Goal: Task Accomplishment & Management: Manage account settings

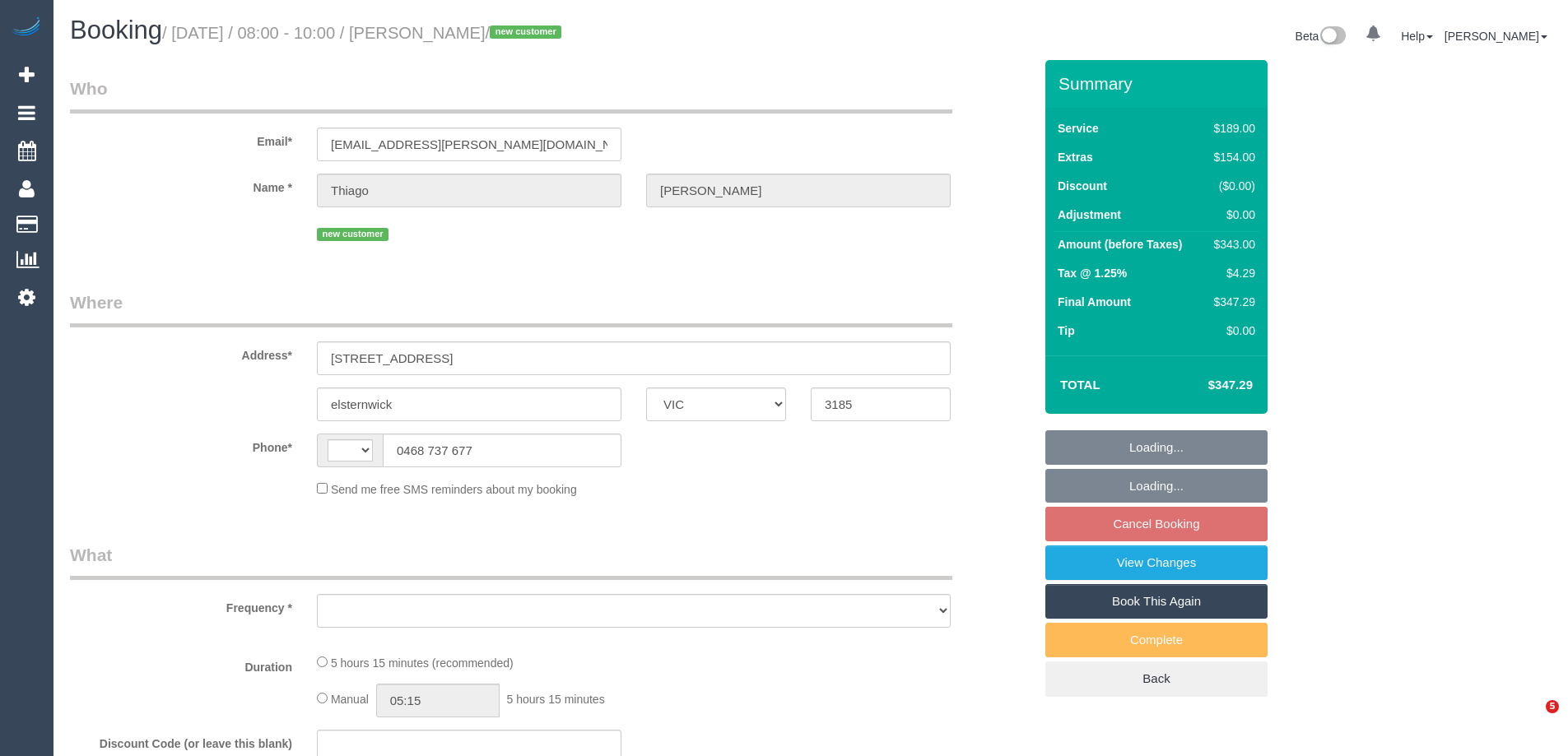
select select "VIC"
select select "string:AU"
select select "object:284"
select select "string:stripe-pm_1S8Bhn2GScqysDRVQD4fhXjf"
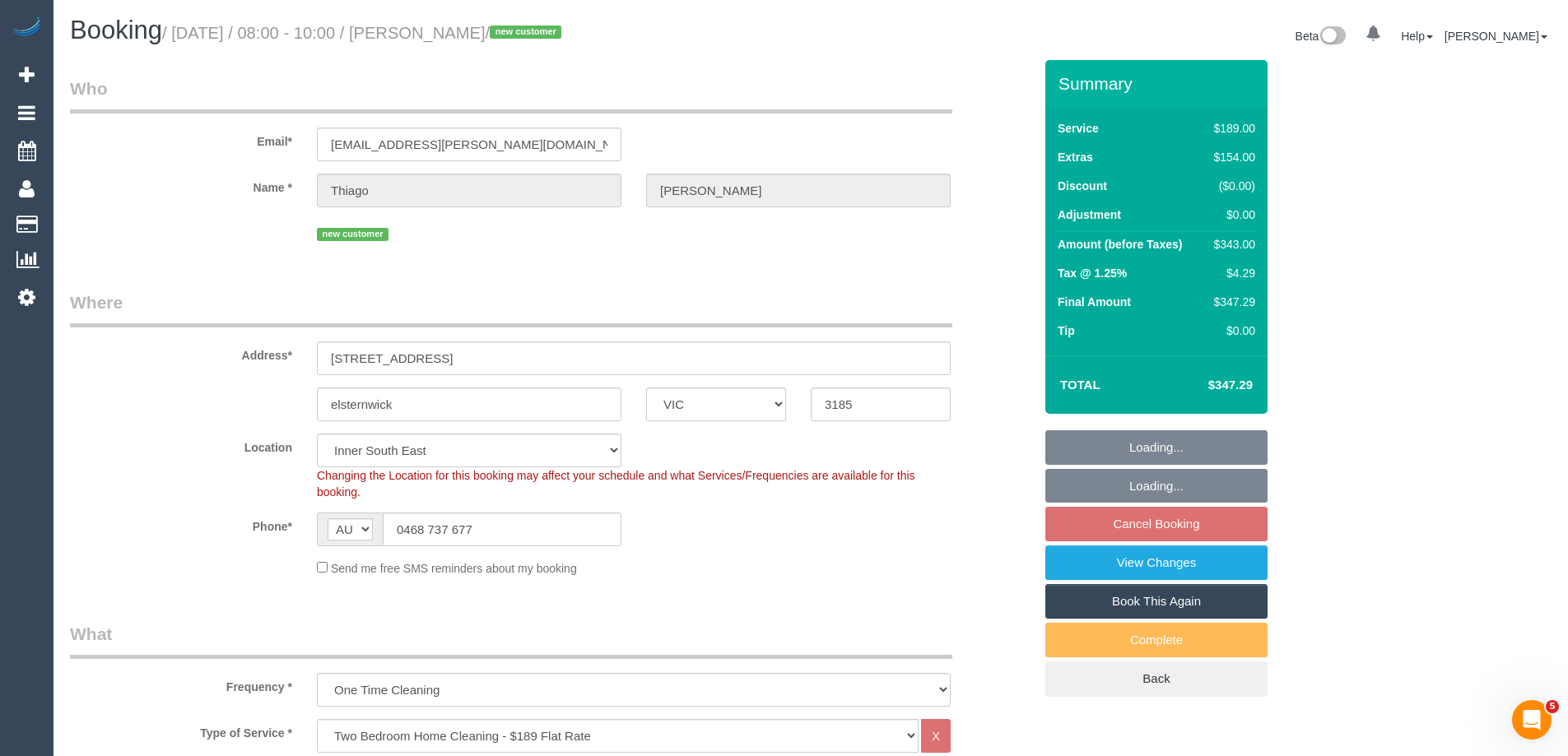
select select "number:28"
select select "number:14"
select select "number:19"
select select "number:24"
select select "number:35"
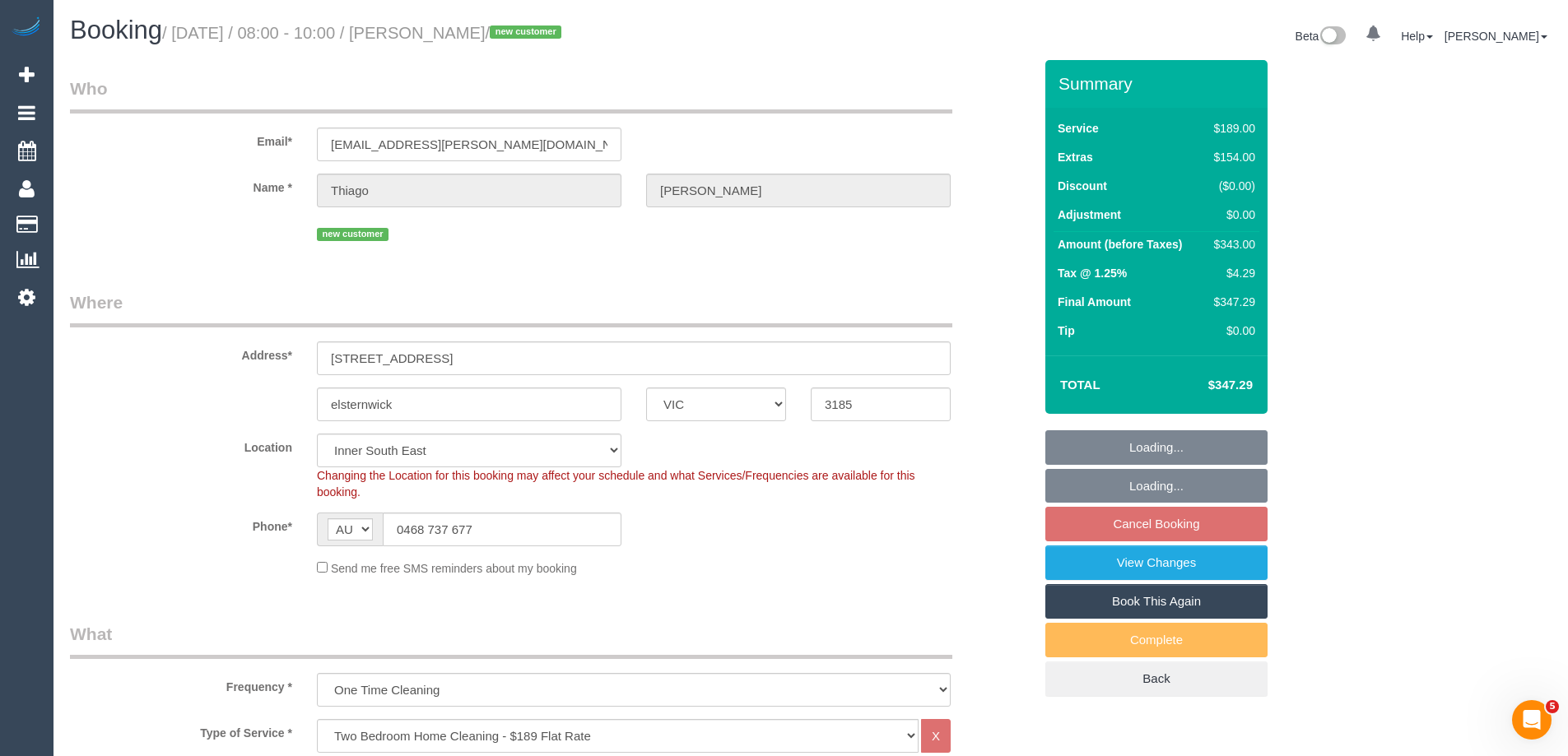
select select "number:26"
select select "object:1346"
select select "spot1"
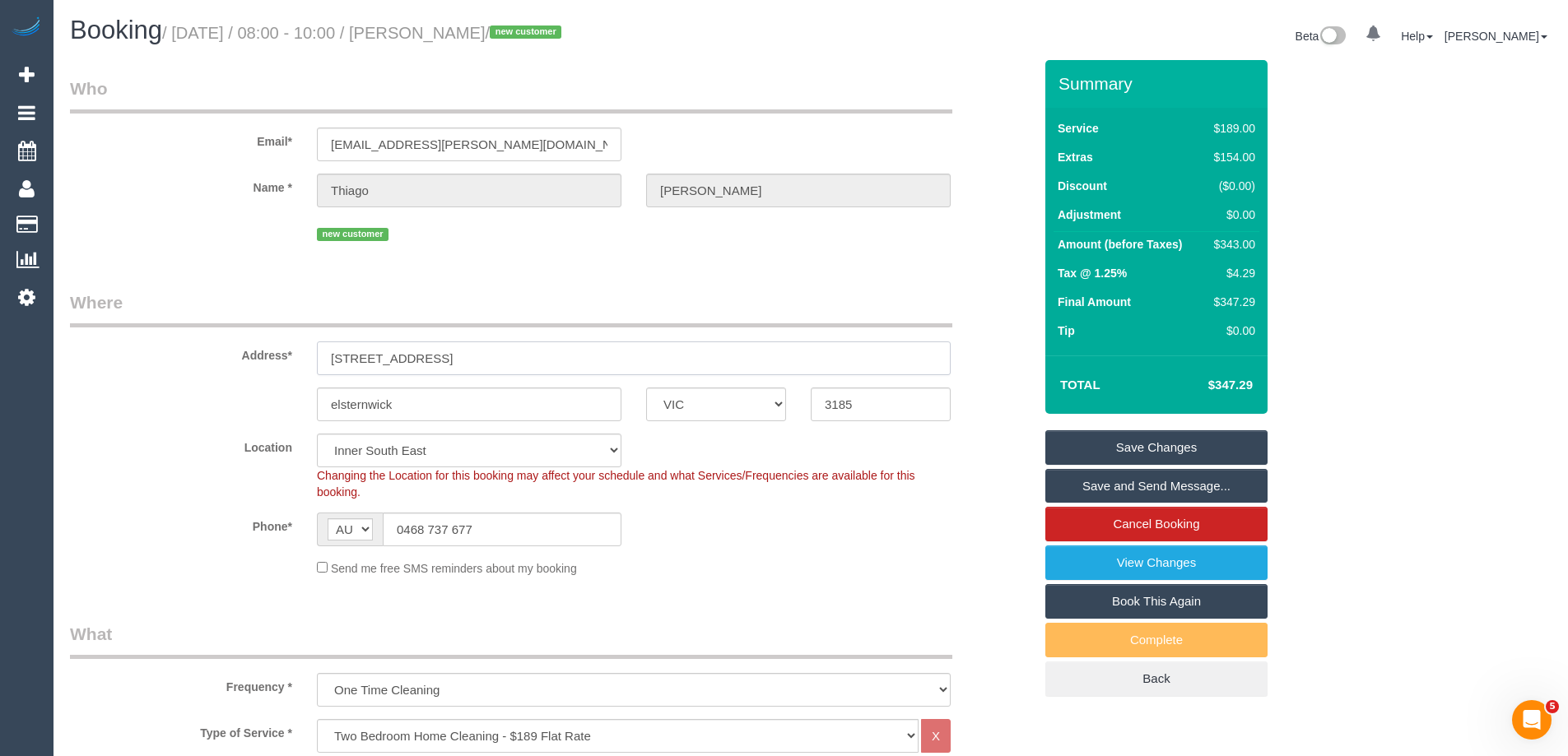
click at [409, 359] on input "Unit 19/14 Macmillan Street" at bounding box center [634, 357] width 634 height 34
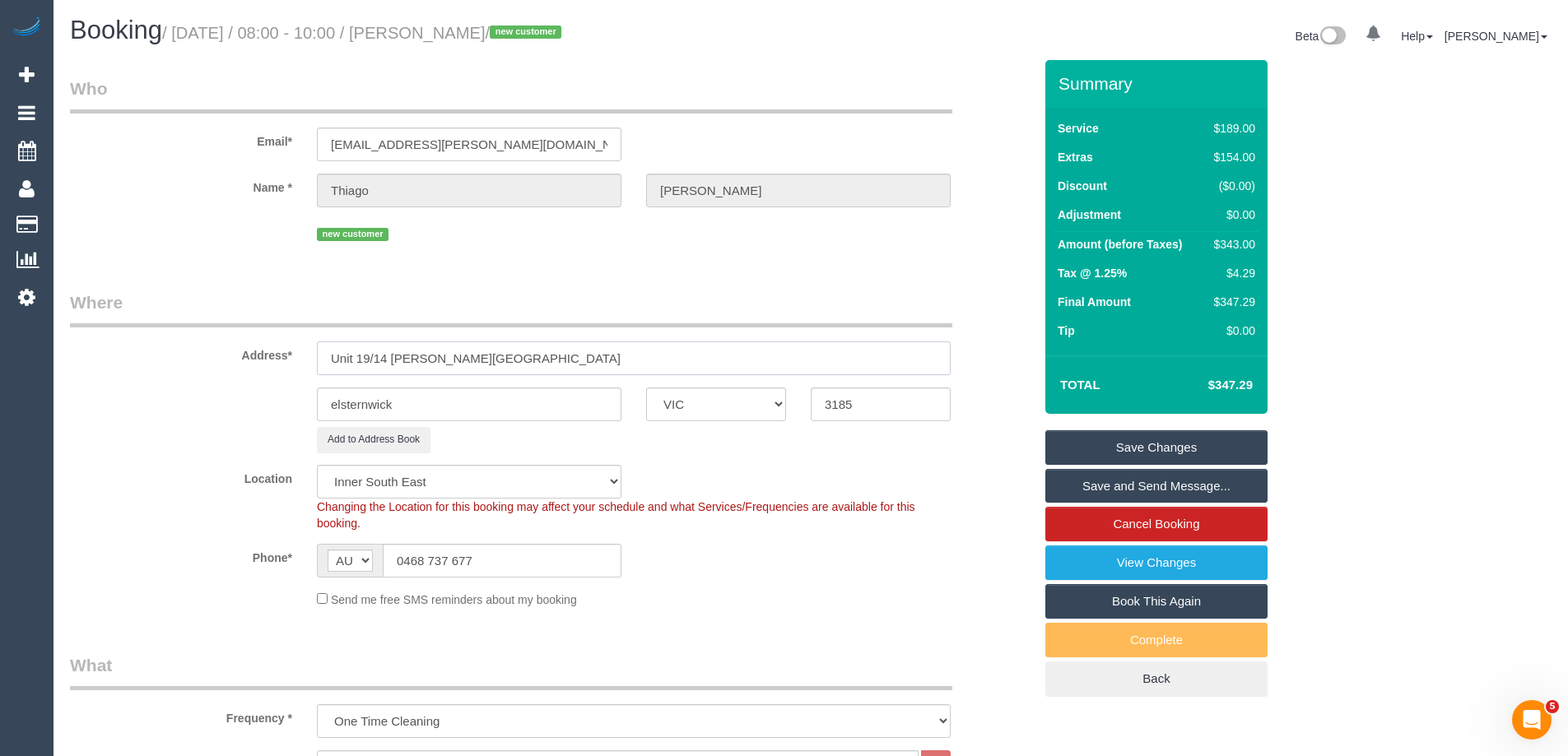
click at [410, 359] on input "Unit 19/14 Mcmillan Street" at bounding box center [634, 357] width 634 height 34
type input "Unit 19/14 McMillan Street"
click at [364, 435] on button "Add to Address Book" at bounding box center [374, 440] width 113 height 26
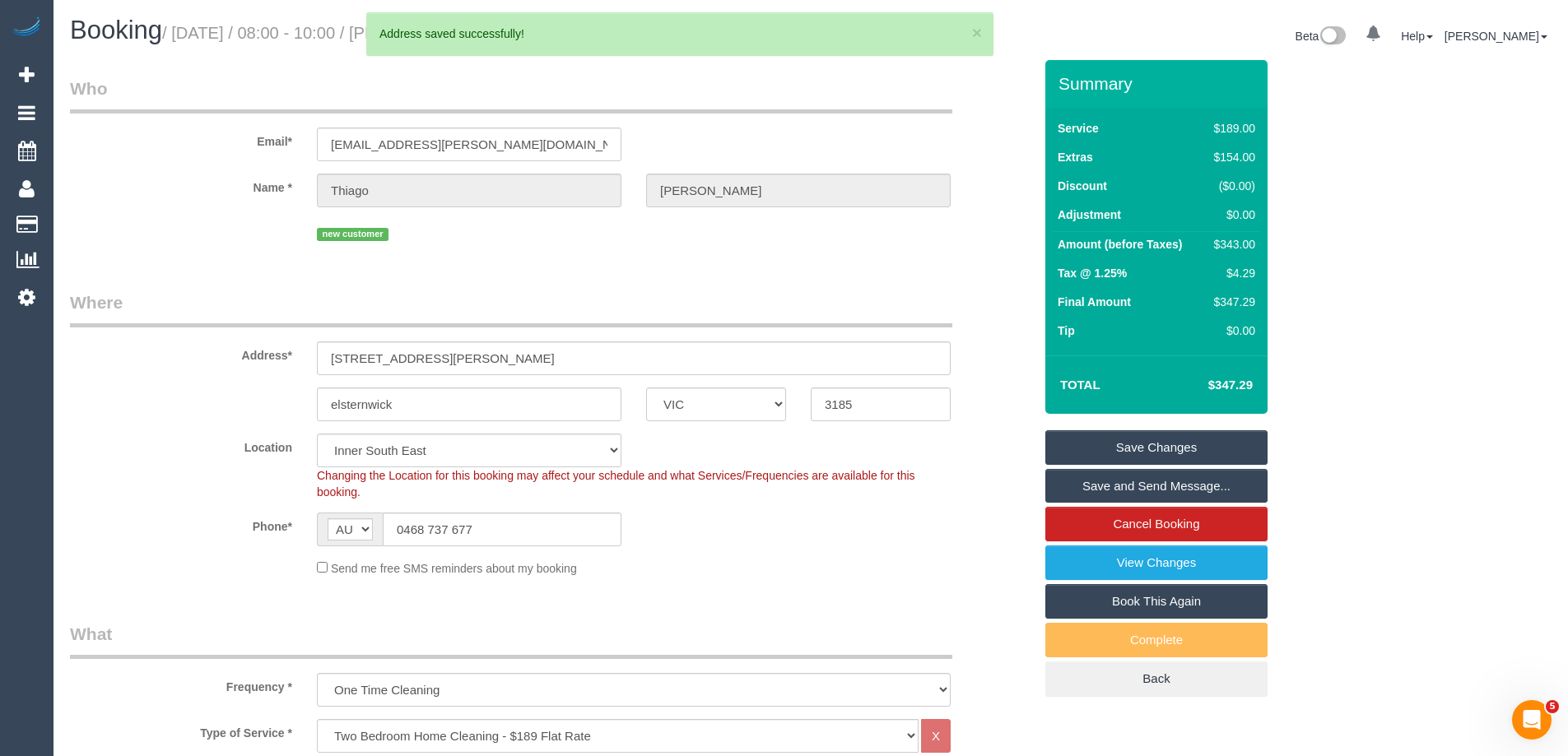
click at [1092, 446] on link "Save Changes" at bounding box center [1156, 447] width 222 height 34
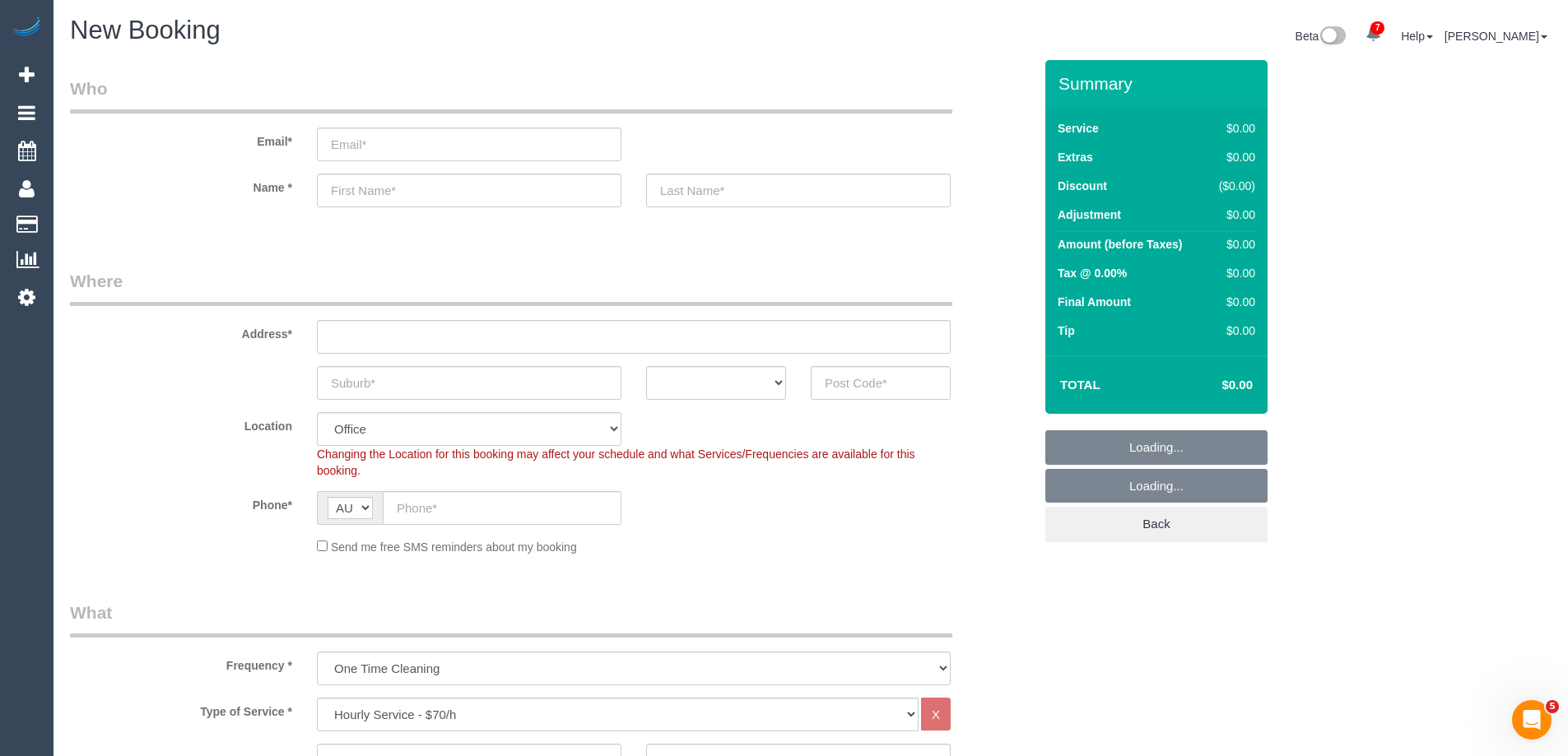
select select "object:12080"
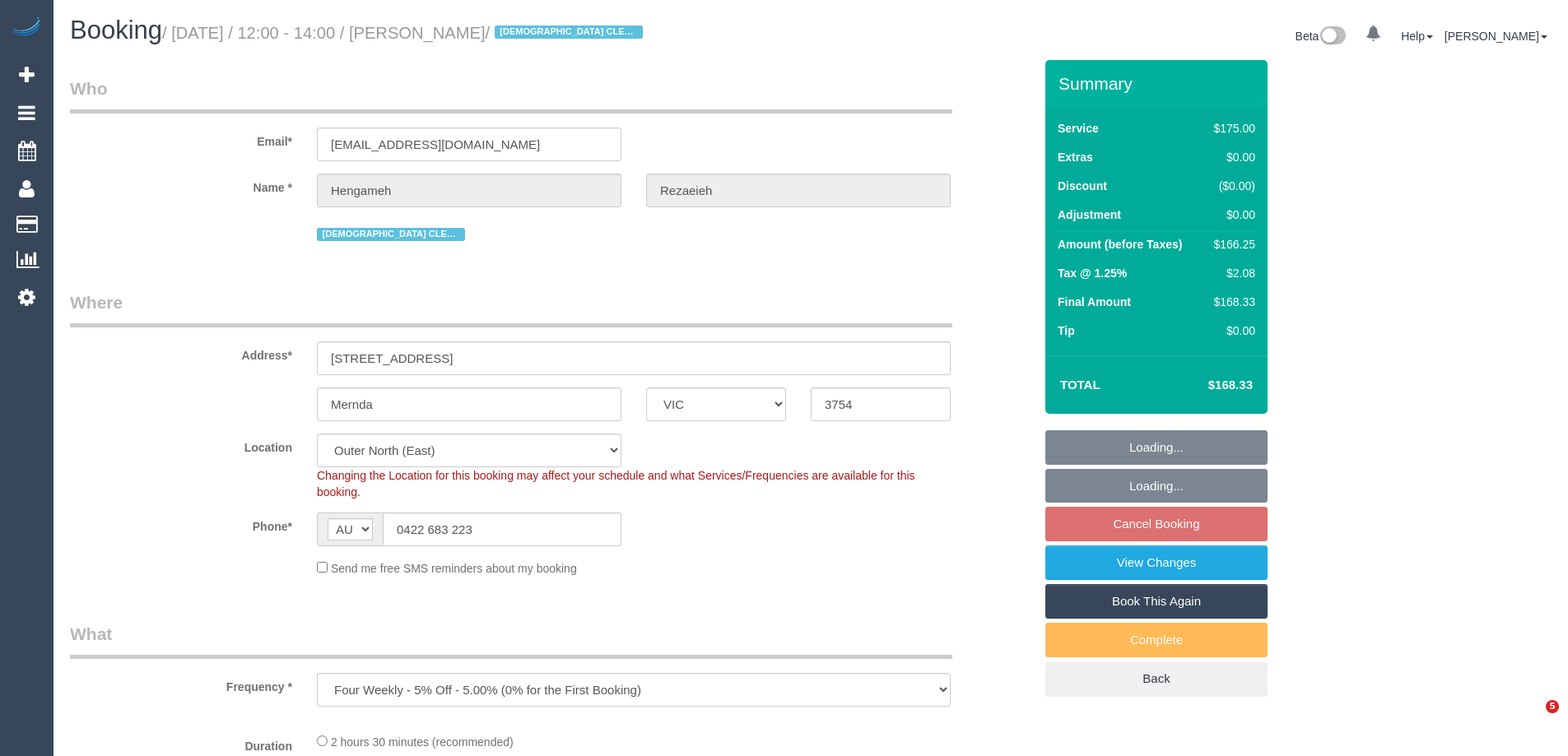
select select "VIC"
select select "string:stripe-pm_1NBBiB2GScqysDRVMJrcw7wk"
select select "150"
select select "number:29"
select select "number:14"
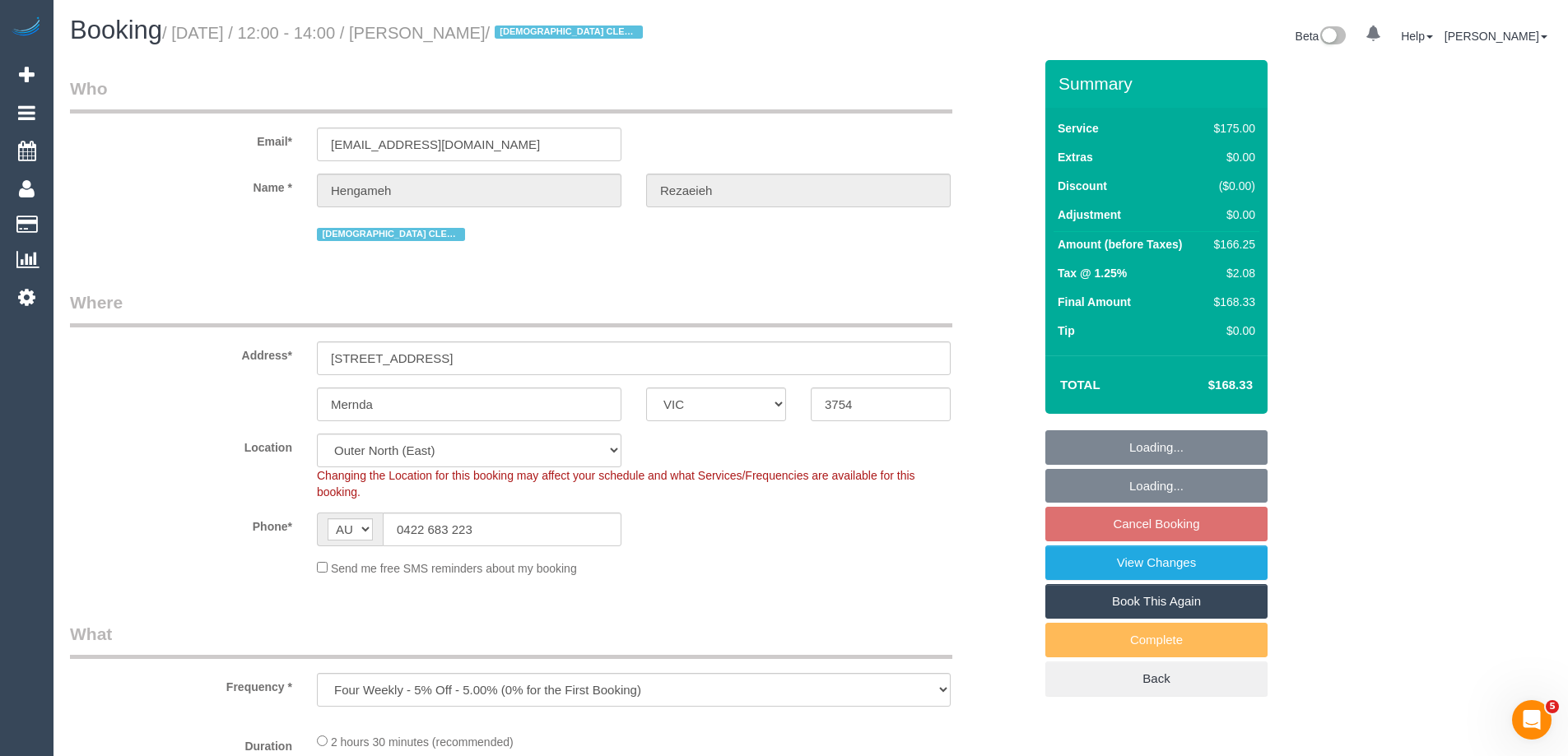
select select "number:19"
select select "number:24"
select select "object:1270"
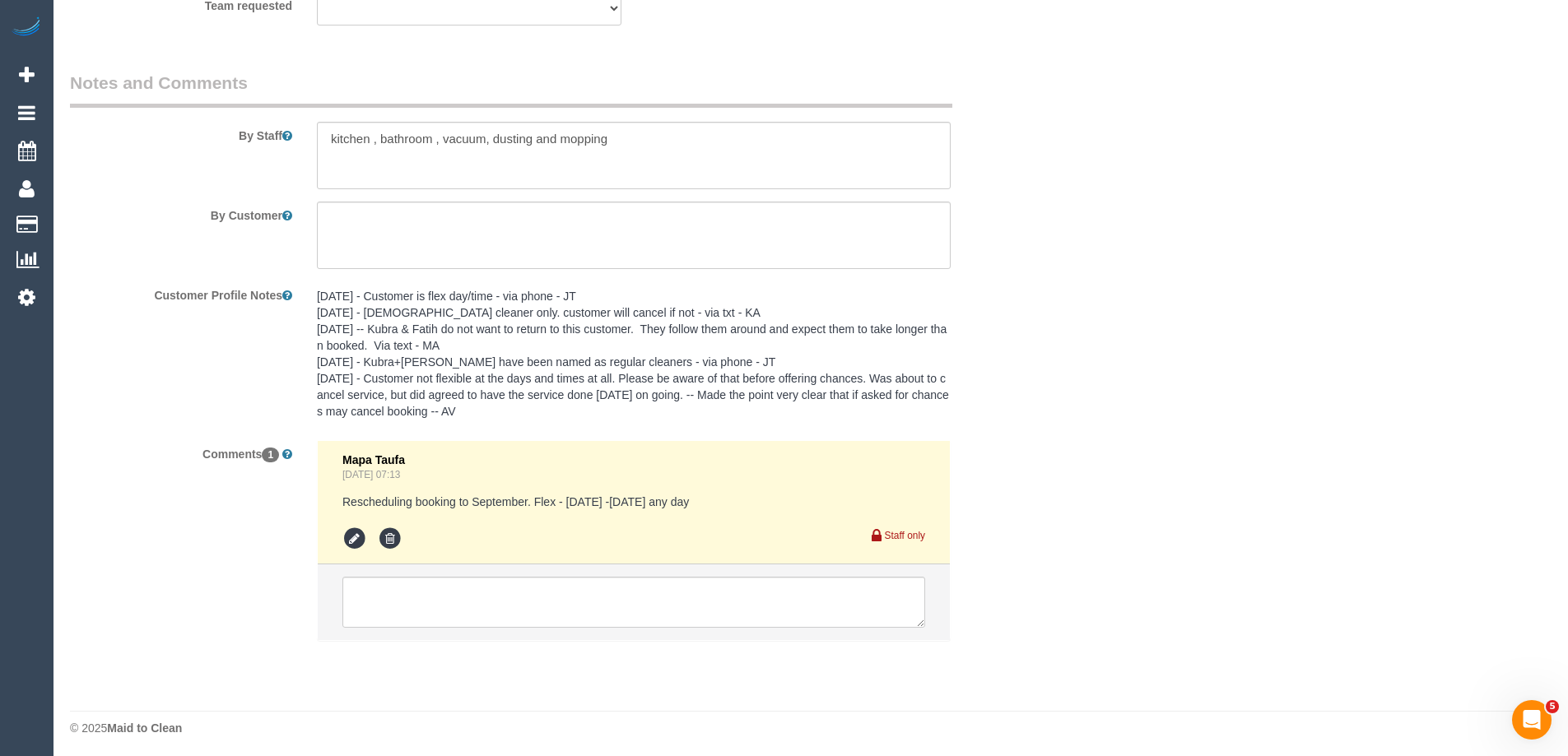
scroll to position [2718, 0]
click at [664, 497] on pre "Rescheduling booking to September. Flex - September 22nd -27th any day" at bounding box center [634, 497] width 583 height 16
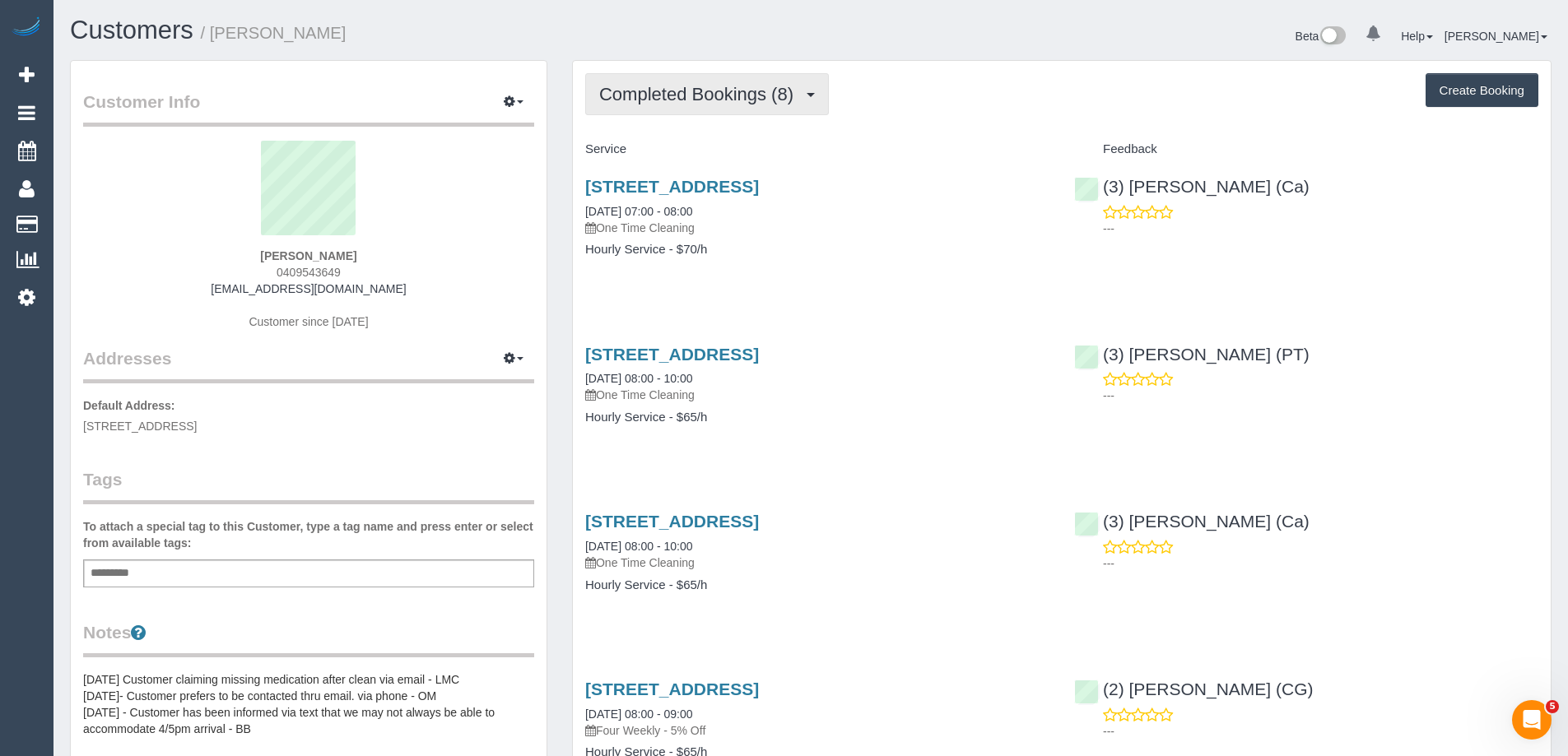
click at [694, 102] on span "Completed Bookings (8)" at bounding box center [700, 94] width 202 height 20
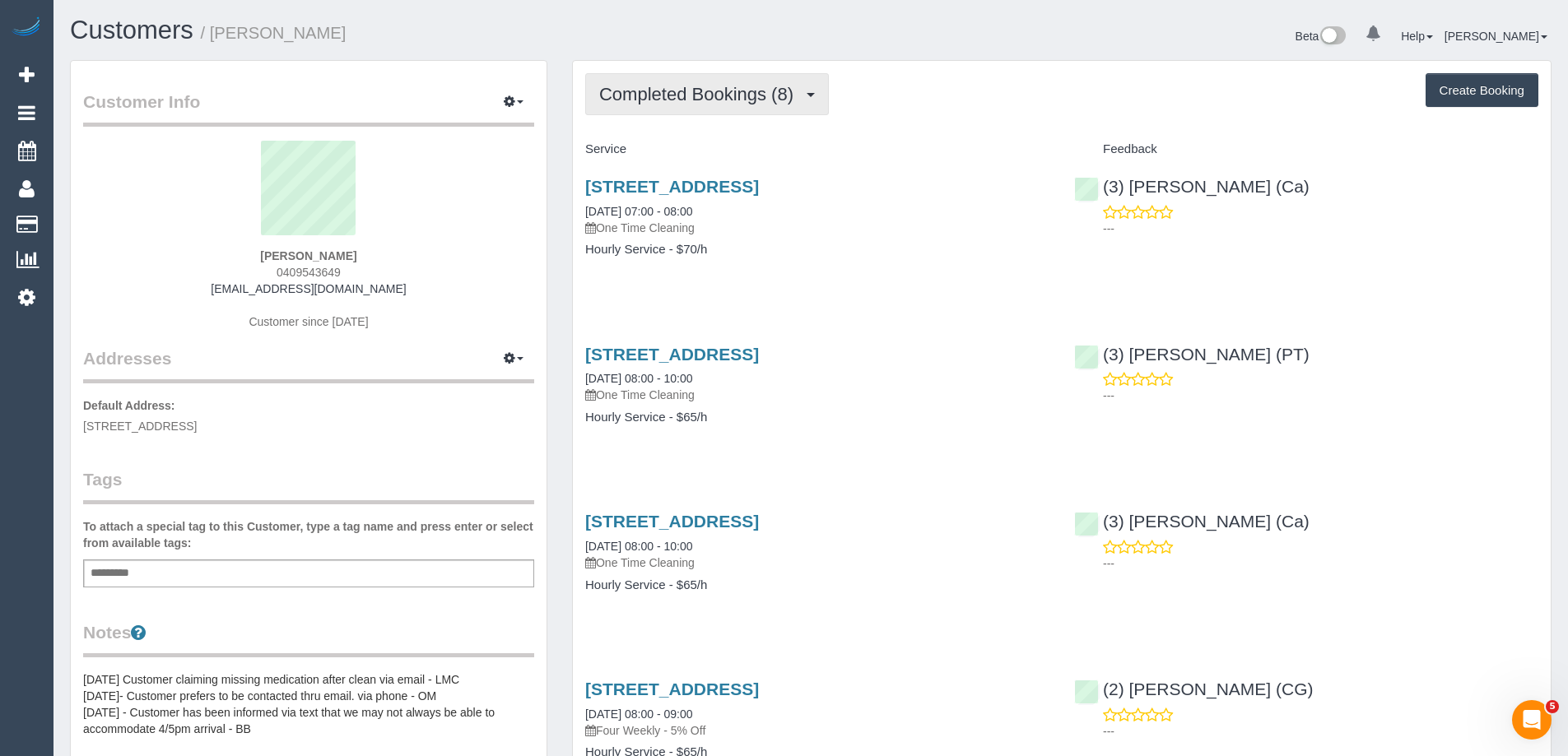
click at [659, 96] on span "Completed Bookings (8)" at bounding box center [700, 94] width 202 height 20
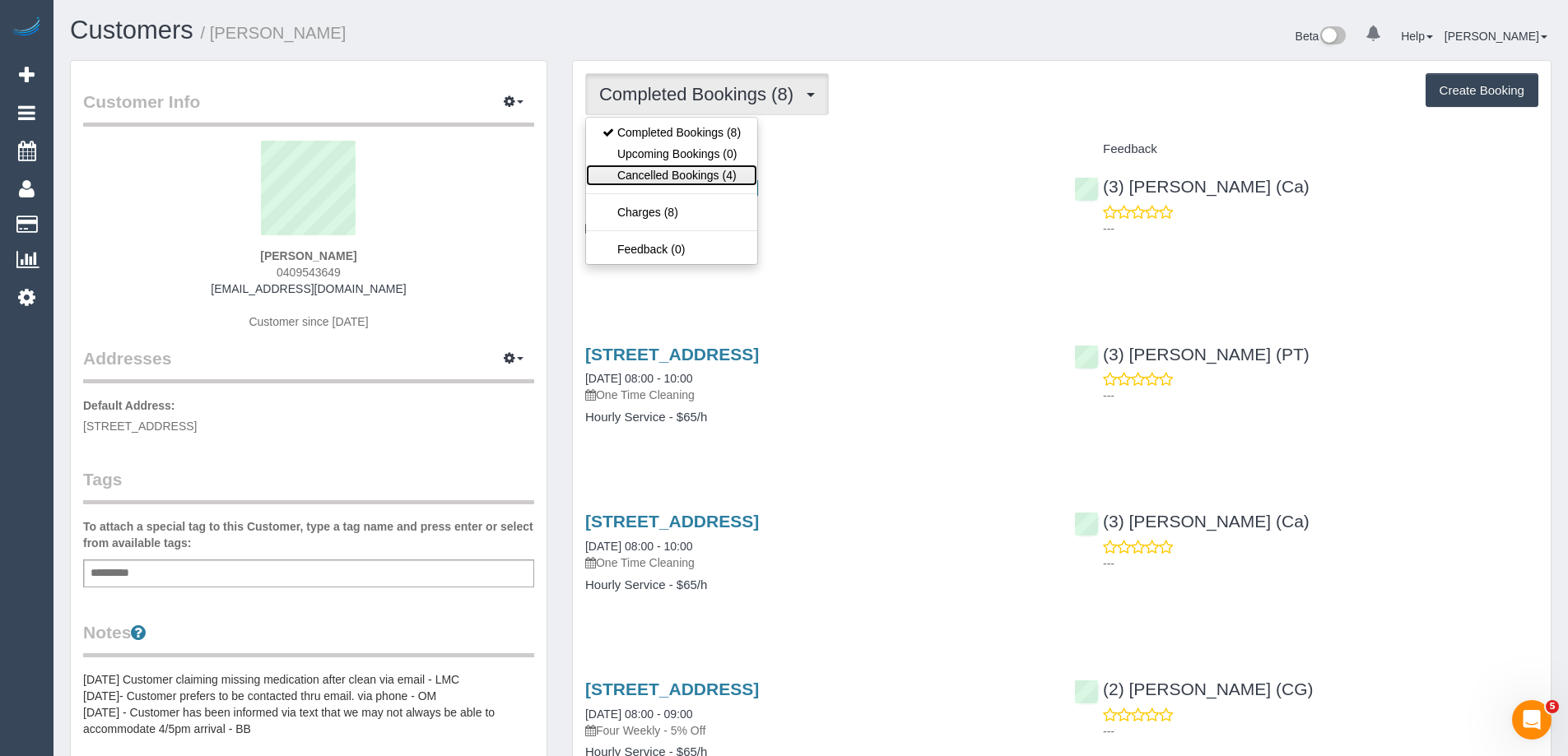
click at [678, 180] on link "Cancelled Bookings (4)" at bounding box center [671, 175] width 172 height 21
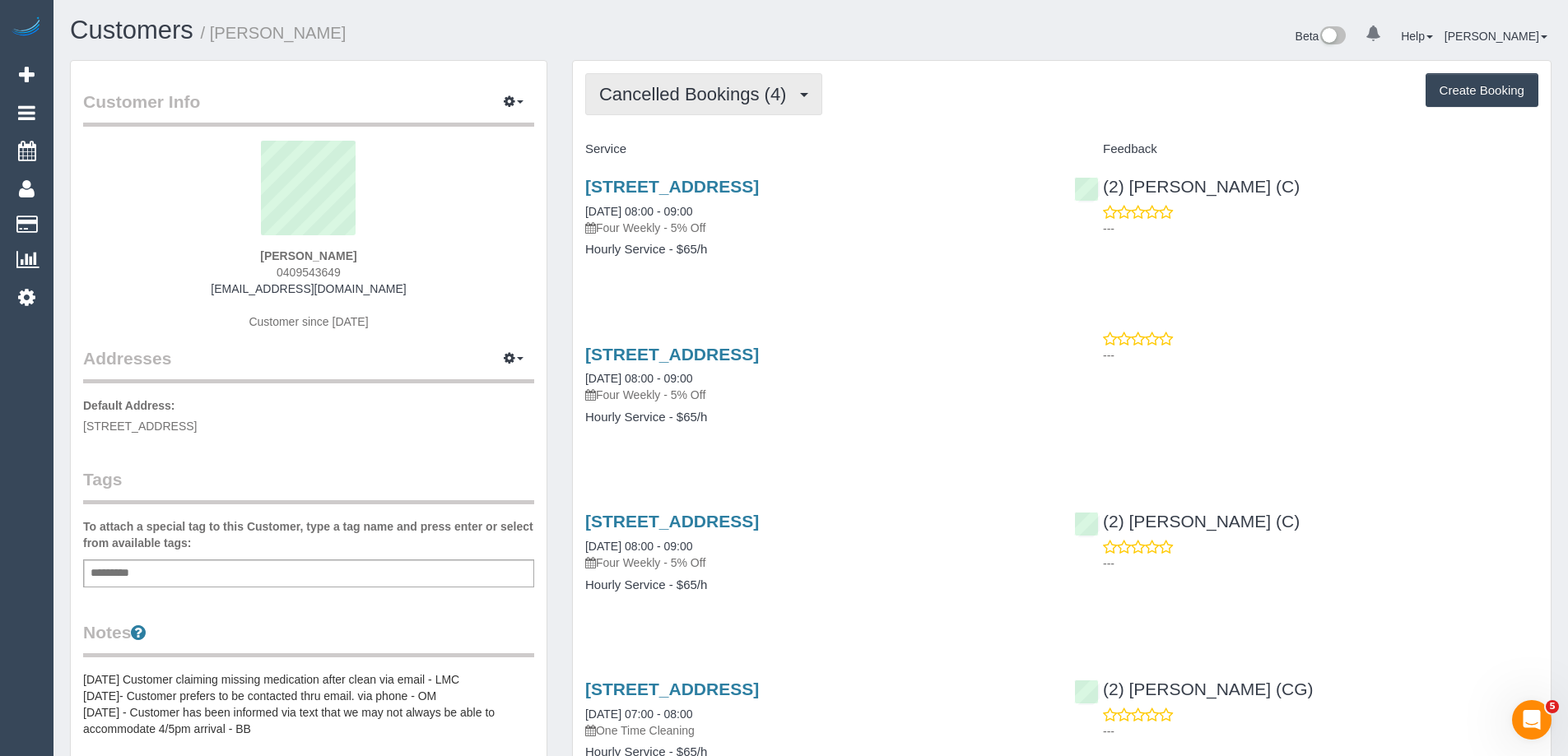
click at [672, 97] on span "Cancelled Bookings (4)" at bounding box center [696, 94] width 195 height 20
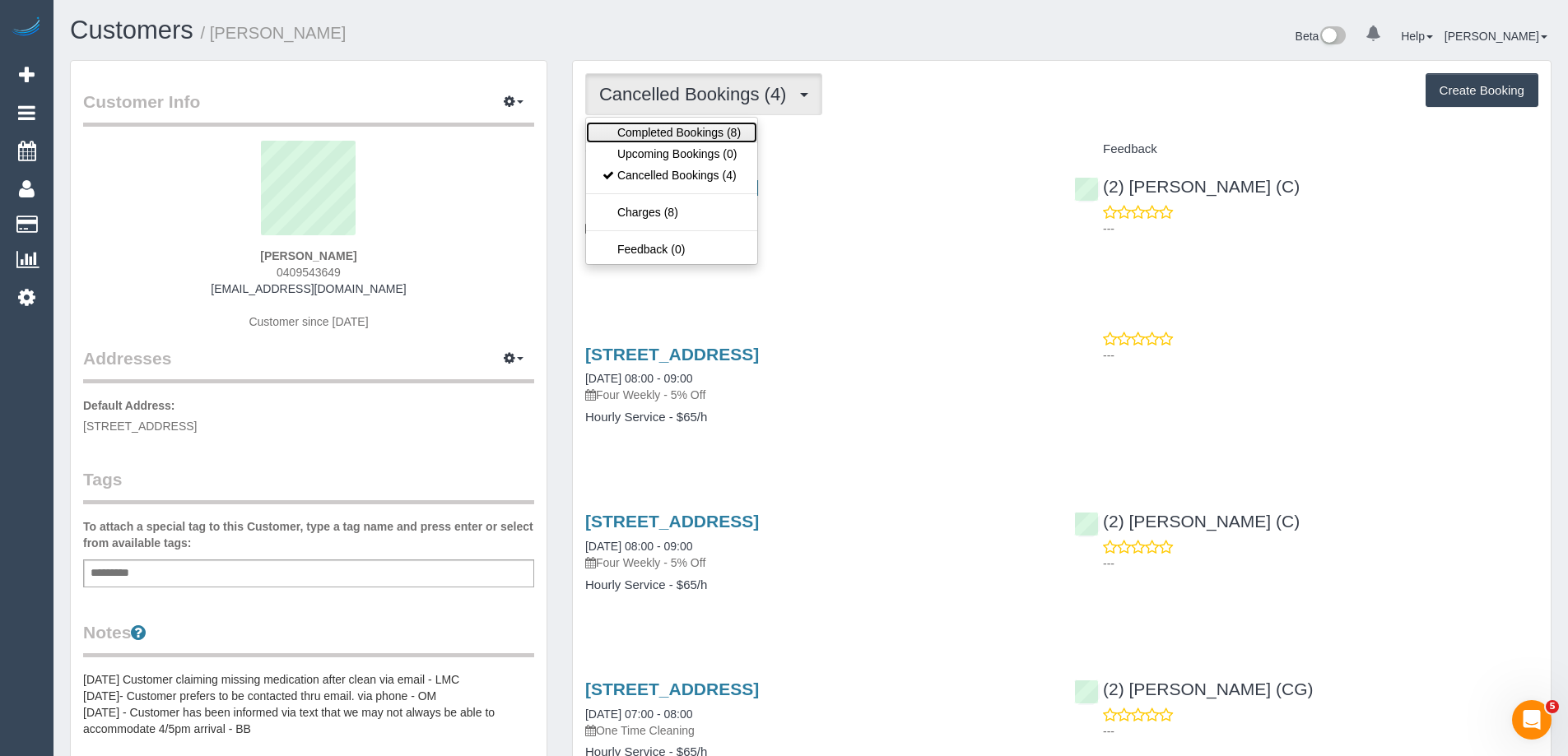
click at [664, 134] on link "Completed Bookings (8)" at bounding box center [671, 132] width 172 height 21
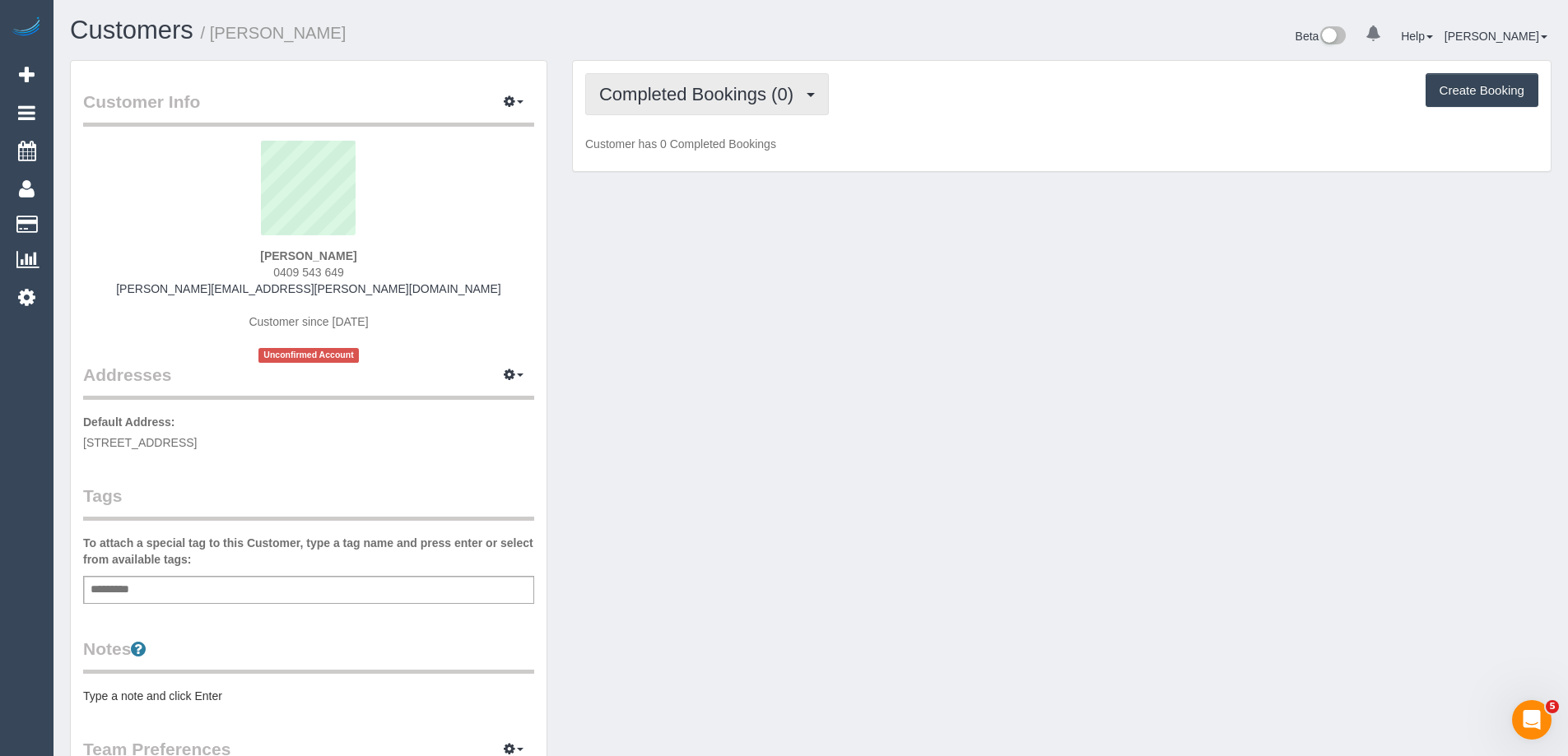
click at [703, 94] on span "Completed Bookings (0)" at bounding box center [700, 94] width 202 height 20
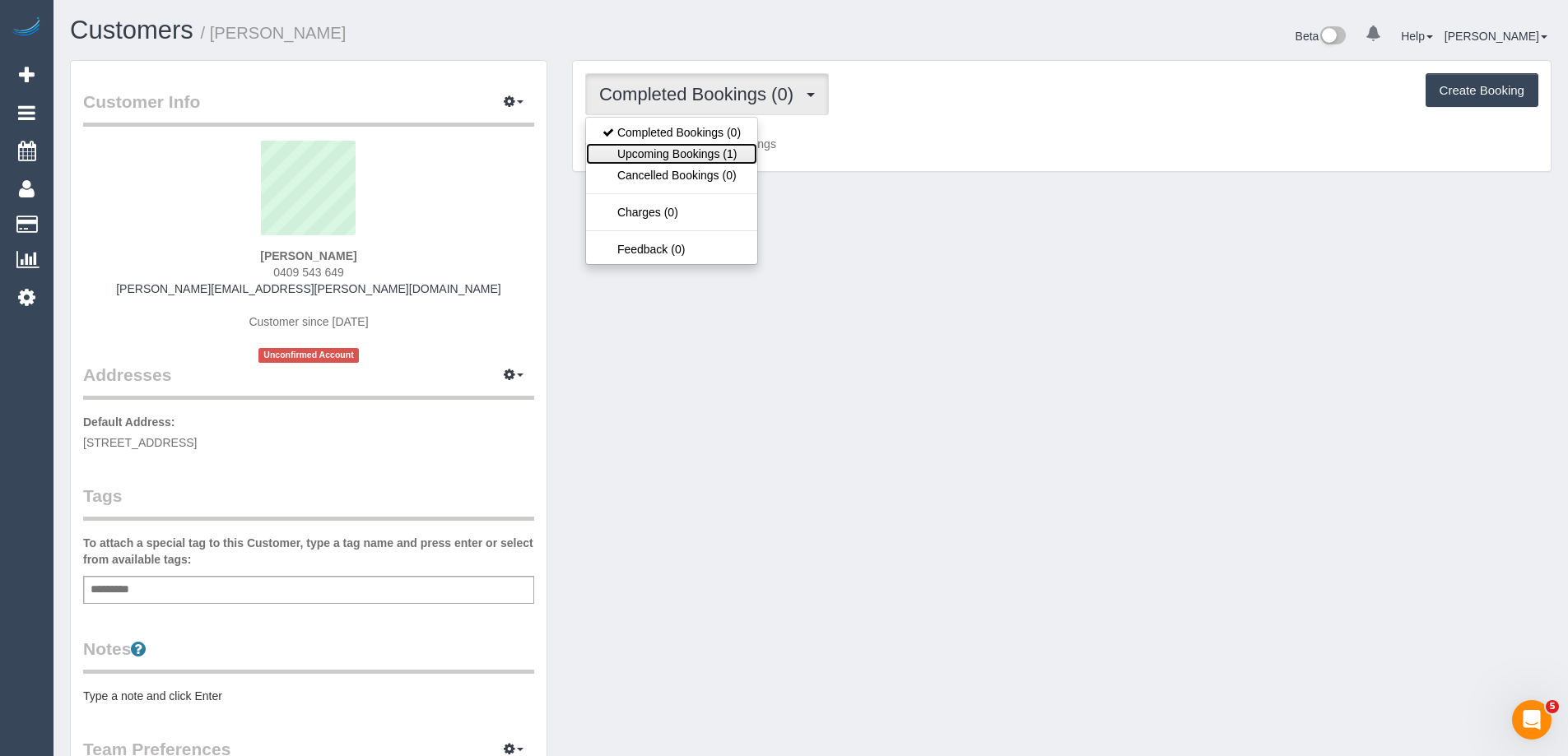
click at [715, 149] on link "Upcoming Bookings (1)" at bounding box center [671, 153] width 172 height 21
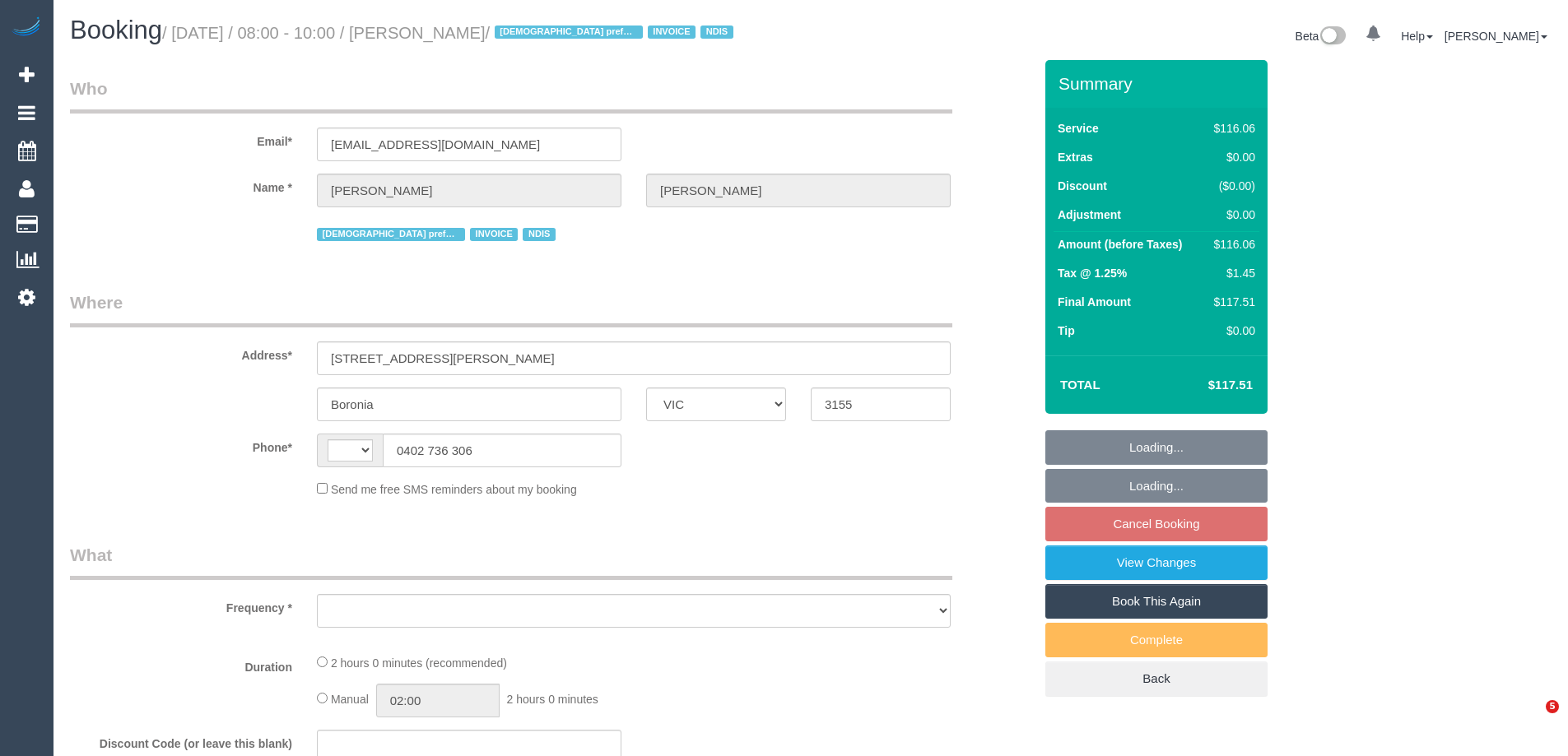
select select "VIC"
select select "string:AU"
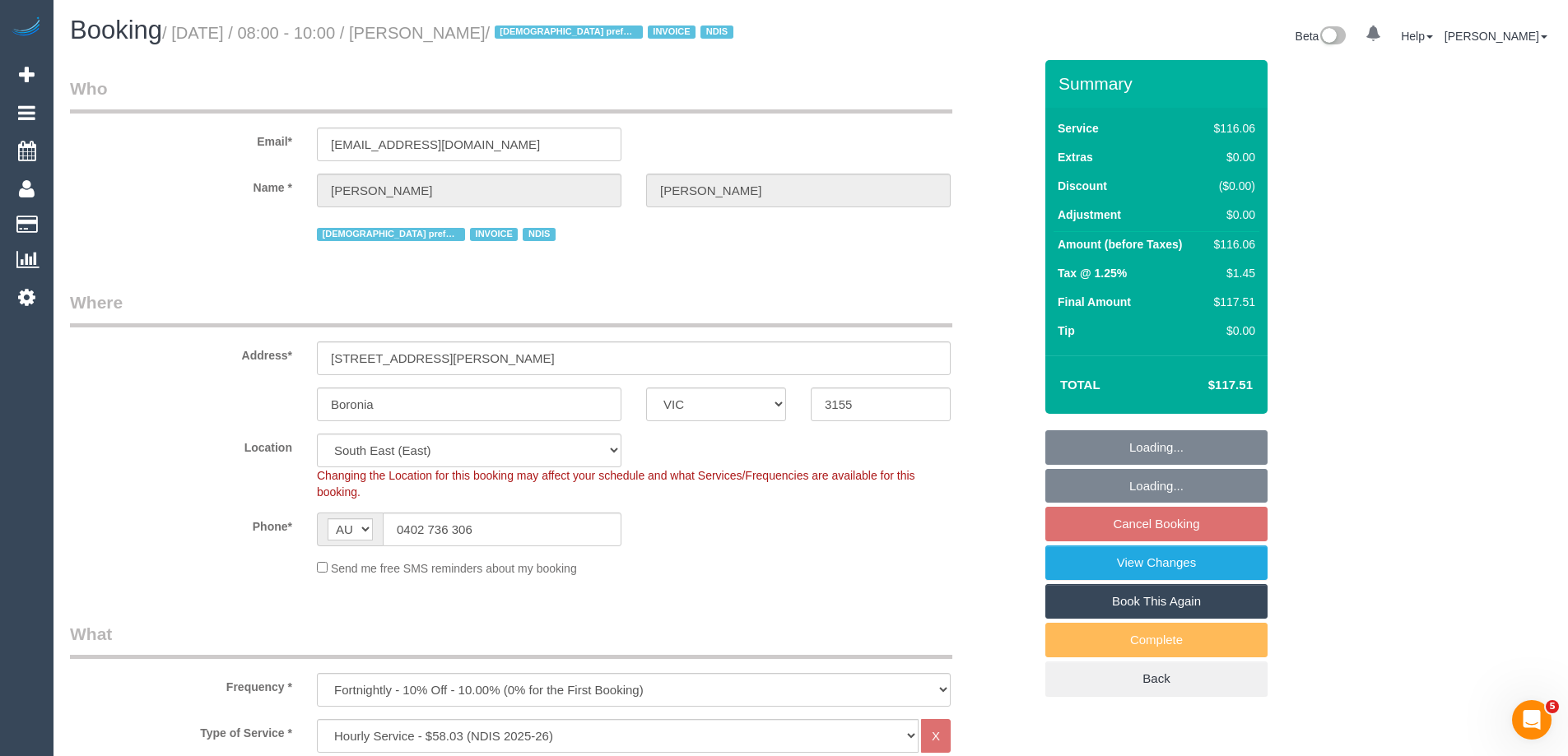
select select "object:1265"
select select "number:27"
select select "number:14"
select select "number:18"
select select "number:25"
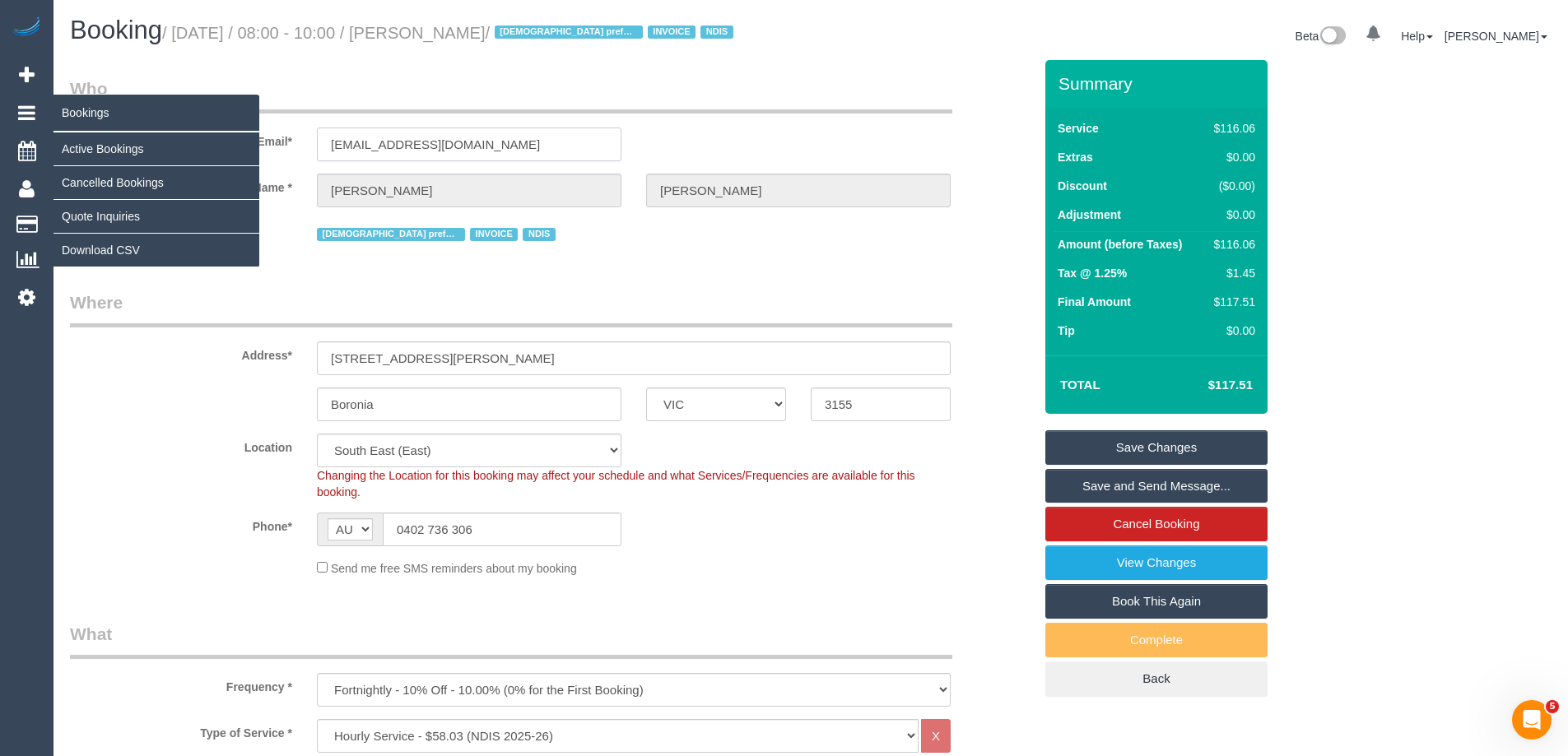
drag, startPoint x: 564, startPoint y: 143, endPoint x: 35, endPoint y: 125, distance: 529.3
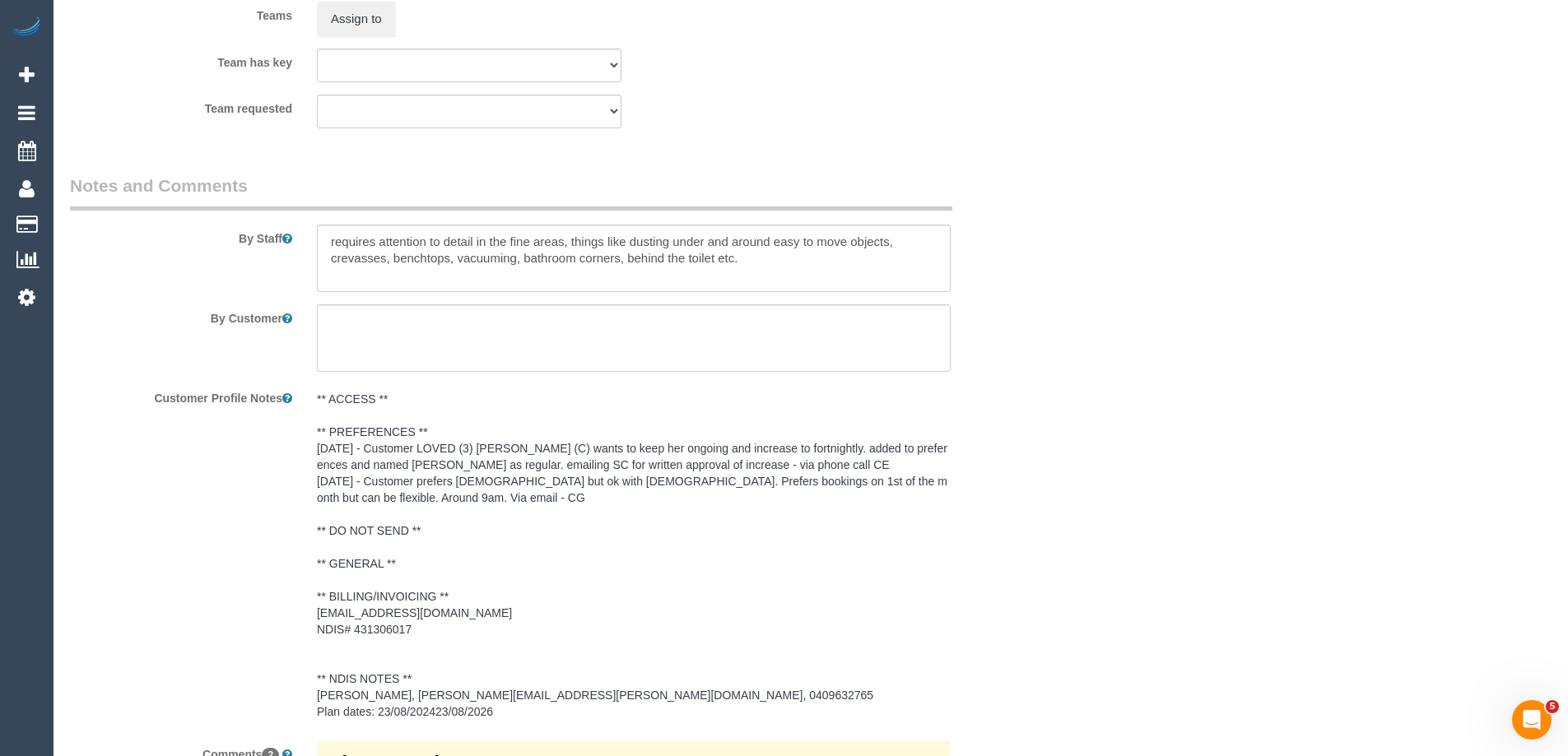
scroll to position [1975, 0]
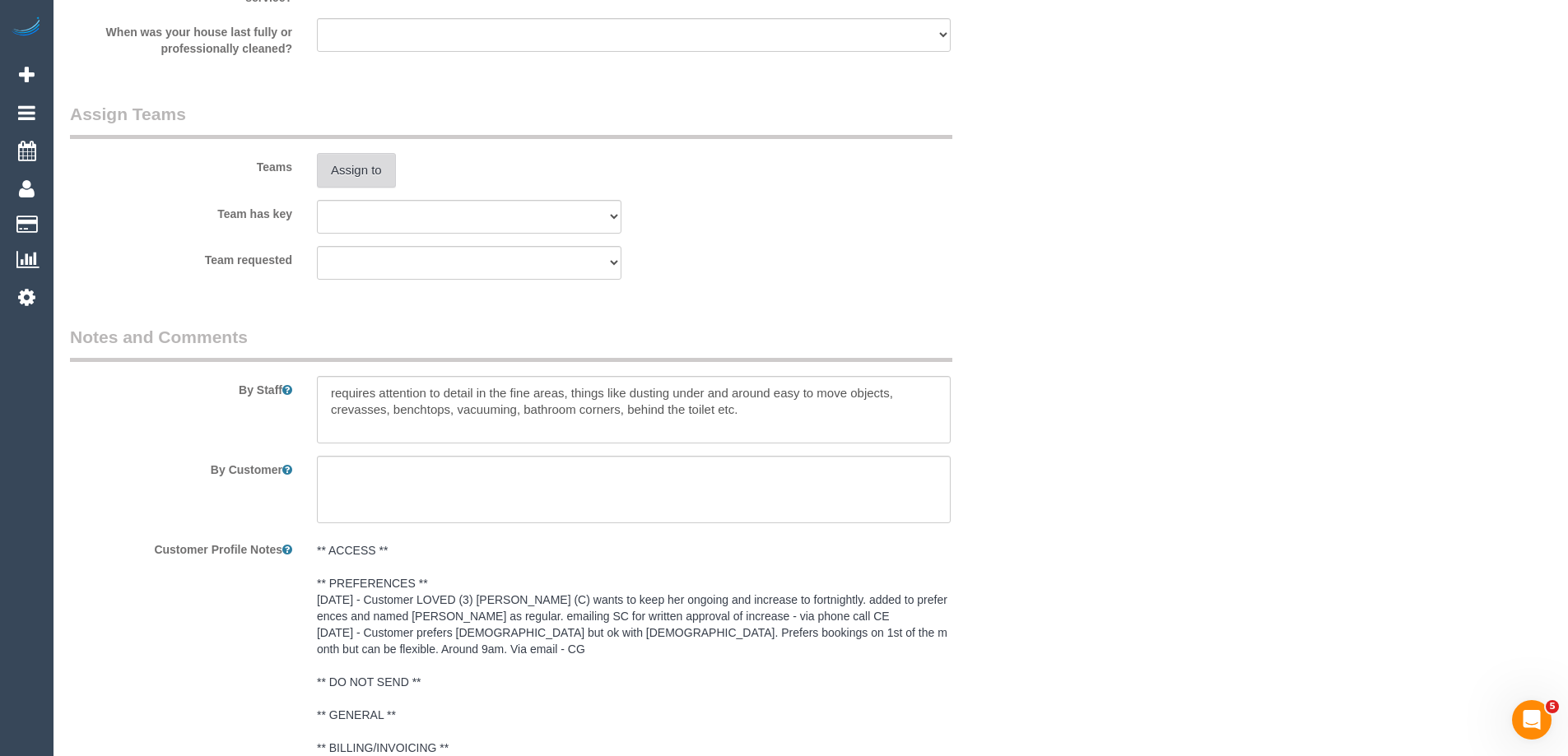
click at [352, 177] on button "Assign to" at bounding box center [357, 171] width 79 height 34
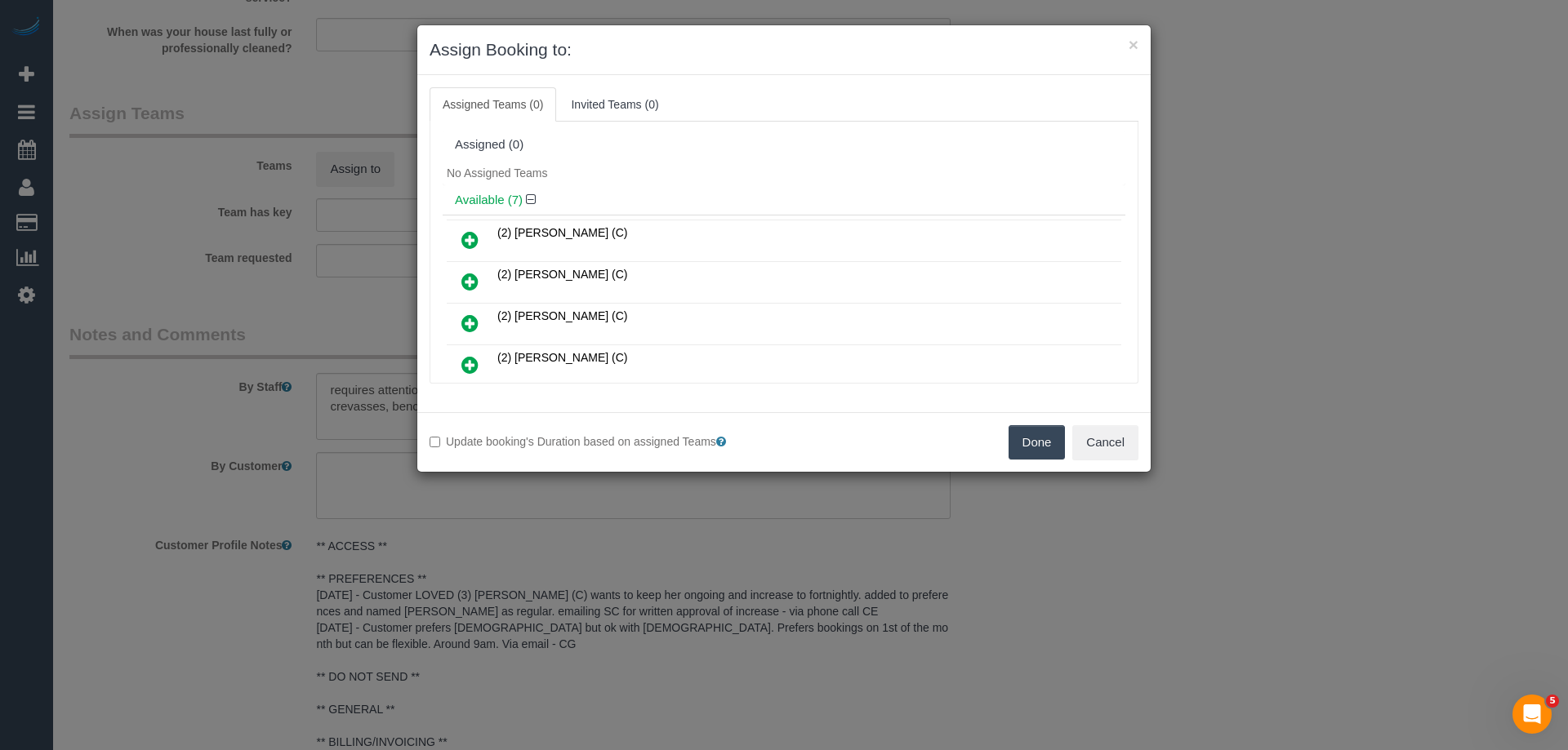
click at [476, 235] on icon at bounding box center [470, 240] width 17 height 20
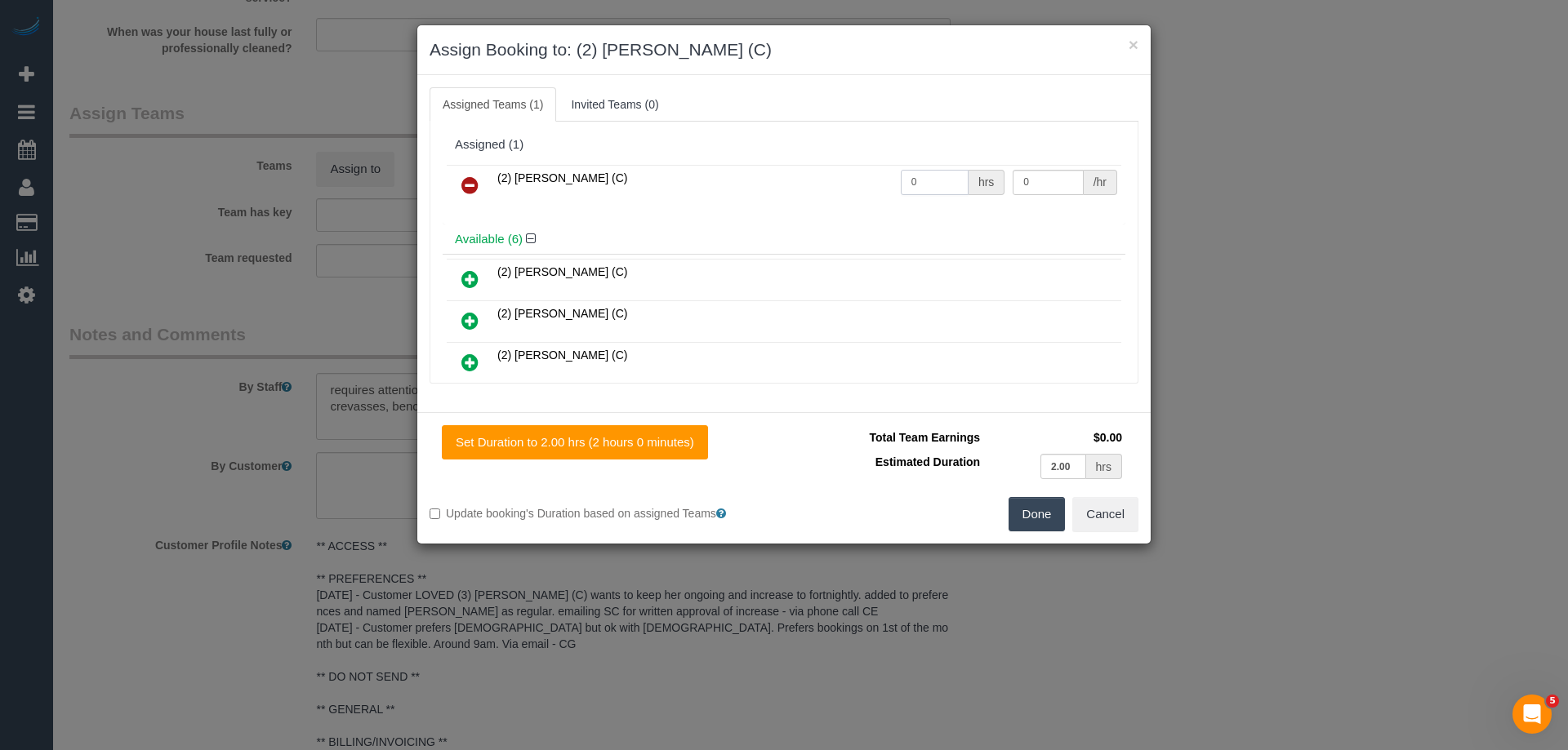
drag, startPoint x: 861, startPoint y: 183, endPoint x: 791, endPoint y: 171, distance: 71.0
click at [791, 171] on tr "(2) Danielle Wheeler (C) 0 hrs 0 /hr" at bounding box center [784, 185] width 674 height 42
type input "2"
drag, startPoint x: 1038, startPoint y: 182, endPoint x: 907, endPoint y: 153, distance: 134.2
click at [907, 147] on div "Assigned (1) (2) Danielle Wheeler (C) 2 hrs 0 /hr" at bounding box center [784, 178] width 683 height 95
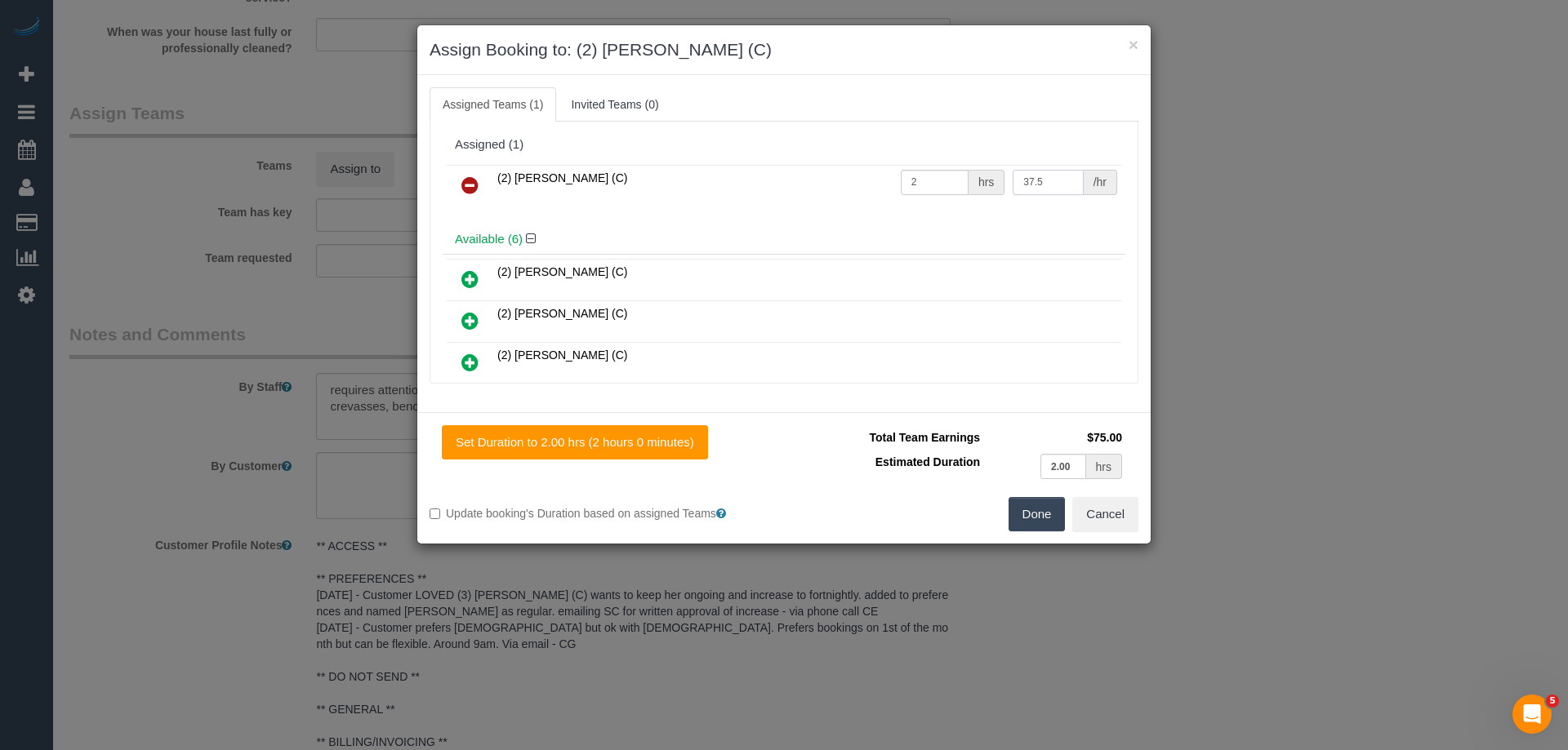
type input "37.5"
click at [1036, 502] on button "Done" at bounding box center [1036, 514] width 57 height 34
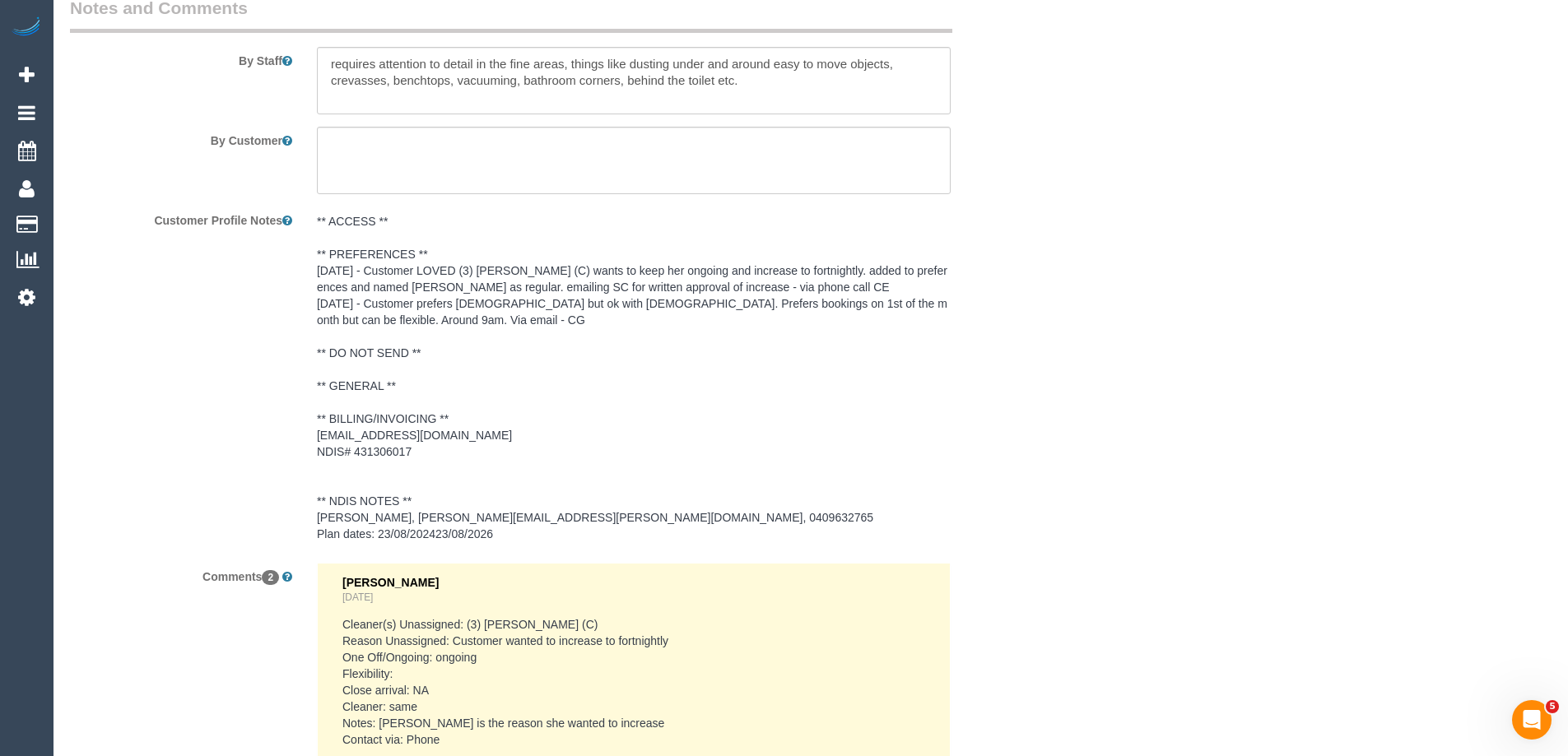
scroll to position [2386, 0]
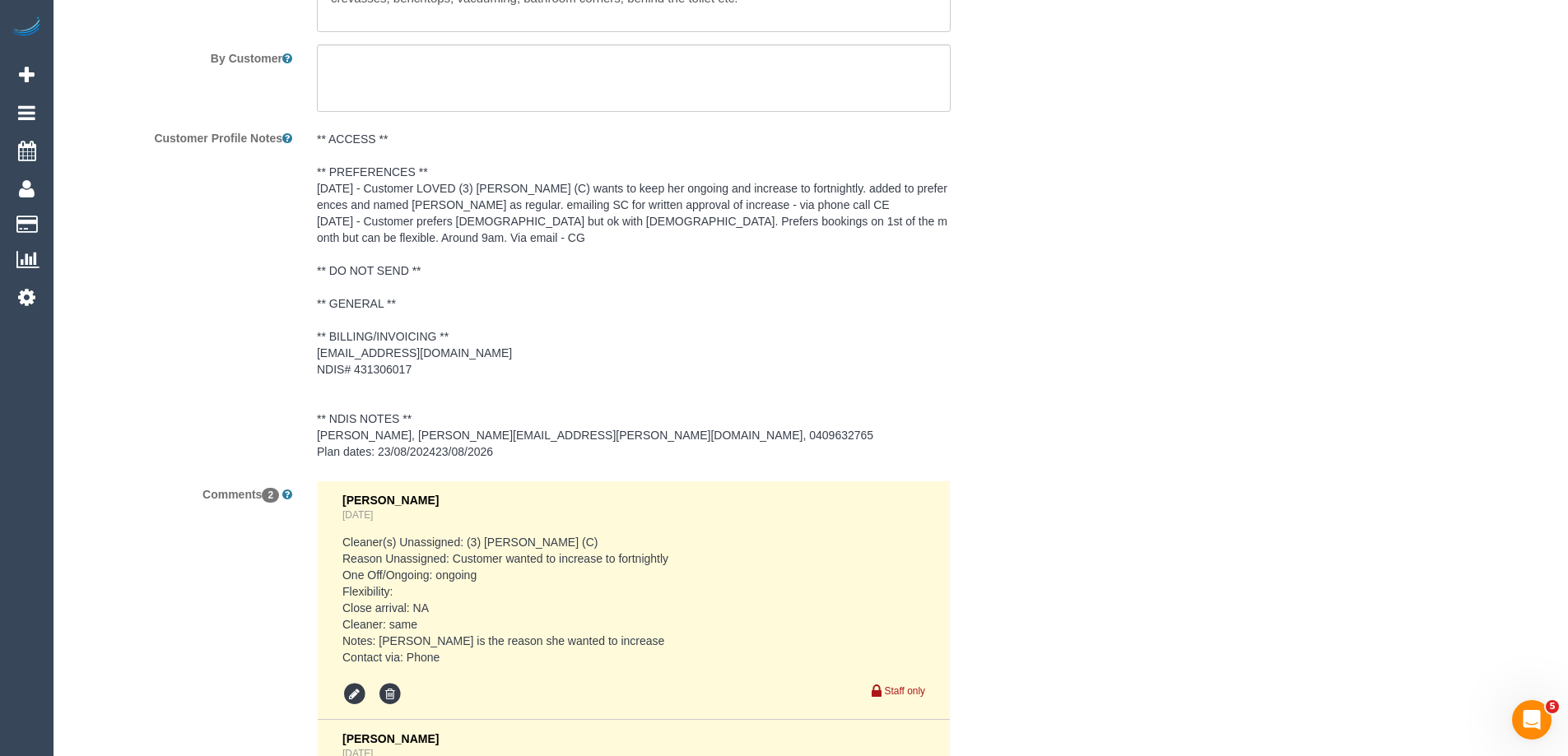
click at [1042, 296] on div "Customer Profile Notes ** ACCESS ** ** PREFERENCES ** 08/09/2025 - Customer LOV…" at bounding box center [551, 296] width 987 height 344
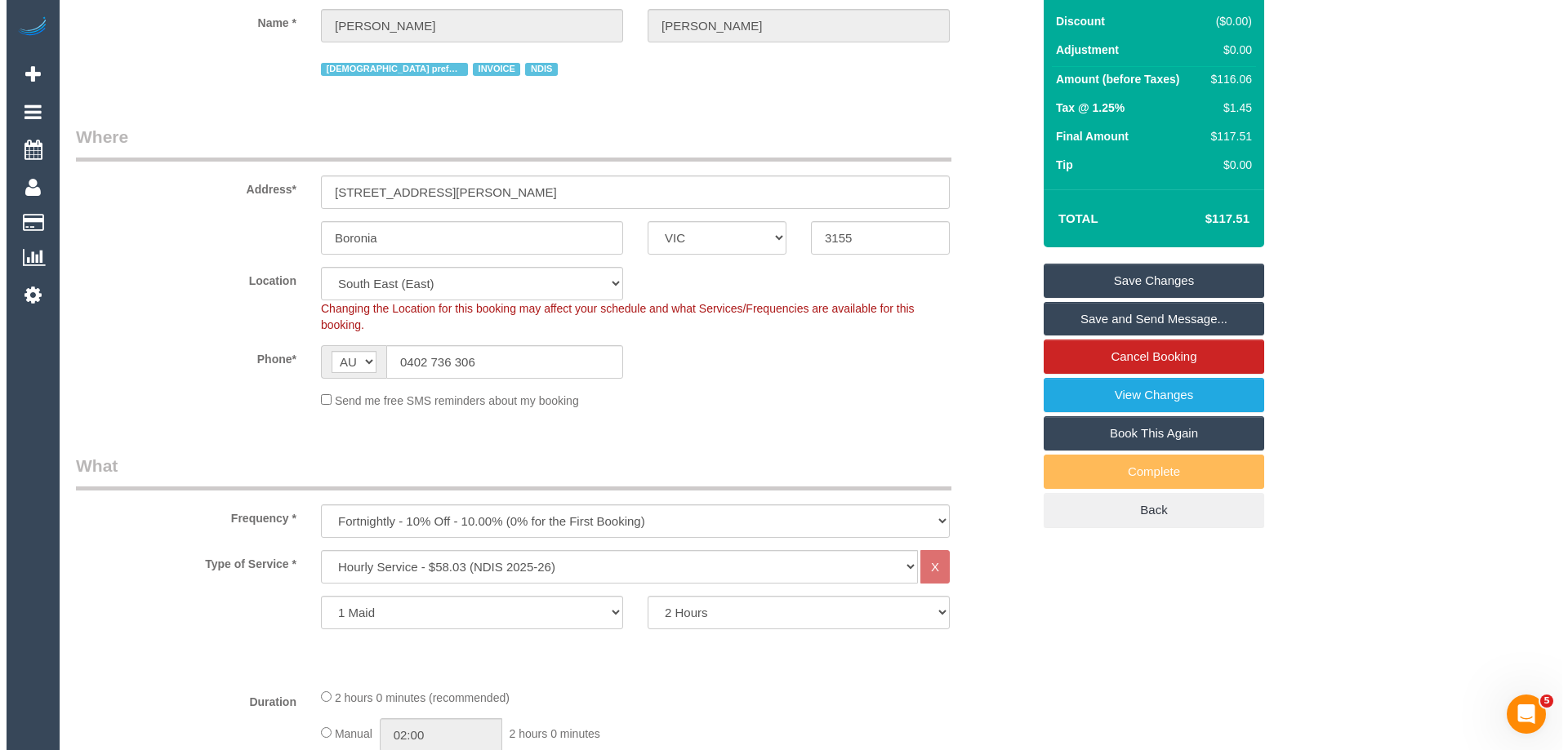
scroll to position [0, 0]
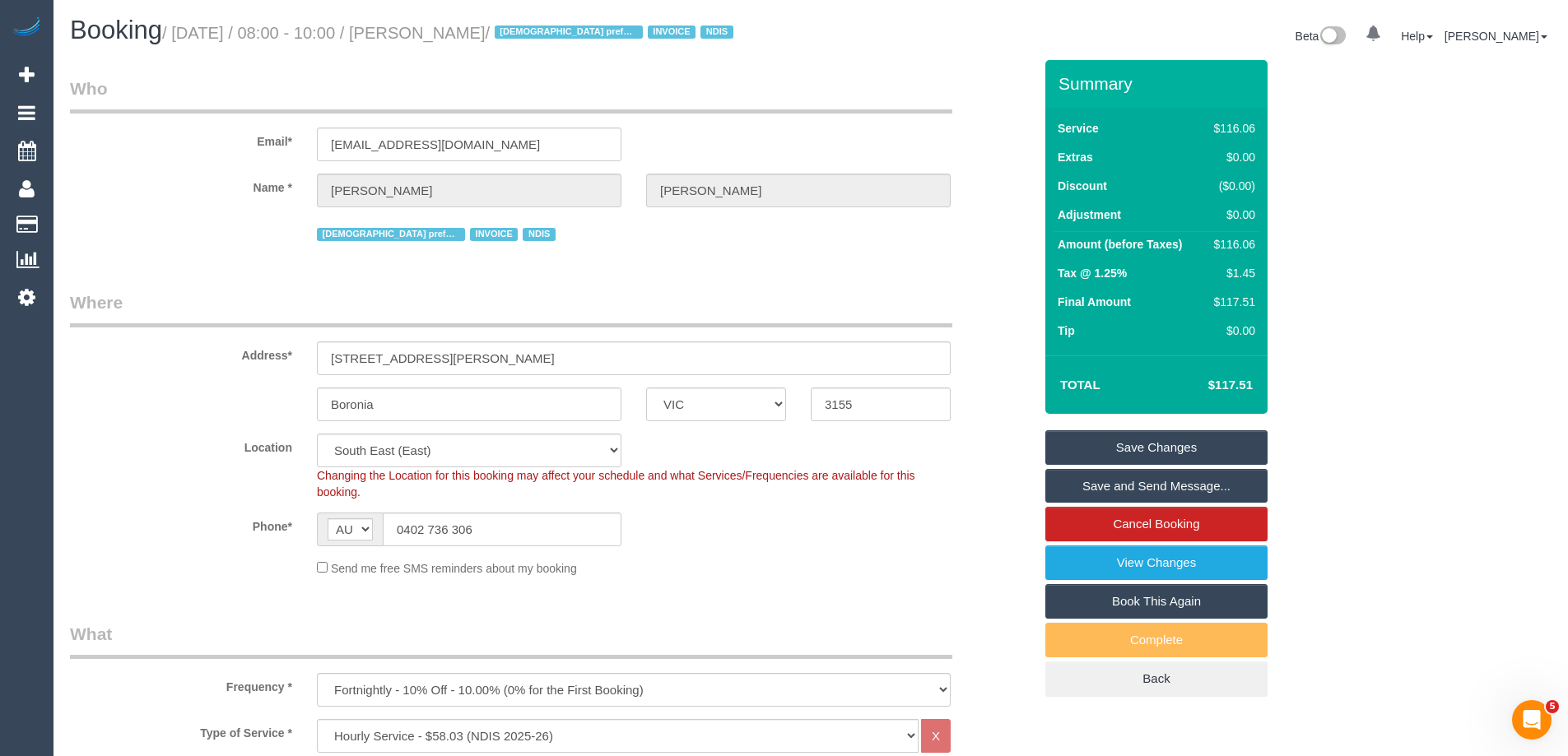
drag, startPoint x: 567, startPoint y: 30, endPoint x: 457, endPoint y: 33, distance: 110.0
click at [457, 33] on small "/ September 22, 2025 / 08:00 - 10:00 / Melinda Beattie / Female preferred INVOI…" at bounding box center [450, 33] width 576 height 18
copy small "Melinda Beattie"
click at [1107, 437] on link "Save Changes" at bounding box center [1156, 447] width 222 height 34
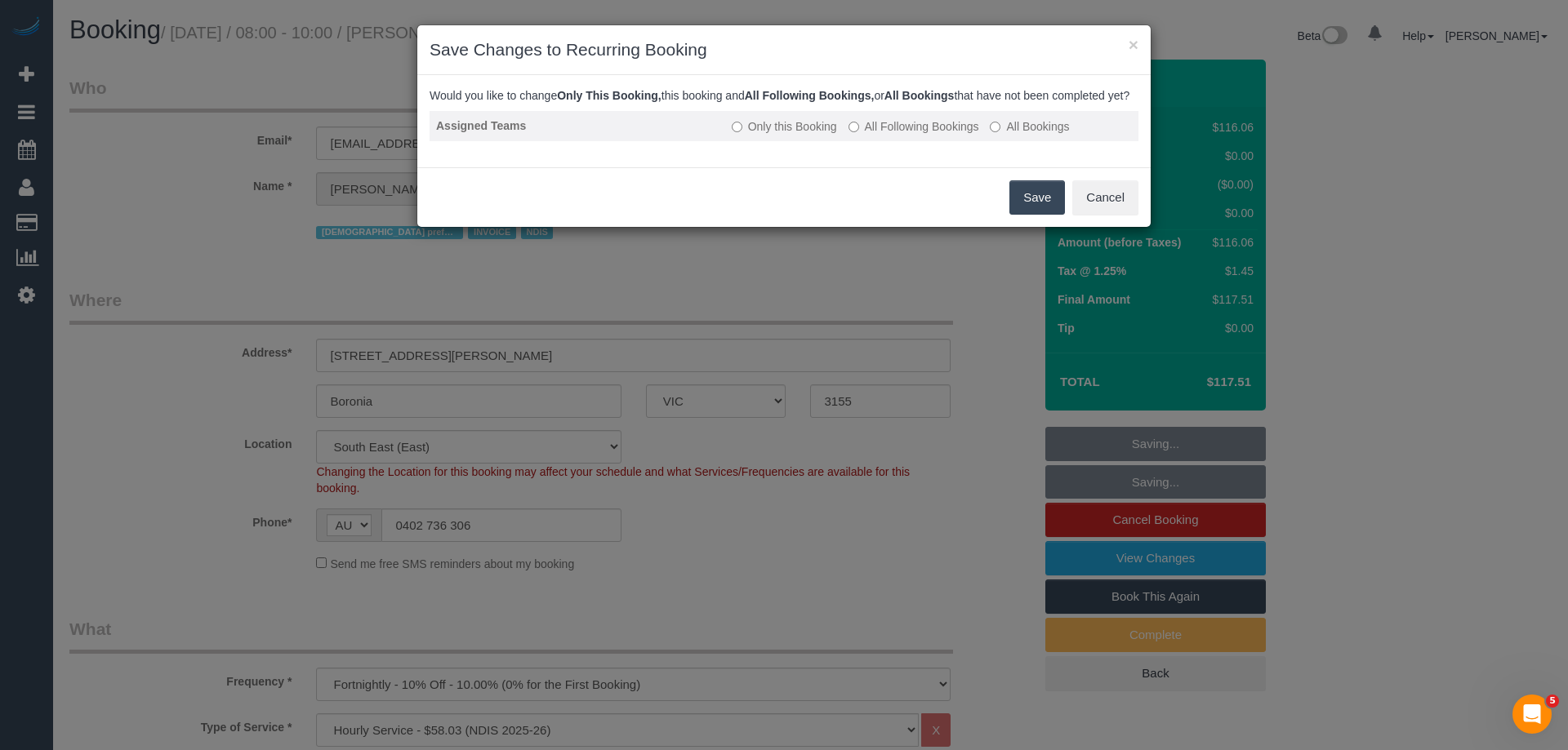
click at [889, 135] on label "All Following Bookings" at bounding box center [913, 126] width 130 height 16
click at [1037, 207] on button "Save" at bounding box center [1036, 198] width 55 height 34
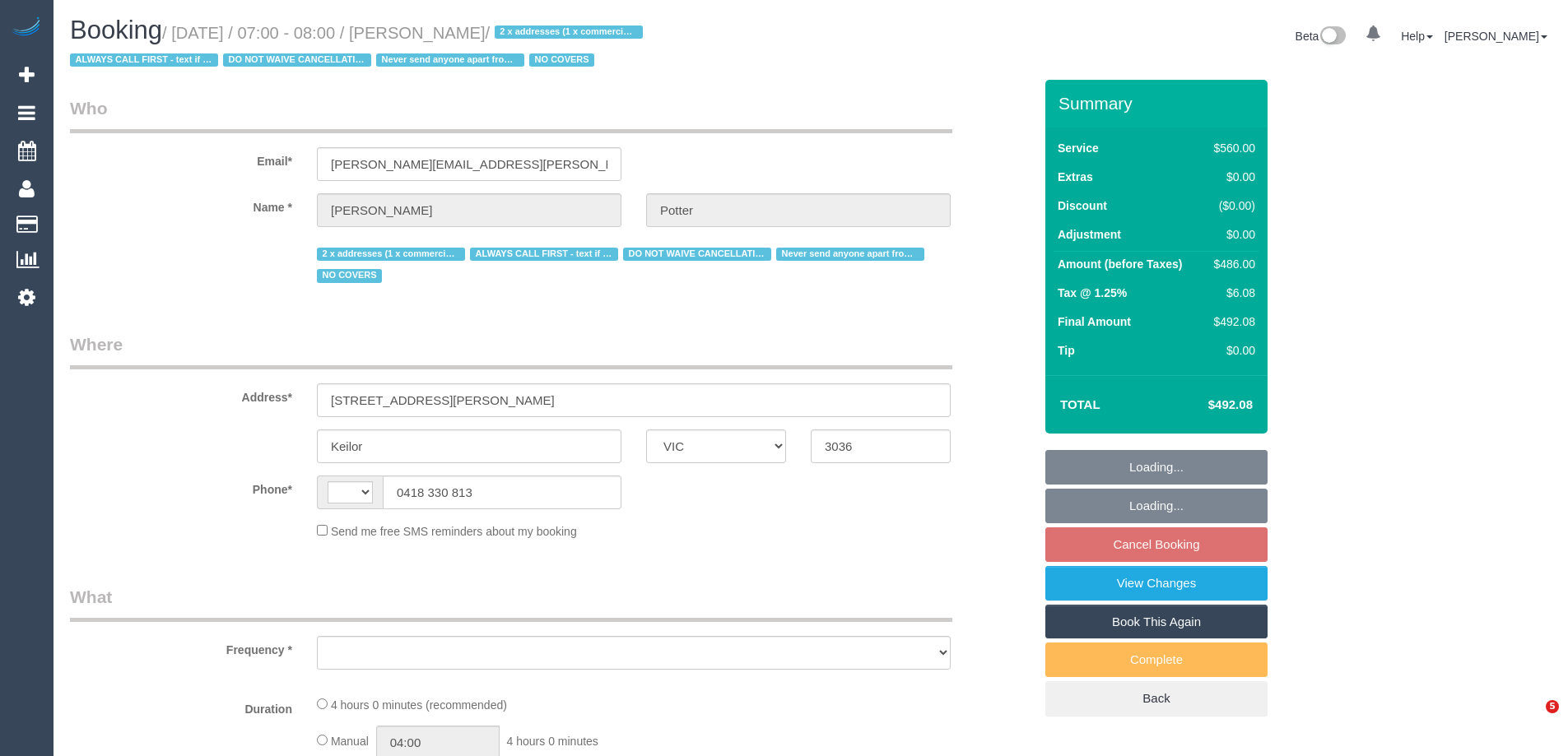
select select "VIC"
select select "string:AU"
select select "object:305"
select select "2"
select select "240"
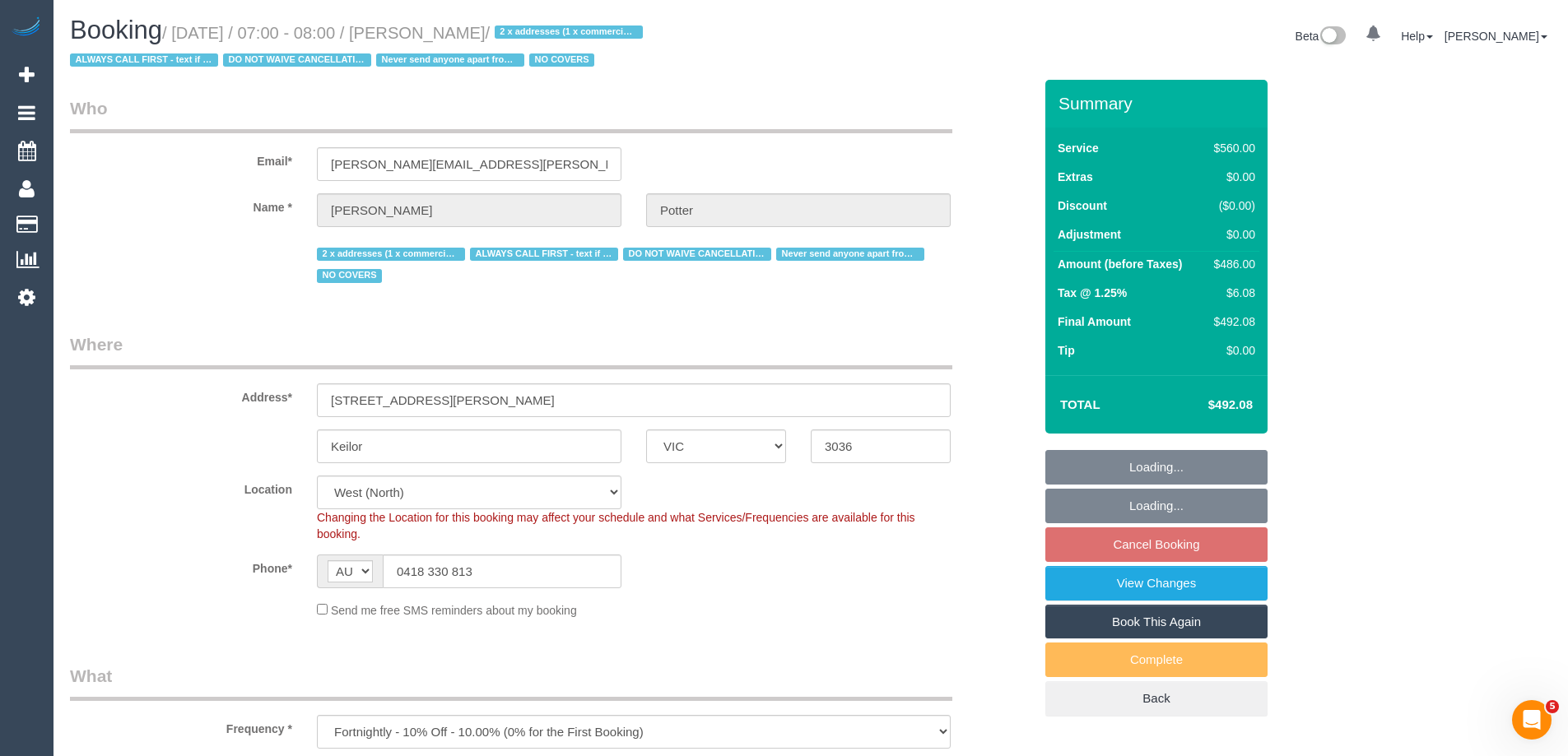
select select "object:1417"
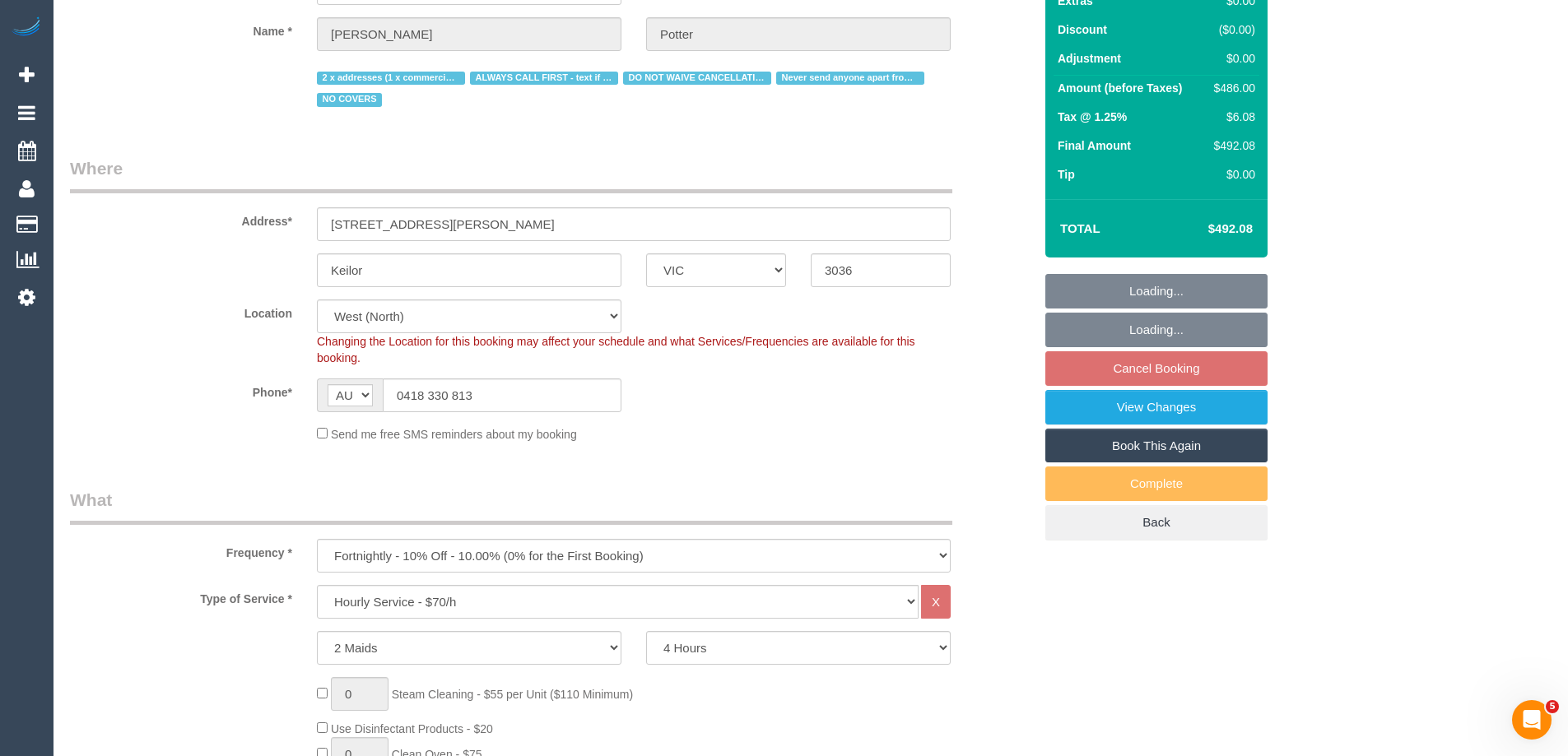
select select "number:28"
select select "number:14"
select select "number:19"
select select "number:22"
select select "number:35"
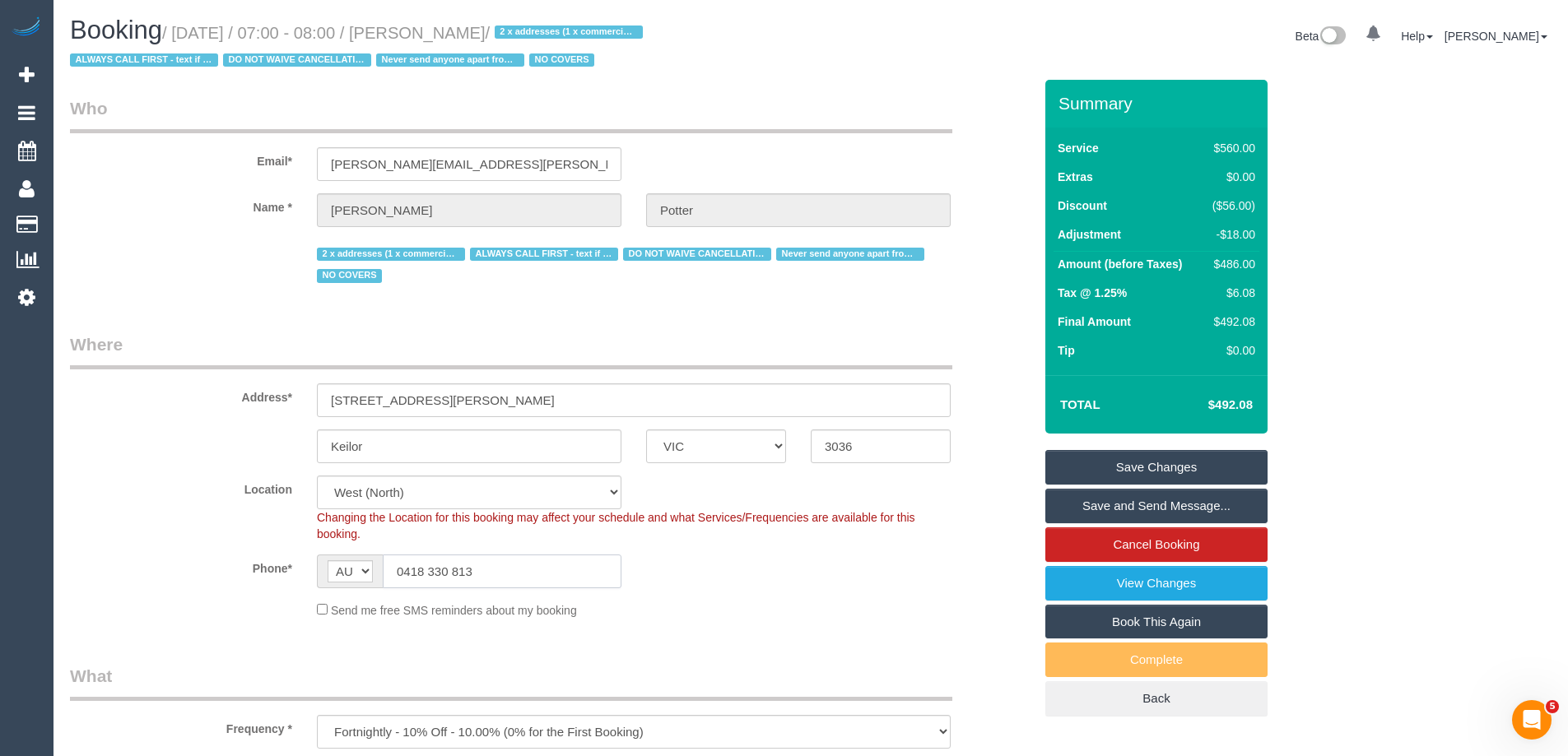
drag, startPoint x: 492, startPoint y: 577, endPoint x: 269, endPoint y: 557, distance: 223.9
click at [269, 557] on div "Phone* AF AL DZ AD AO AI AQ AG AR AM AW AU AT AZ BS BH BD BB BY BE BZ BJ BM BT …" at bounding box center [551, 571] width 987 height 34
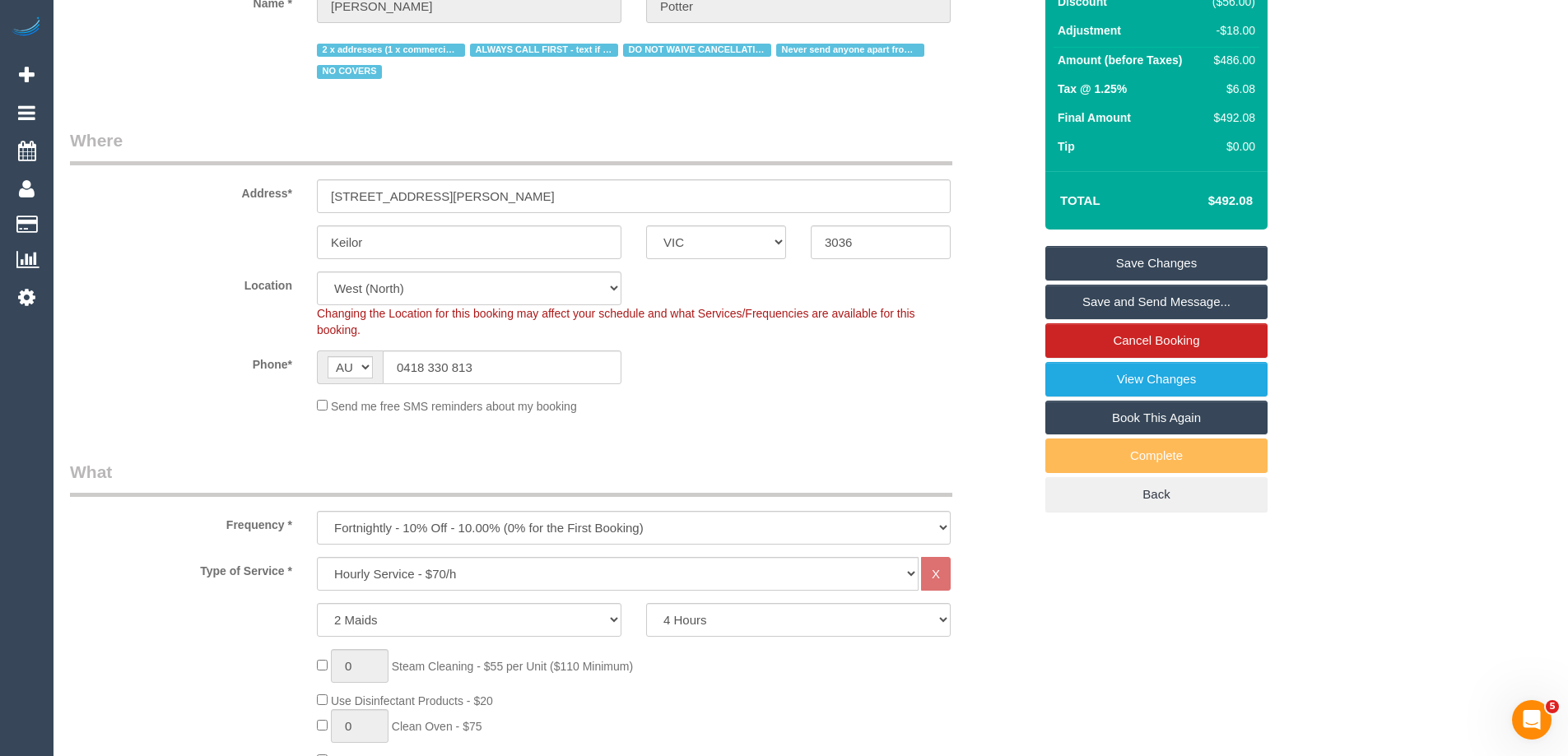
scroll to position [156, 0]
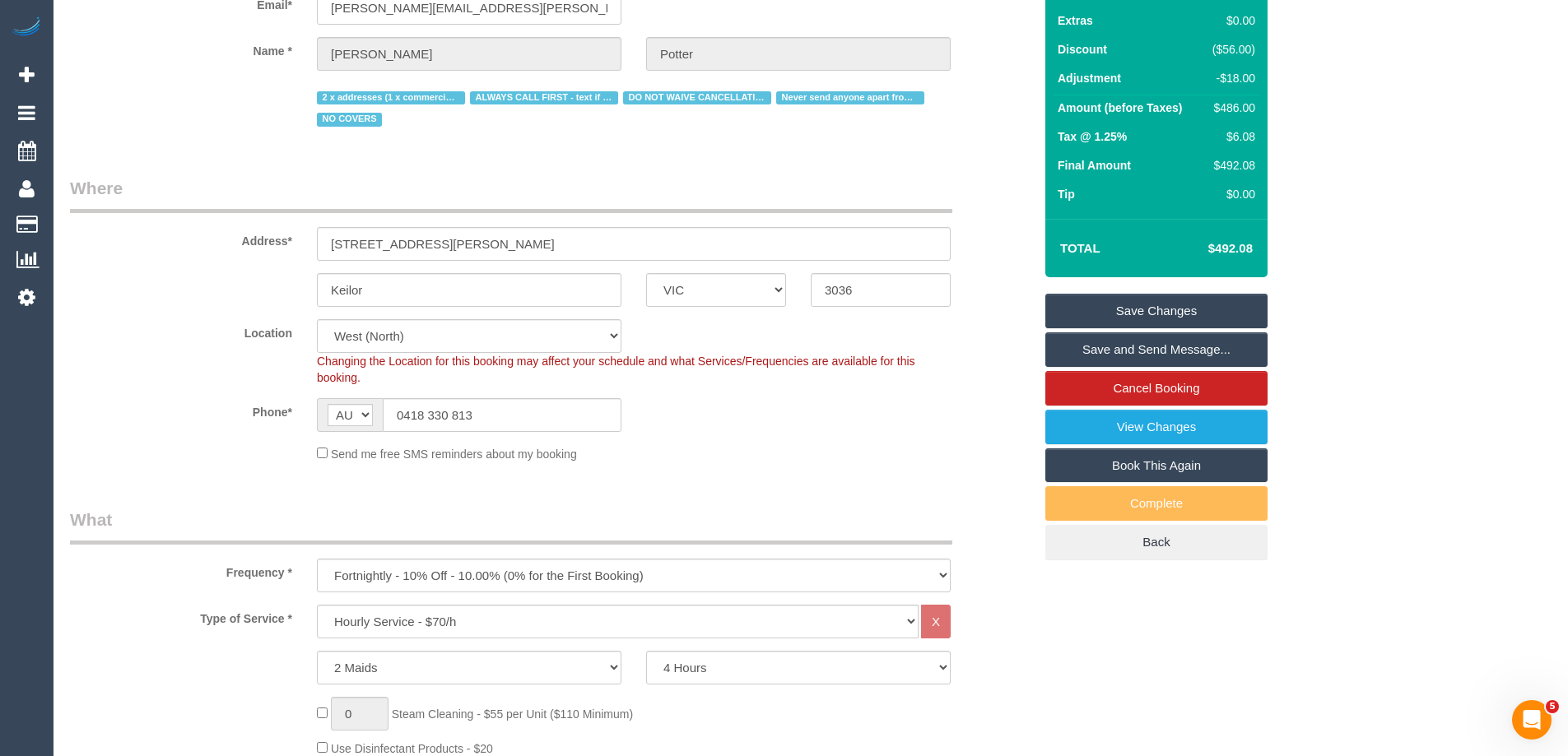
drag, startPoint x: 503, startPoint y: 509, endPoint x: 491, endPoint y: 468, distance: 42.7
click at [503, 509] on legend "What" at bounding box center [511, 526] width 882 height 37
drag, startPoint x: 487, startPoint y: 410, endPoint x: 93, endPoint y: 382, distance: 395.0
click at [142, 391] on sui-booking-location "Location Office City East (North) East (South) Inner East Inner North (East) In…" at bounding box center [551, 390] width 963 height 143
click at [1109, 387] on link "Cancel Booking" at bounding box center [1156, 388] width 222 height 34
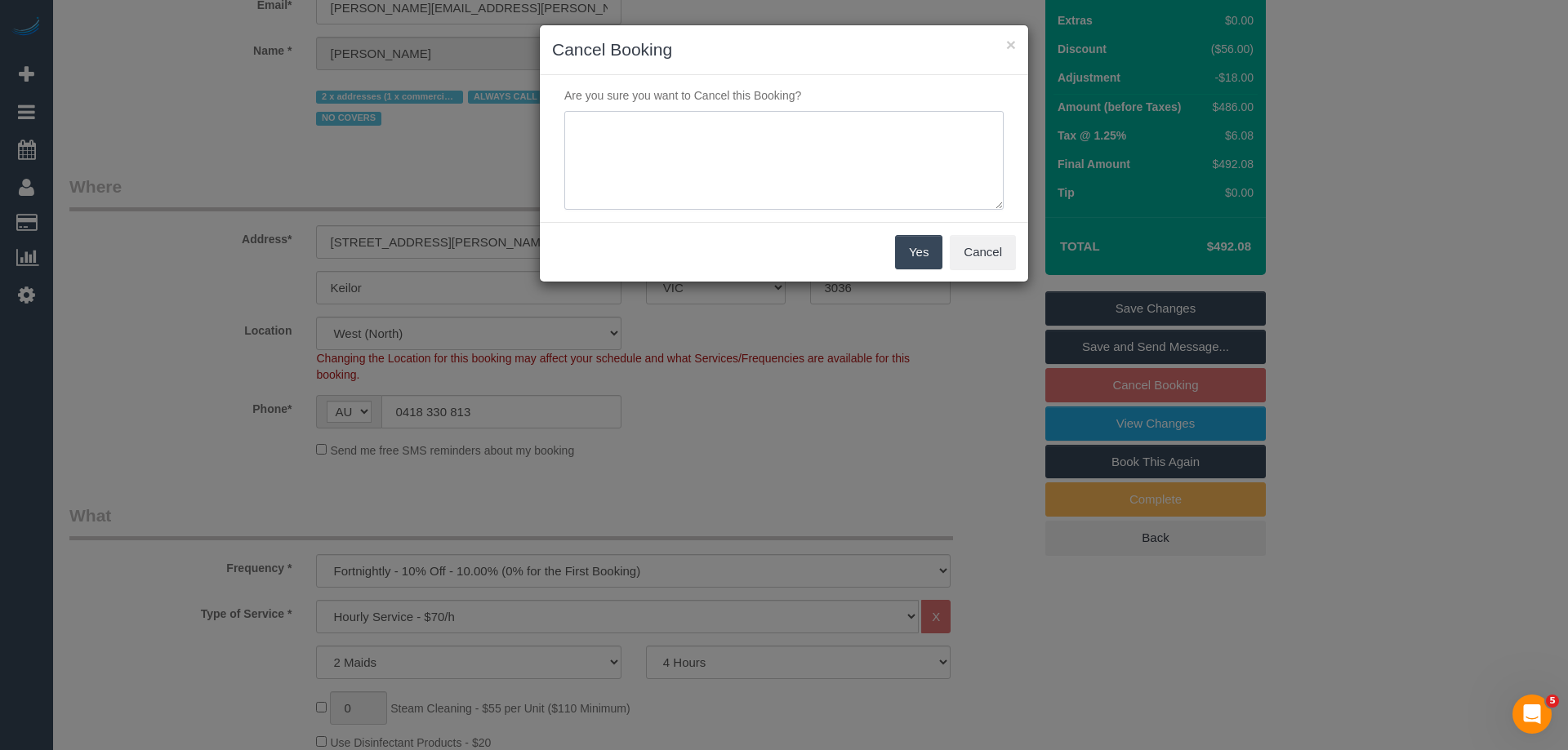
click at [636, 153] on textarea at bounding box center [784, 161] width 439 height 100
type textarea "N"
type textarea "Skipped as per no covers tag. Notified via text as per no response via phone - …"
click at [913, 249] on button "Yes" at bounding box center [919, 252] width 48 height 34
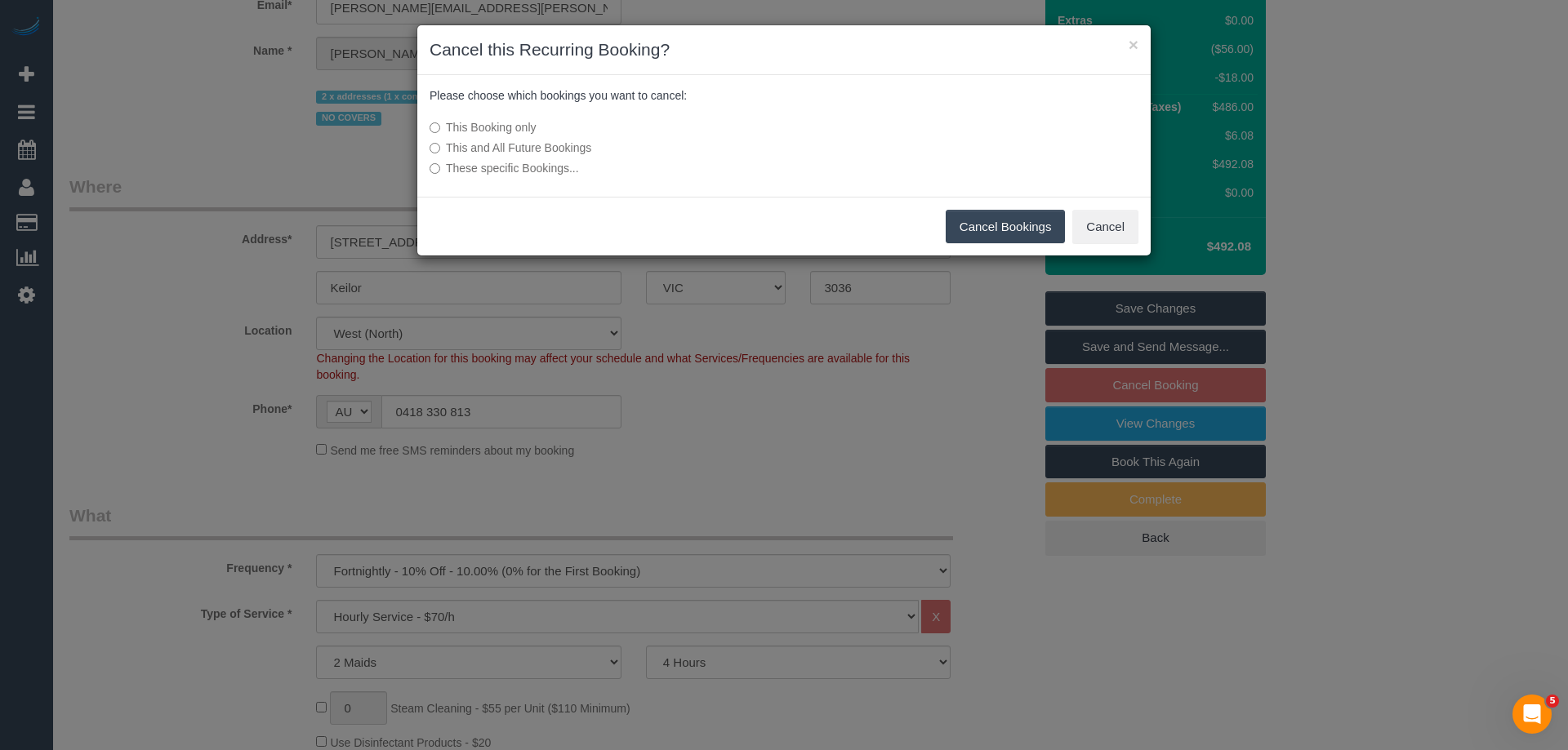
click at [973, 234] on button "Cancel Bookings" at bounding box center [1005, 227] width 120 height 34
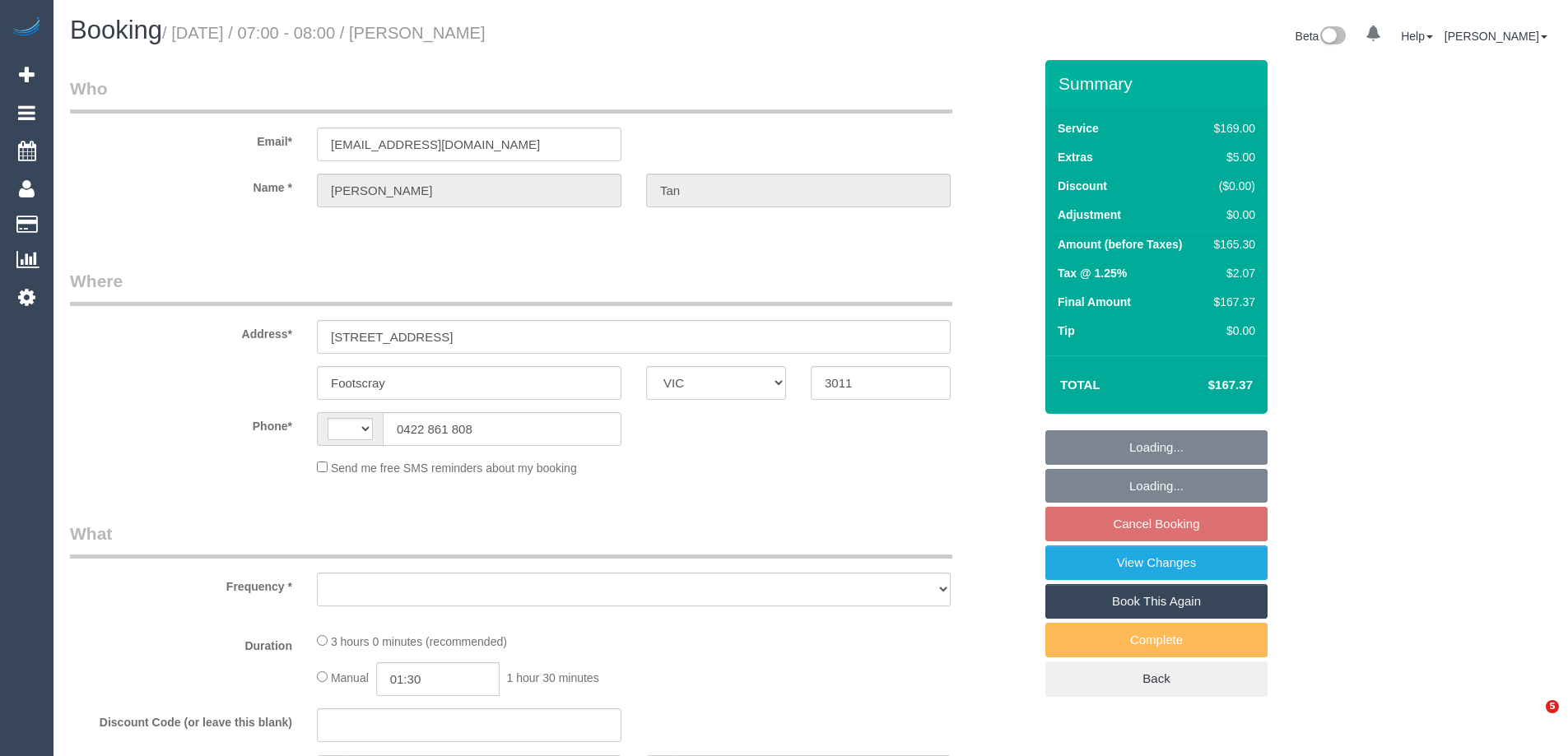
select select "VIC"
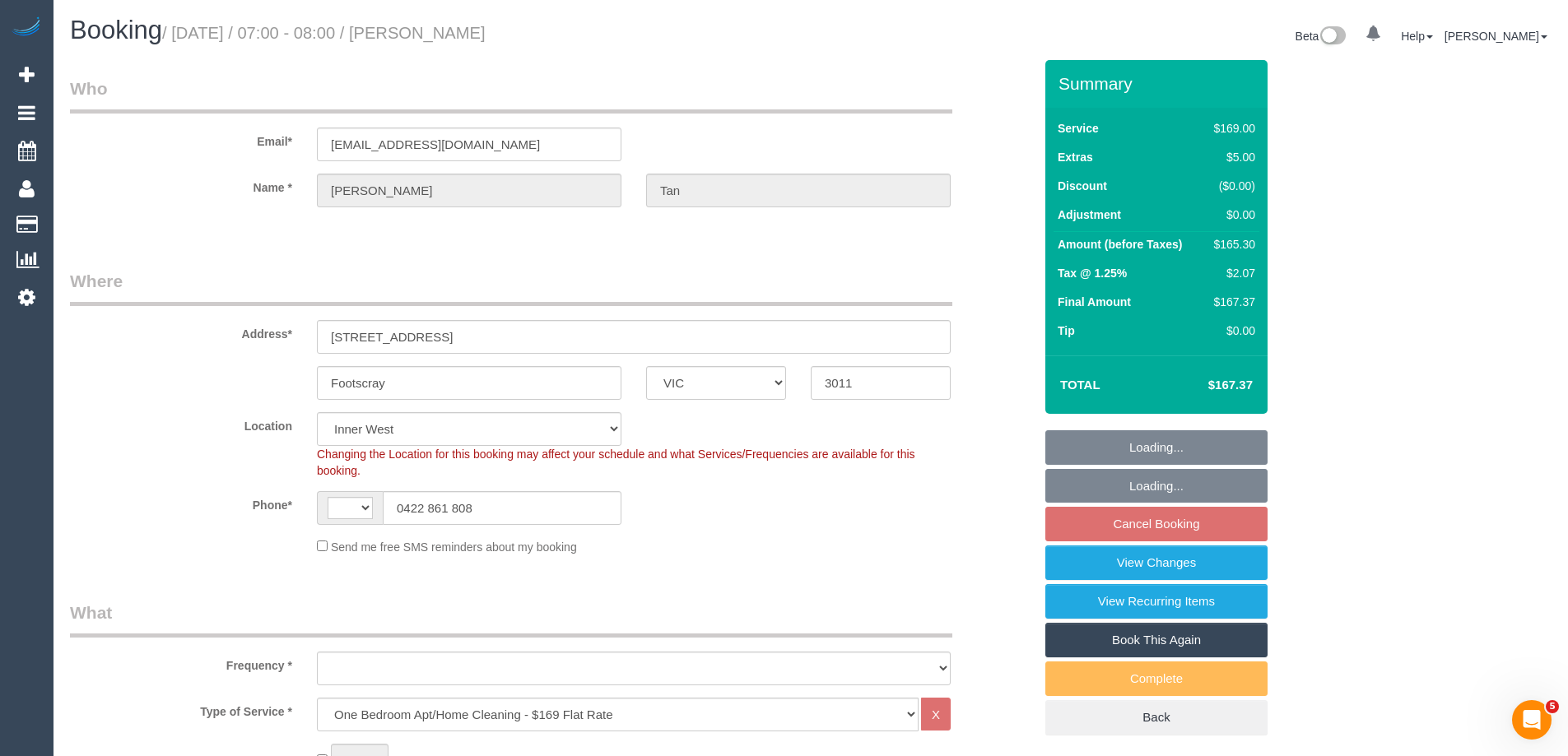
select select "object:381"
select select "string:stripe-pm_1RbAMX2GScqysDRV1VgNejMI"
select select "string:AU"
select select "object:647"
select select "number:29"
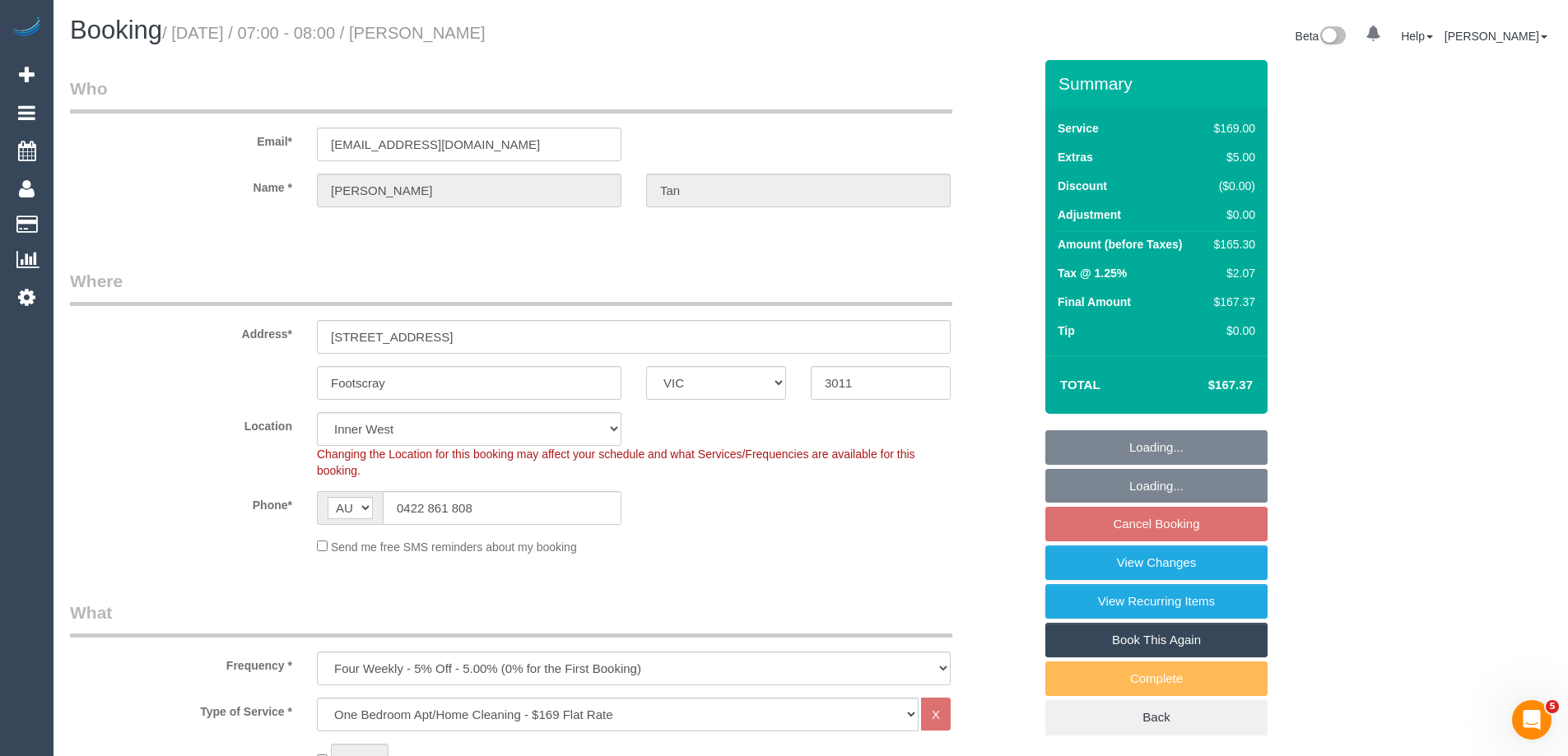
select select "number:14"
select select "number:19"
select select "number:36"
select select "number:34"
select select "number:12"
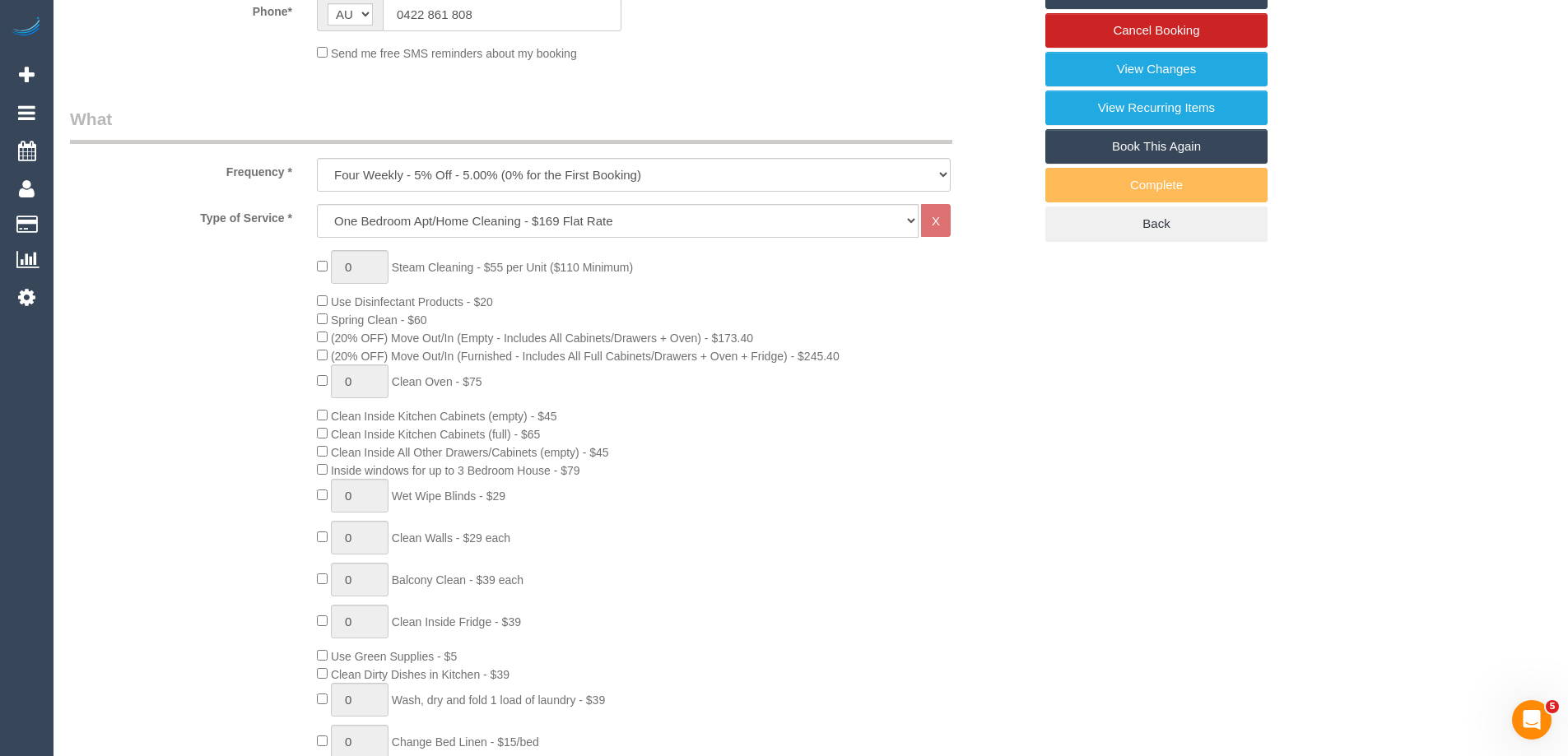
scroll to position [1234, 0]
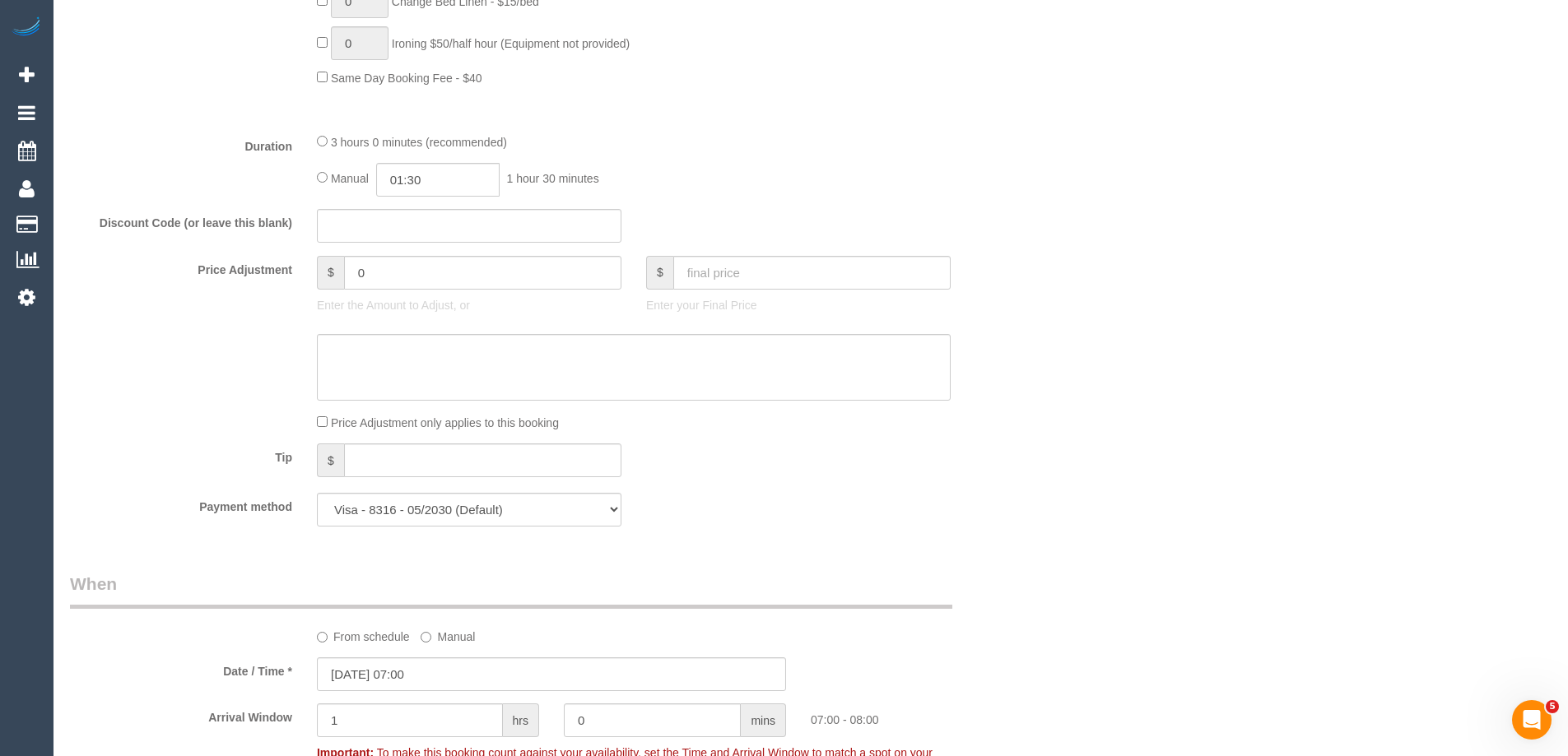
click at [334, 141] on span "3 hours 0 minutes (recommended)" at bounding box center [419, 143] width 176 height 13
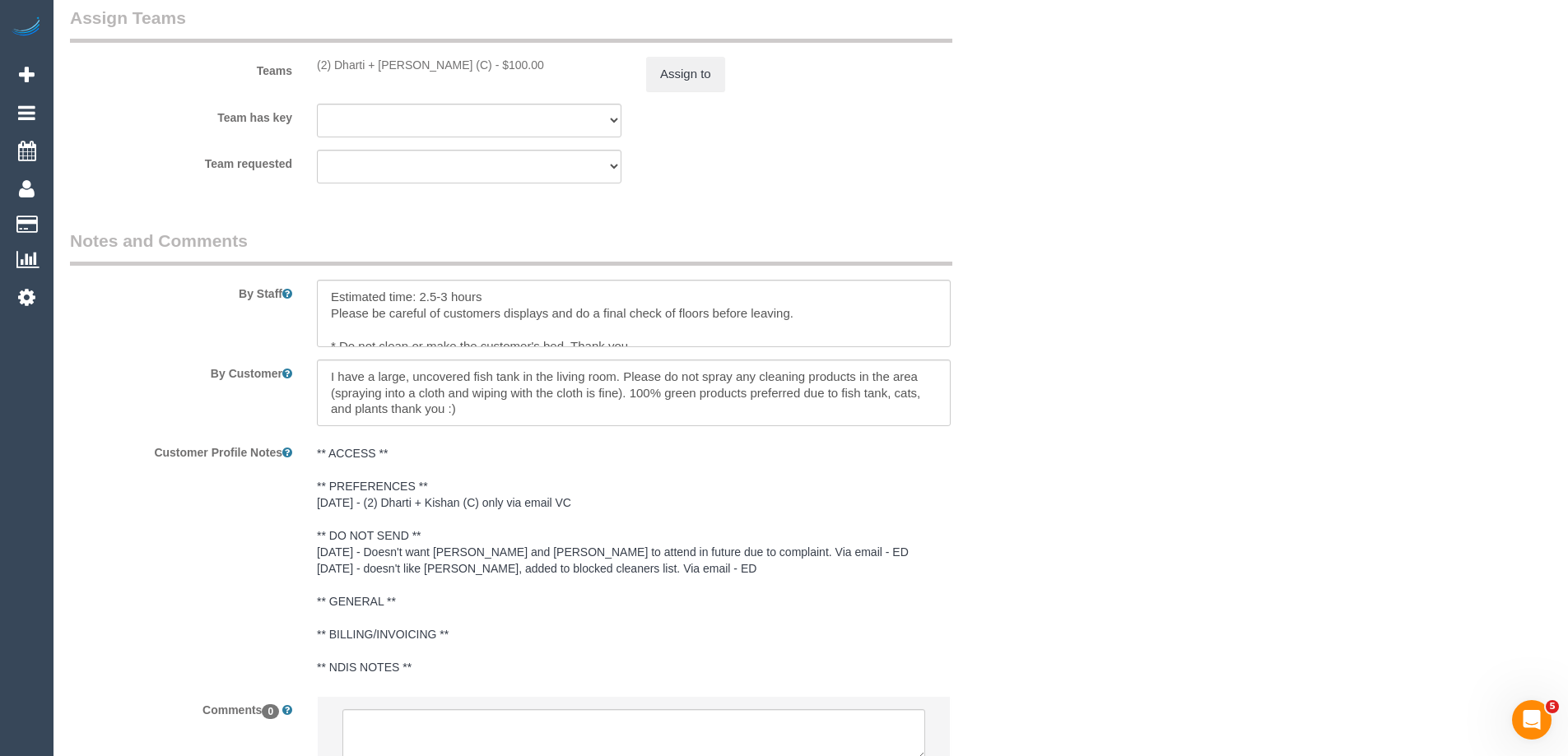
scroll to position [2551, 0]
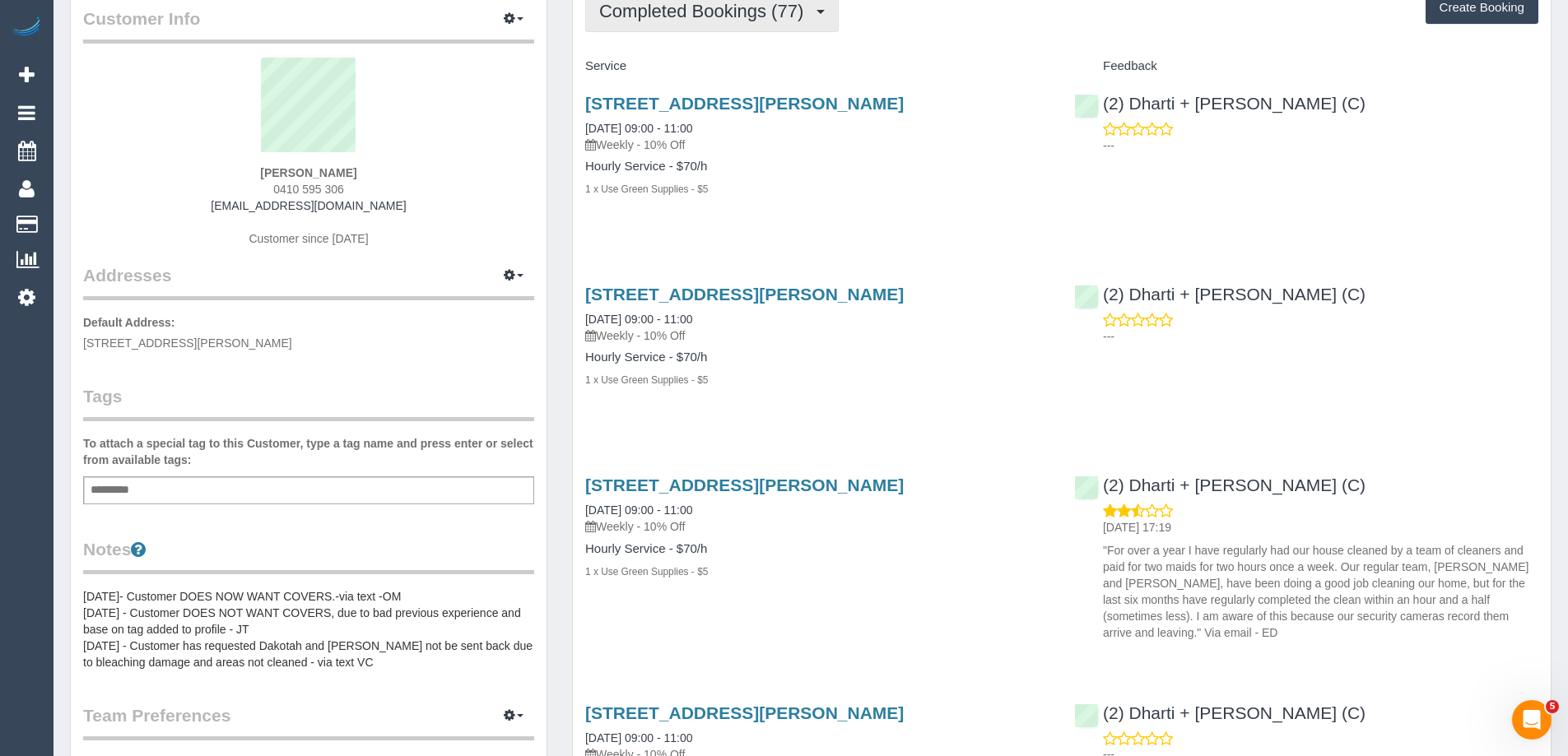
scroll to position [82, 0]
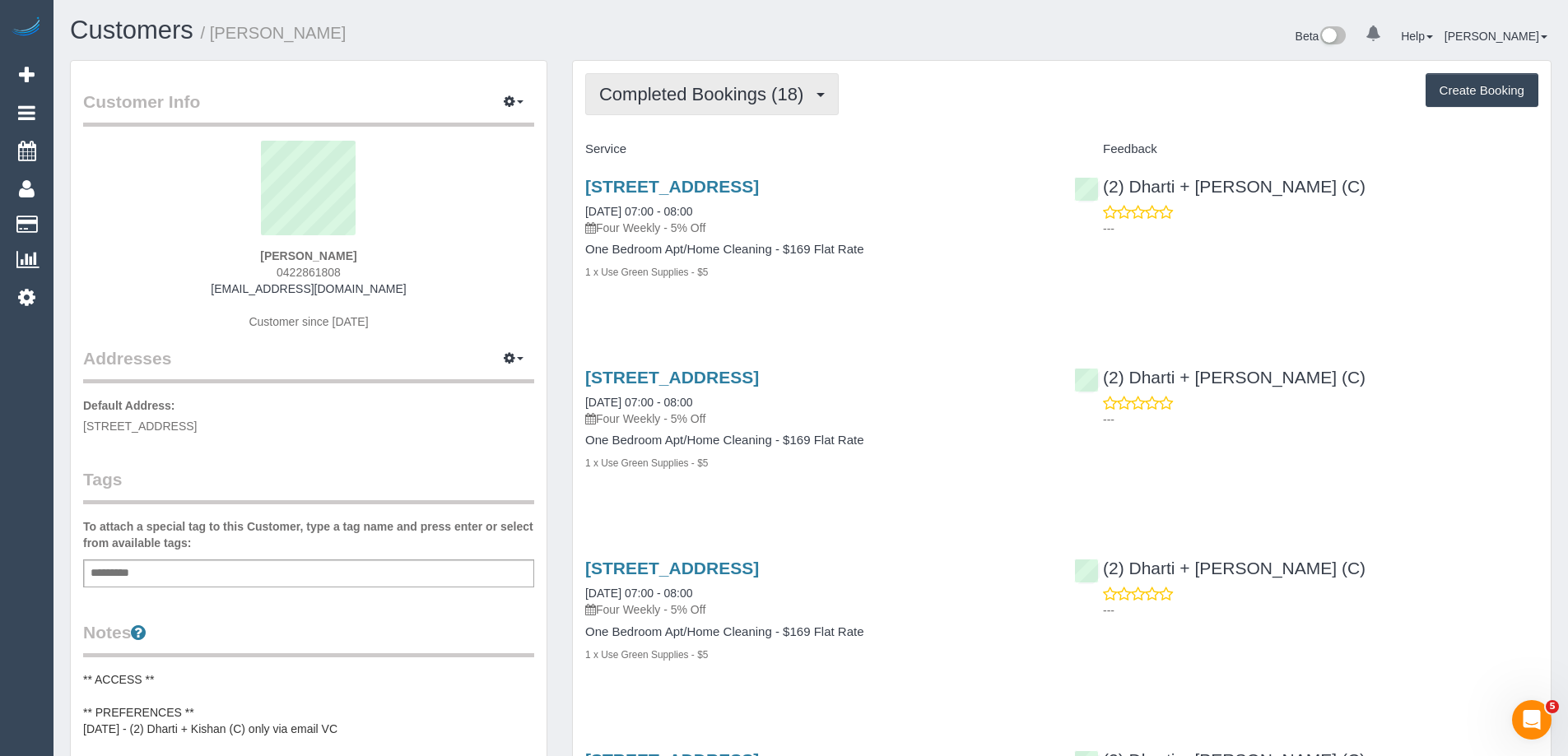
click at [712, 99] on span "Completed Bookings (18)" at bounding box center [705, 94] width 213 height 20
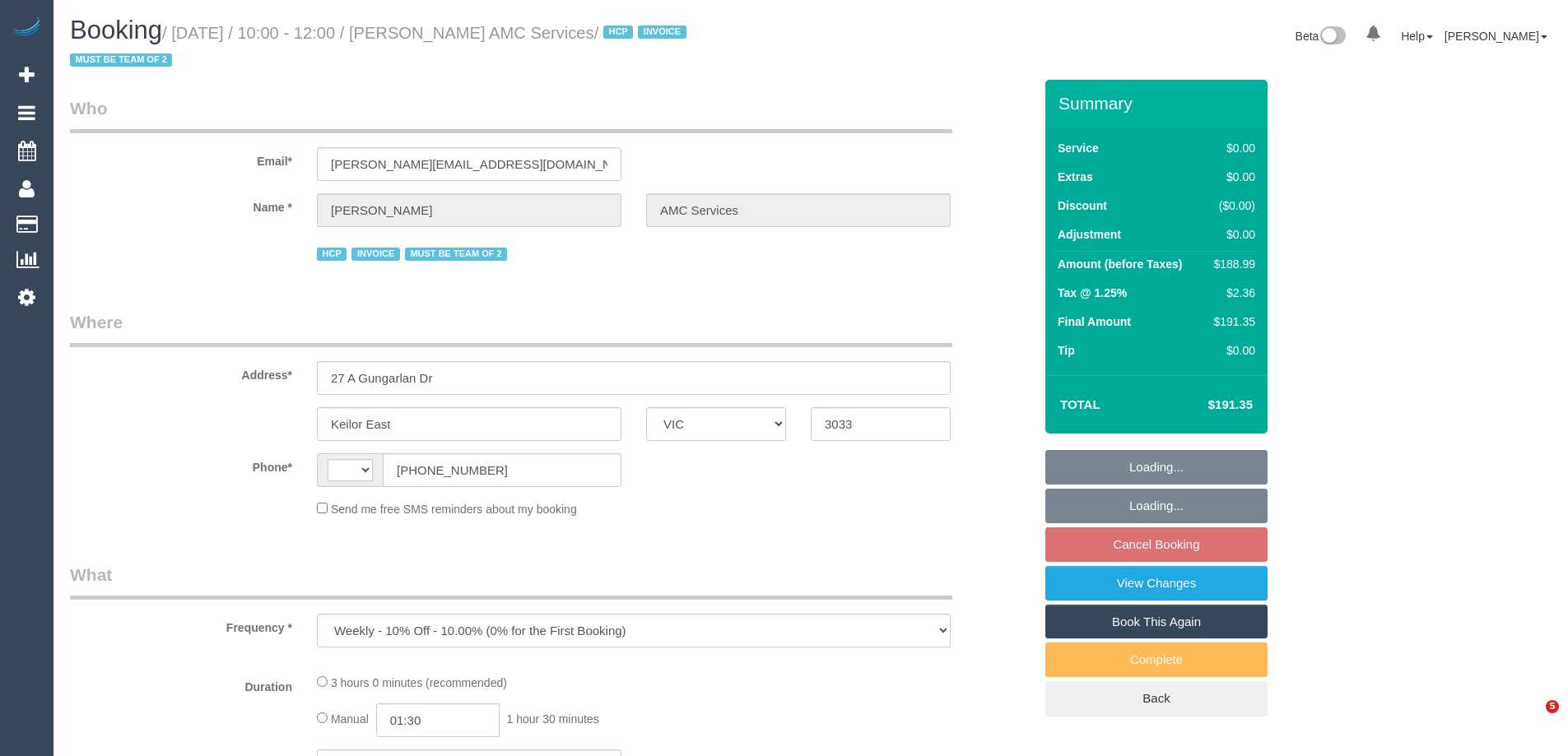
select select "VIC"
select select "180"
select select "number:28"
select select "number:14"
select select "number:19"
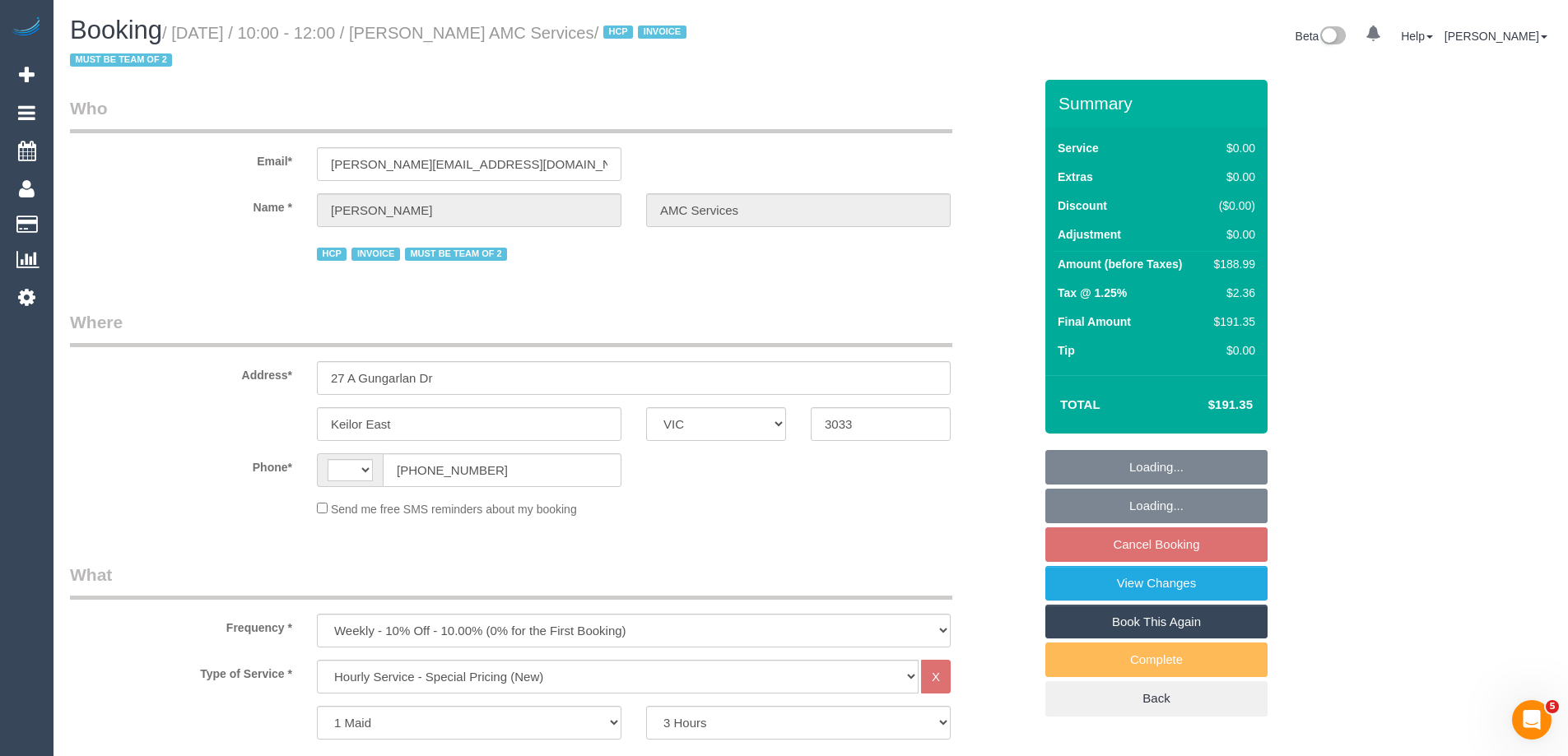
select select "number:24"
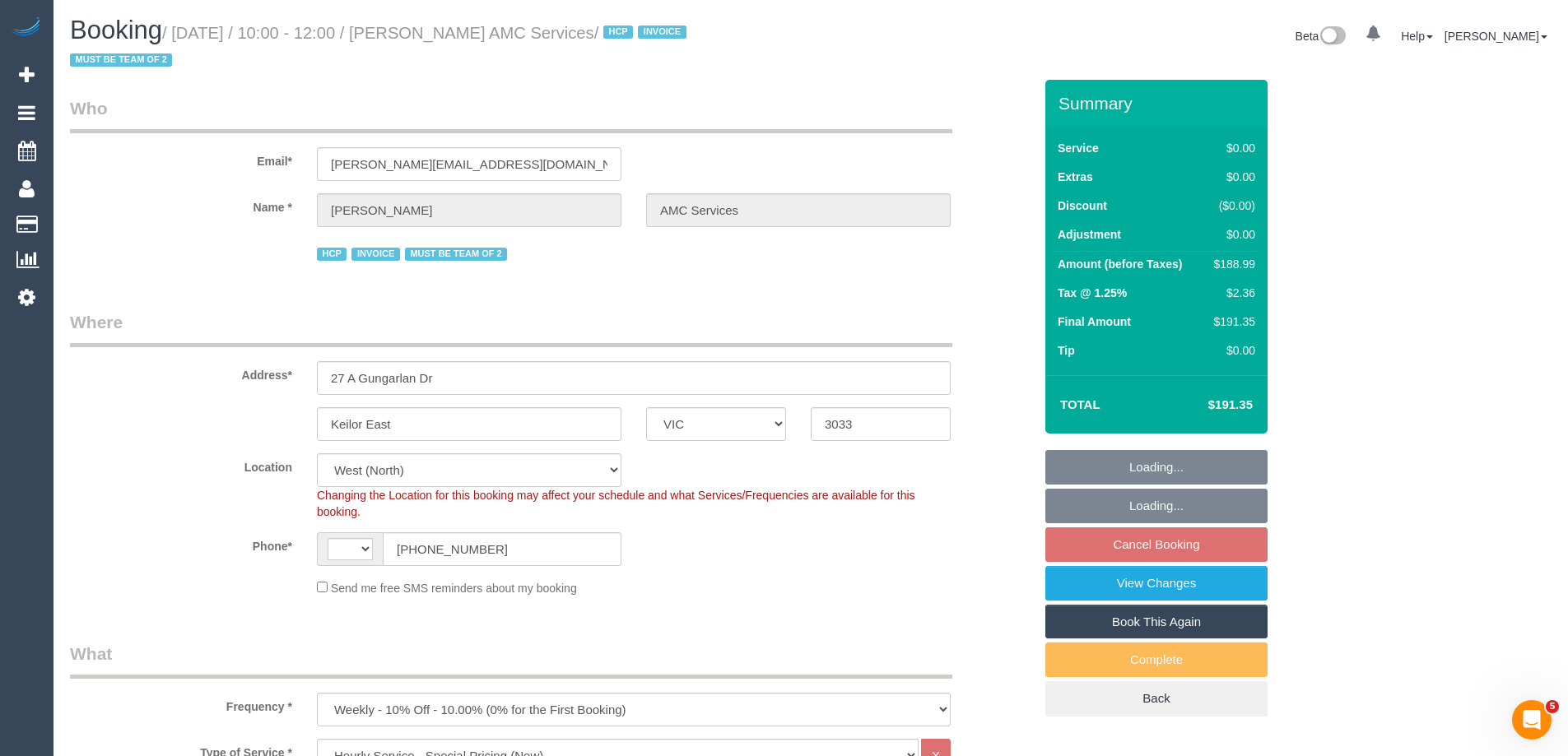
select select "object:1348"
select select "string:AU"
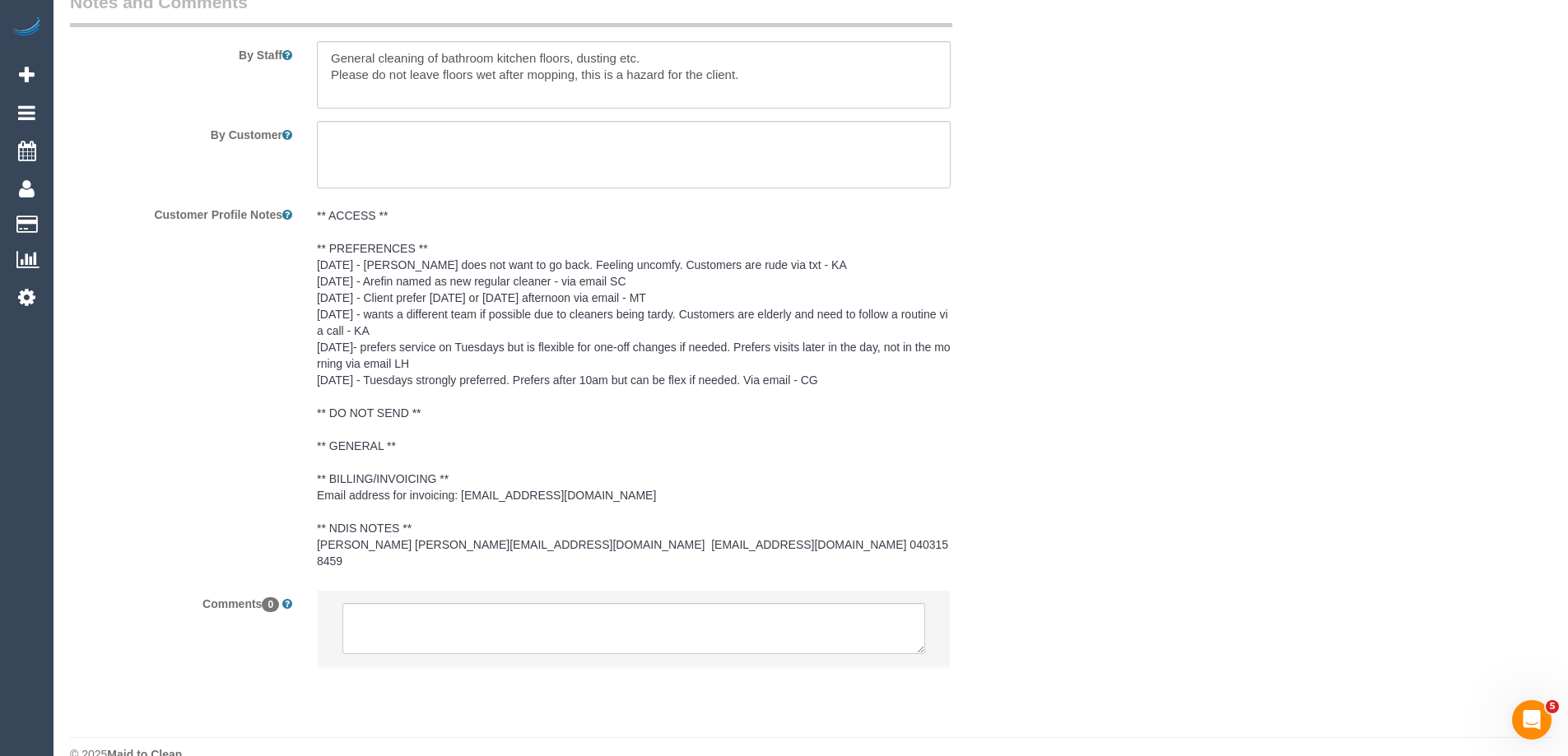
scroll to position [2343, 0]
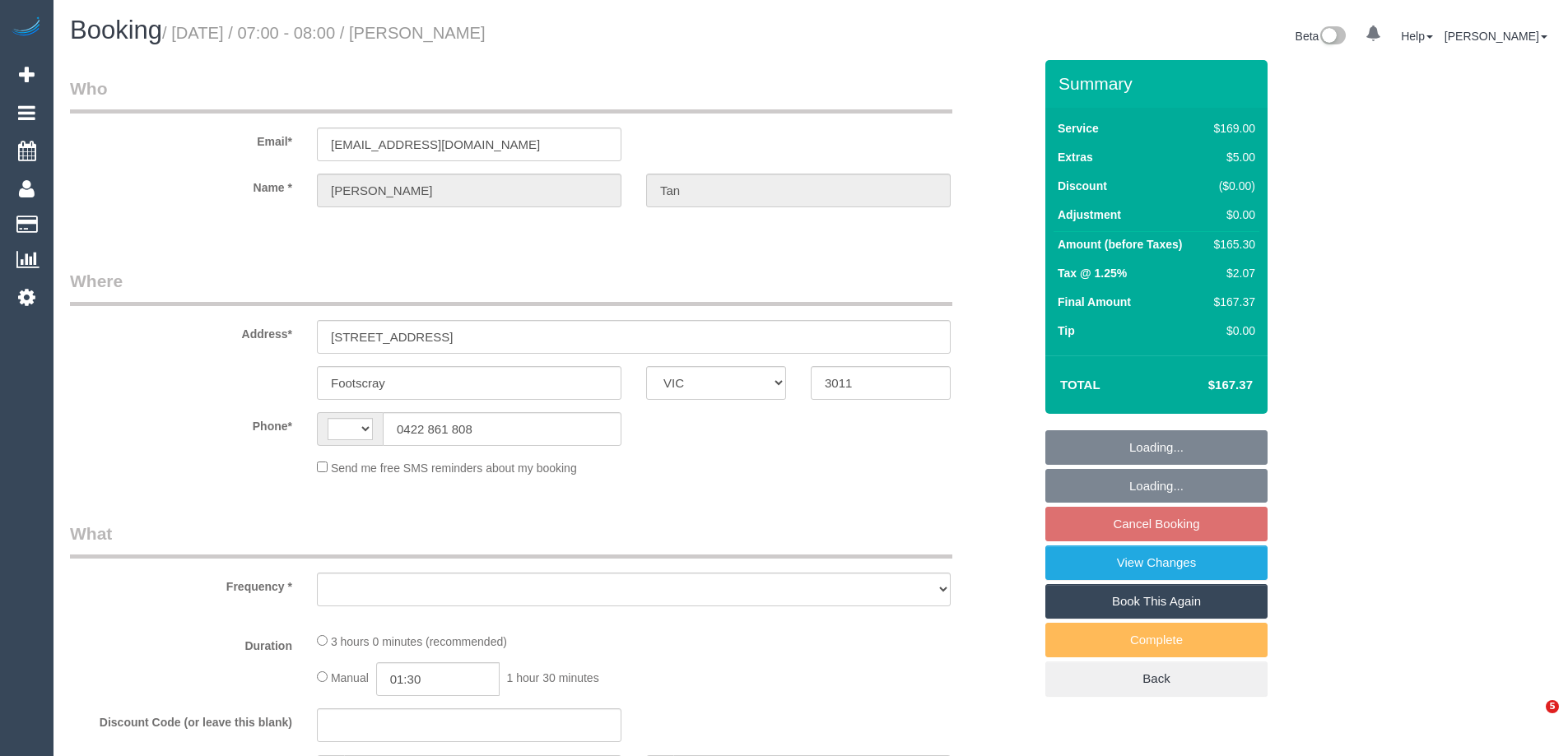
select select "VIC"
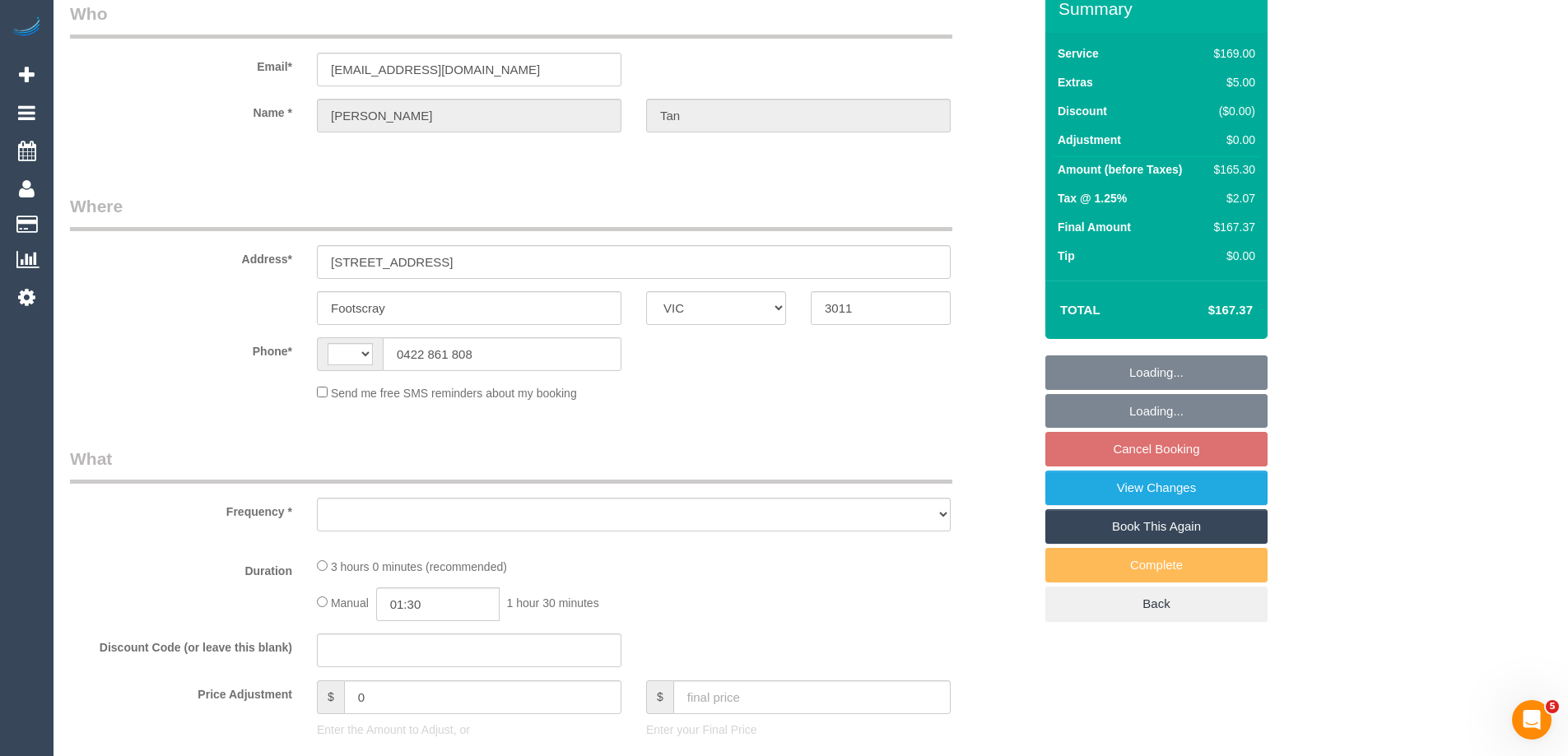
select select "string:AU"
select select "object:528"
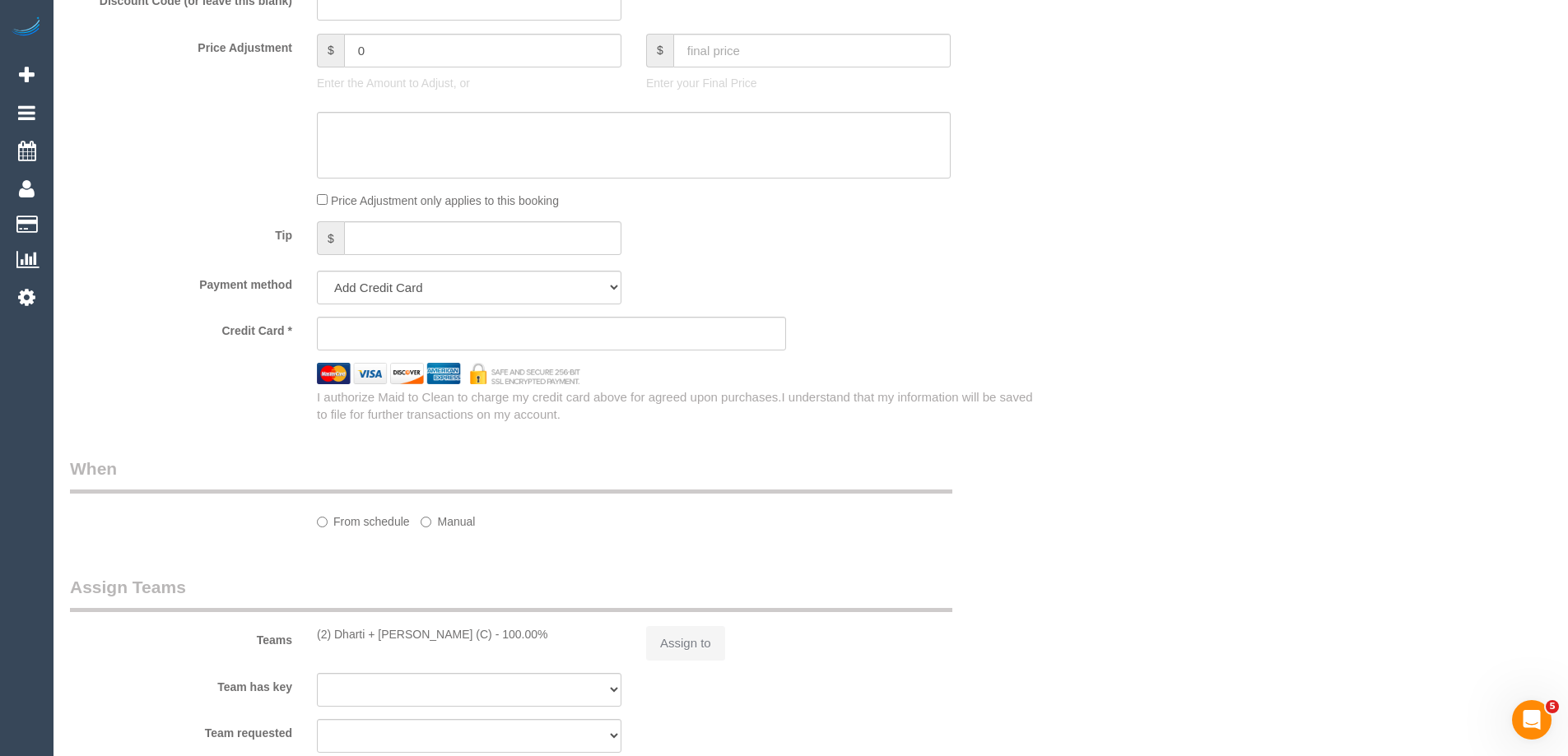
select select "string:stripe-pm_1RbAMX2GScqysDRV1VgNejMI"
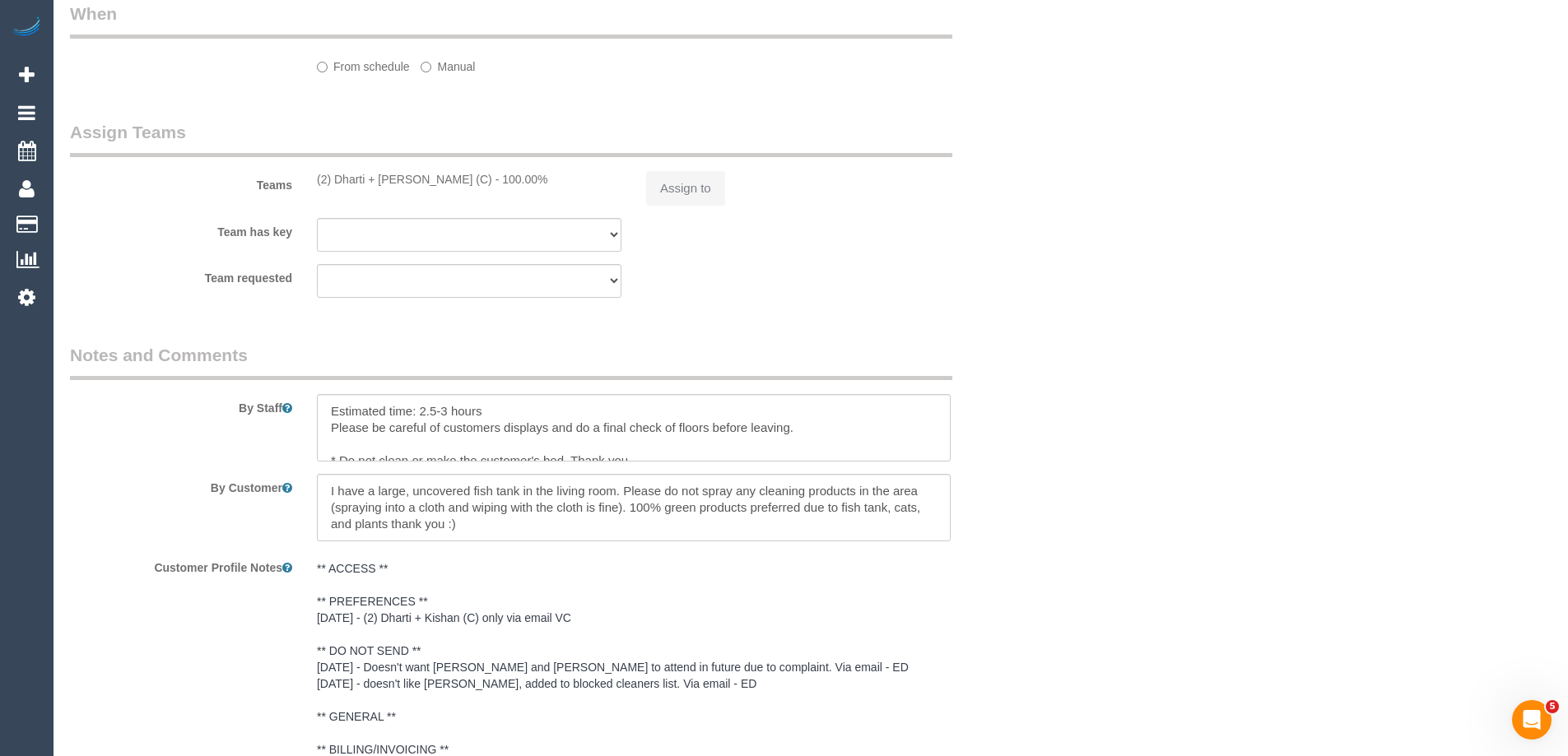
select select "number:29"
select select "number:14"
select select "number:19"
select select "number:36"
select select "number:34"
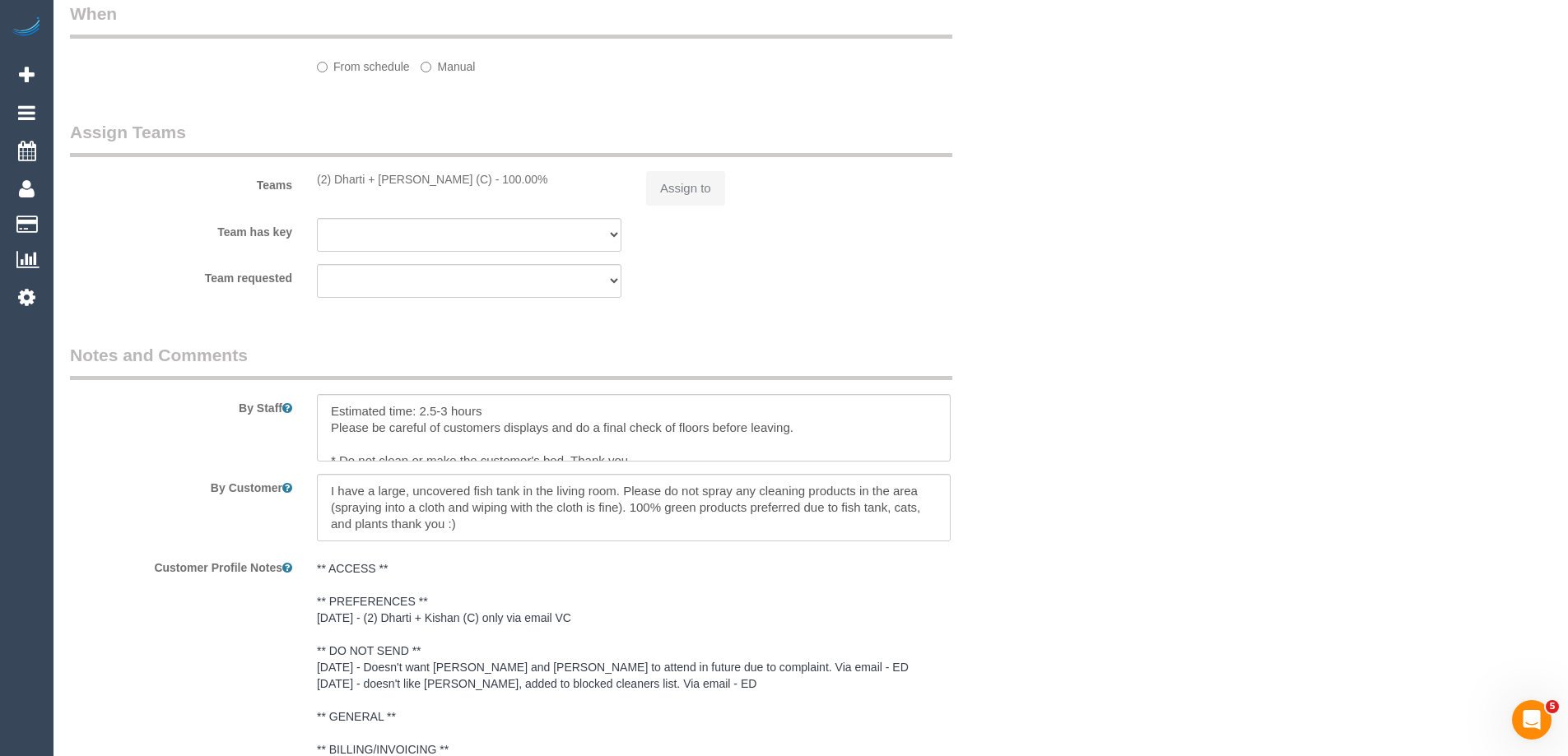
select select "number:12"
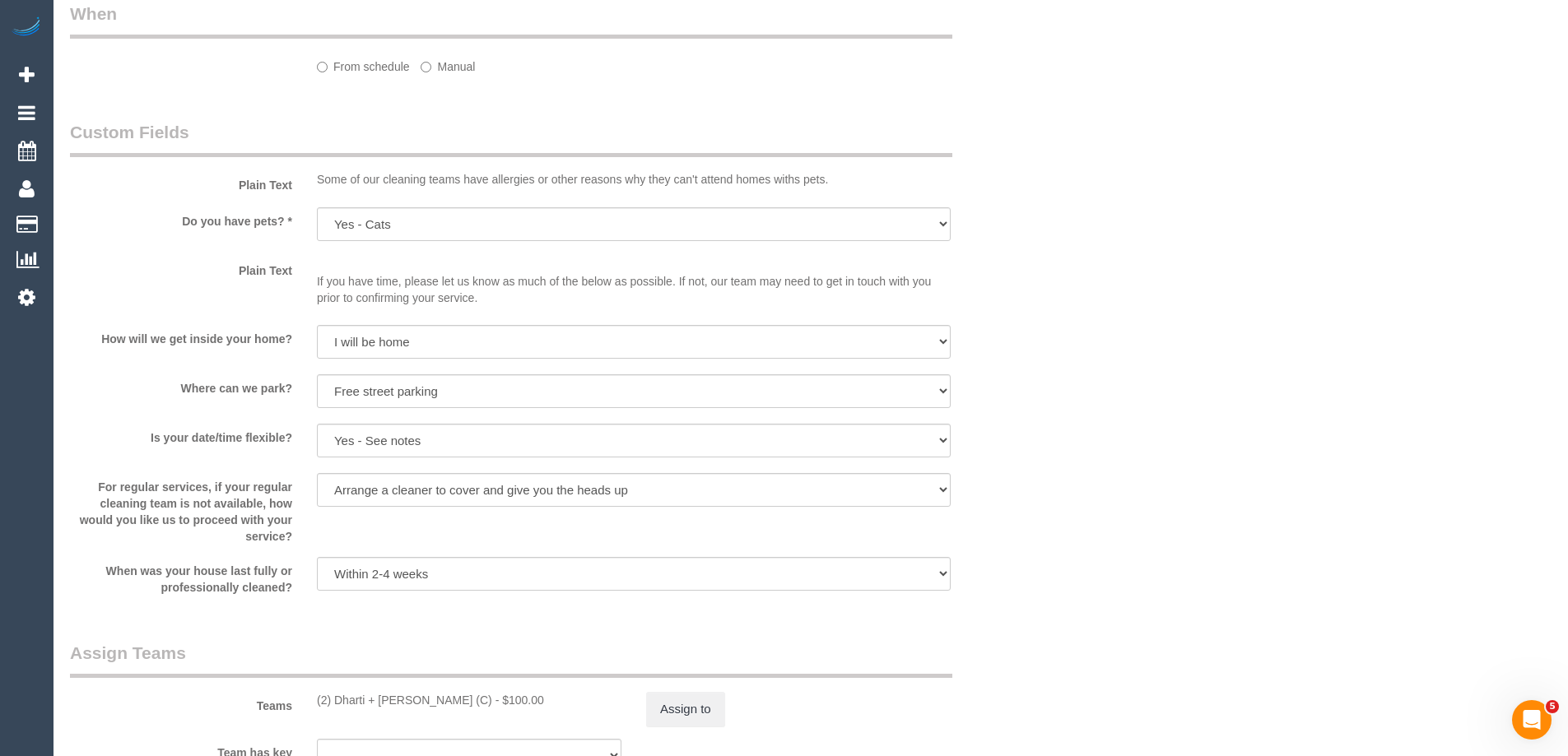
select select "object:1442"
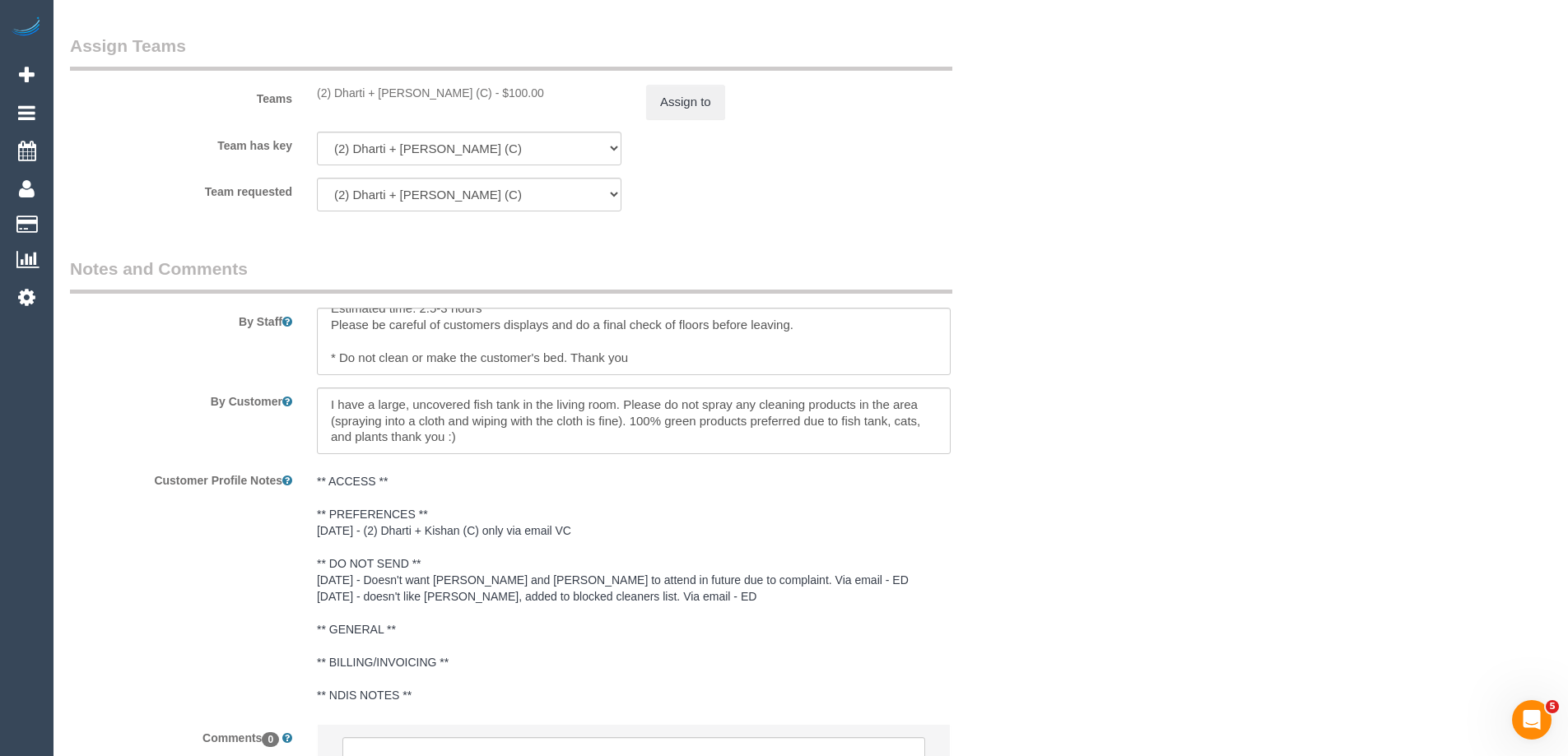
scroll to position [2633, 0]
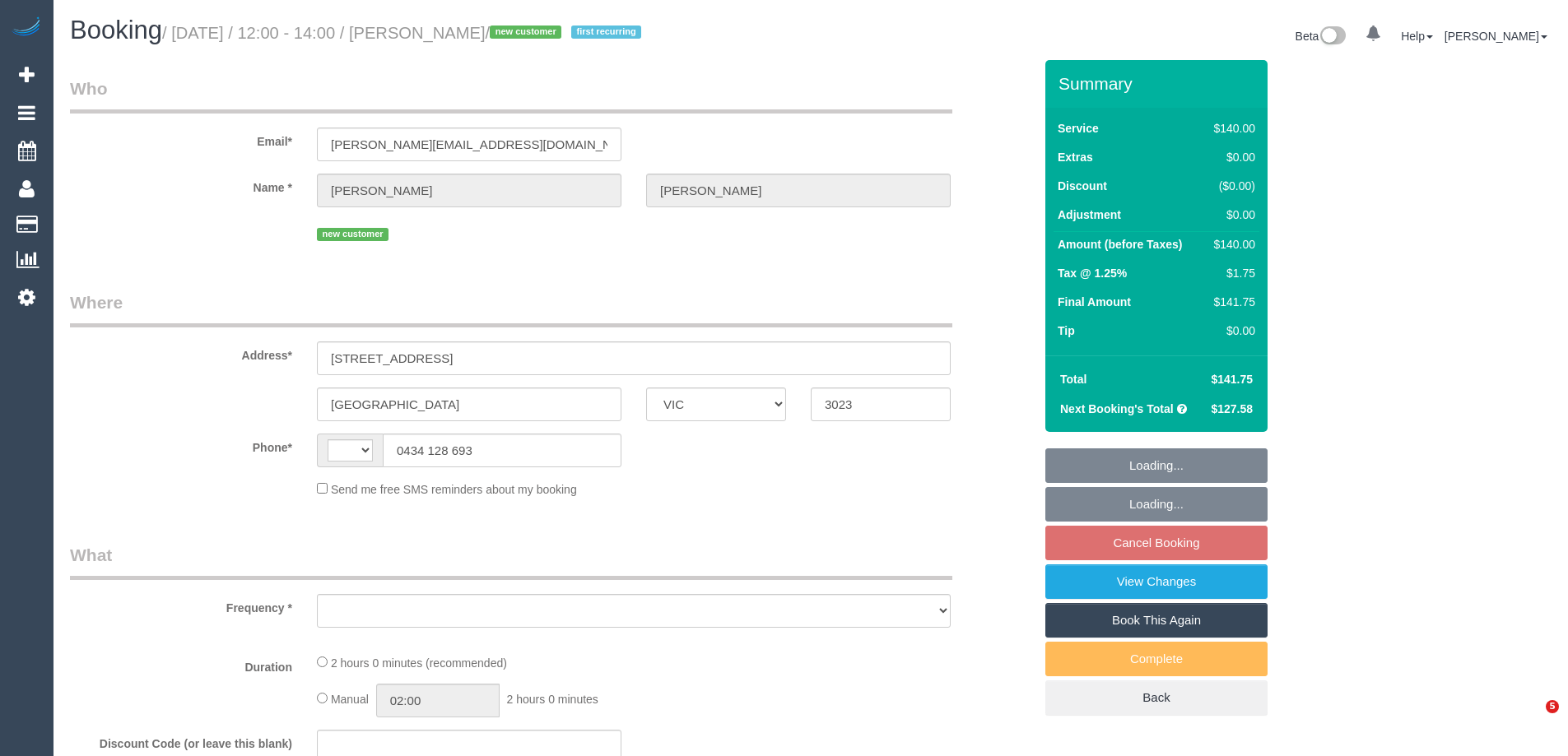
select select "VIC"
select select "string:AU"
select select "object:455"
select select "string:stripe-pm_1S7nob2GScqysDRVcFTmWJng"
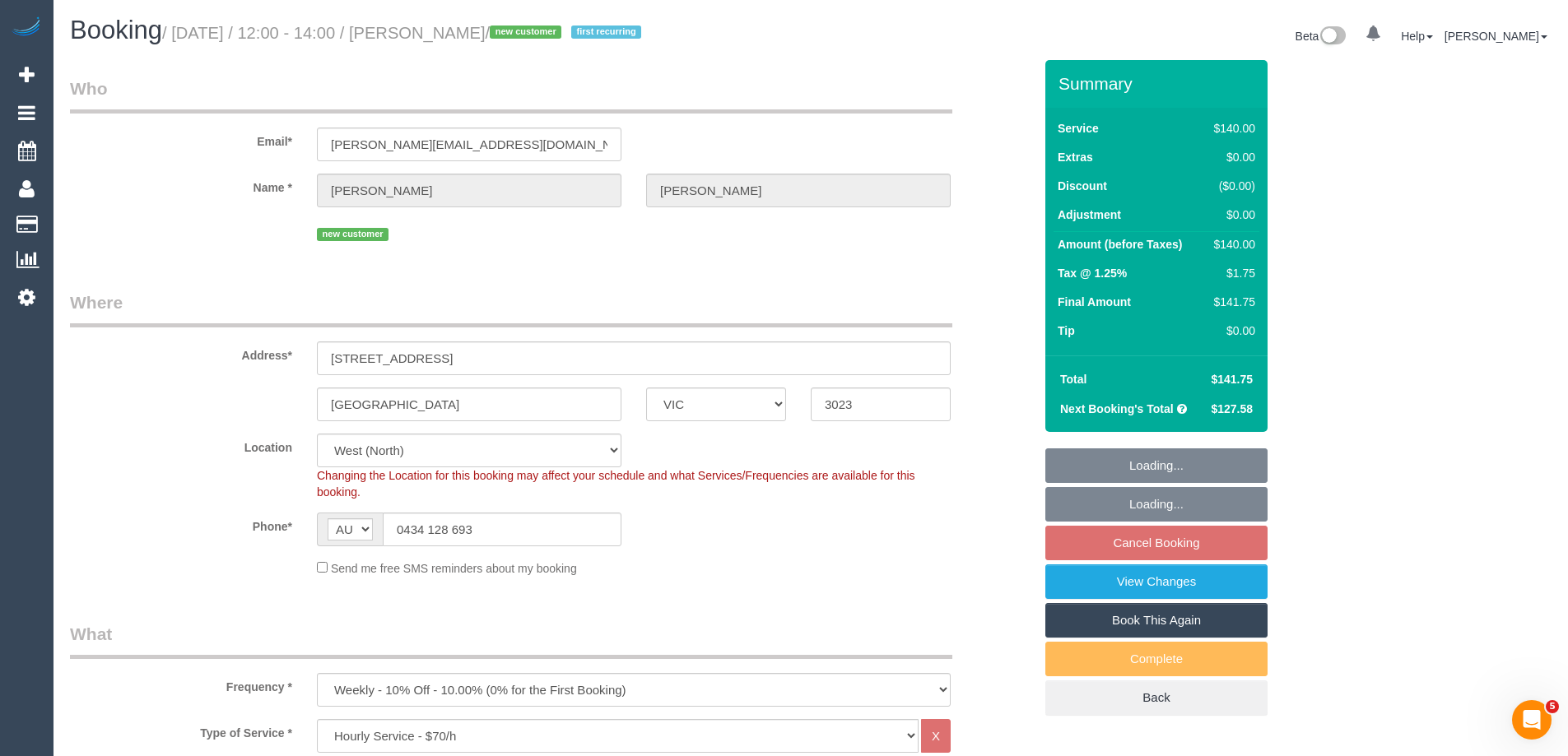
select select "number:29"
select select "number:14"
select select "number:19"
select select "number:22"
select select "number:34"
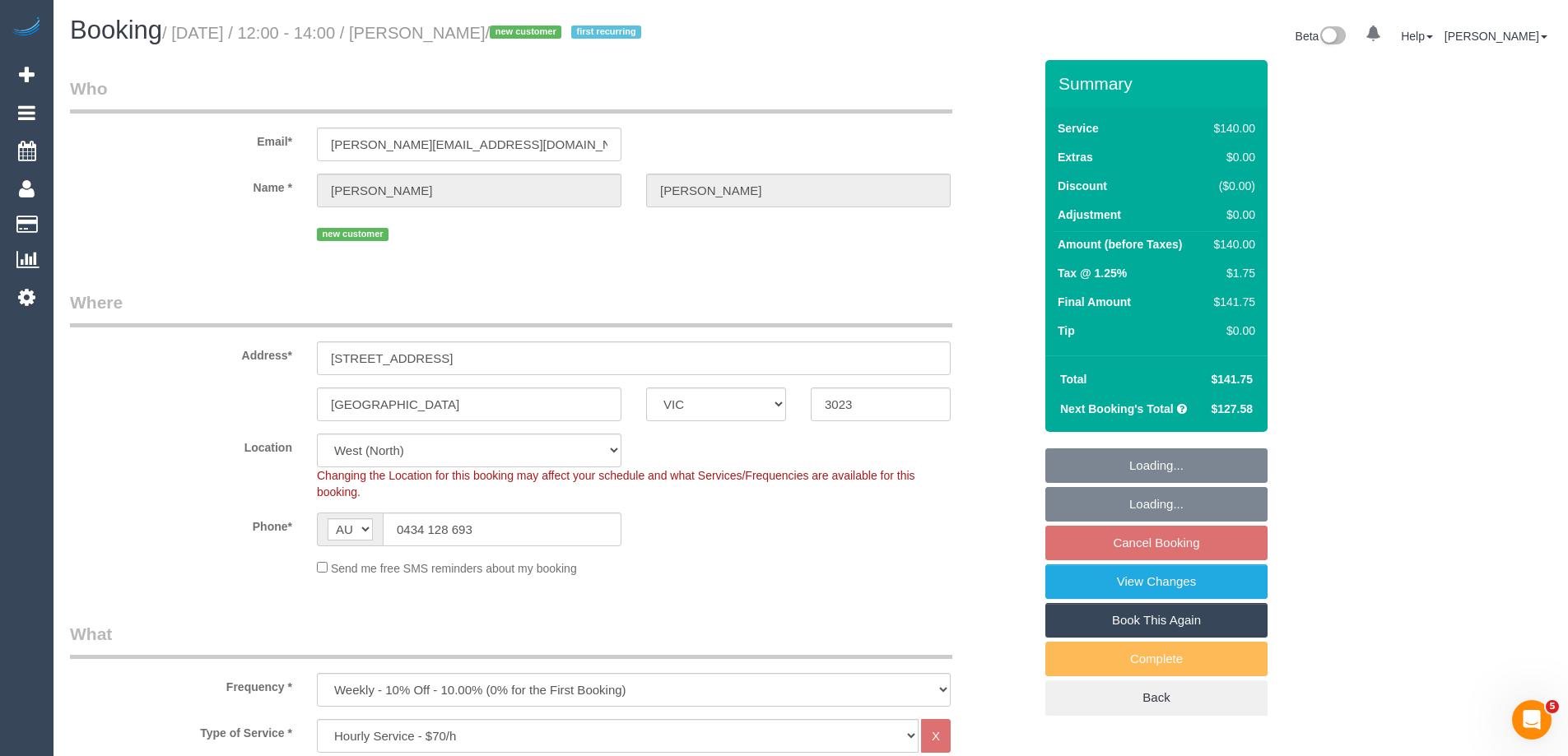
select select "number:26"
select select "object:1398"
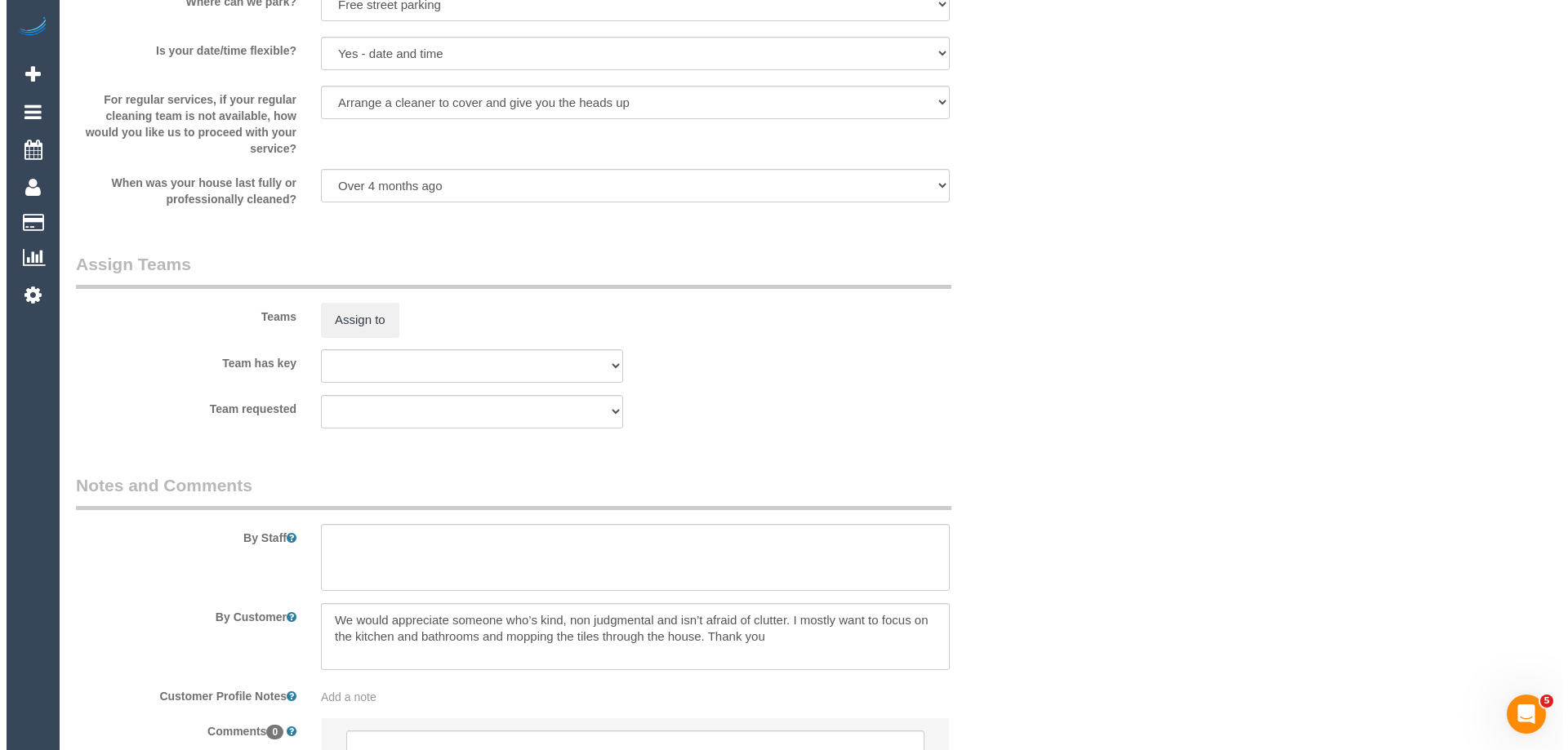
scroll to position [2452, 0]
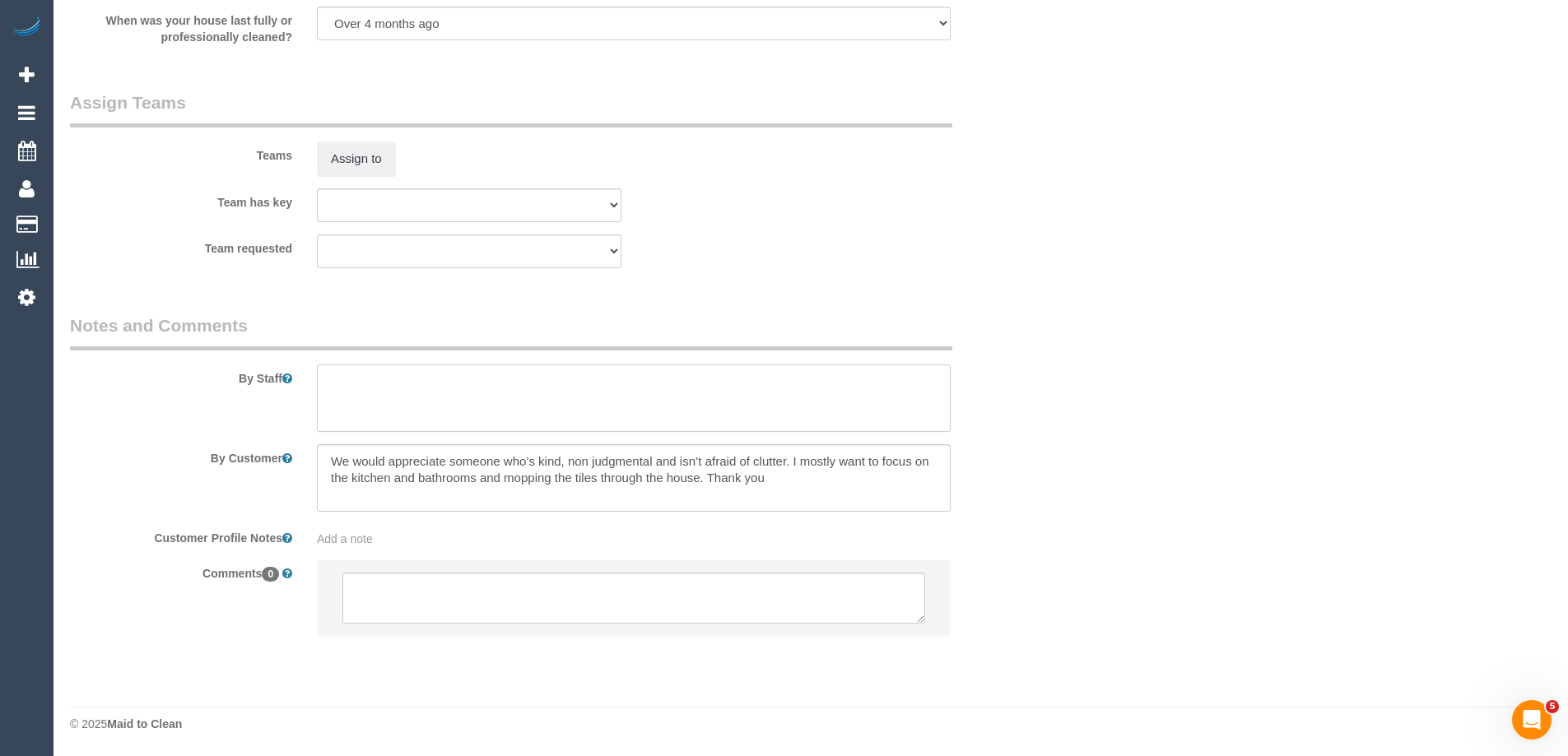
click at [384, 398] on textarea at bounding box center [634, 398] width 634 height 67
type textarea "*Cover*"
click at [362, 162] on button "Assign to" at bounding box center [357, 159] width 79 height 34
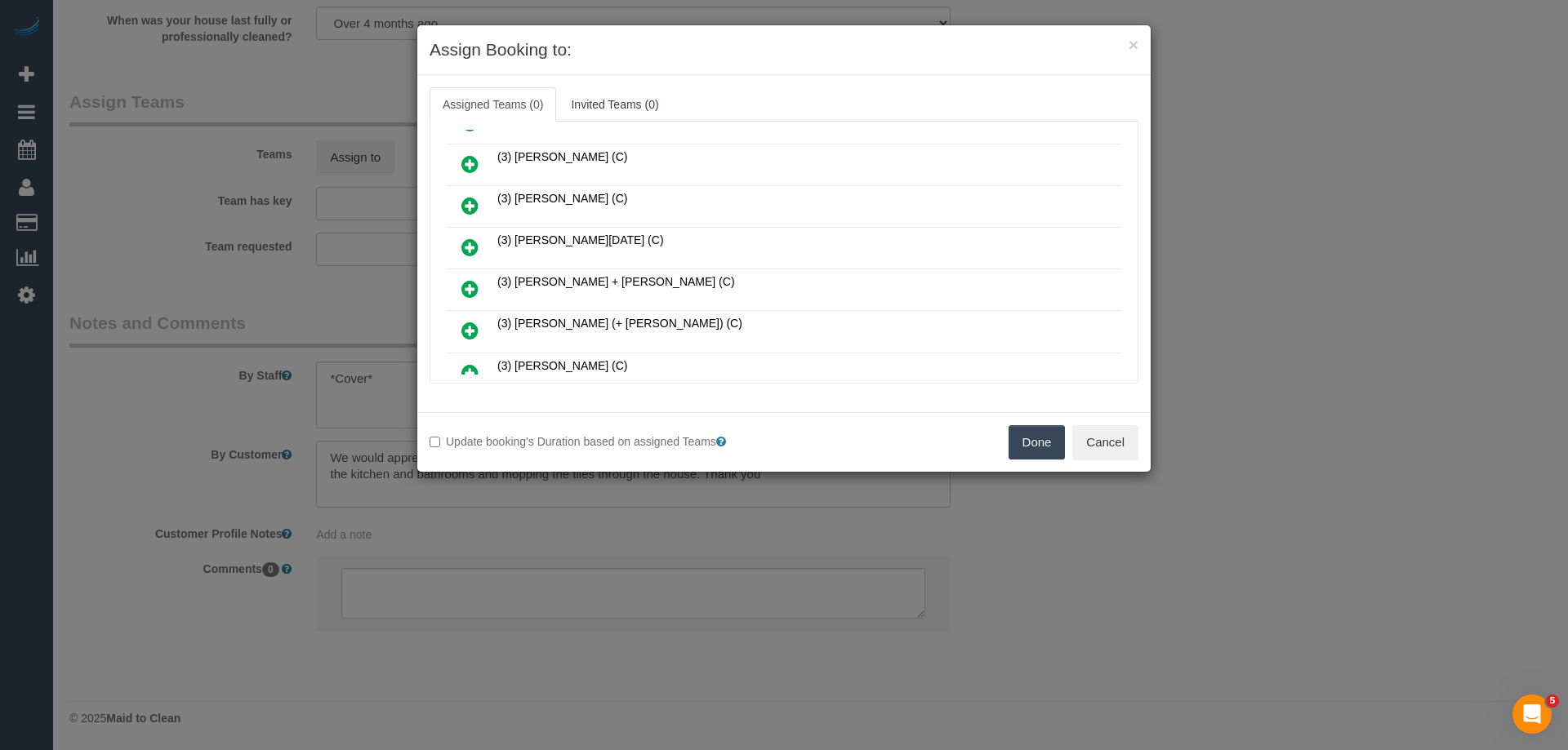
scroll to position [408, 0]
click at [459, 292] on link at bounding box center [470, 292] width 38 height 32
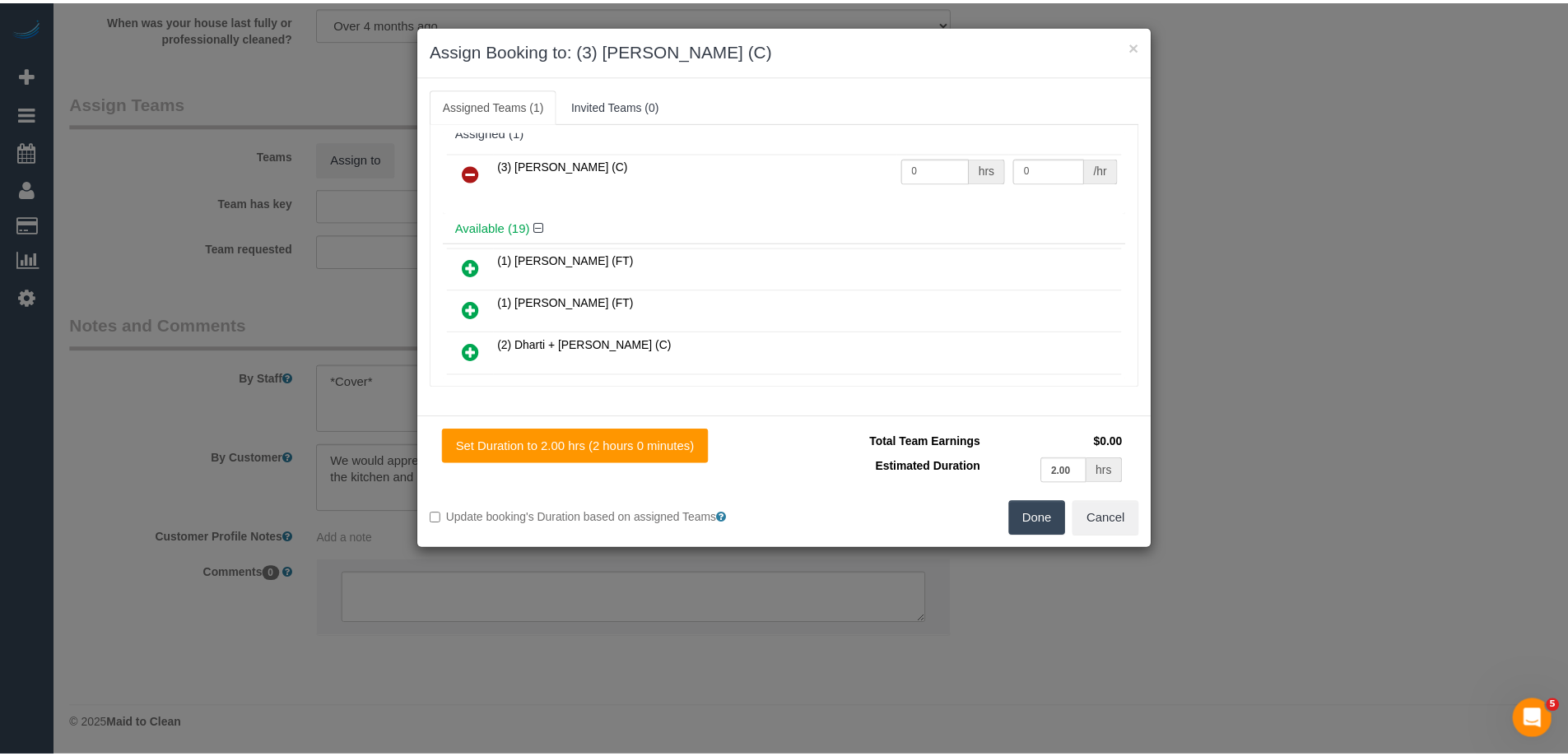
scroll to position [0, 0]
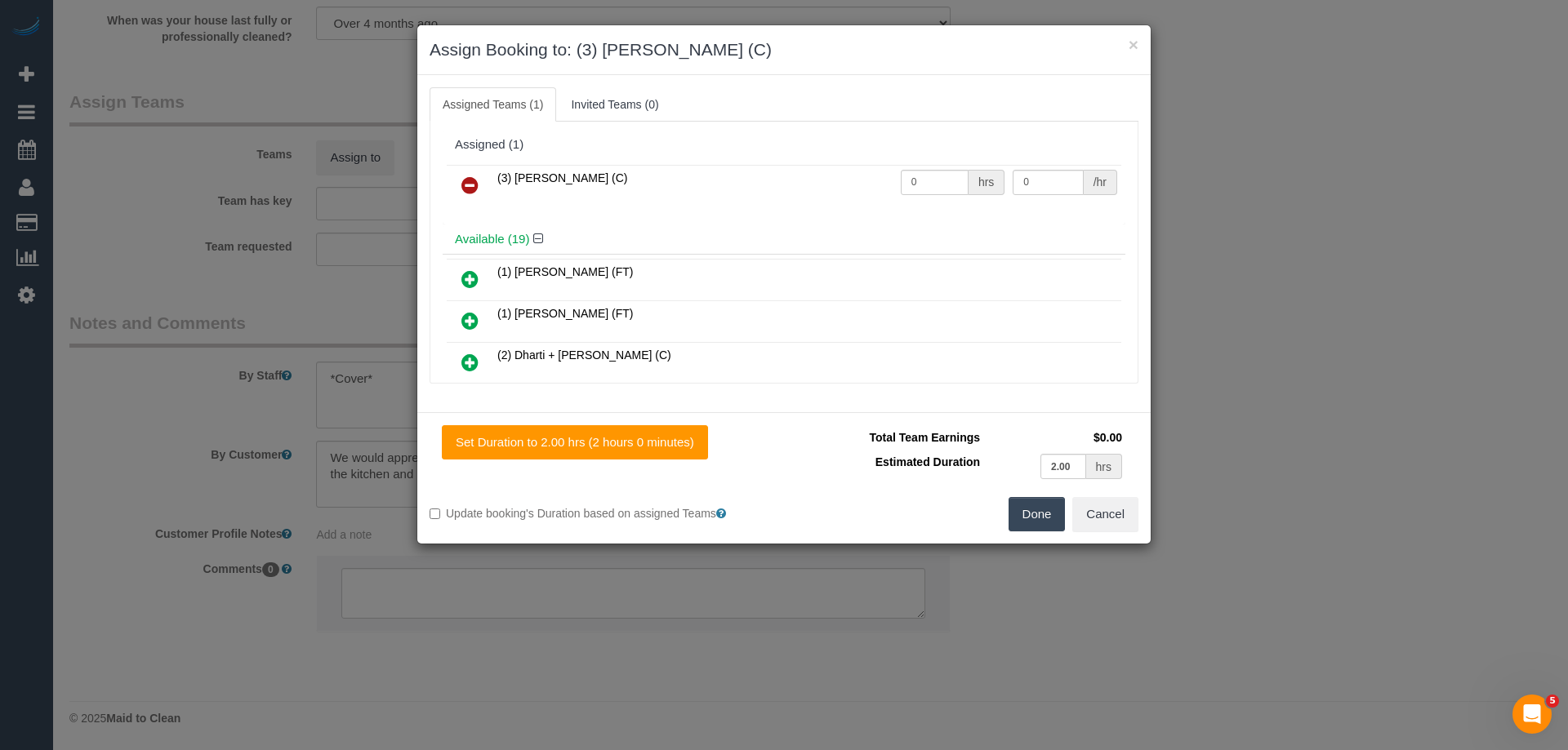
drag, startPoint x: 916, startPoint y: 182, endPoint x: 786, endPoint y: 182, distance: 130.0
click at [761, 179] on tr "(3) Gwendolyn Allen (C) 0 hrs 0 /hr" at bounding box center [784, 185] width 674 height 42
click at [914, 224] on div "Available (19)" at bounding box center [784, 240] width 683 height 30
drag, startPoint x: 920, startPoint y: 187, endPoint x: 900, endPoint y: 185, distance: 20.1
click at [920, 183] on input "0" at bounding box center [934, 183] width 68 height 26
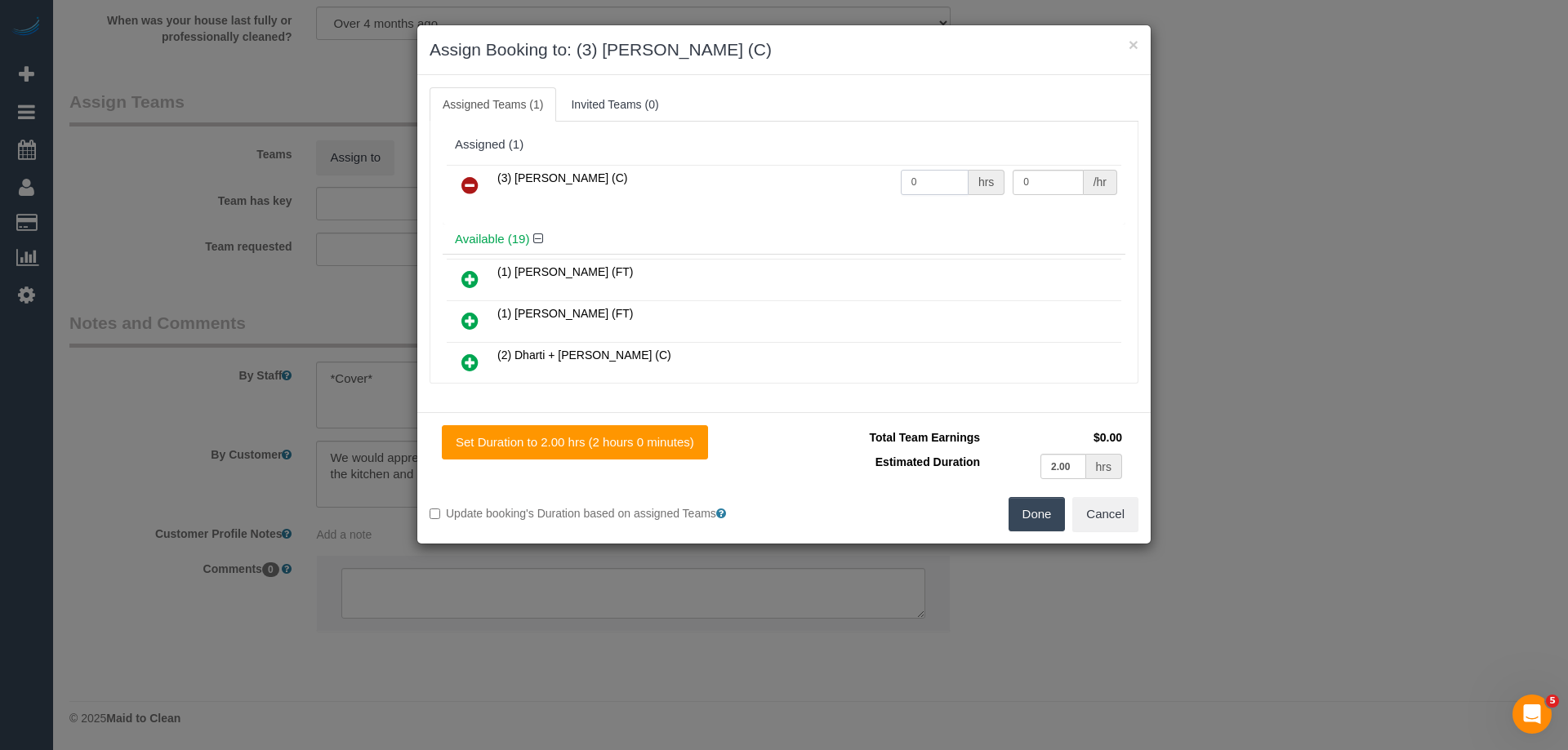
drag, startPoint x: 900, startPoint y: 185, endPoint x: 803, endPoint y: 181, distance: 97.1
click at [828, 183] on tr "(3) Gwendolyn Allen (C) 0 hrs 0 /hr" at bounding box center [784, 185] width 674 height 42
type input "2"
drag, startPoint x: 1035, startPoint y: 182, endPoint x: 852, endPoint y: 181, distance: 183.0
click at [859, 176] on tr "(3) Gwendolyn Allen (C) 2 hrs 0 /hr" at bounding box center [784, 185] width 674 height 42
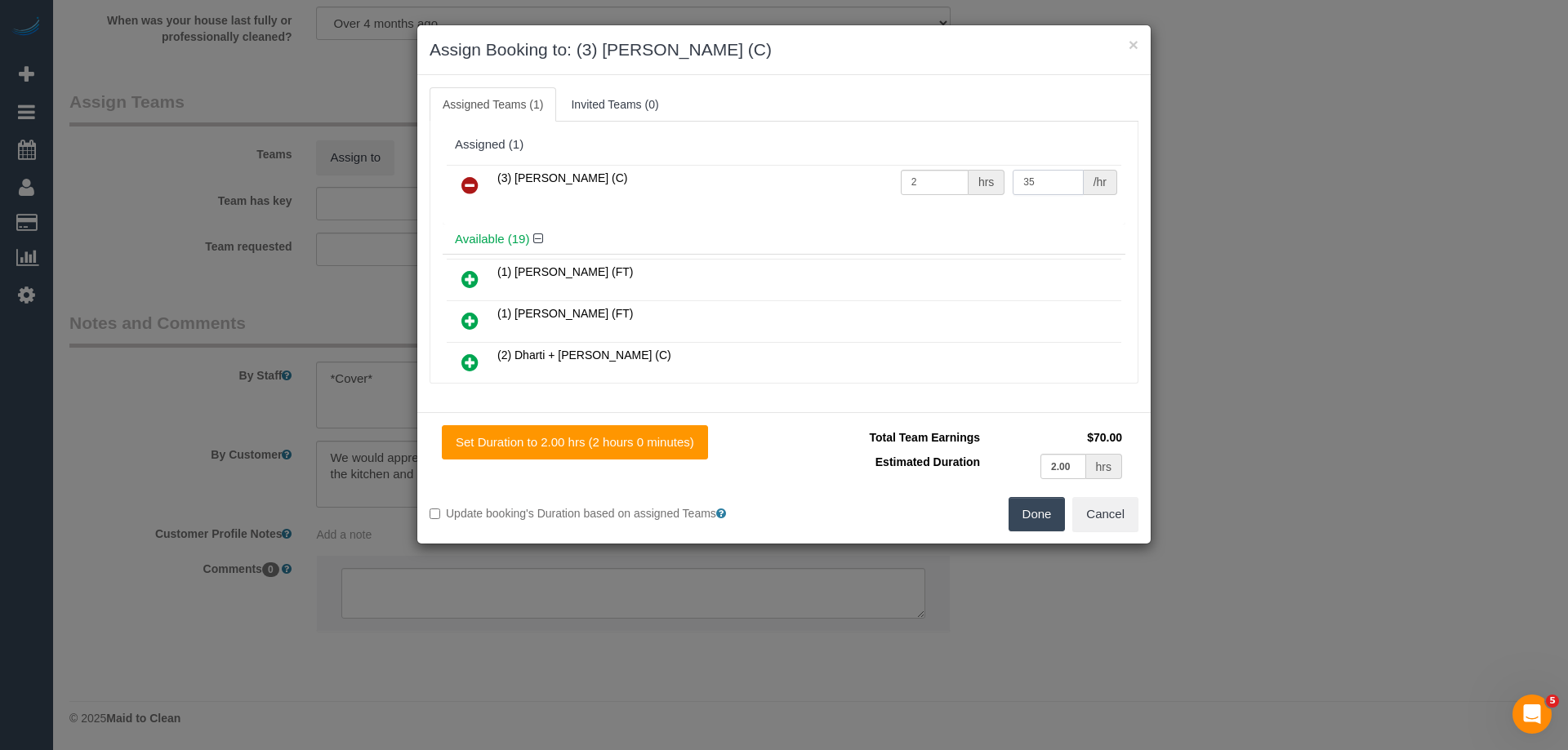
type input "35"
click at [1039, 529] on button "Done" at bounding box center [1036, 514] width 57 height 34
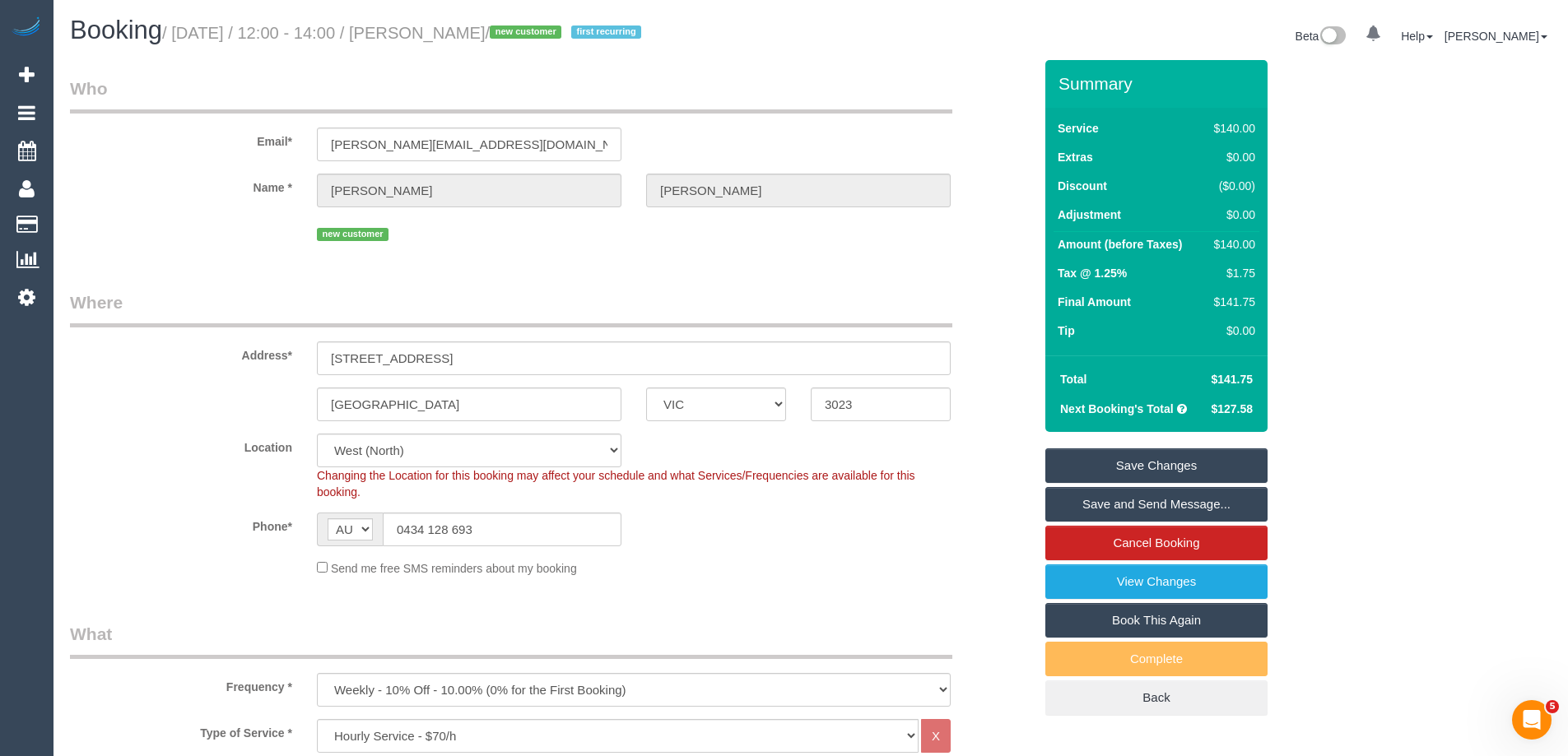
drag, startPoint x: 594, startPoint y: 34, endPoint x: 457, endPoint y: 25, distance: 137.3
click at [457, 25] on small "/ September 22, 2025 / 12:00 - 14:00 / Chrystal McDonald / new customer first r…" at bounding box center [404, 33] width 484 height 18
copy small "Chrystal McDonald"
click at [1095, 463] on link "Save Changes" at bounding box center [1156, 466] width 222 height 34
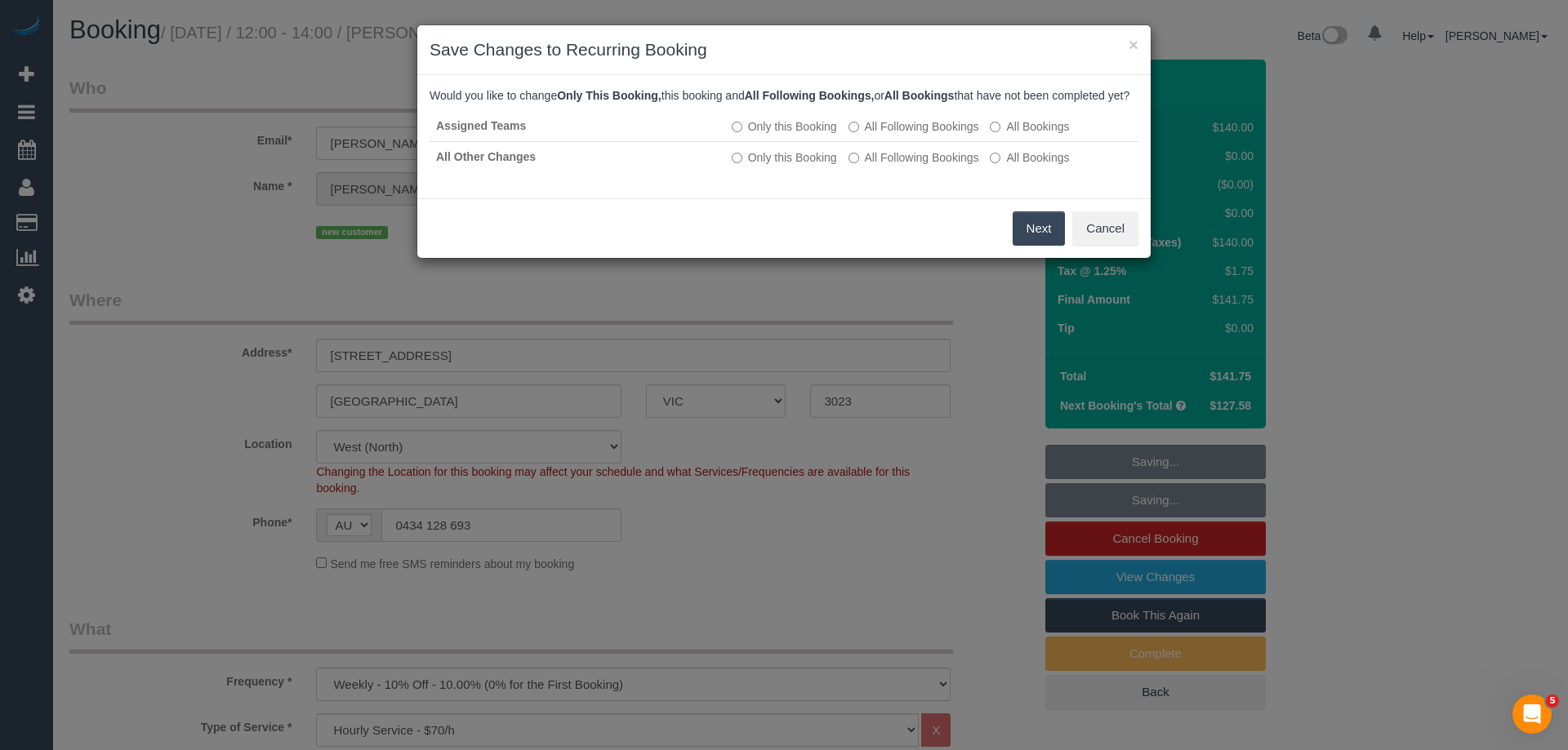
click at [1038, 245] on button "Next" at bounding box center [1039, 228] width 53 height 34
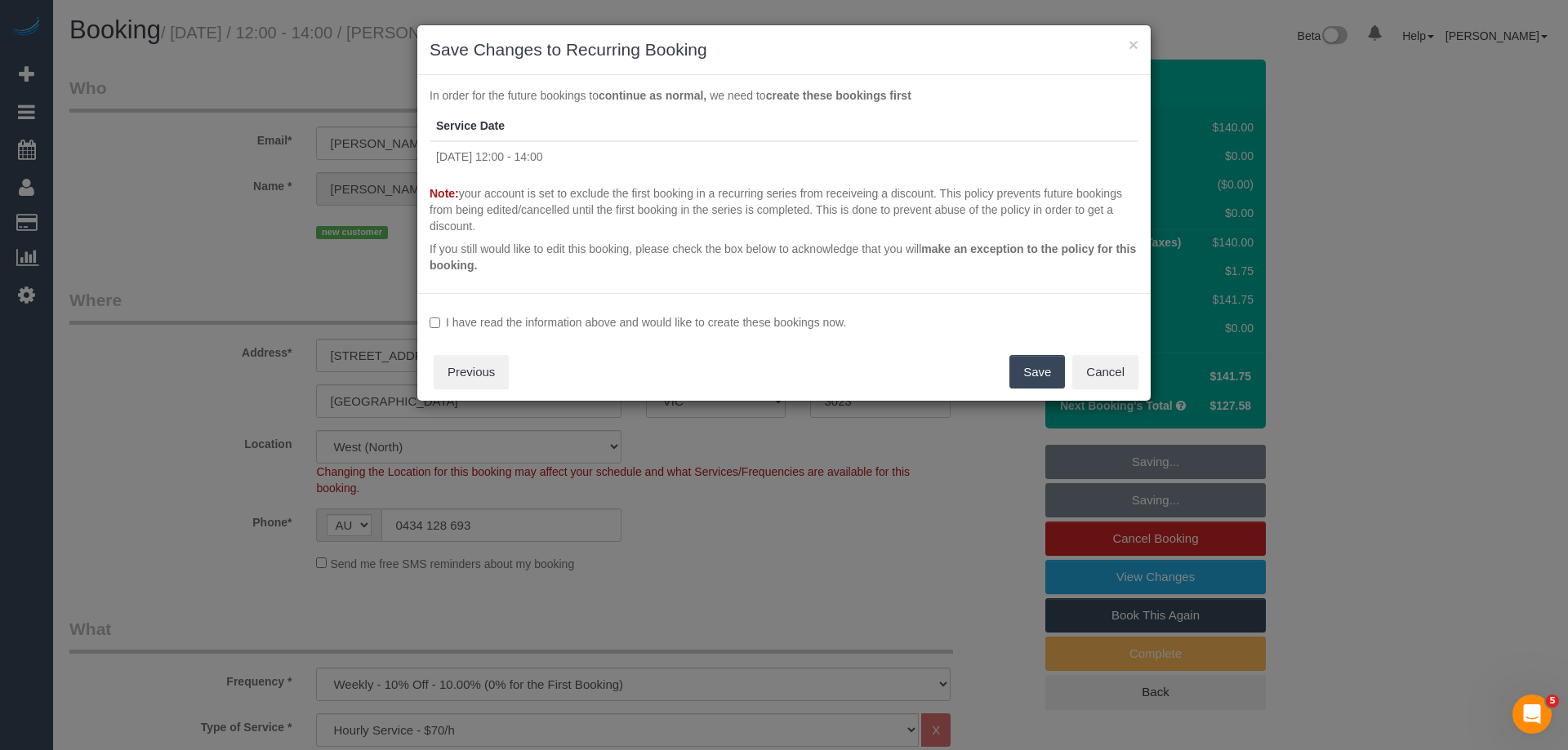
click at [523, 325] on label "I have read the information above and would like to create these bookings now." at bounding box center [784, 322] width 708 height 16
click at [1027, 367] on button "Save" at bounding box center [1036, 373] width 55 height 34
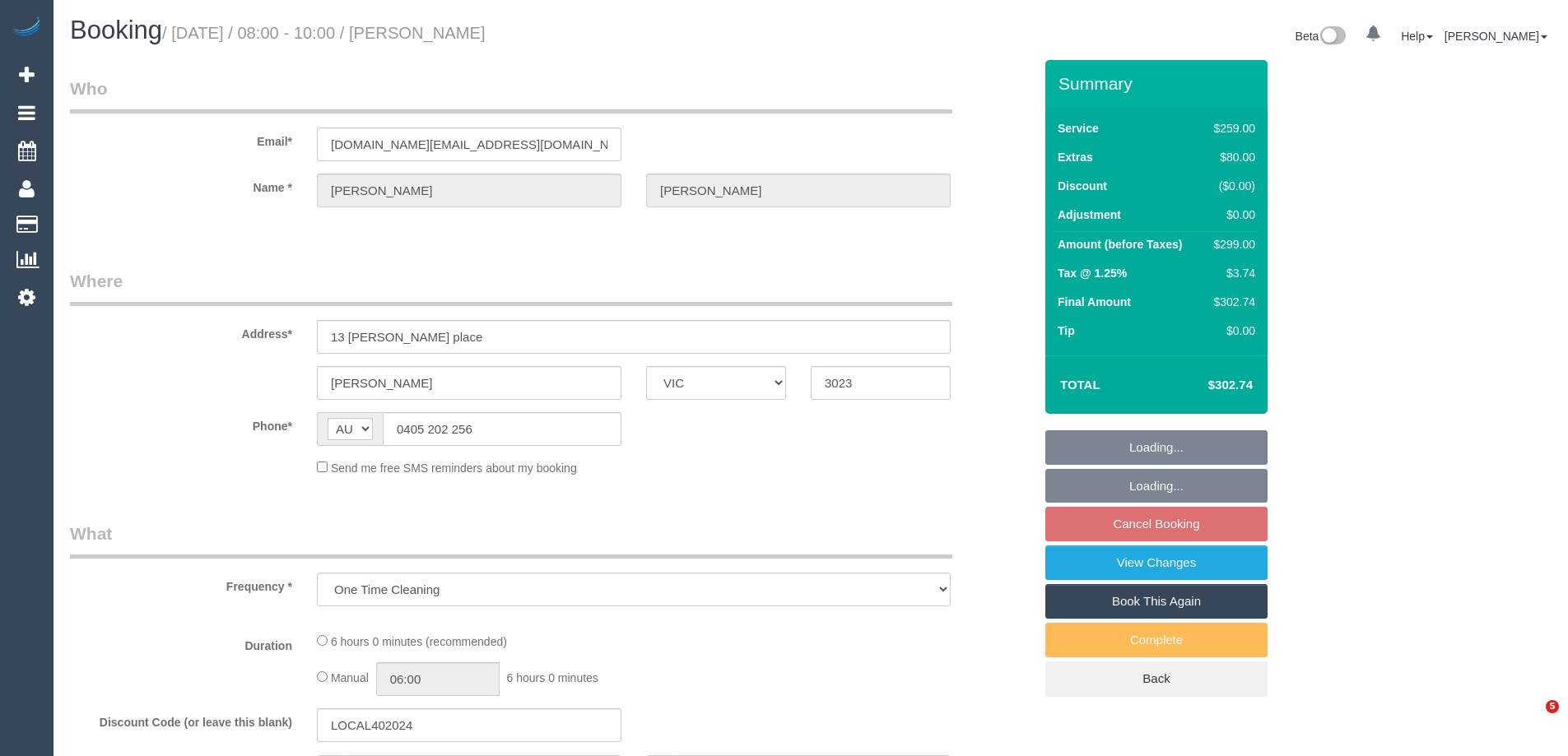
select select "VIC"
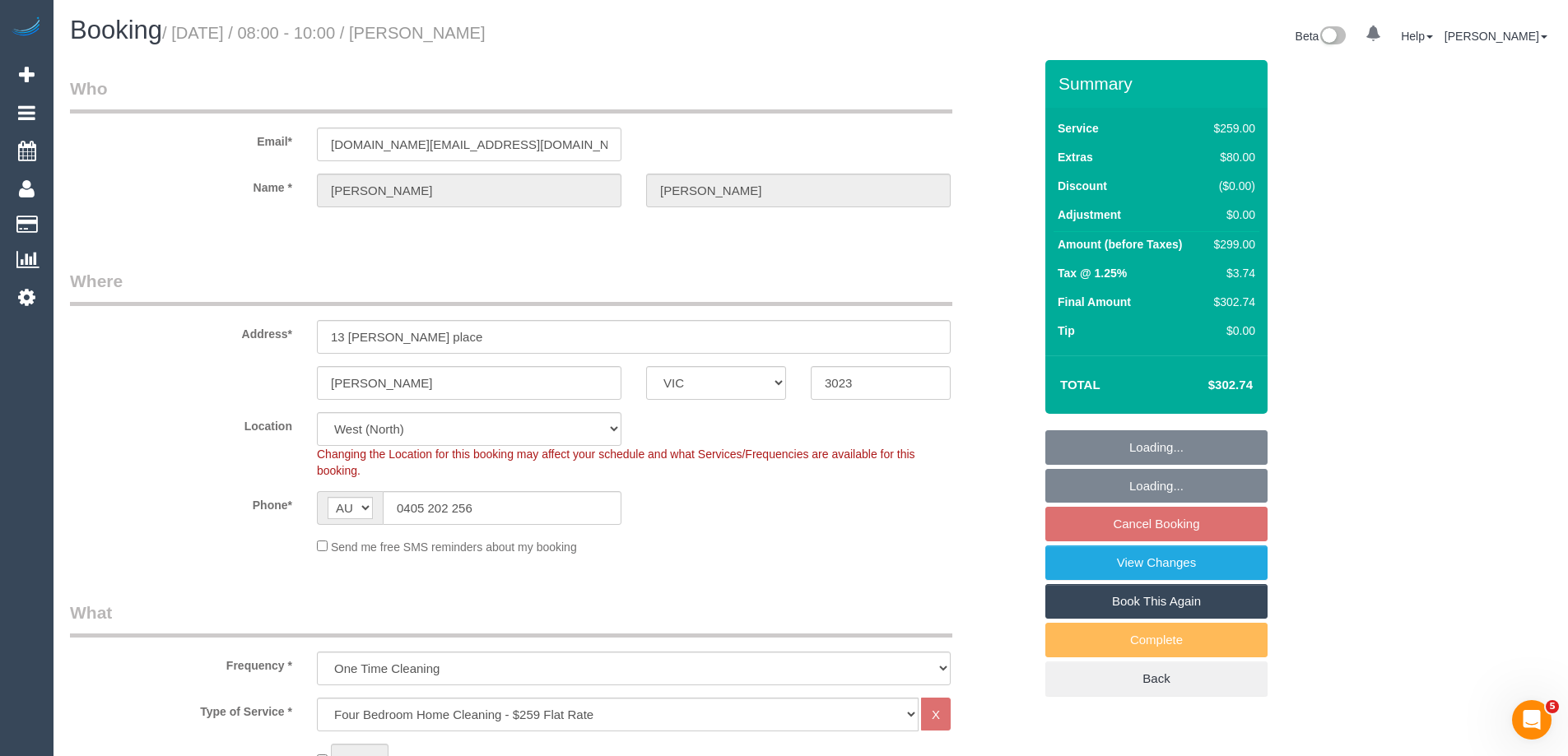
select select "string:stripe-pm_1S7nuc2GScqysDRVABMIUSmH"
select select "object:625"
select select "number:30"
select select "number:14"
select select "number:19"
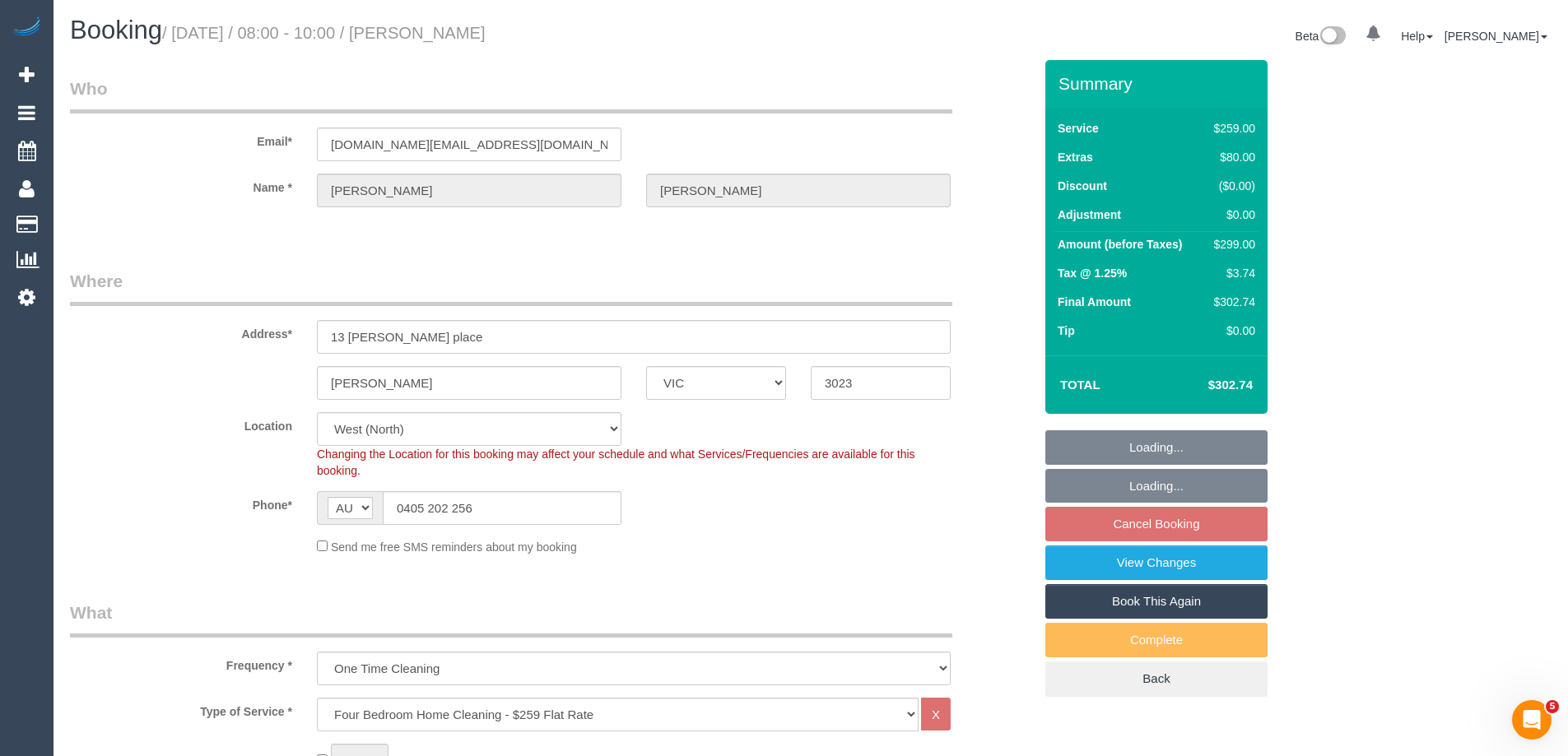
select select "number:24"
select select "number:33"
select select "number:13"
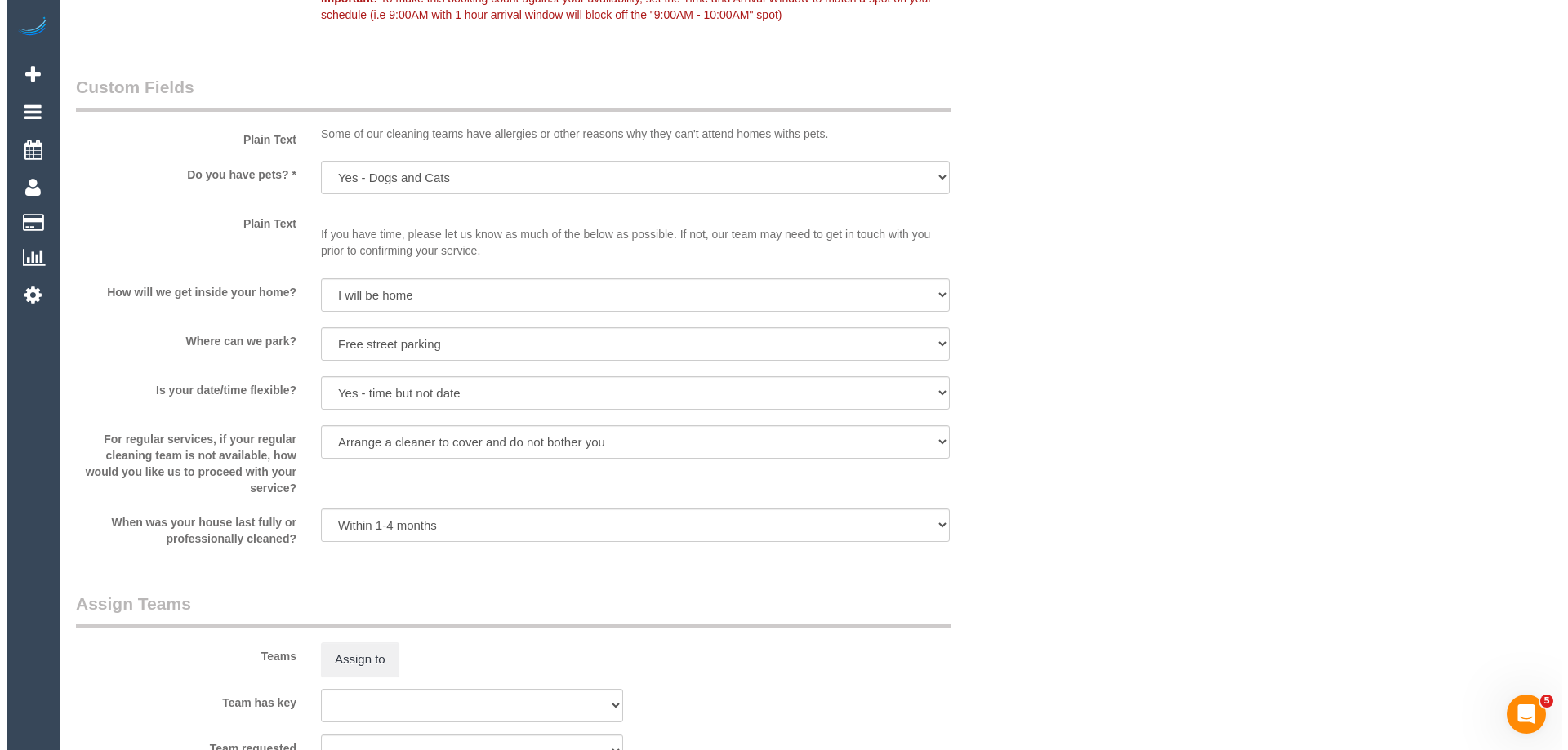
scroll to position [2285, 0]
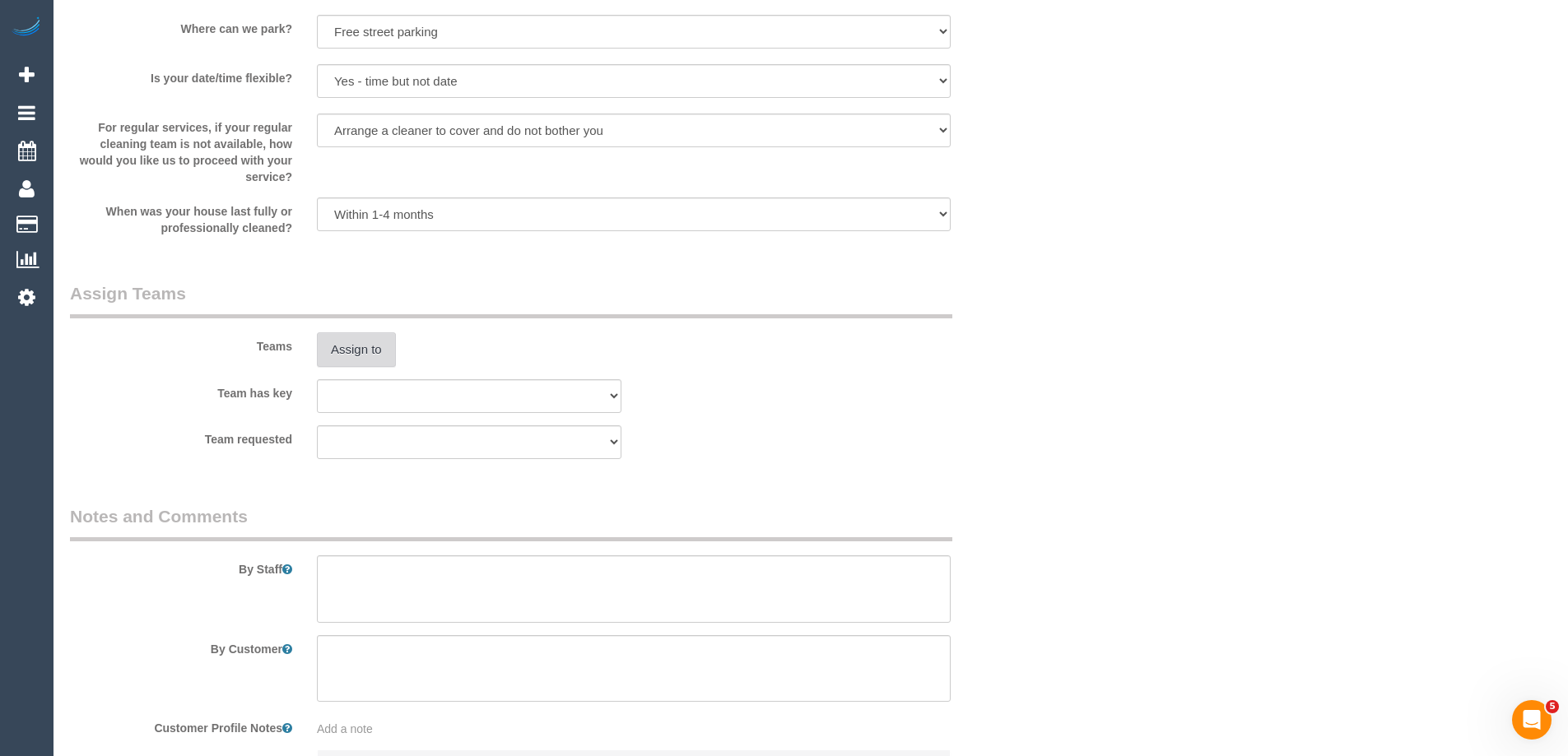
click at [347, 349] on button "Assign to" at bounding box center [357, 350] width 79 height 34
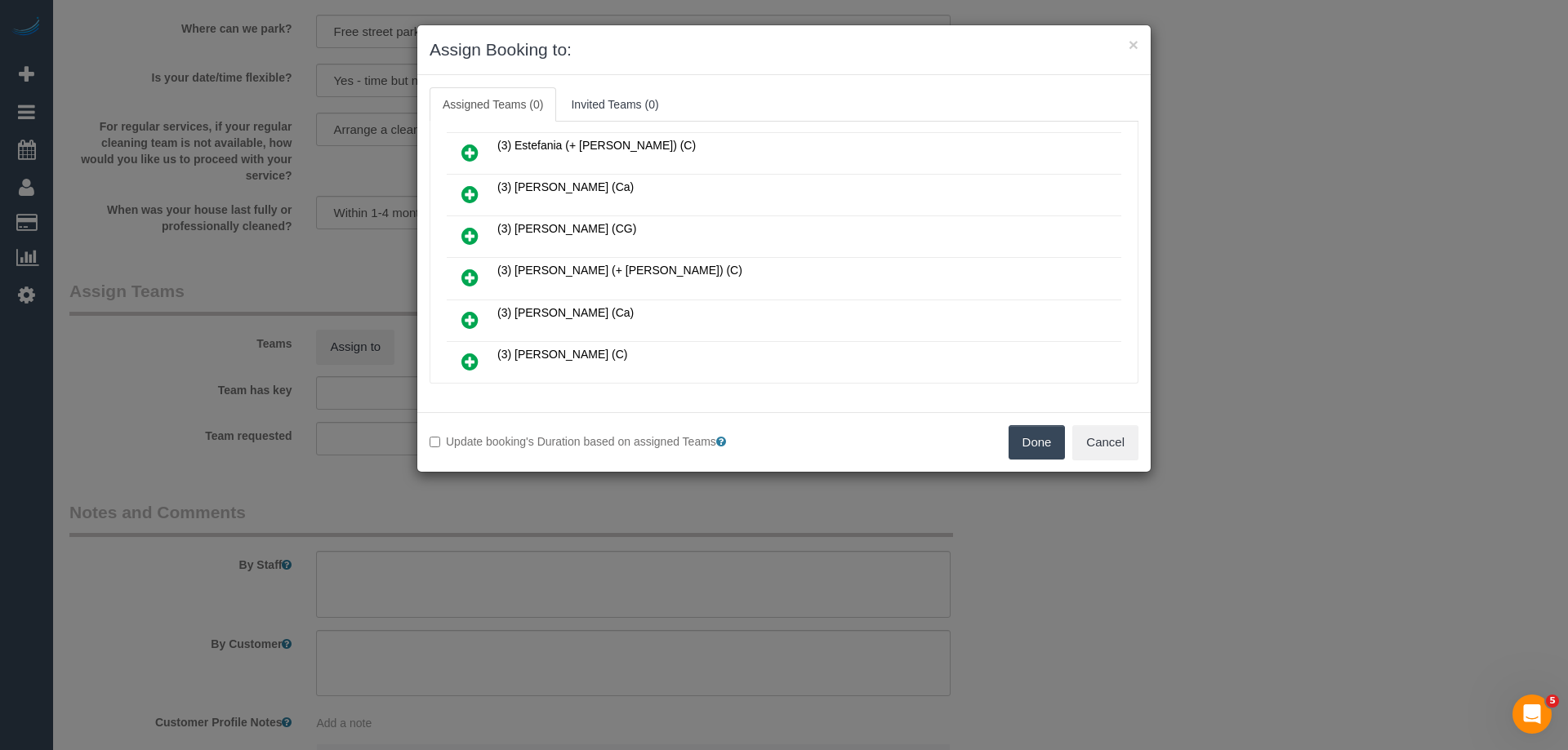
scroll to position [408, 0]
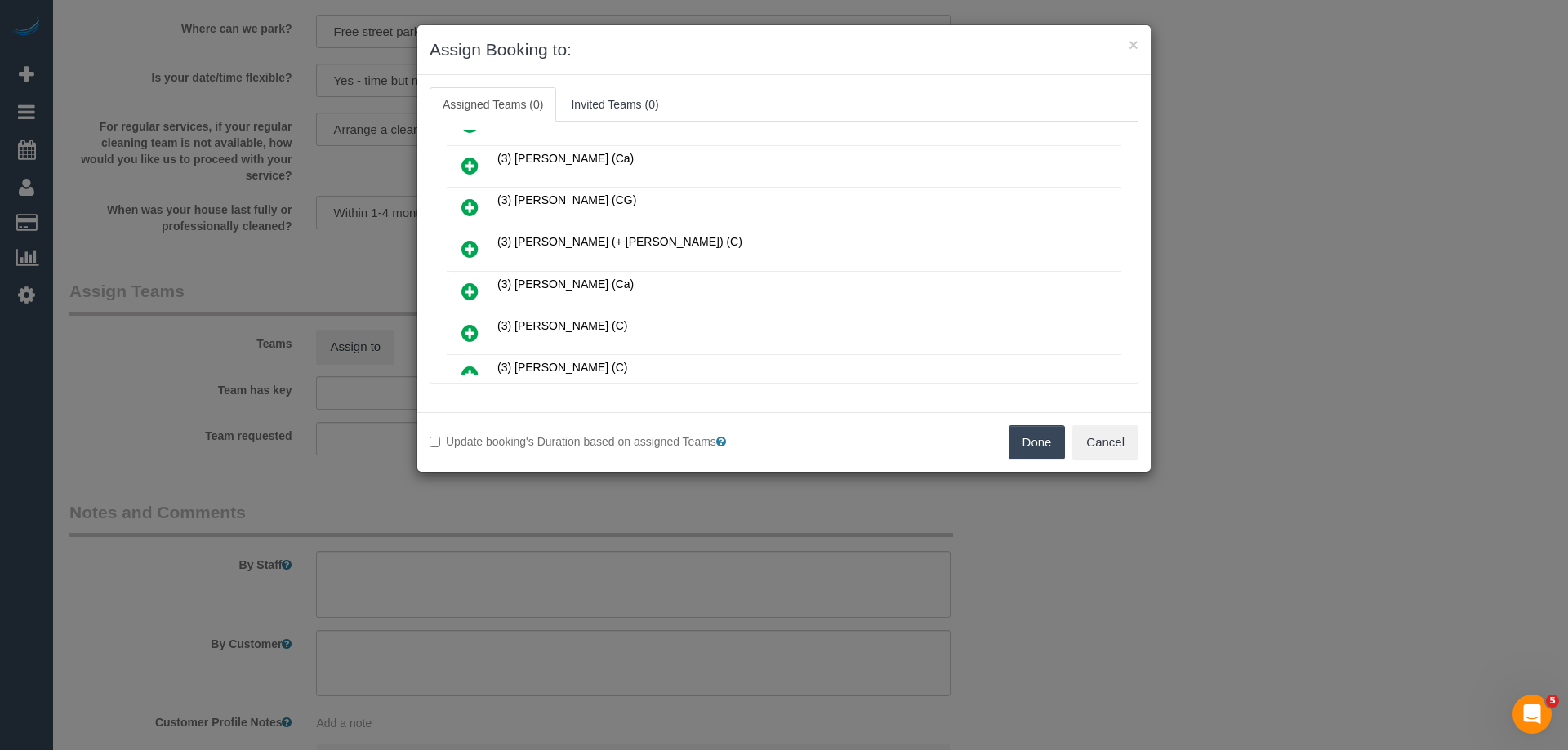
click at [472, 202] on icon at bounding box center [470, 207] width 17 height 20
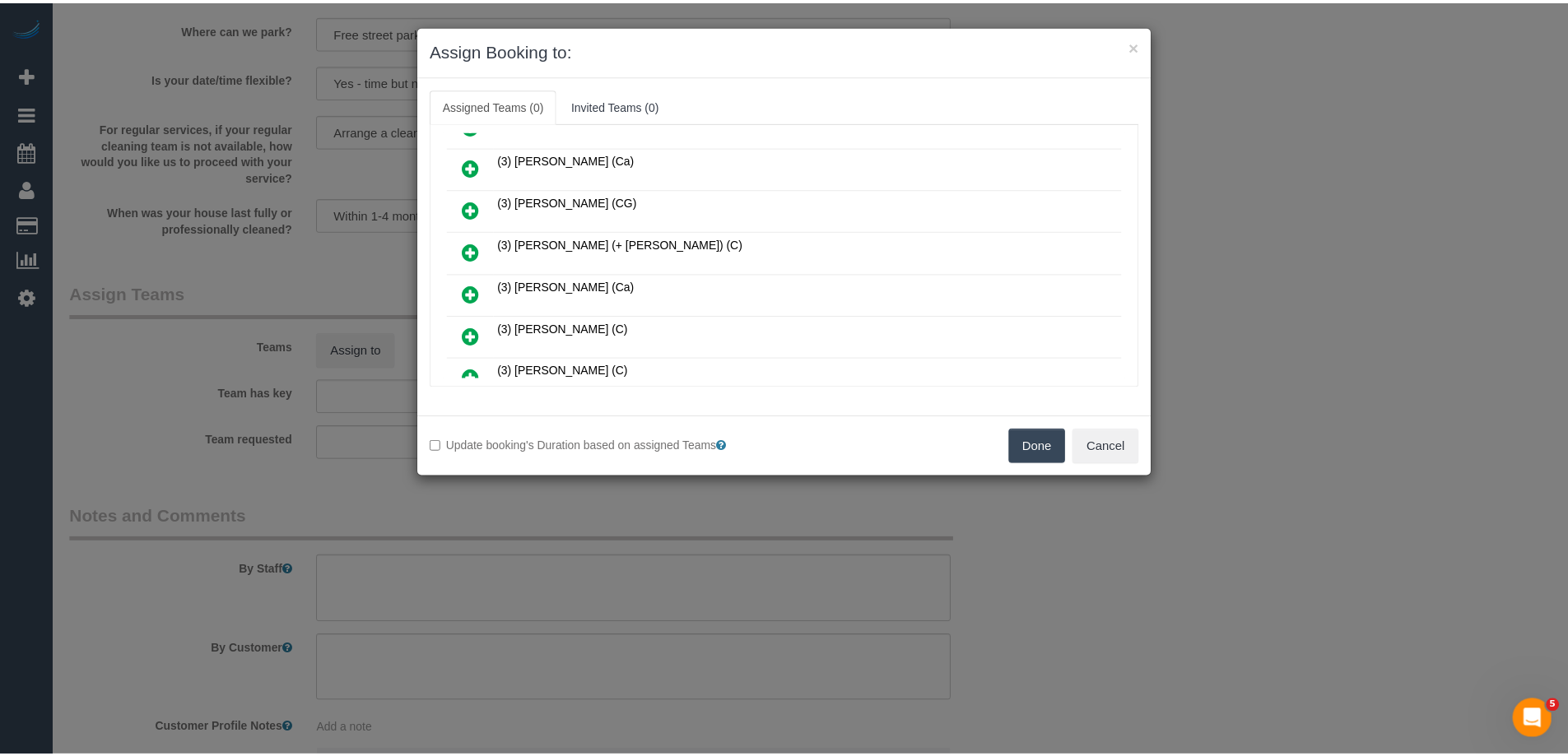
scroll to position [451, 0]
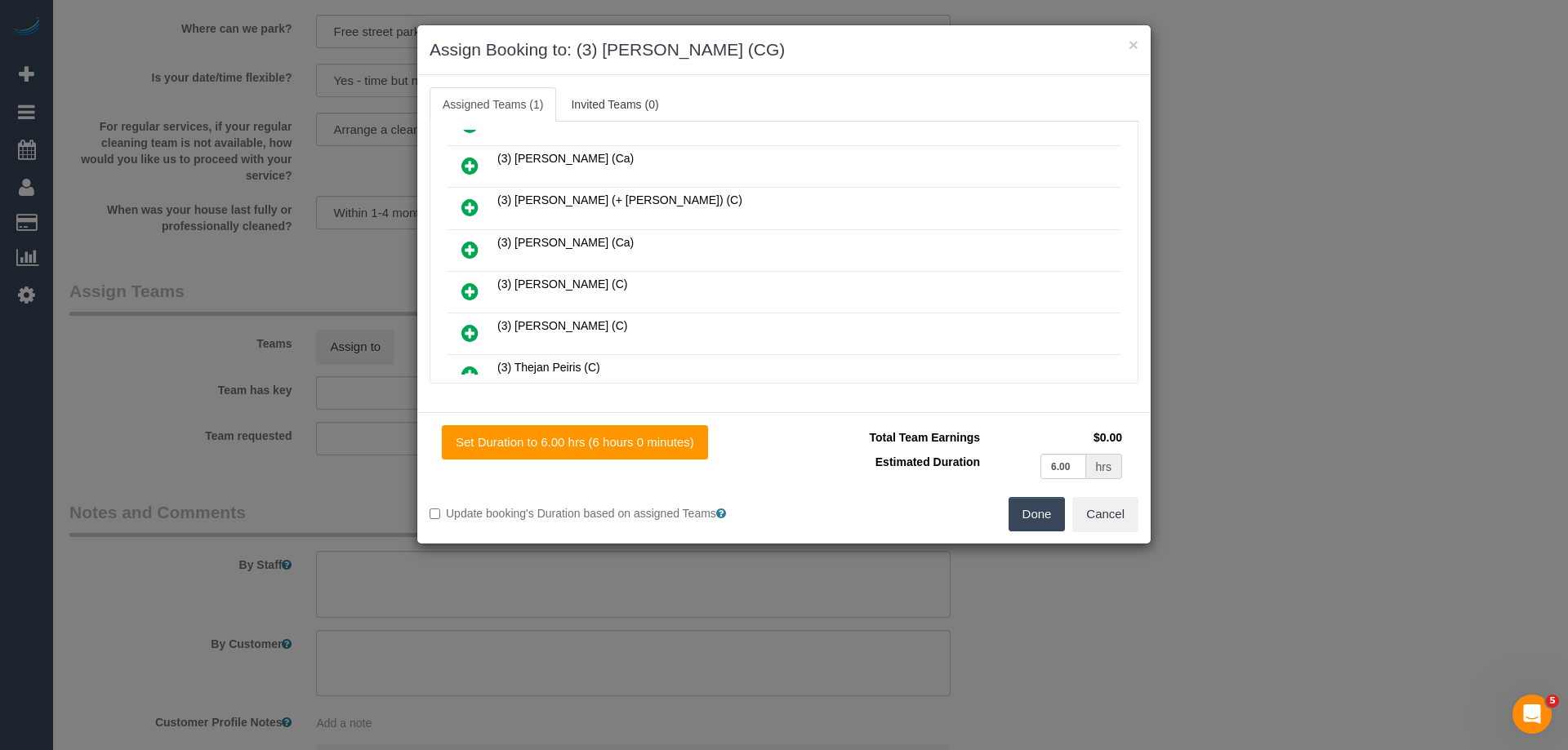
click at [1044, 509] on button "Done" at bounding box center [1036, 514] width 57 height 34
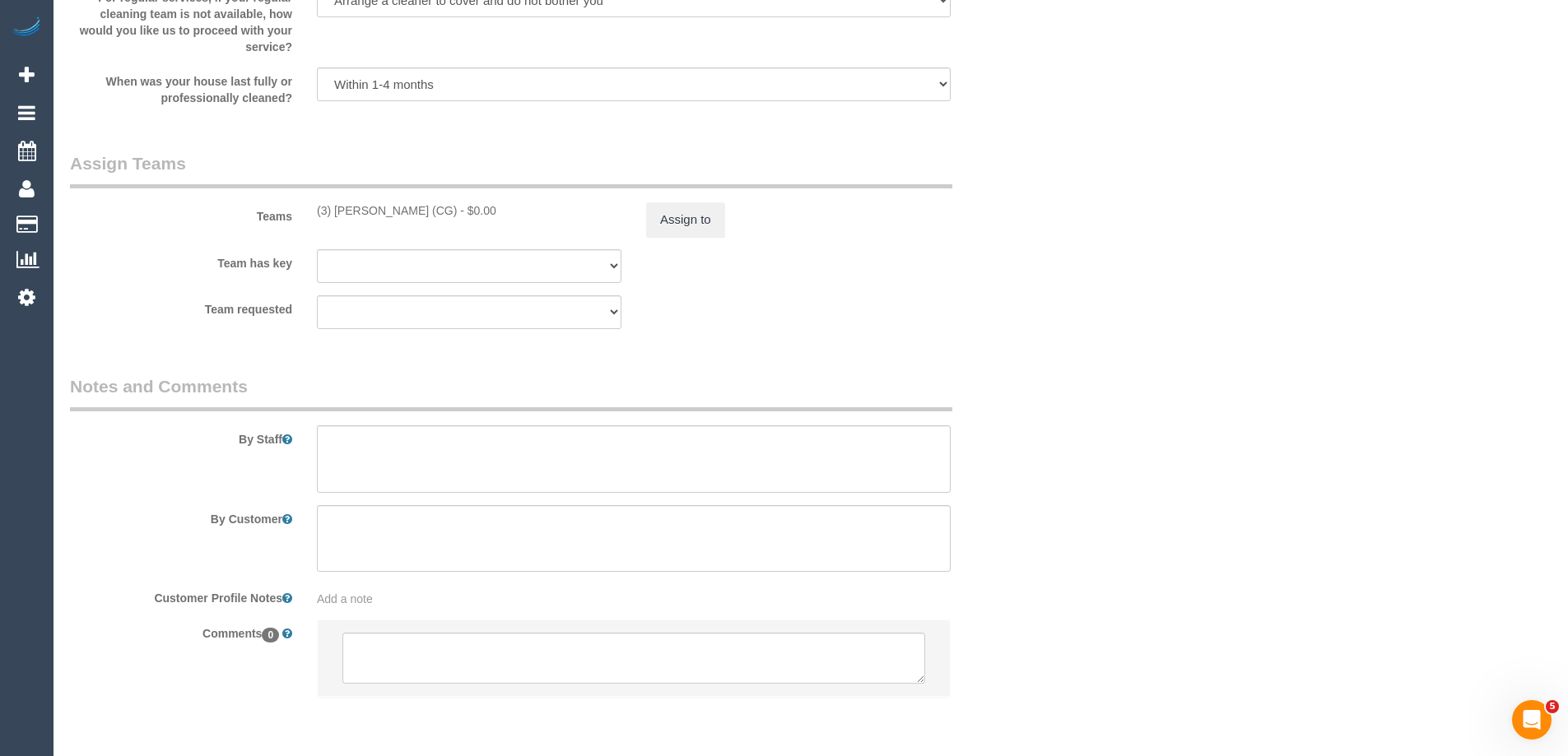
scroll to position [2468, 0]
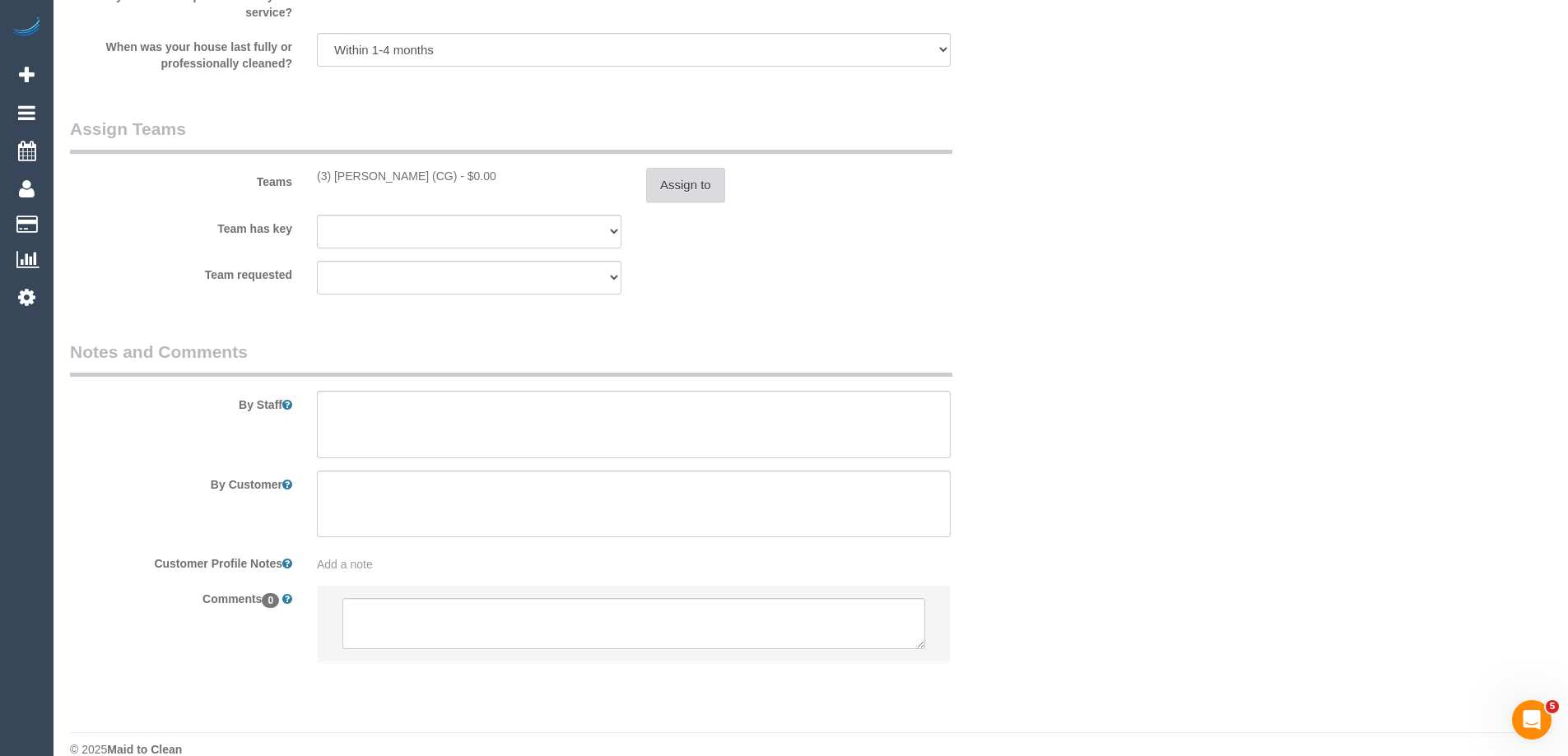
click at [697, 173] on button "Assign to" at bounding box center [685, 185] width 79 height 34
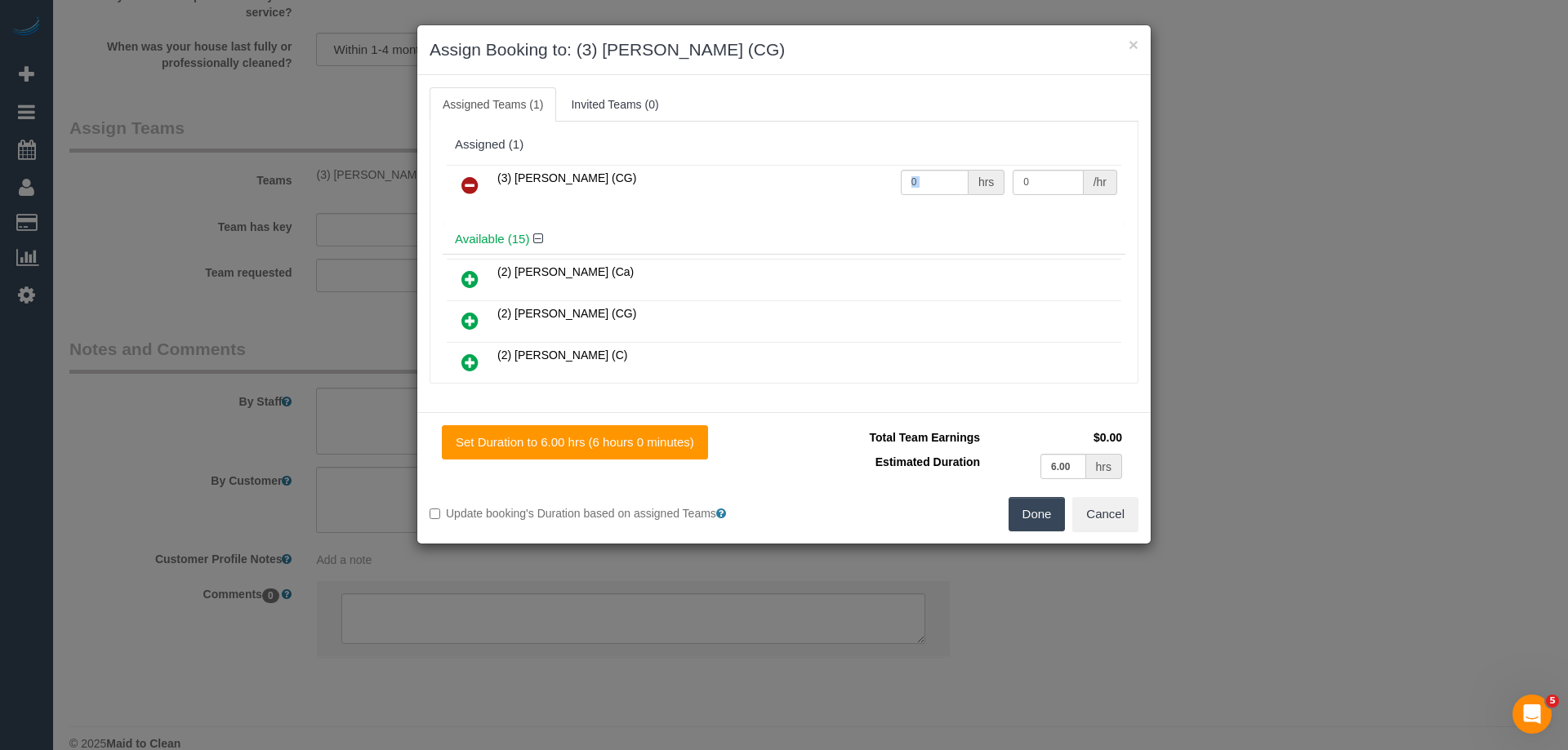
drag, startPoint x: 959, startPoint y: 176, endPoint x: 737, endPoint y: 164, distance: 222.3
click at [737, 164] on table "(3) [PERSON_NAME] (CG) 0 hrs 0 /hr" at bounding box center [784, 185] width 674 height 42
drag, startPoint x: 910, startPoint y: 220, endPoint x: 935, endPoint y: 183, distance: 44.7
click at [912, 220] on div "(3) [PERSON_NAME] (CG) 0 hrs 0 /hr" at bounding box center [784, 192] width 683 height 64
drag, startPoint x: 935, startPoint y: 182, endPoint x: 808, endPoint y: 175, distance: 127.2
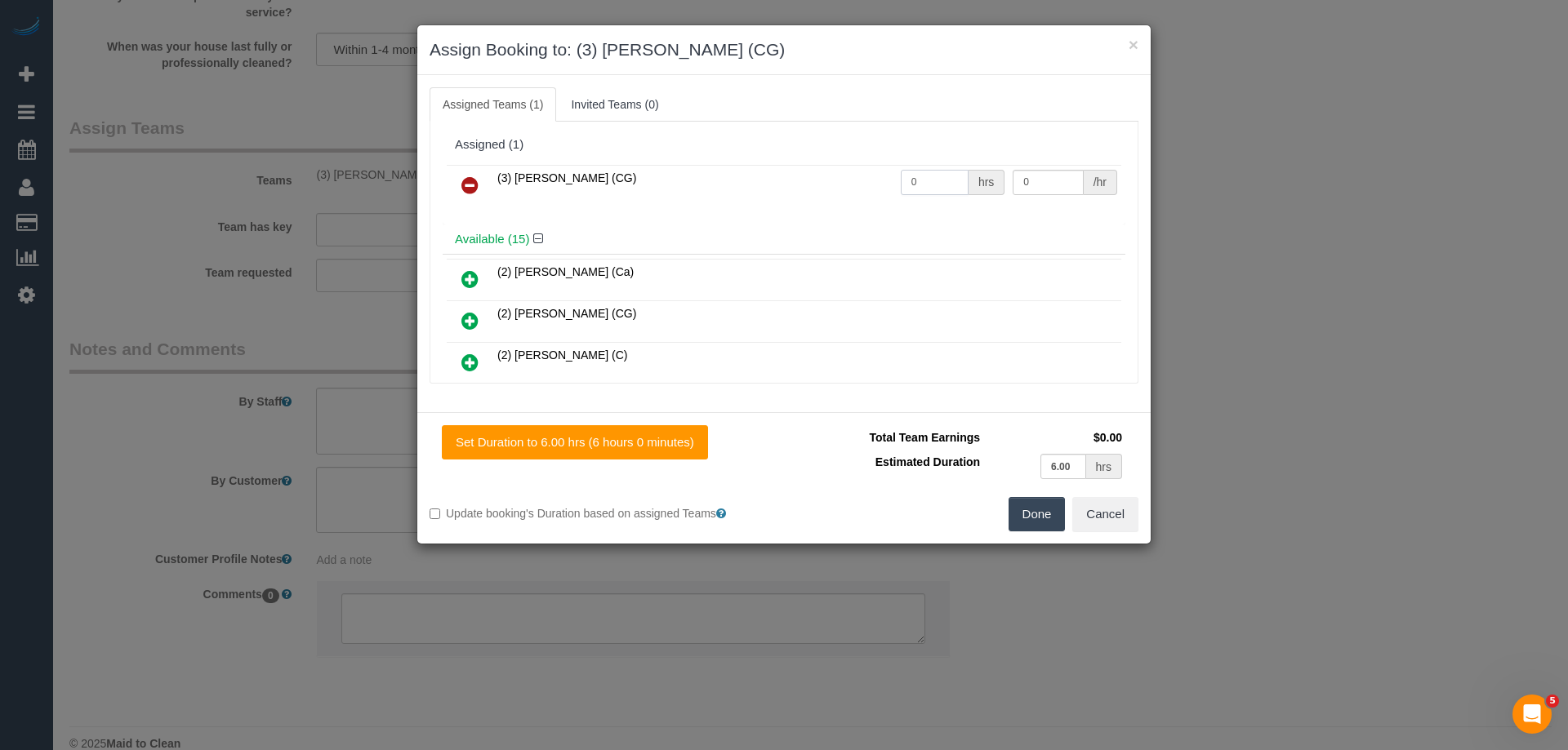
click at [808, 175] on tr "(3) [PERSON_NAME] (CG) 0 hrs 0 /hr" at bounding box center [784, 185] width 674 height 42
type input "1"
drag, startPoint x: 1043, startPoint y: 185, endPoint x: 955, endPoint y: 171, distance: 89.1
click at [956, 171] on tr "(3) [PERSON_NAME] (CG) 1 hrs 0 /hr" at bounding box center [784, 185] width 674 height 42
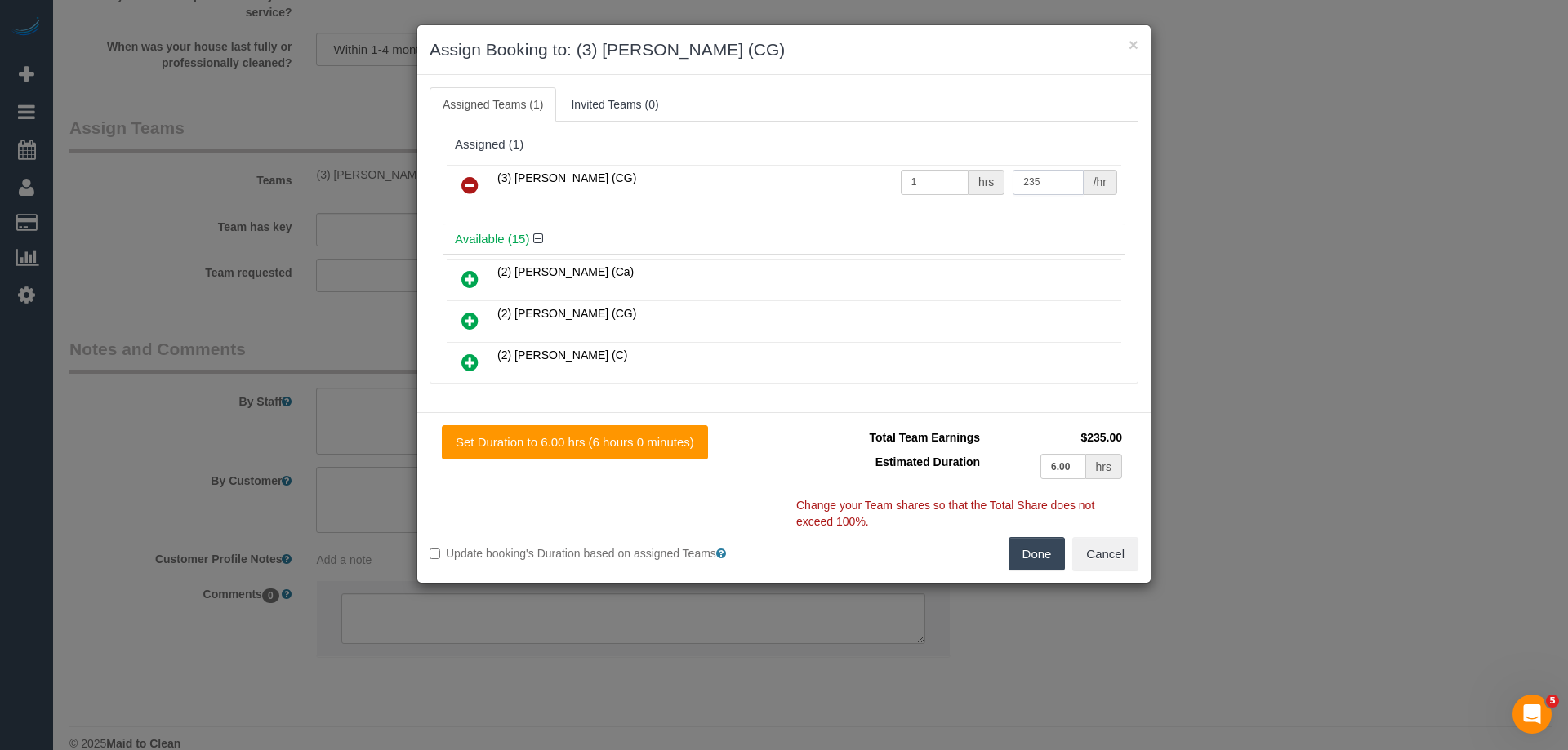
type input "235"
click at [1025, 552] on button "Done" at bounding box center [1036, 554] width 57 height 34
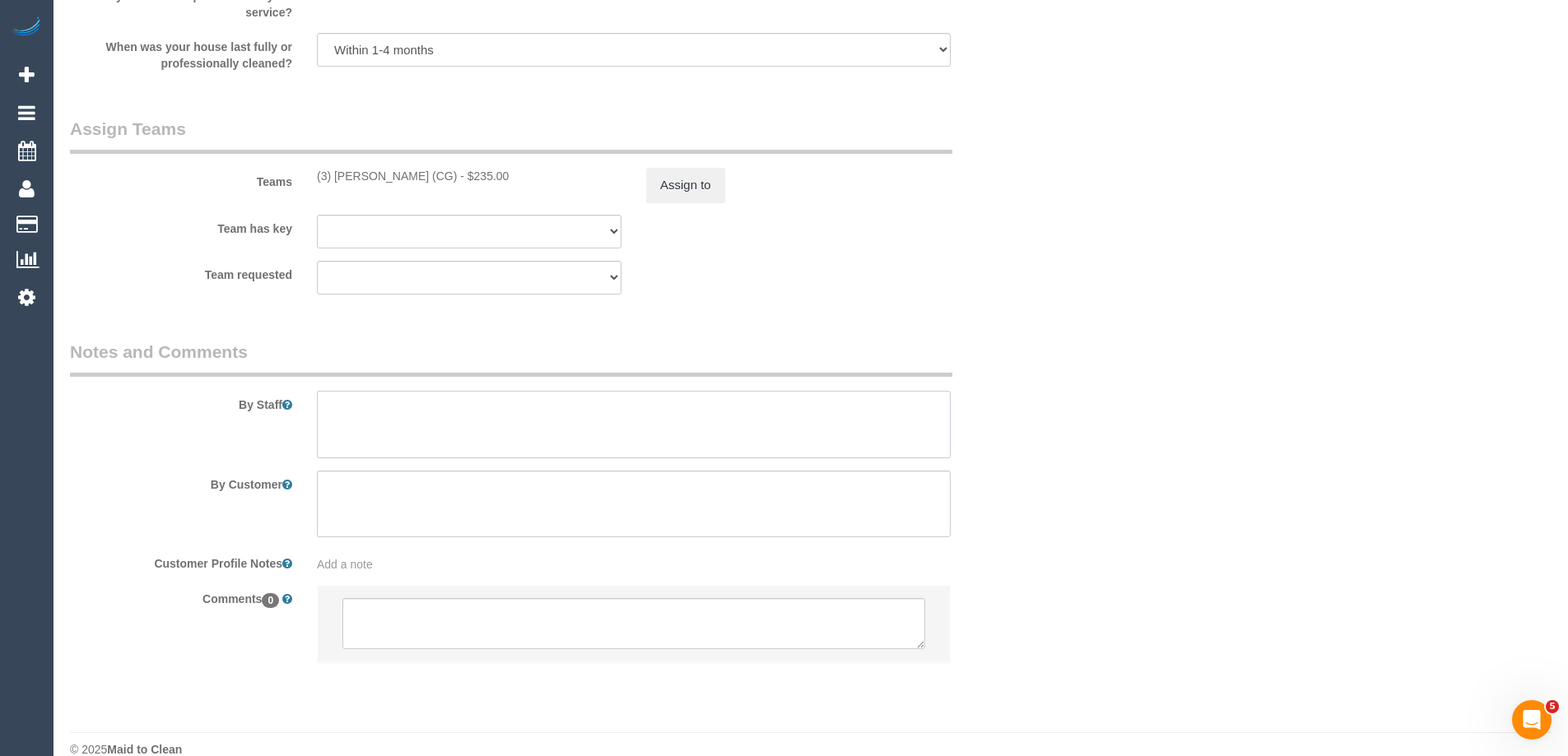
click at [361, 399] on textarea at bounding box center [634, 424] width 634 height 67
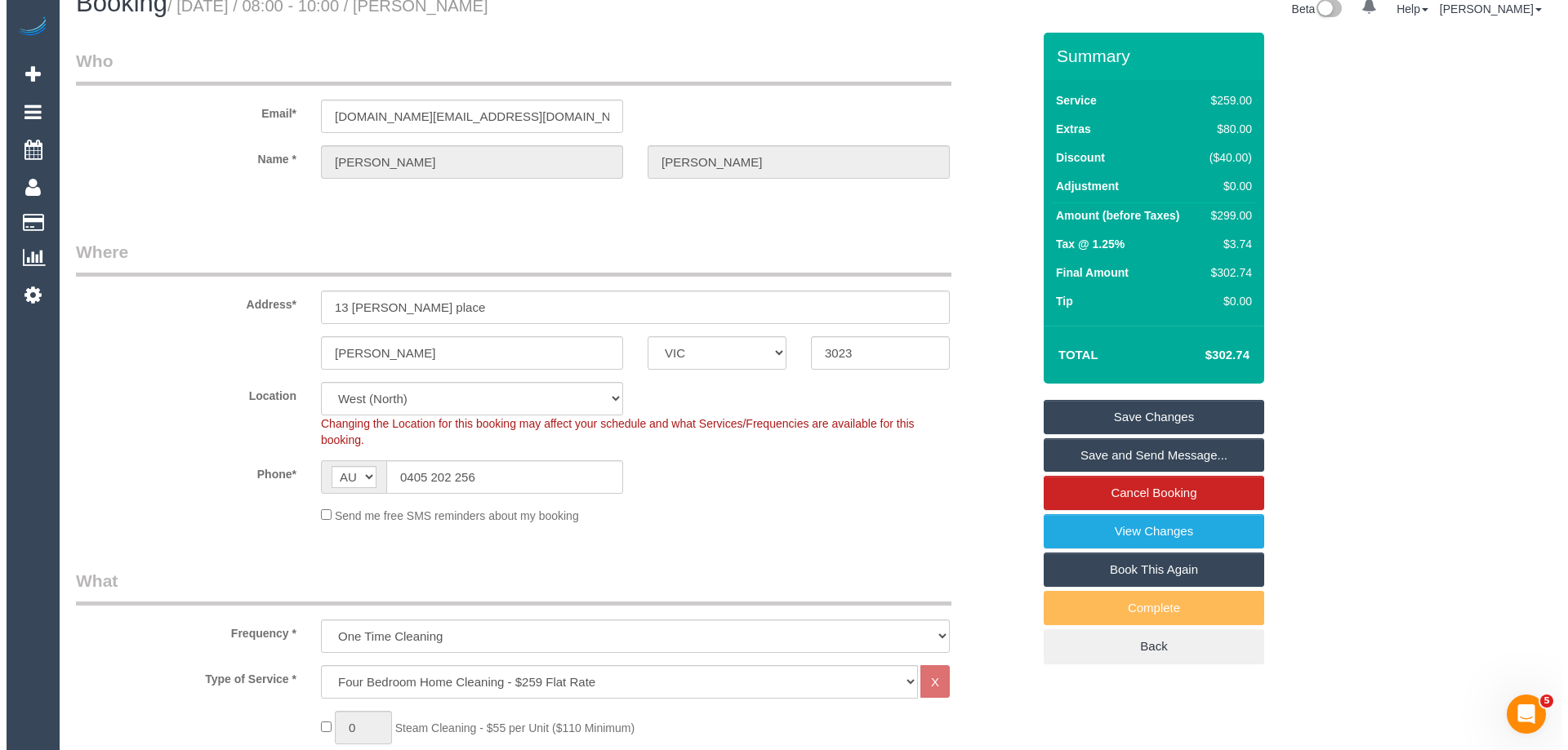
scroll to position [0, 0]
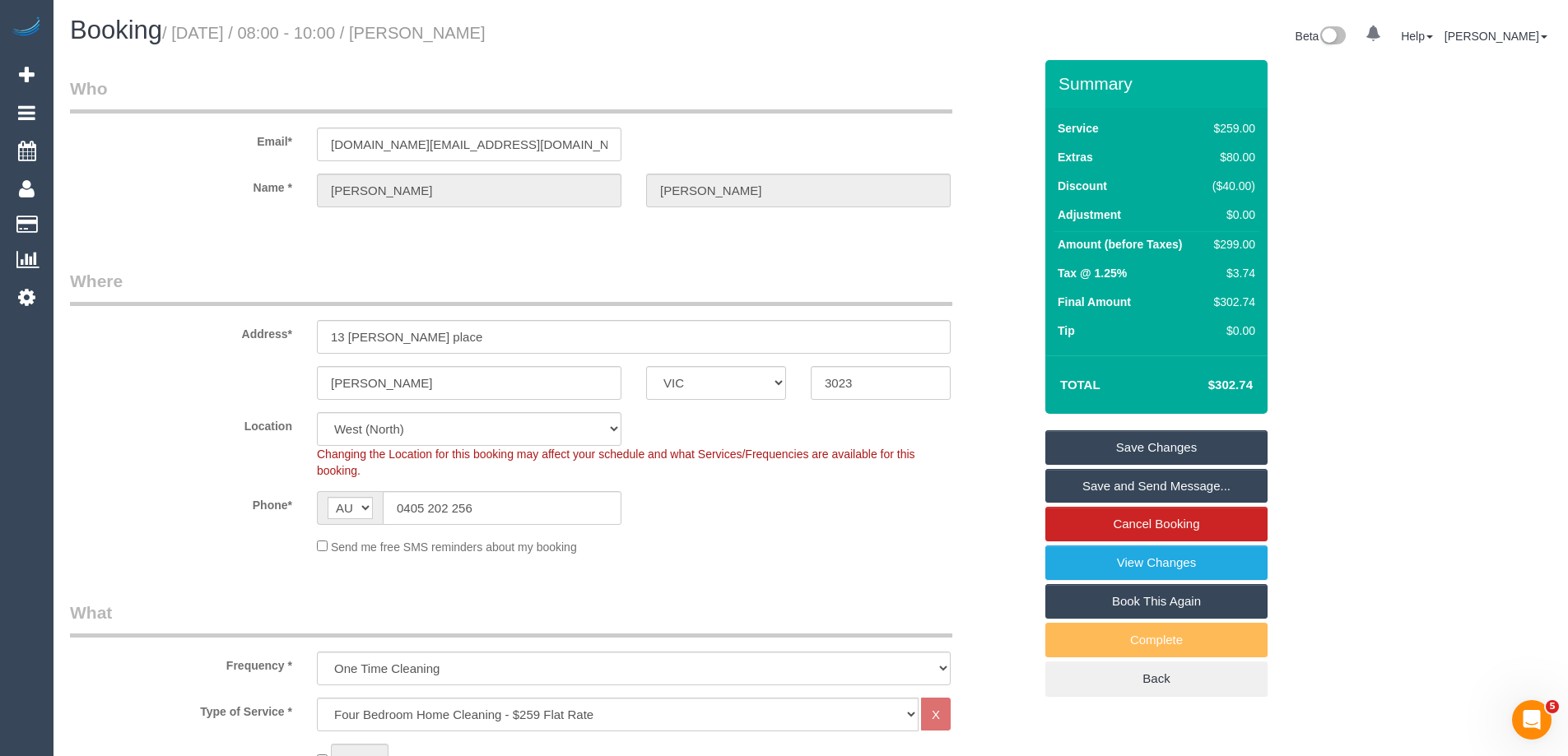
type textarea "Estimated time of 5.5-6.6 hrs"
drag, startPoint x: 558, startPoint y: 44, endPoint x: 454, endPoint y: 31, distance: 104.8
click at [454, 31] on h1 "Booking / September 22, 2025 / 08:00 - 10:00 / Alex James" at bounding box center [434, 30] width 728 height 28
copy small "Alex James"
click at [1069, 474] on link "Save and Send Message..." at bounding box center [1156, 486] width 222 height 34
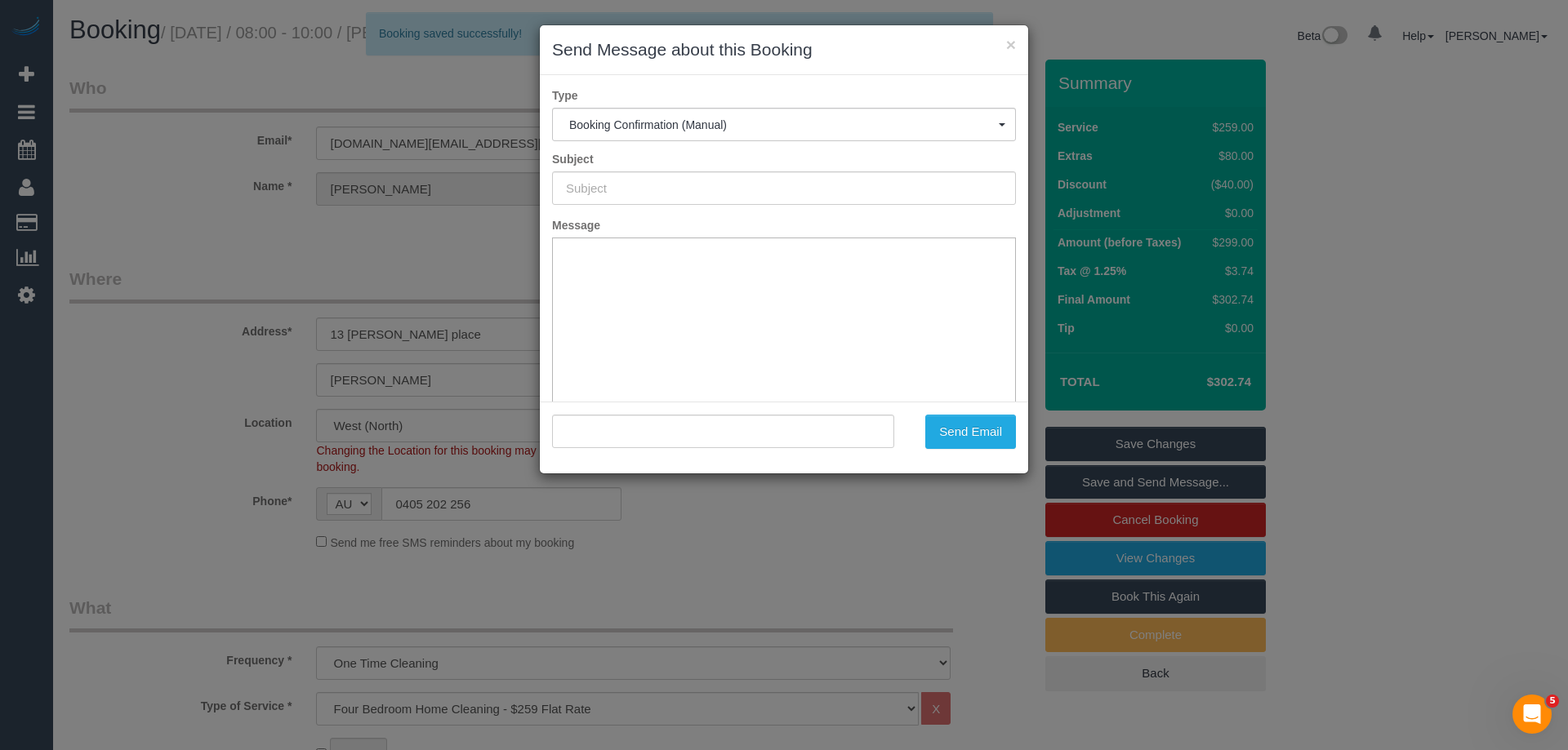
type input "Booking Confirmed"
type input ""Alex James" <alakay.dj@gmail.com>"
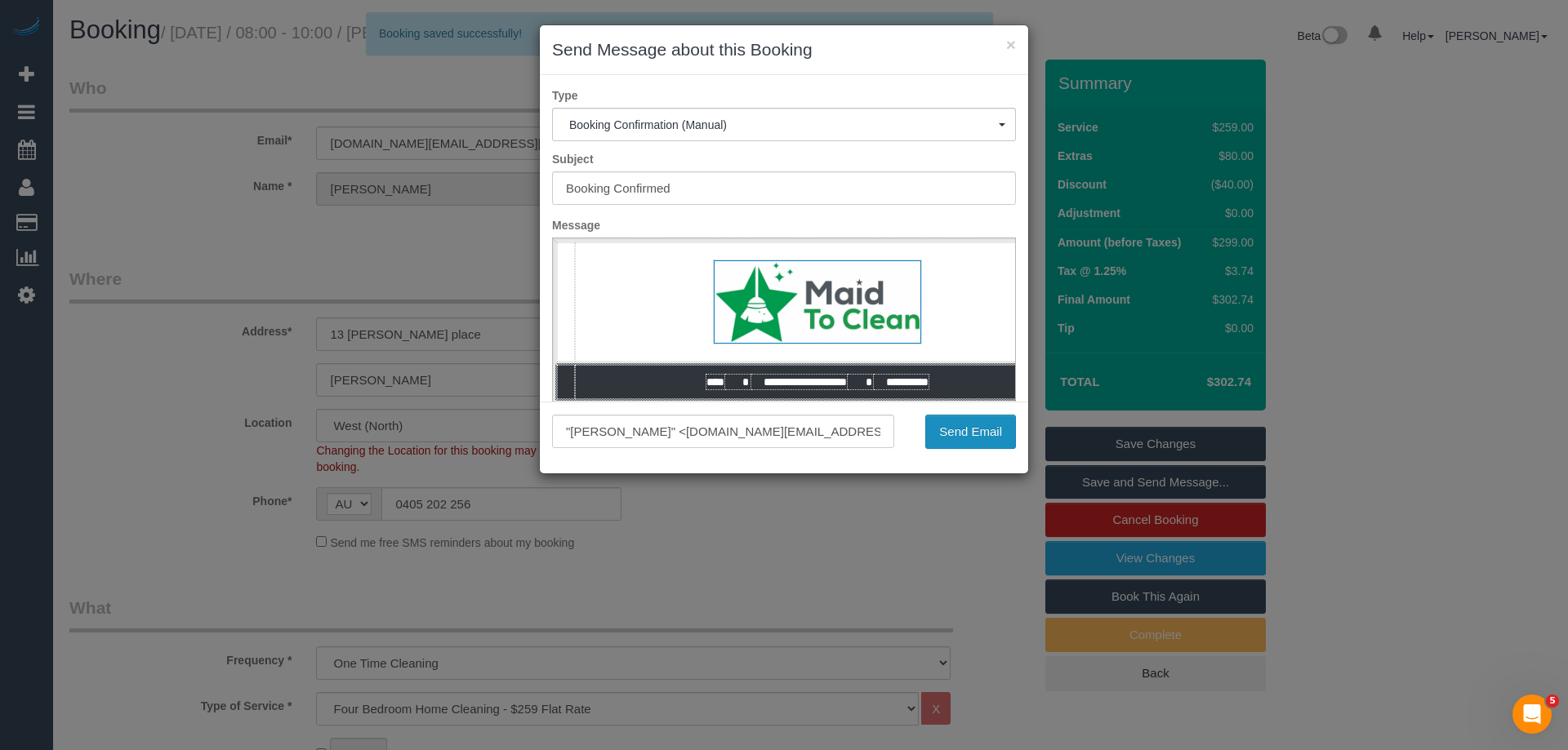
click at [947, 428] on button "Send Email" at bounding box center [970, 432] width 90 height 34
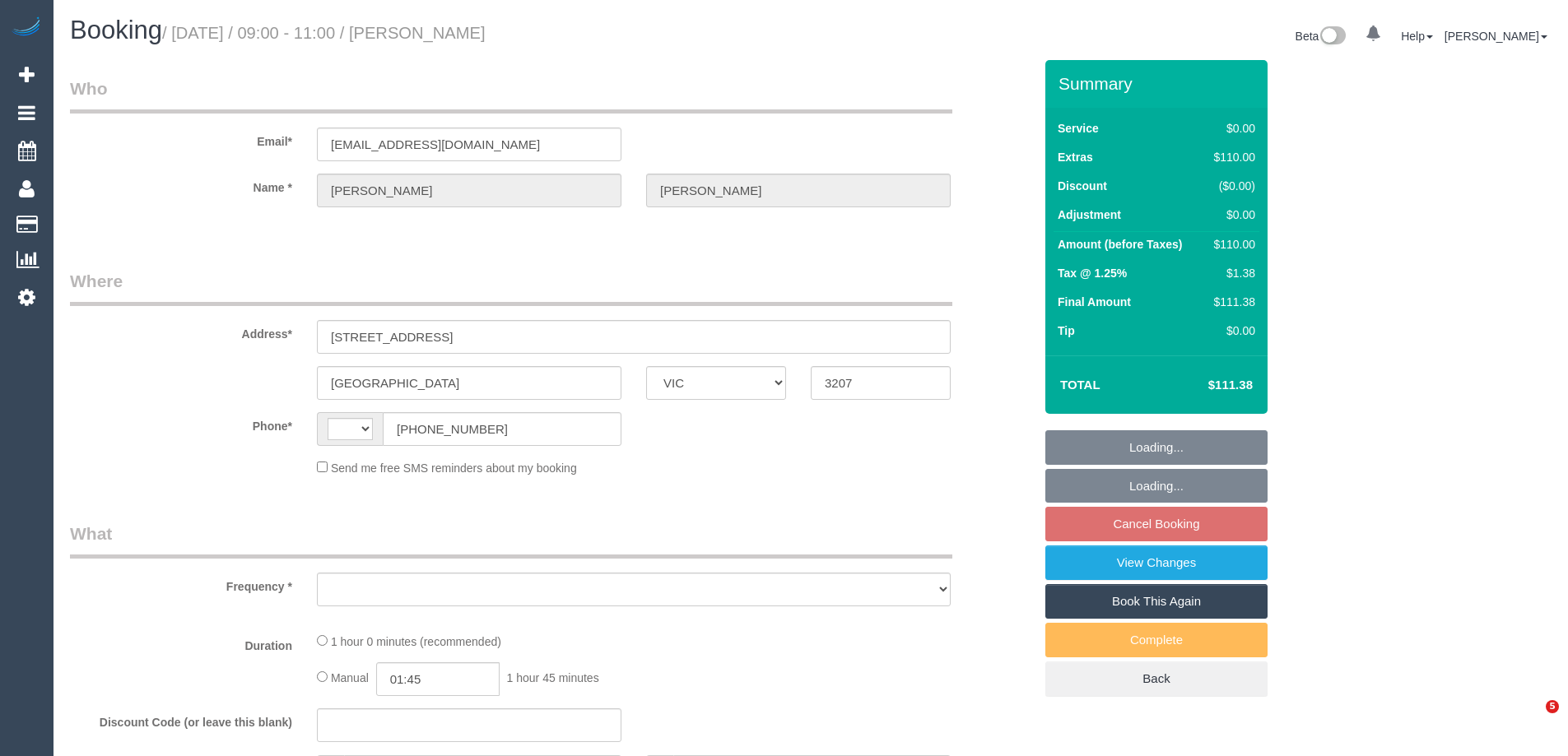
select select "VIC"
select select "string:stripe-pm_1NxOU52GScqysDRVGfHPtgPP"
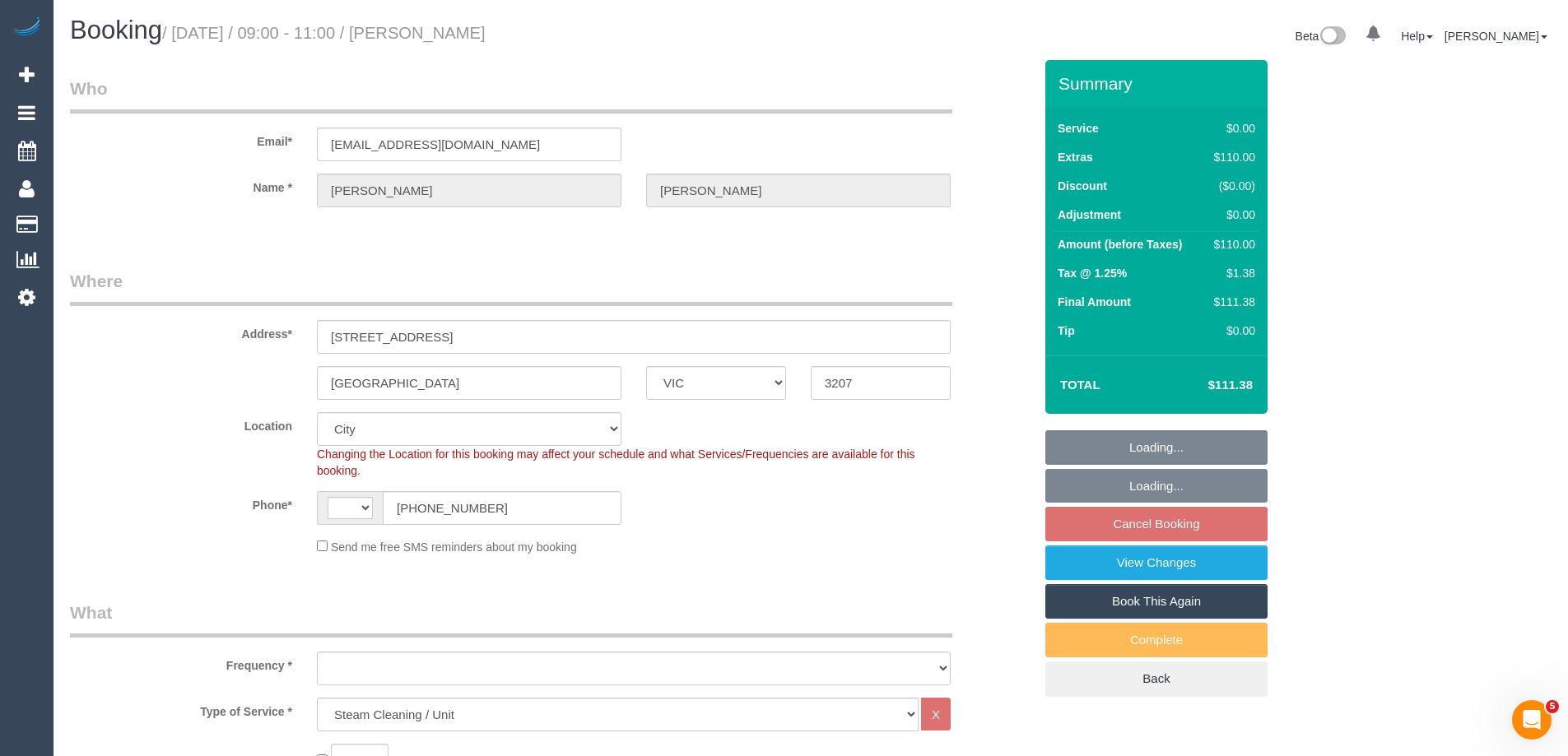
select select "string:AU"
select select "object:547"
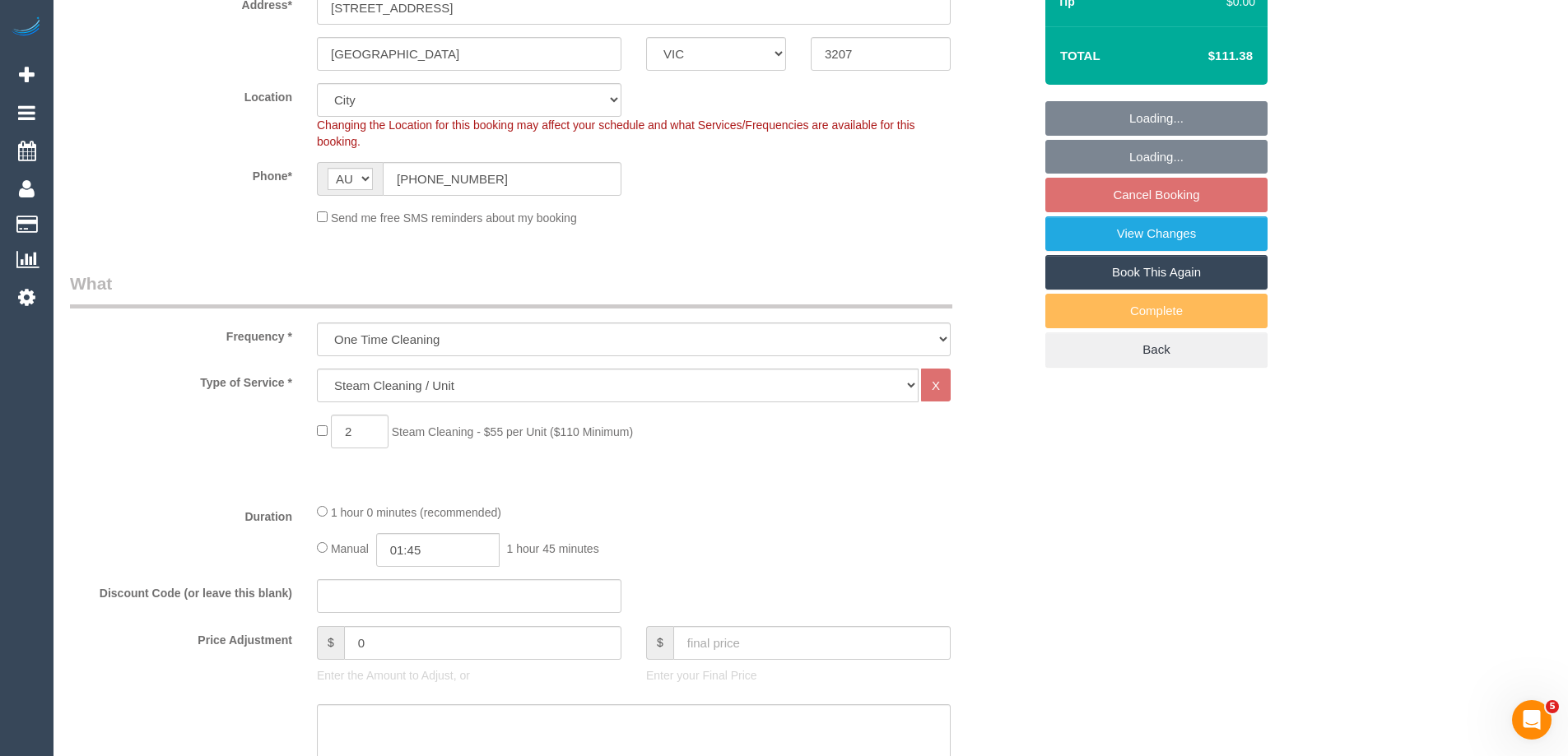
select select "number:28"
select select "number:14"
select select "number:19"
select select "number:22"
select select "number:34"
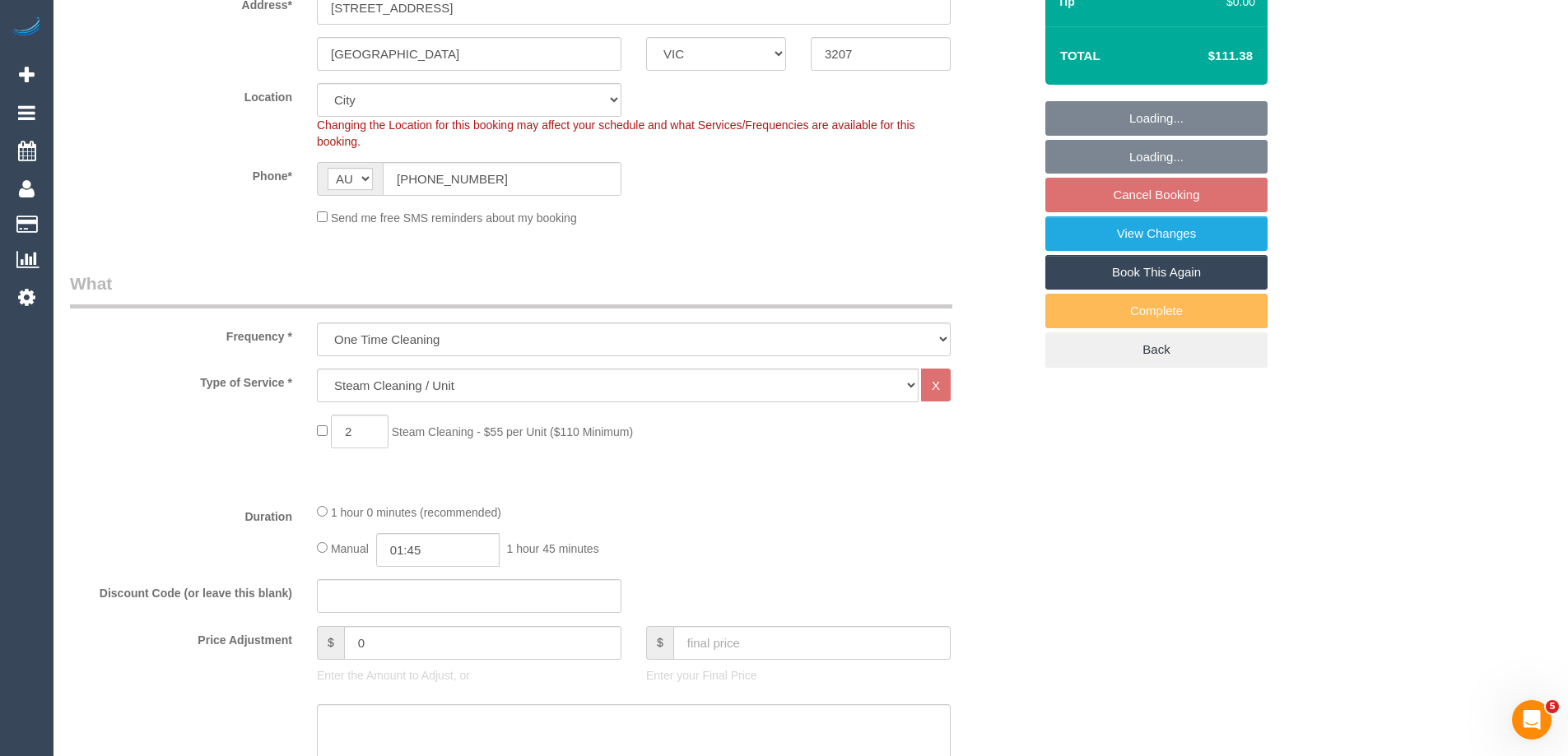
select select "number:13"
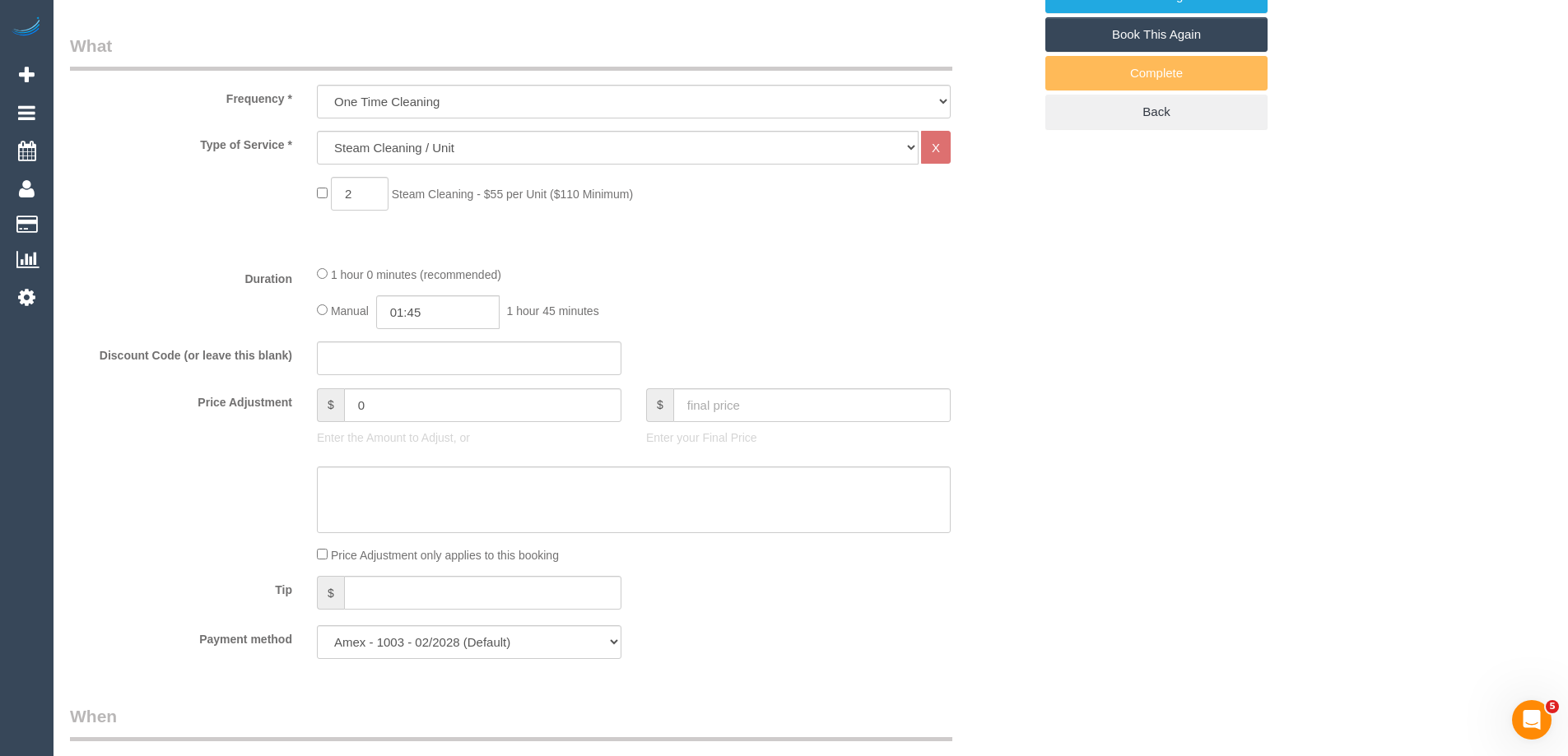
select select "object:1134"
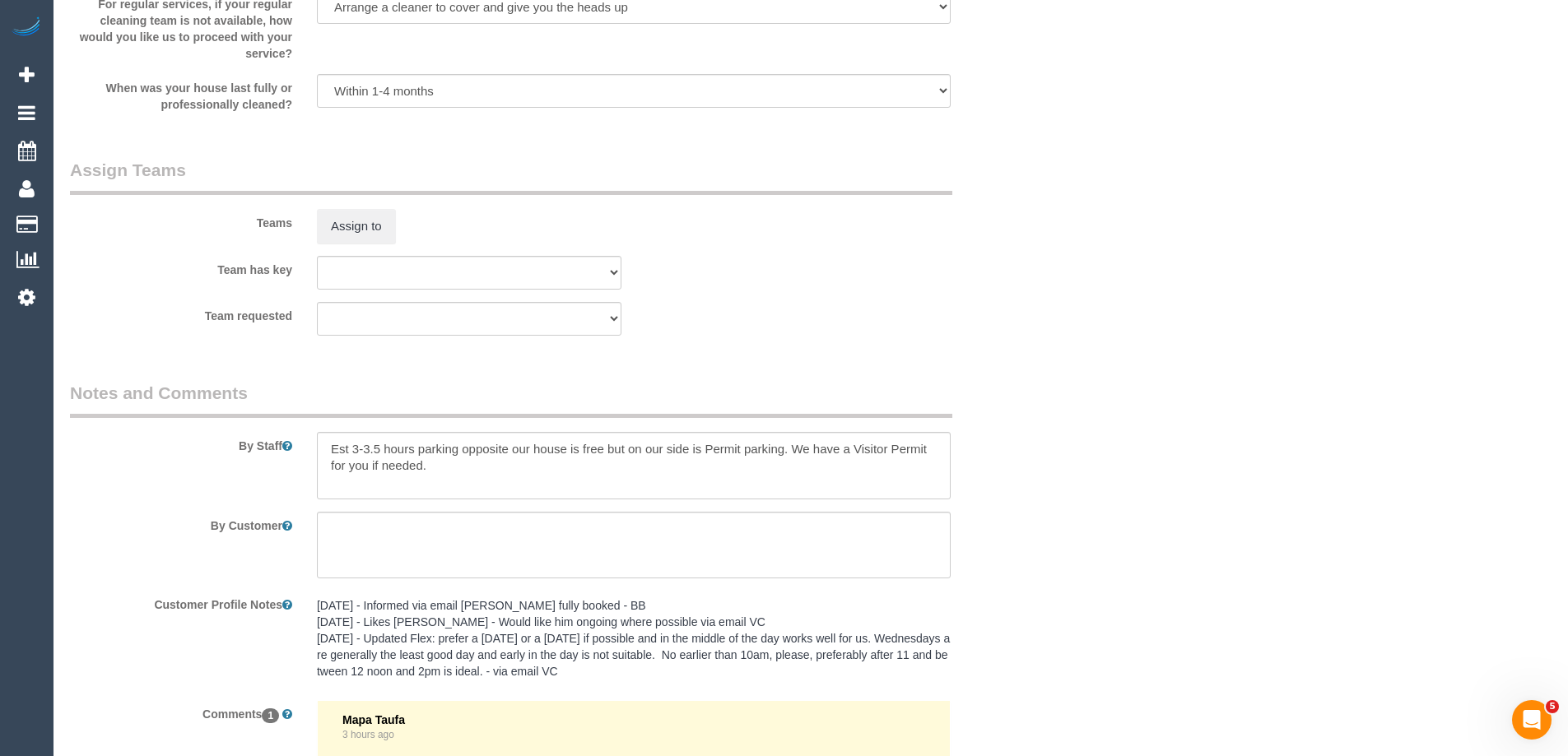
scroll to position [2190, 0]
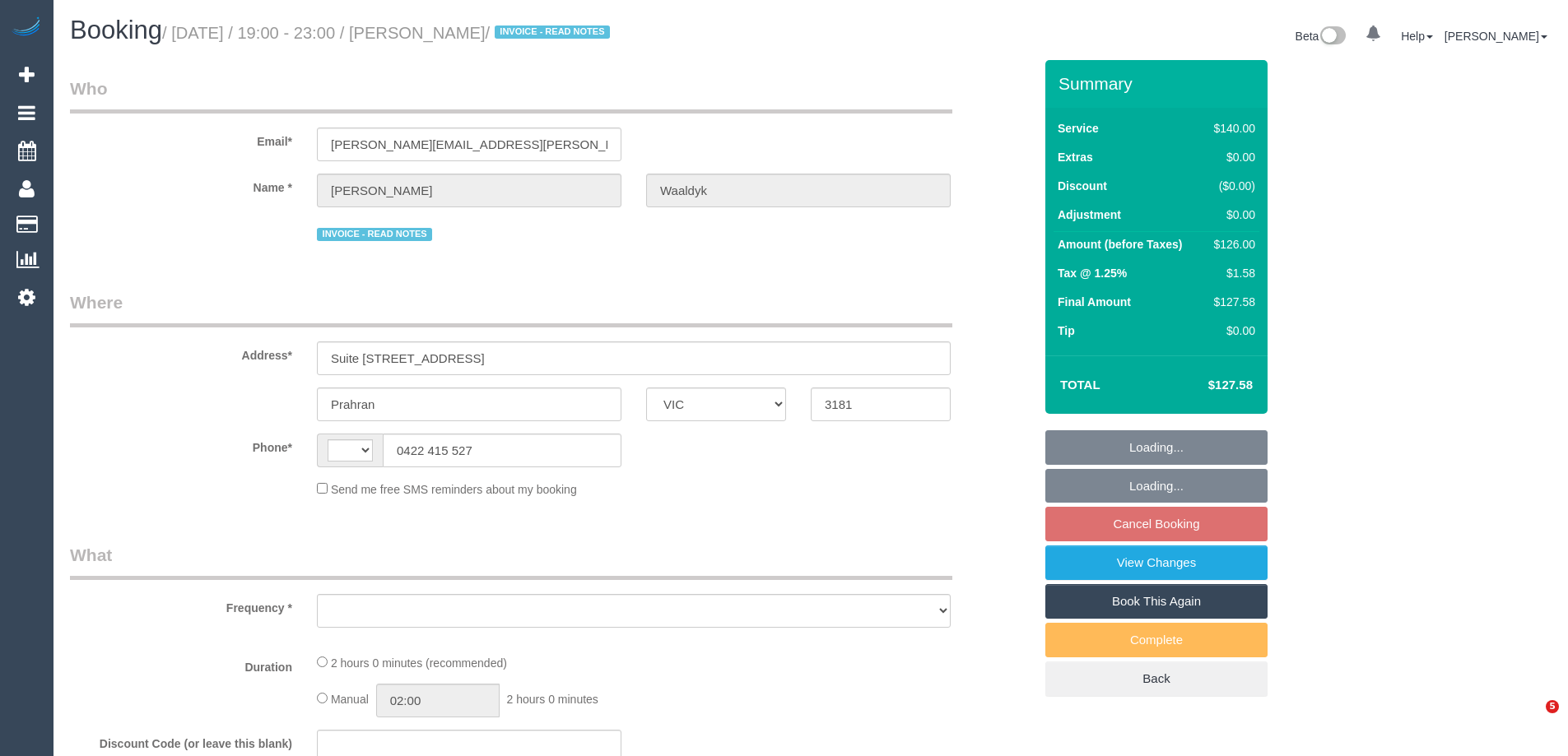
select select "VIC"
select select "string:stripe-pm_1Mge982GScqysDRVPc1XJALq"
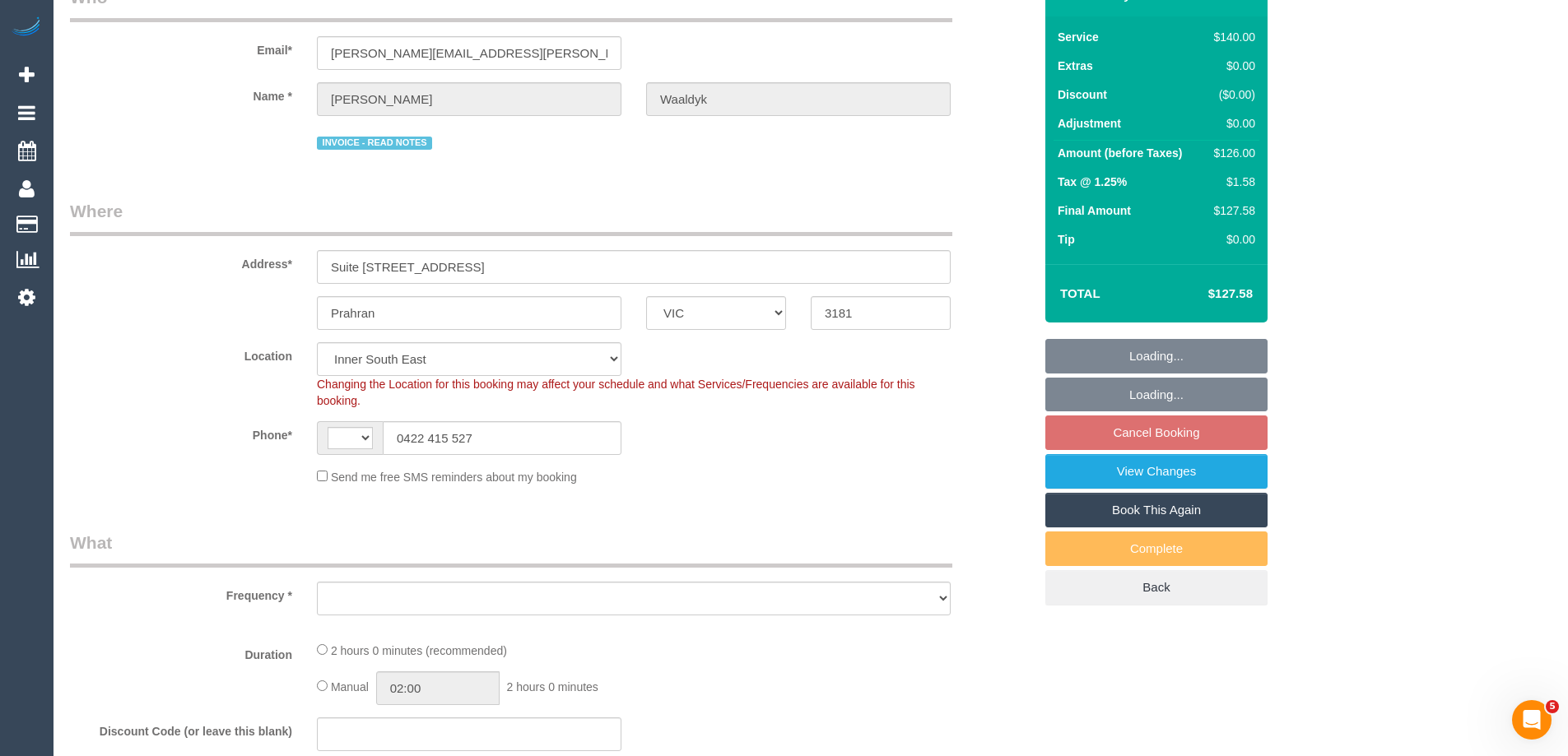
select select "31181"
select select "number:28"
select select "number:14"
select select "number:19"
select select "number:25"
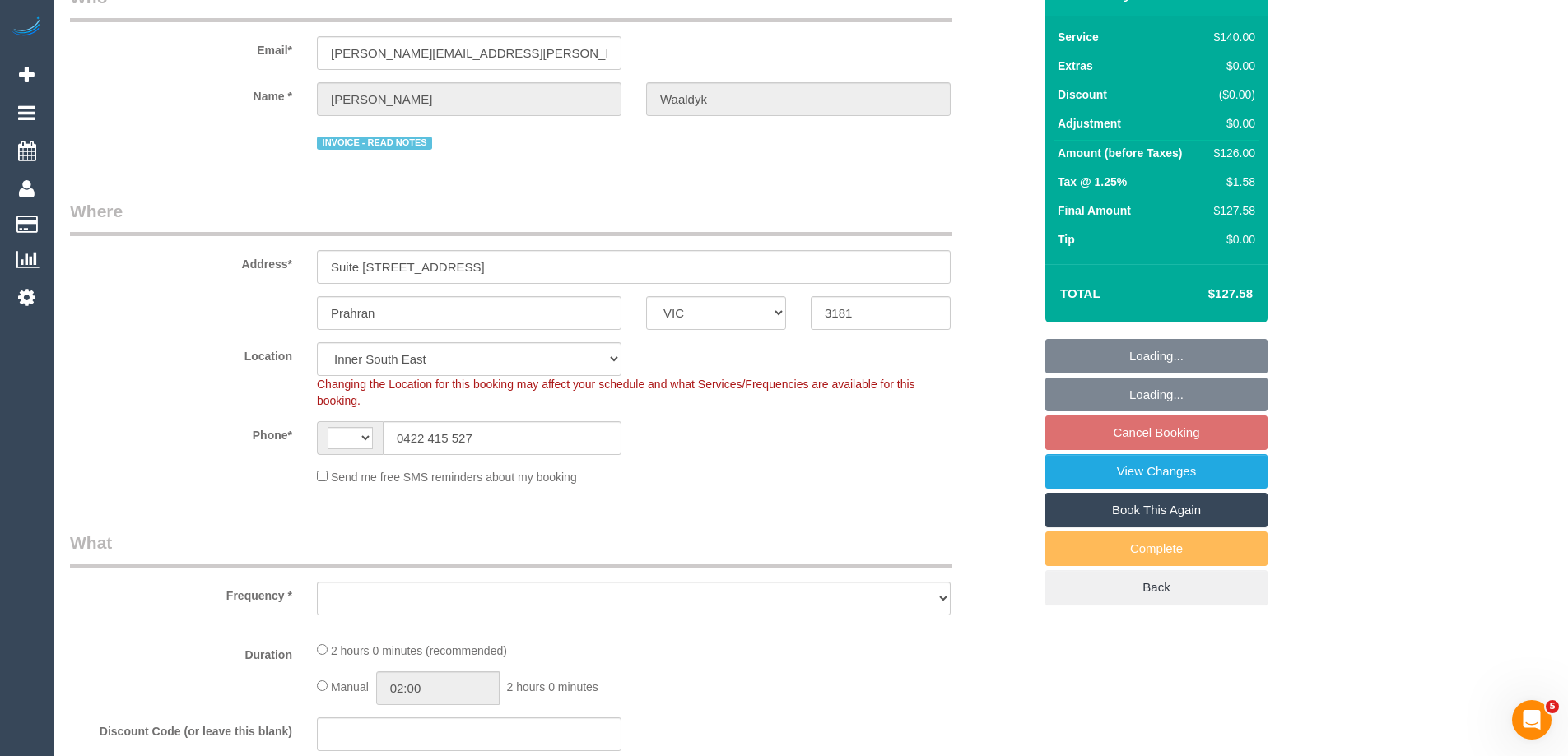
select select "number:35"
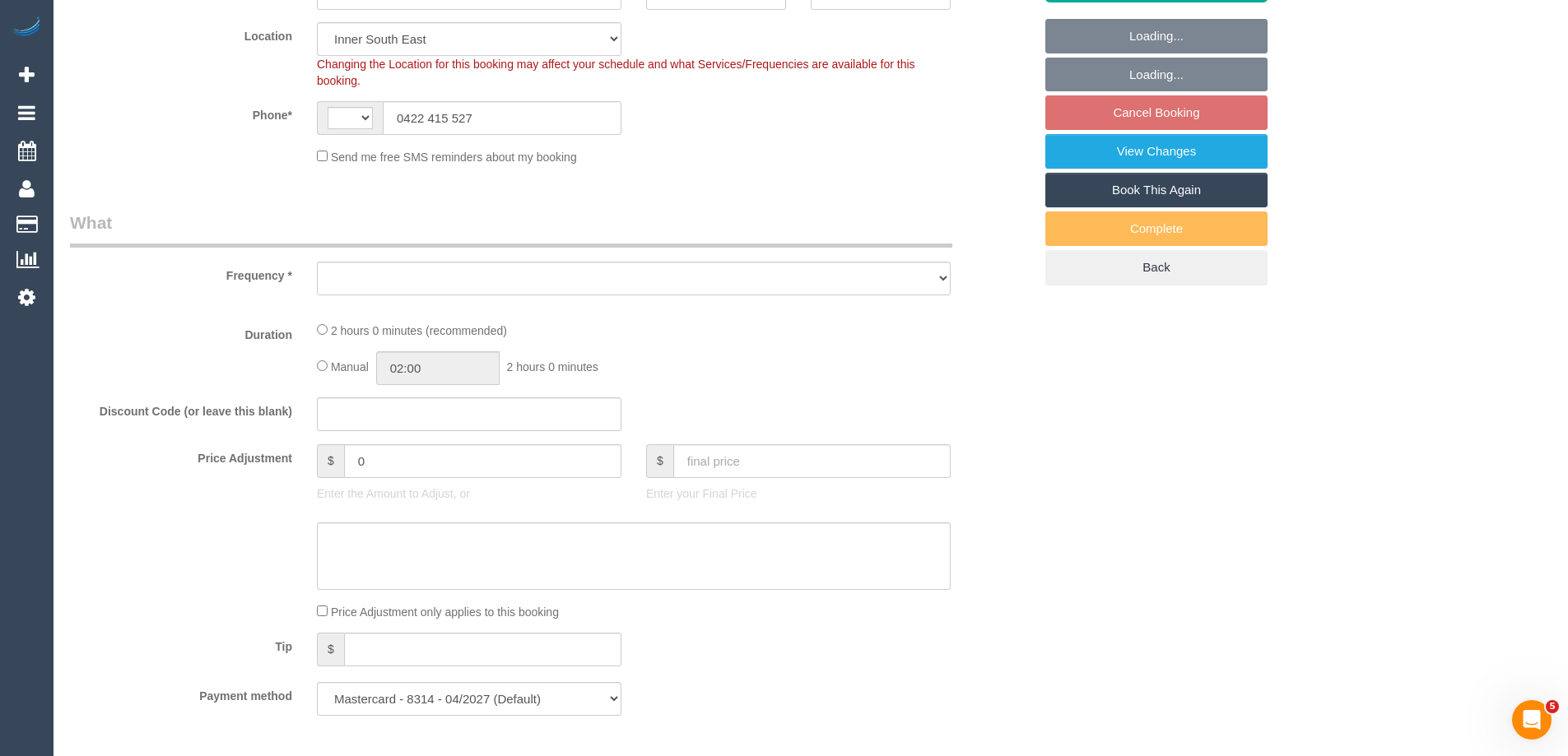
select select "string:AU"
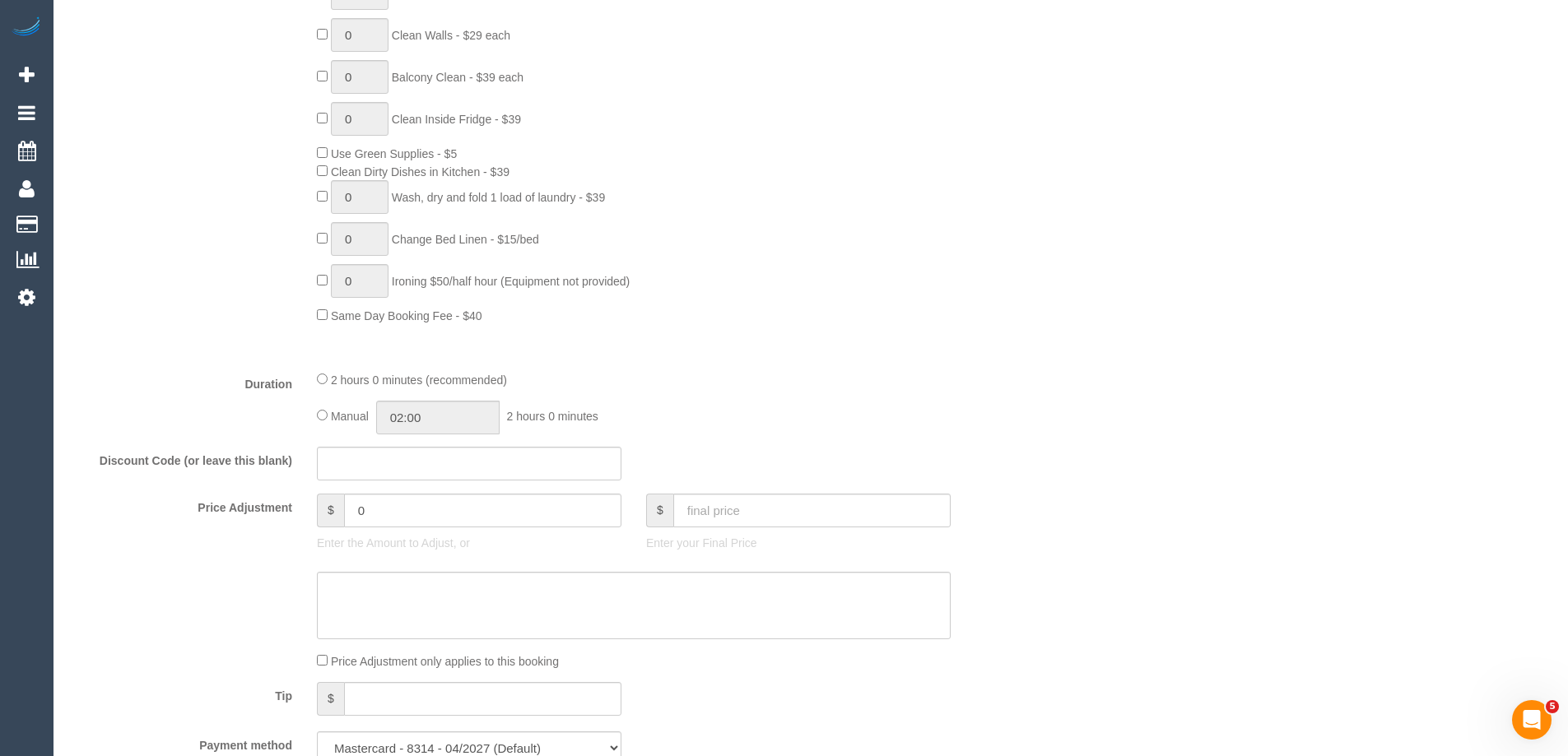
select select "object:1454"
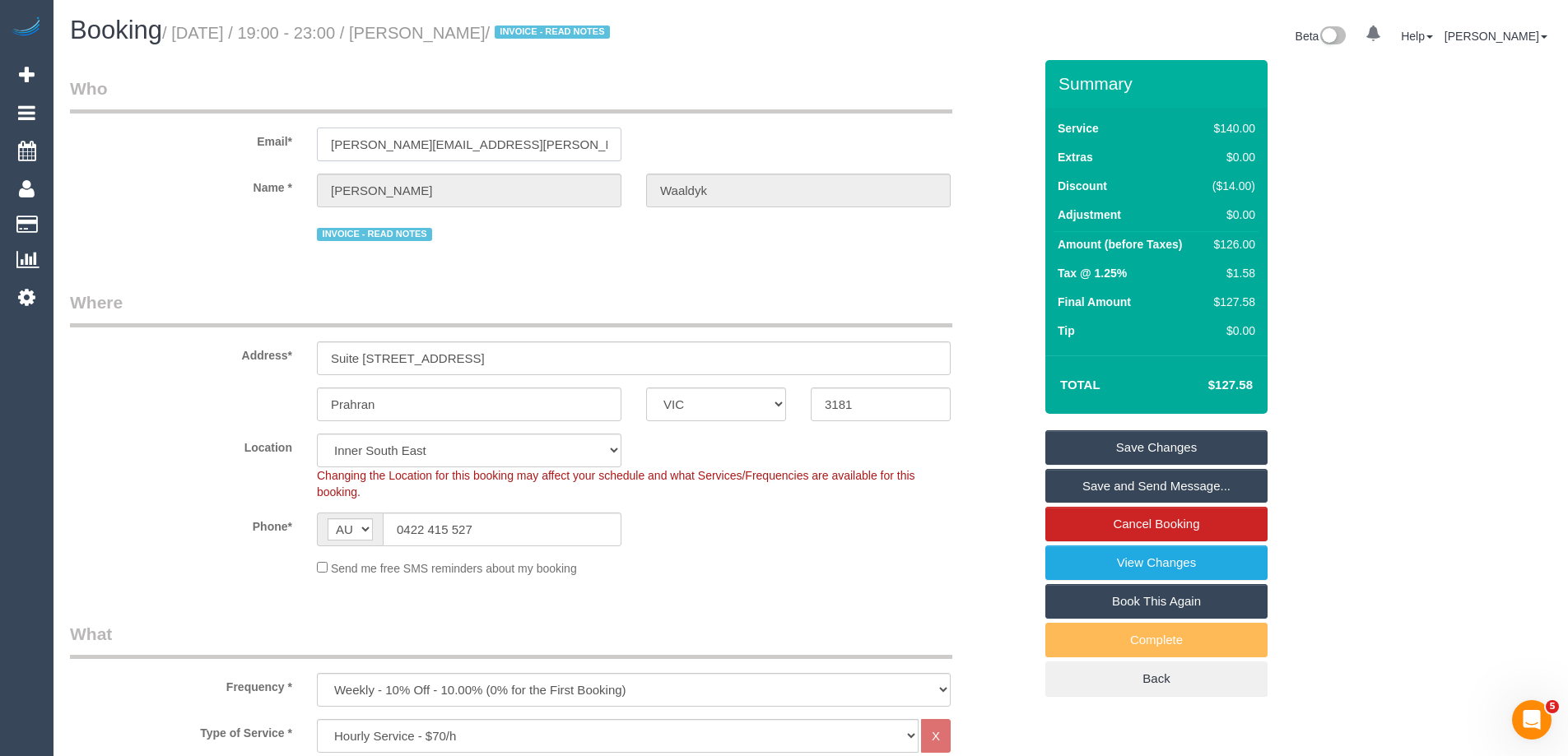
drag, startPoint x: 505, startPoint y: 143, endPoint x: 142, endPoint y: 123, distance: 363.6
click at [142, 123] on div "Email* amanda@angea.com.au" at bounding box center [551, 119] width 987 height 84
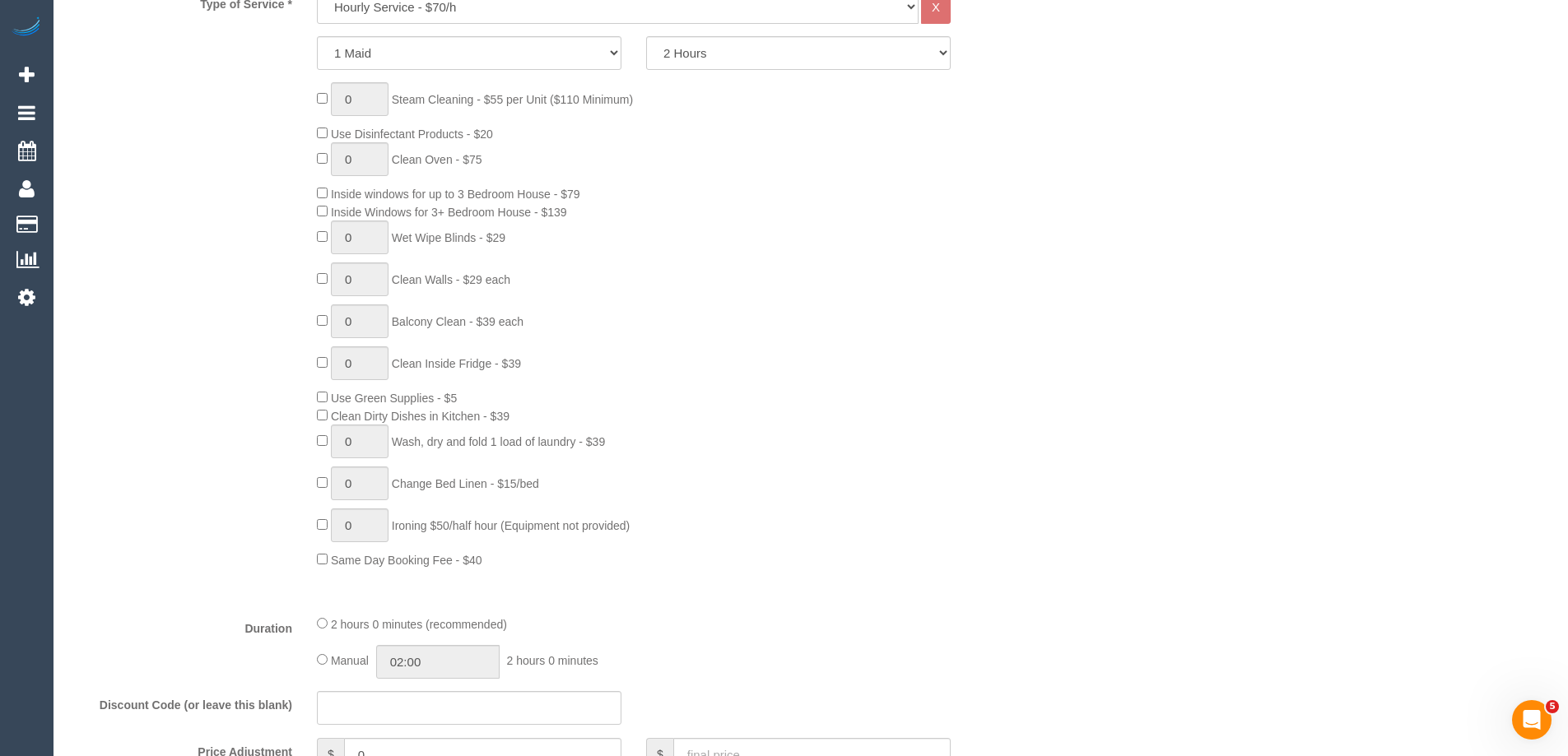
scroll to position [2944, 0]
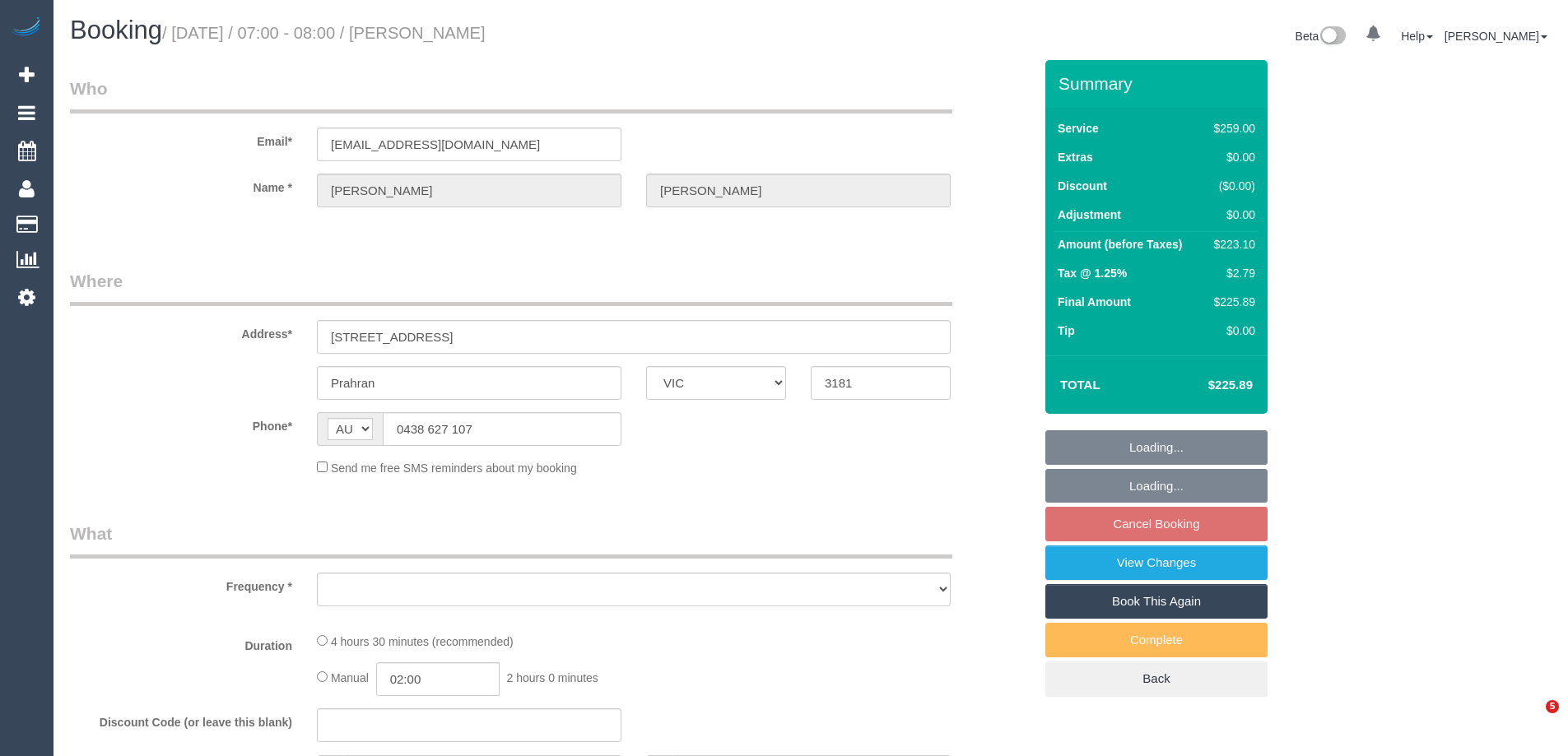
select select "VIC"
select select "number:27"
select select "number:14"
select select "number:19"
select select "number:22"
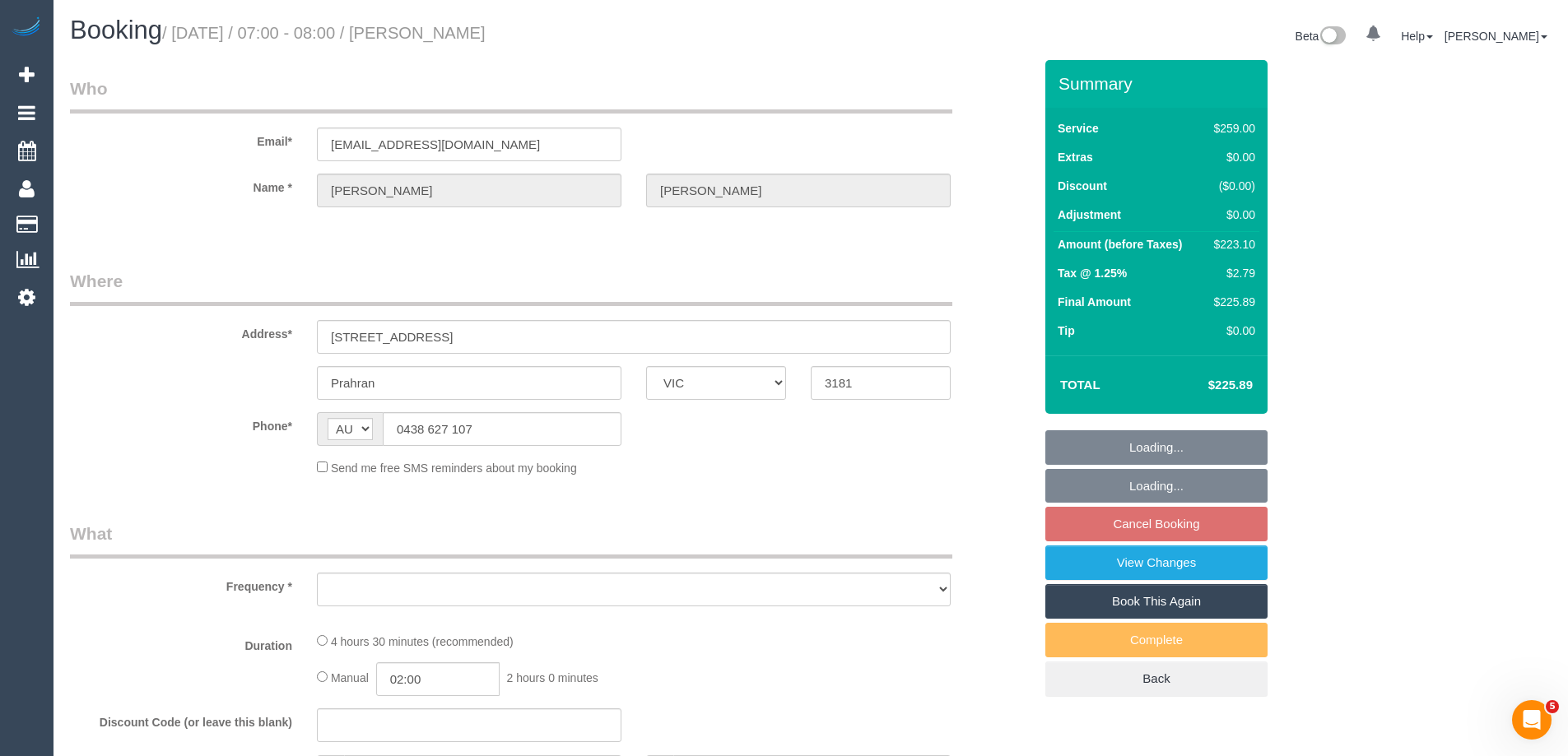
select select "number:34"
select select "number:11"
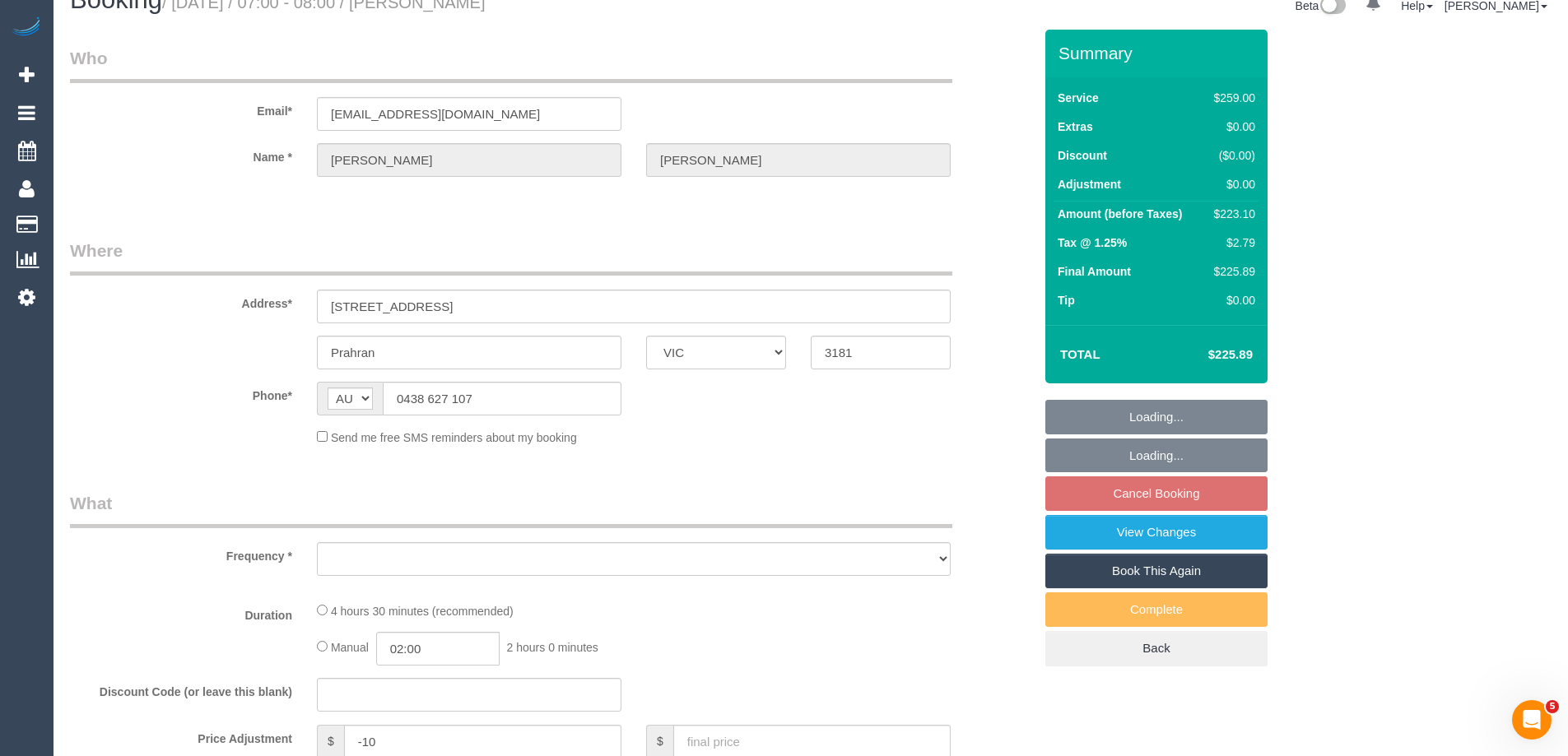
select select "object:693"
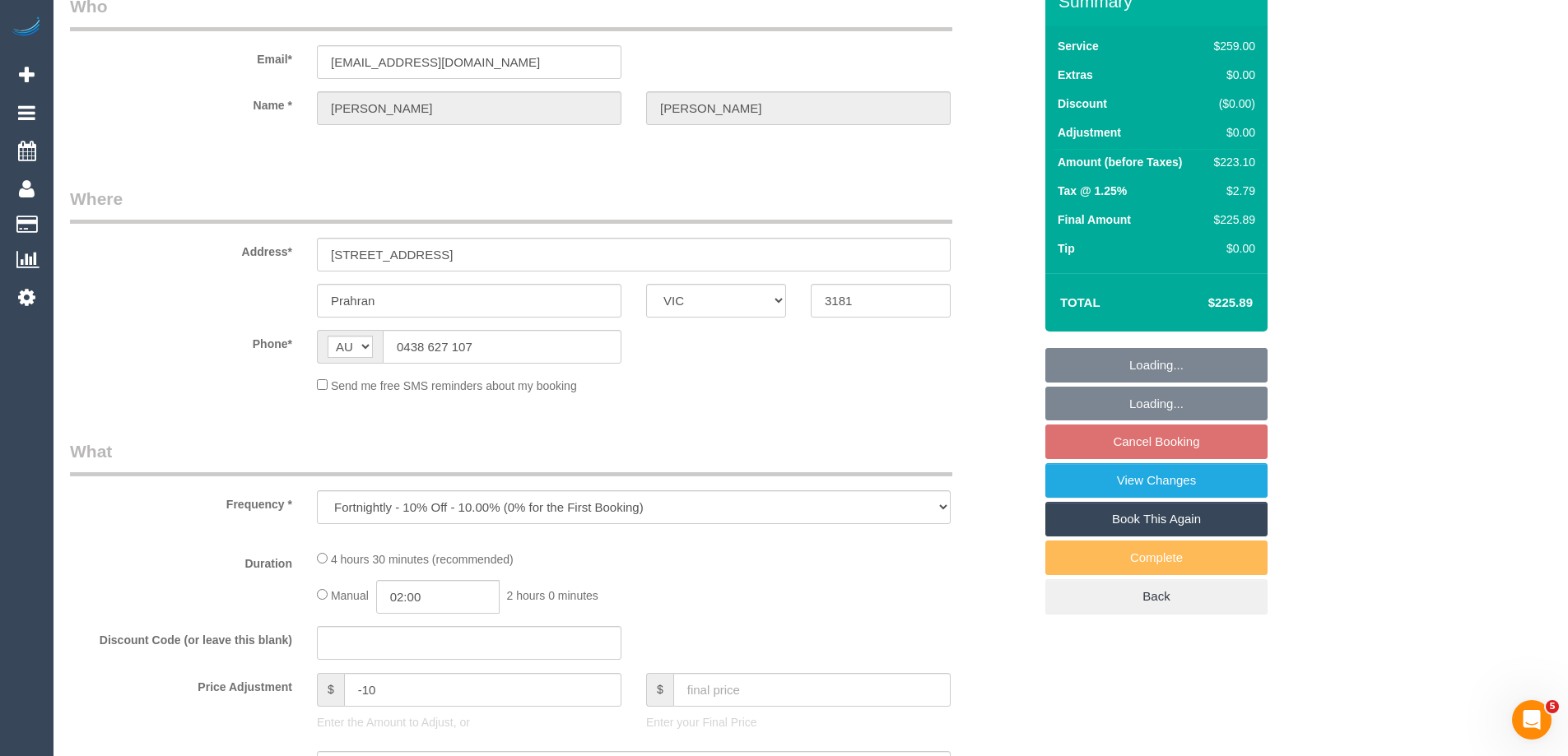
select select "string:stripe-pm_1R9wRX2GScqysDRVwGHVwlr4"
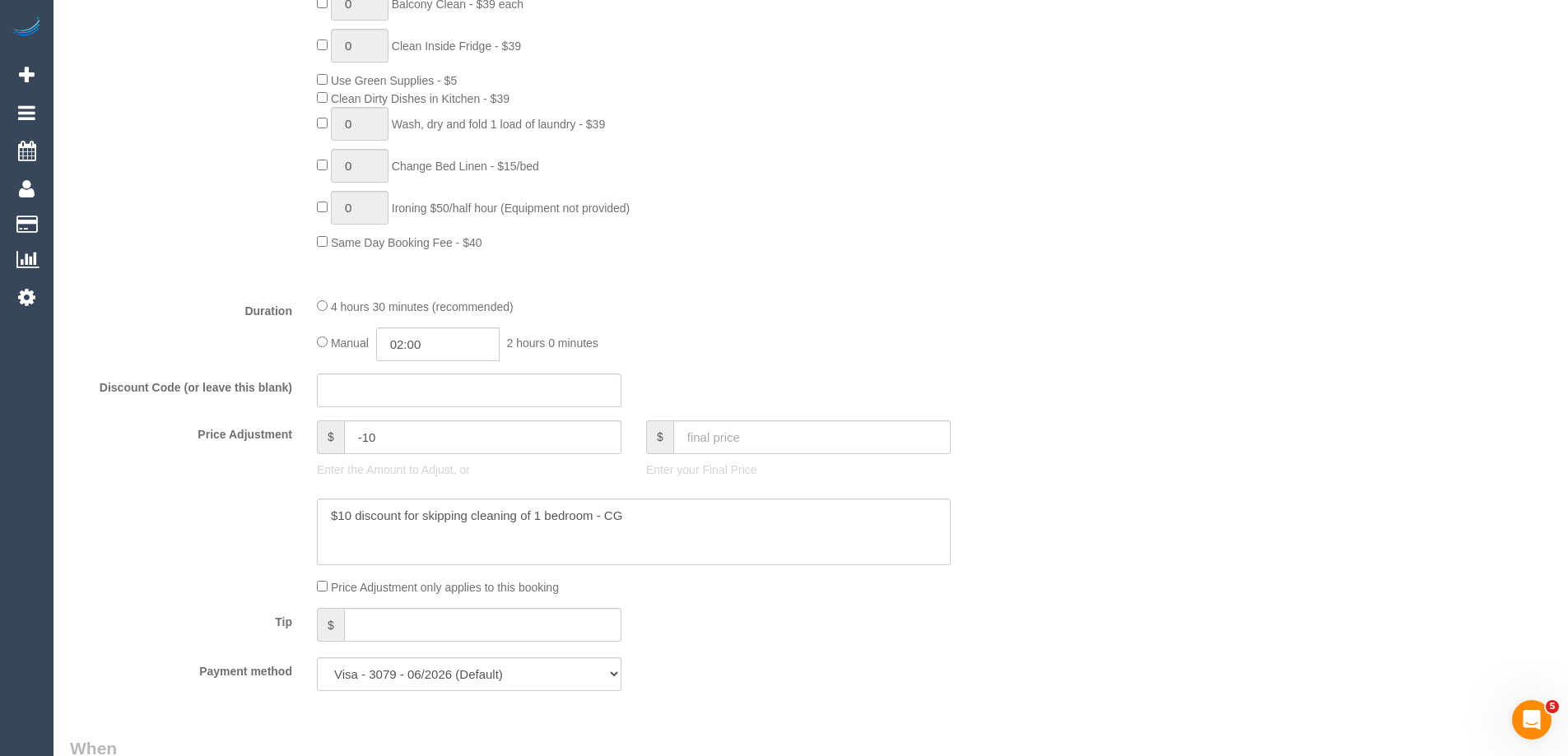
select select "object:1375"
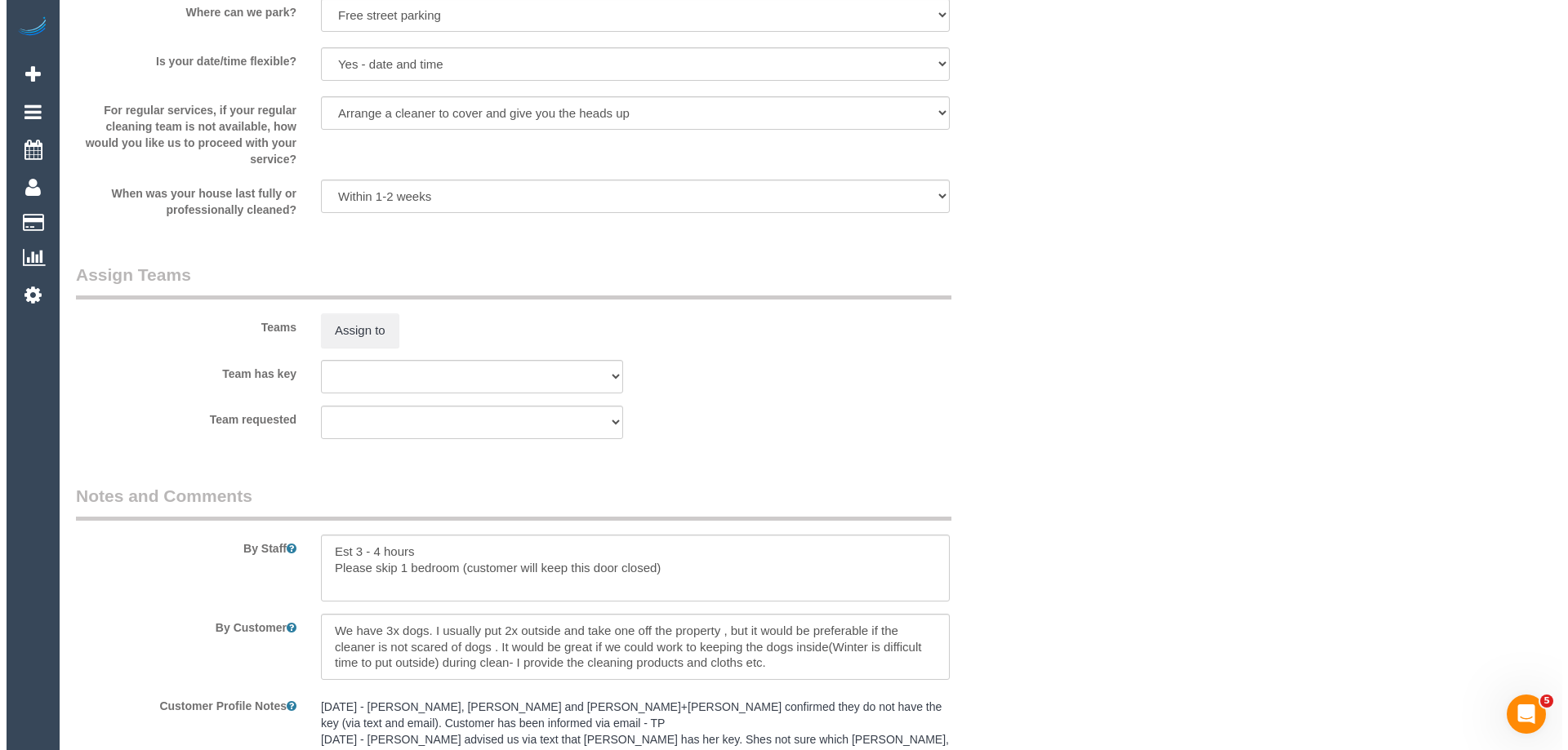
scroll to position [2291, 0]
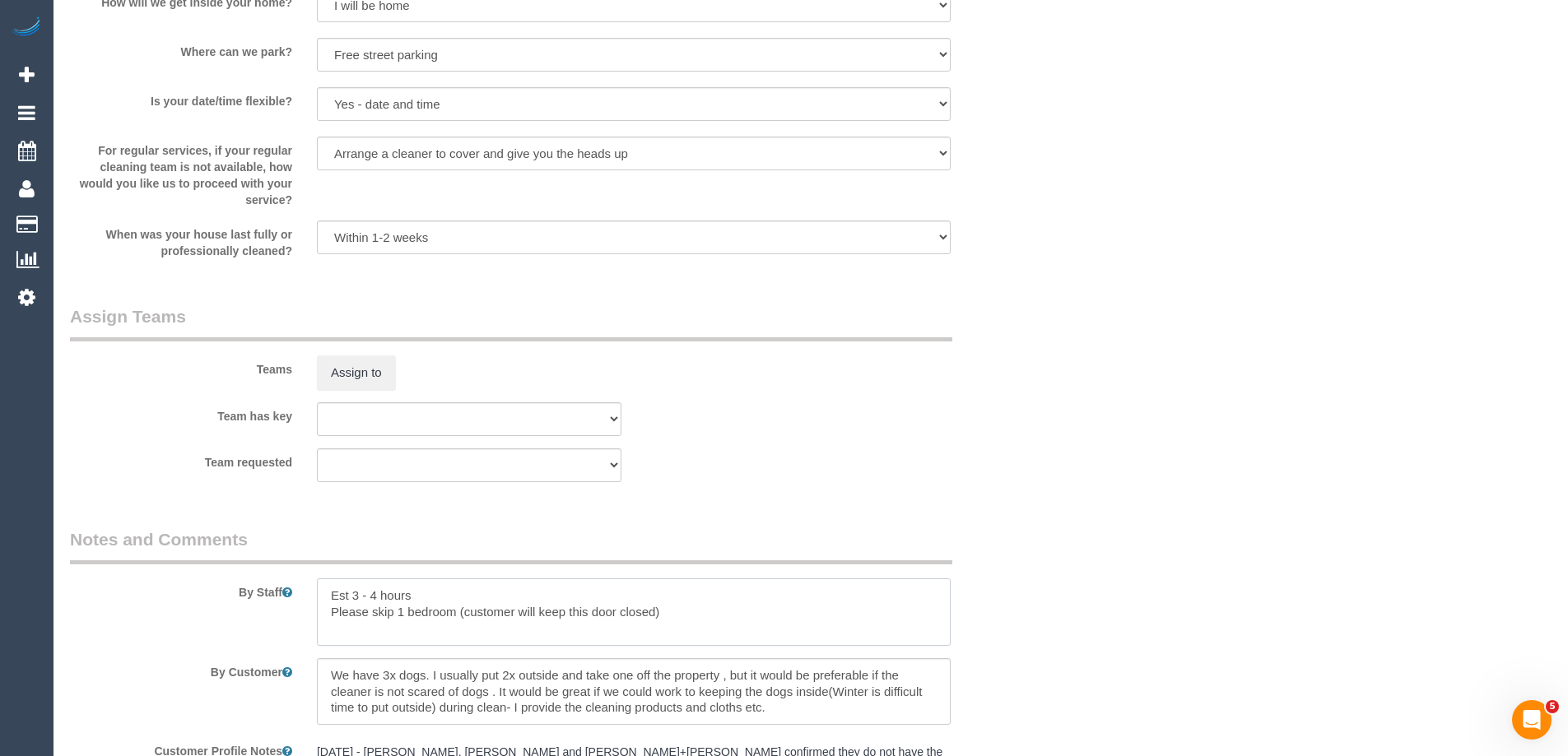
click at [332, 598] on textarea at bounding box center [634, 612] width 634 height 67
type textarea "*Cover* Est 3 - 4 hours Please skip 1 bedroom (customer will keep this door clo…"
click at [366, 377] on button "Assign to" at bounding box center [357, 373] width 79 height 34
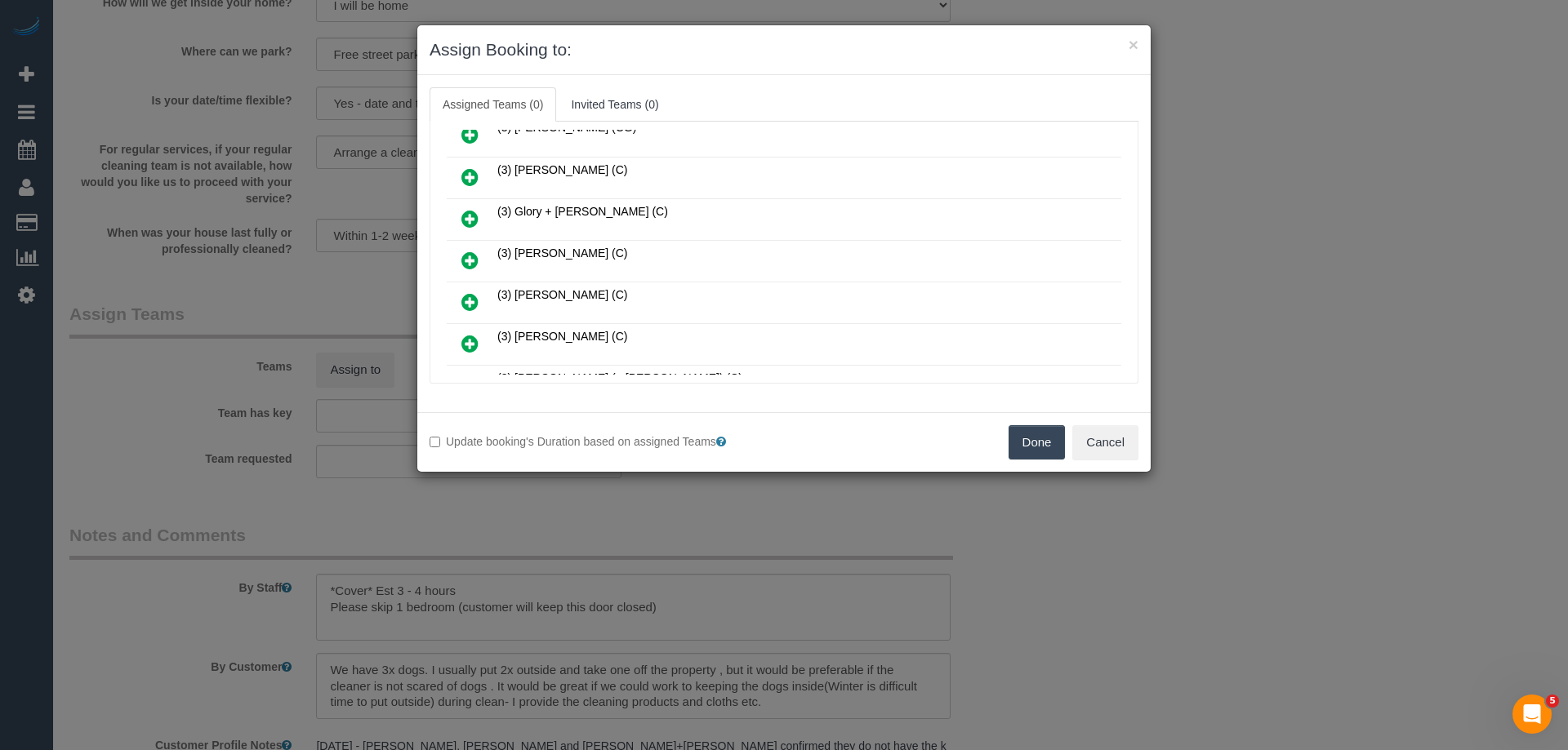
scroll to position [245, 0]
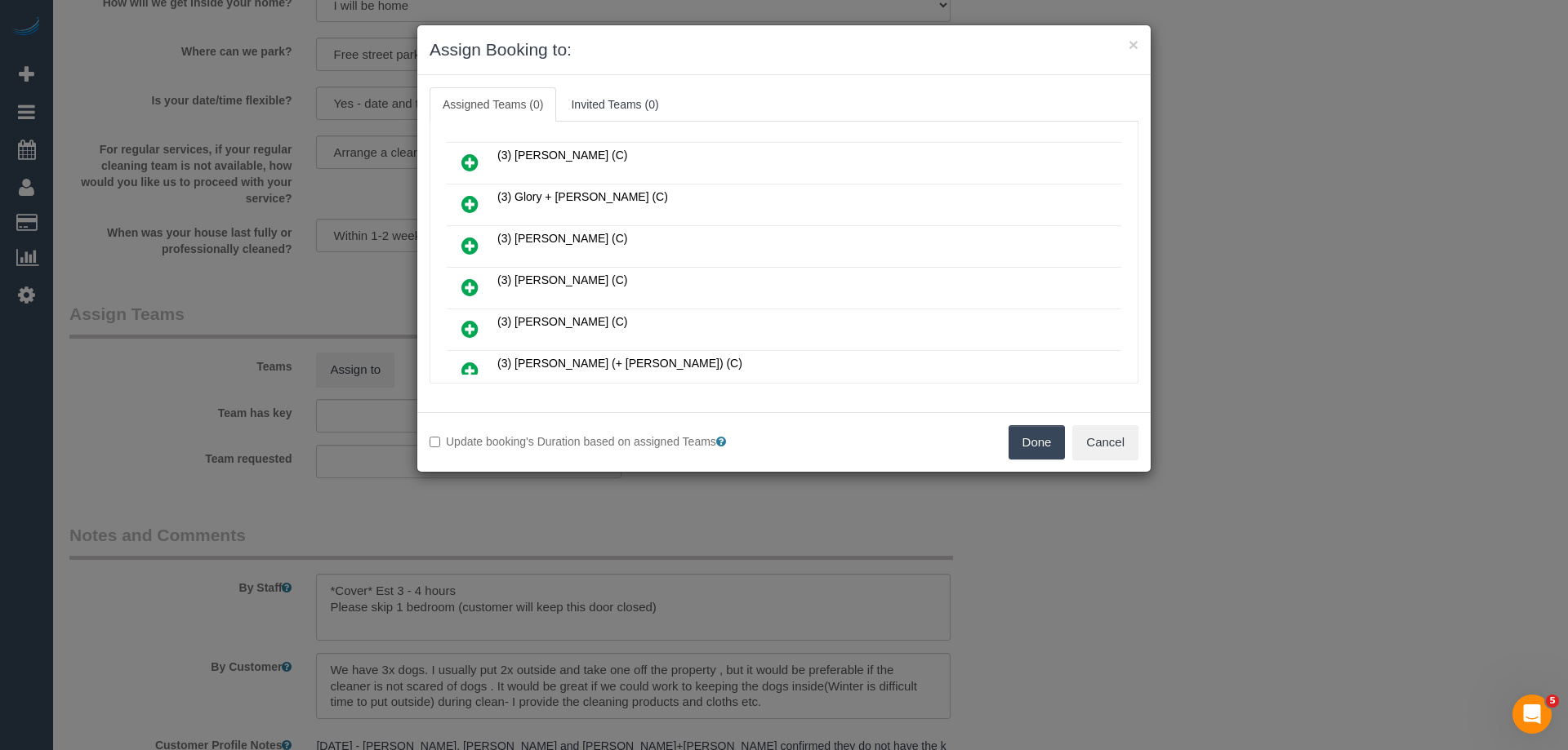
click at [455, 327] on link at bounding box center [470, 330] width 38 height 32
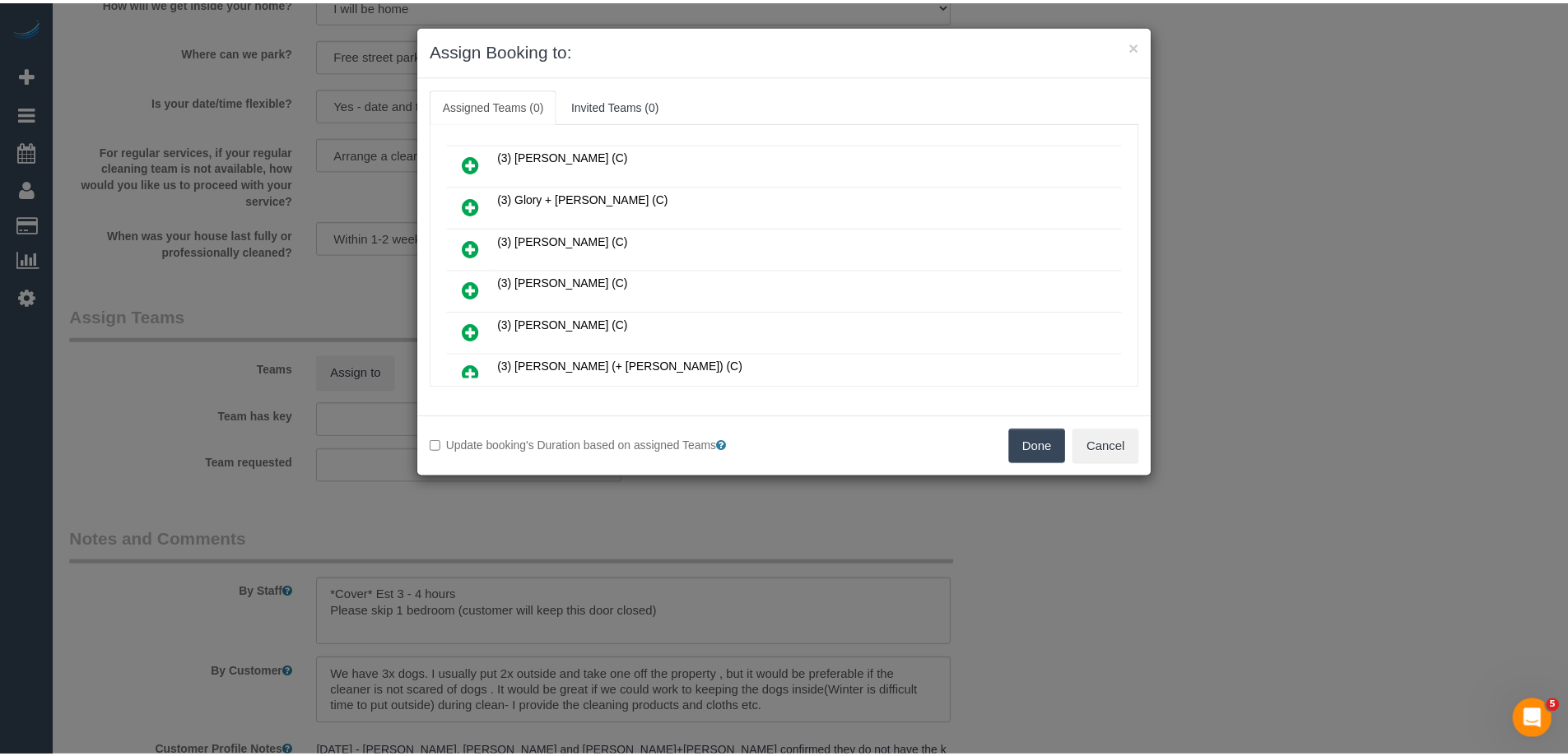
scroll to position [287, 0]
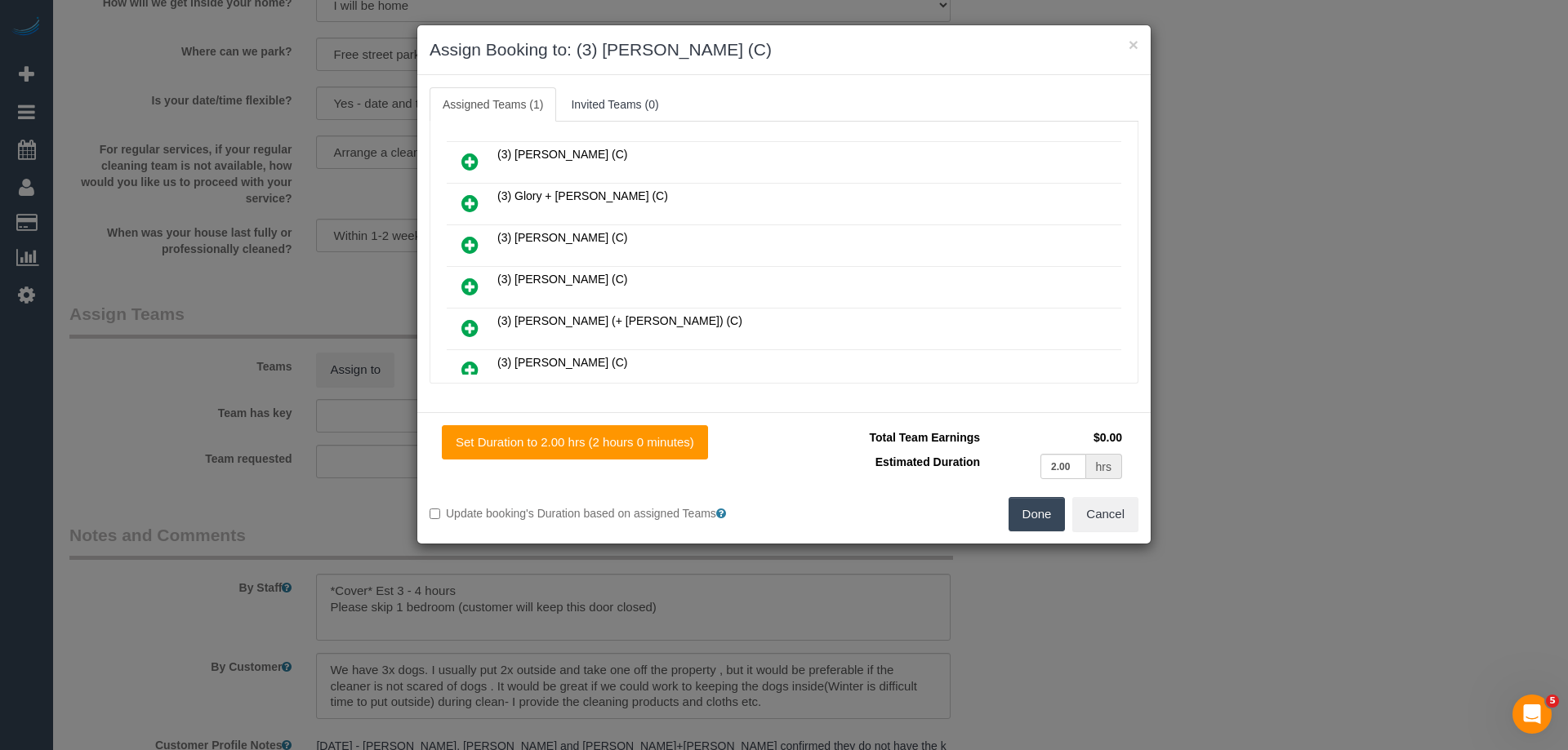
click at [1028, 512] on button "Done" at bounding box center [1036, 514] width 57 height 34
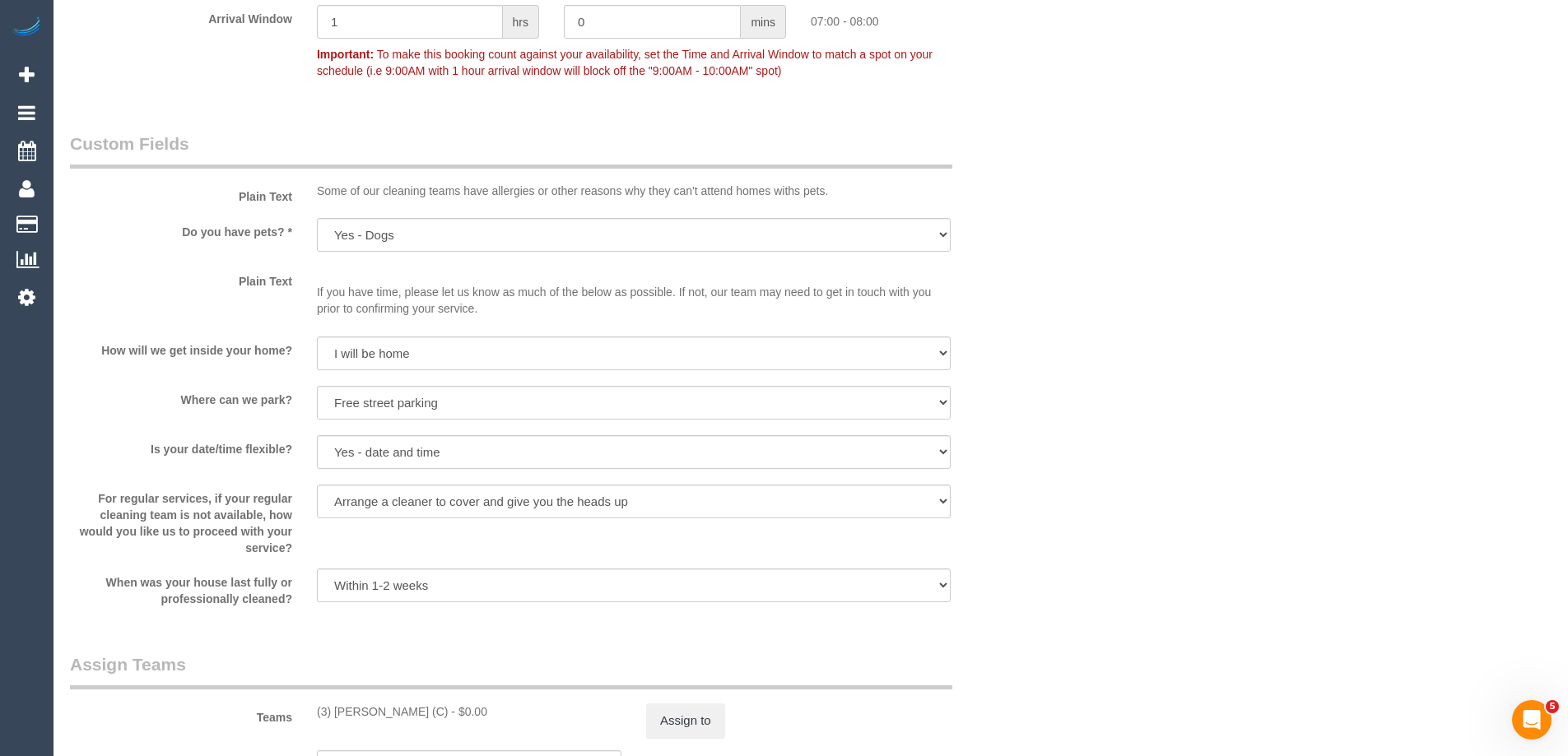
scroll to position [1975, 0]
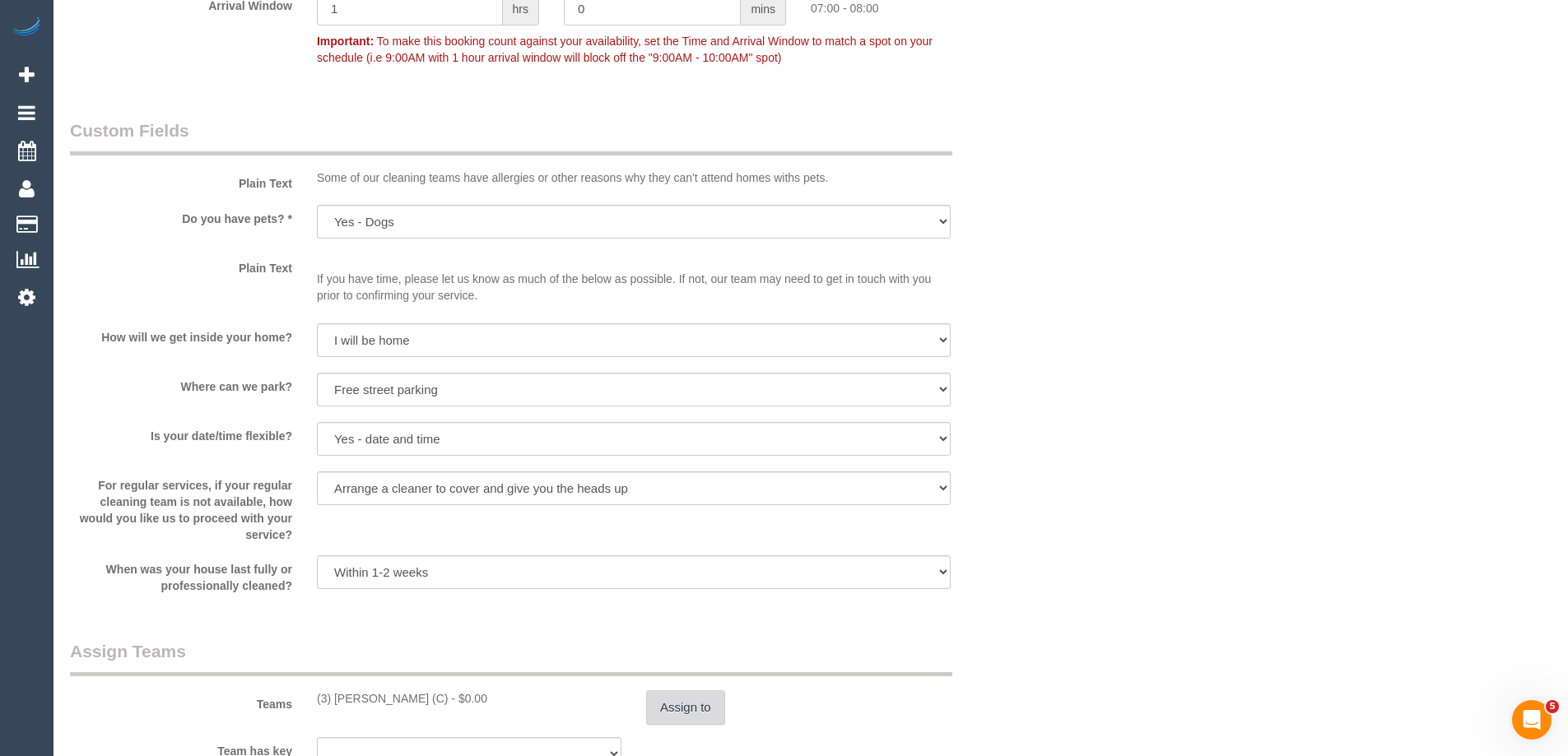
click at [695, 706] on button "Assign to" at bounding box center [685, 707] width 79 height 34
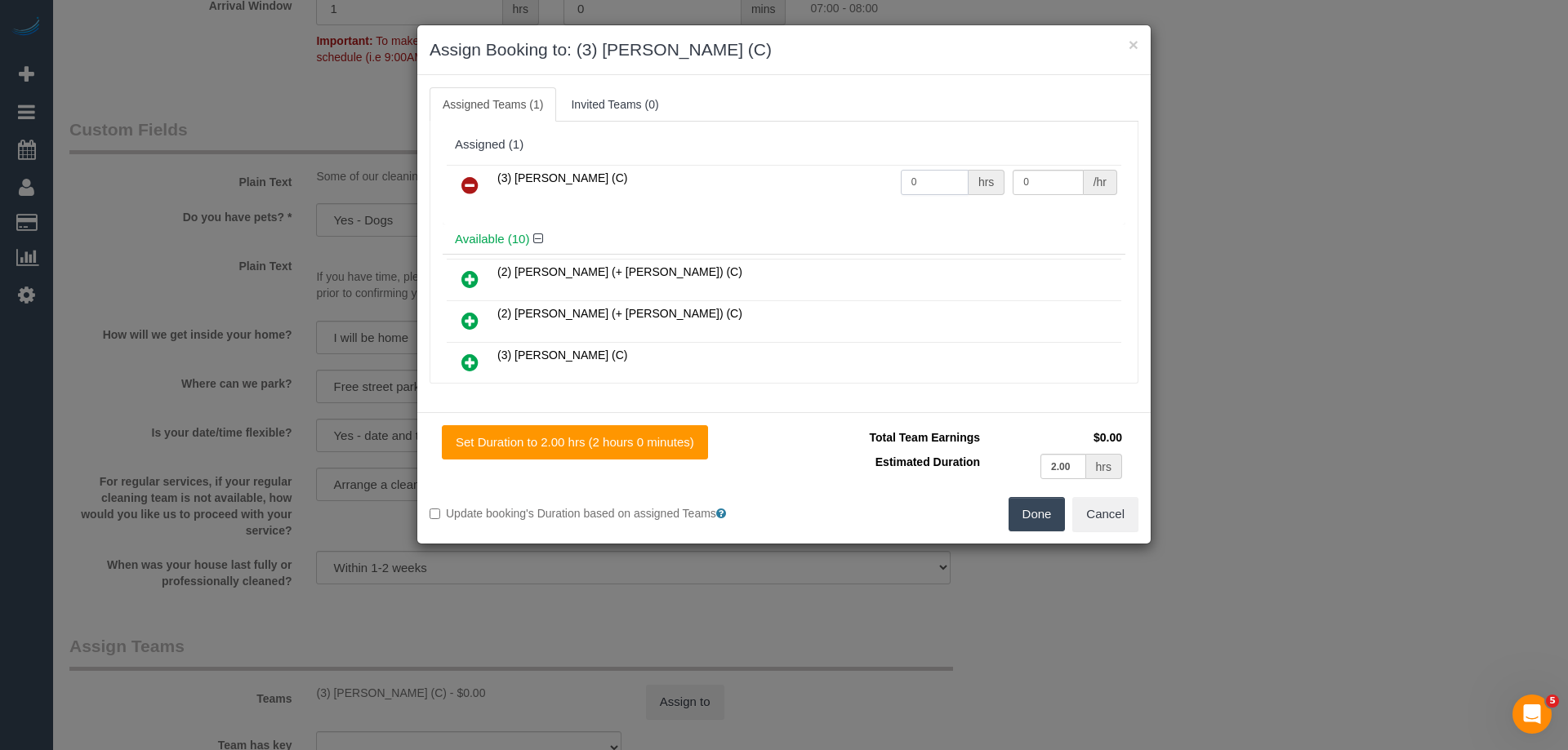
drag, startPoint x: 929, startPoint y: 183, endPoint x: 821, endPoint y: 183, distance: 108.0
click at [821, 183] on tr "(3) Nethaki Fernando (C) 0 hrs 0 /hr" at bounding box center [784, 185] width 674 height 42
type input "1"
drag, startPoint x: 1049, startPoint y: 176, endPoint x: 874, endPoint y: 171, distance: 175.1
click at [874, 171] on tr "(3) Nethaki Fernando (C) 1 hrs 0 /hr" at bounding box center [784, 185] width 674 height 42
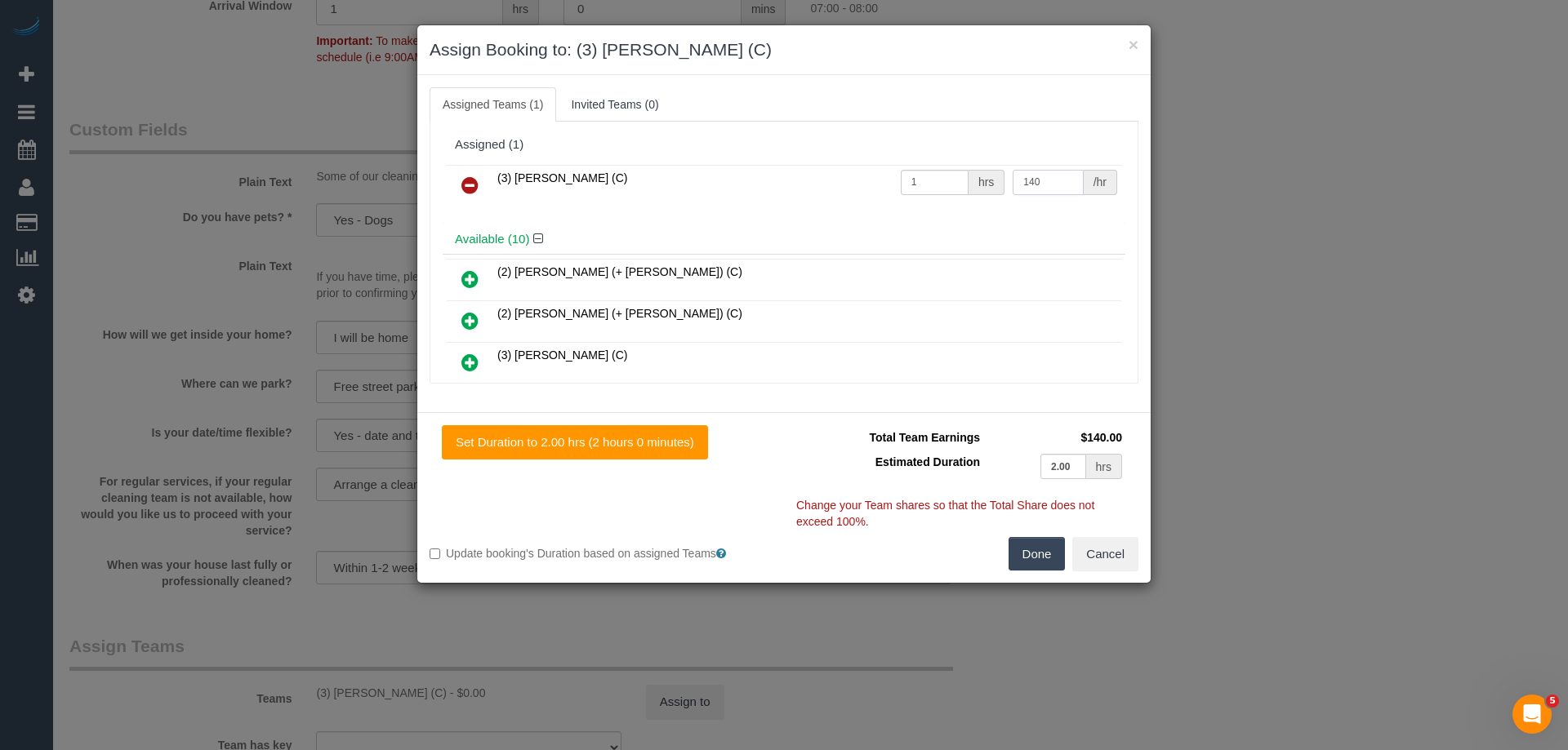
type input "140"
click at [1037, 550] on button "Done" at bounding box center [1036, 554] width 57 height 34
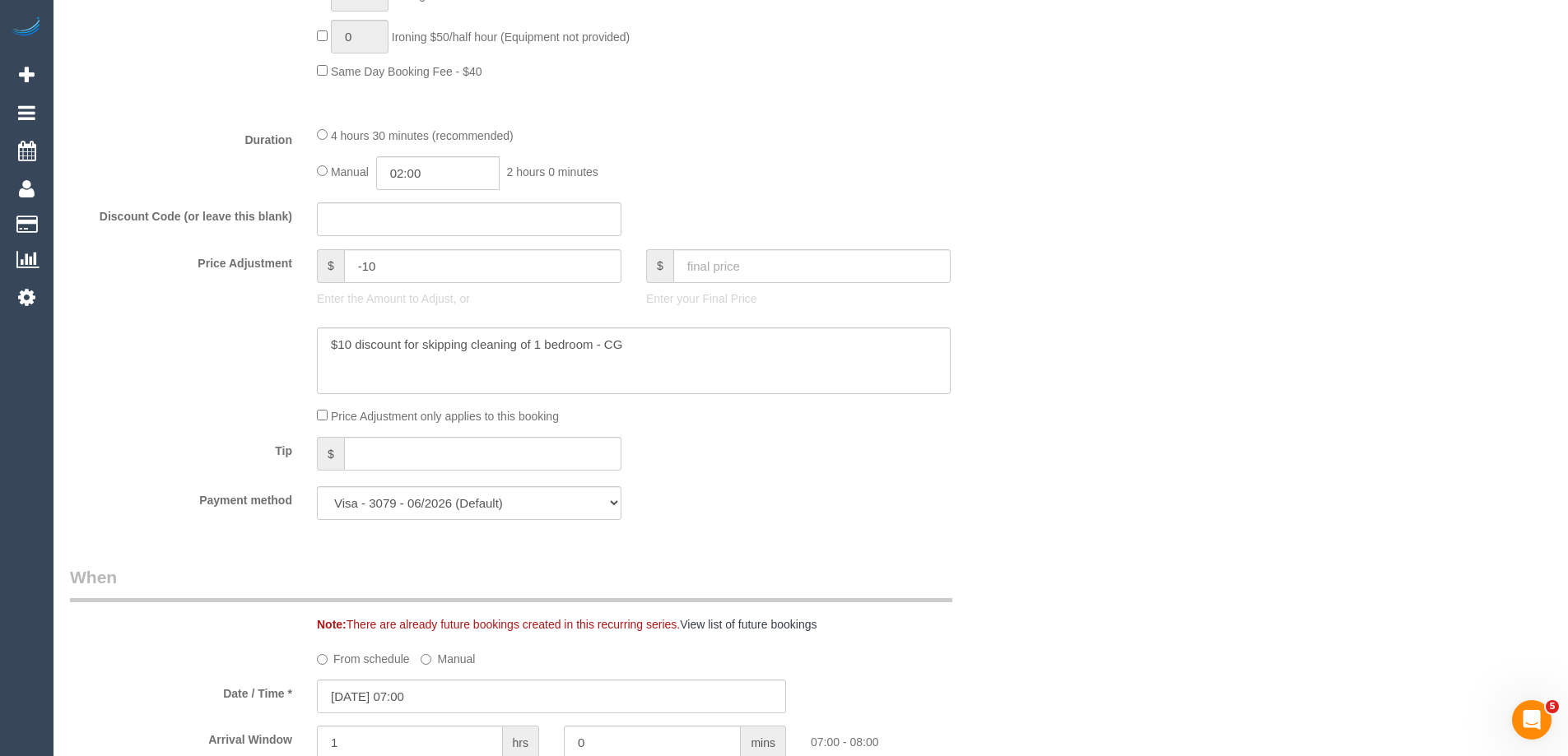
scroll to position [987, 0]
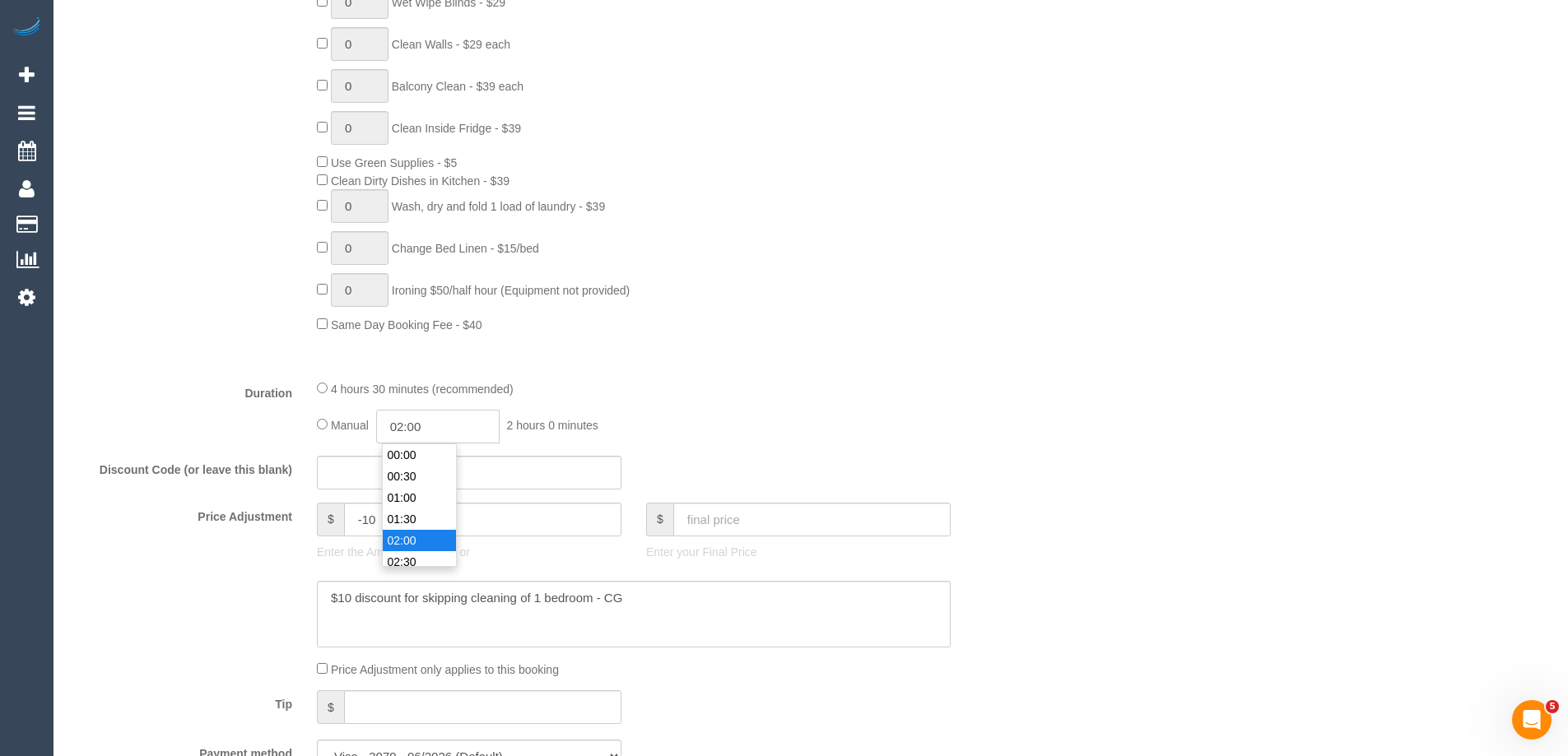
click at [406, 428] on input "02:00" at bounding box center [437, 426] width 124 height 34
type input "04:00"
click at [406, 553] on li "04:00" at bounding box center [419, 561] width 73 height 21
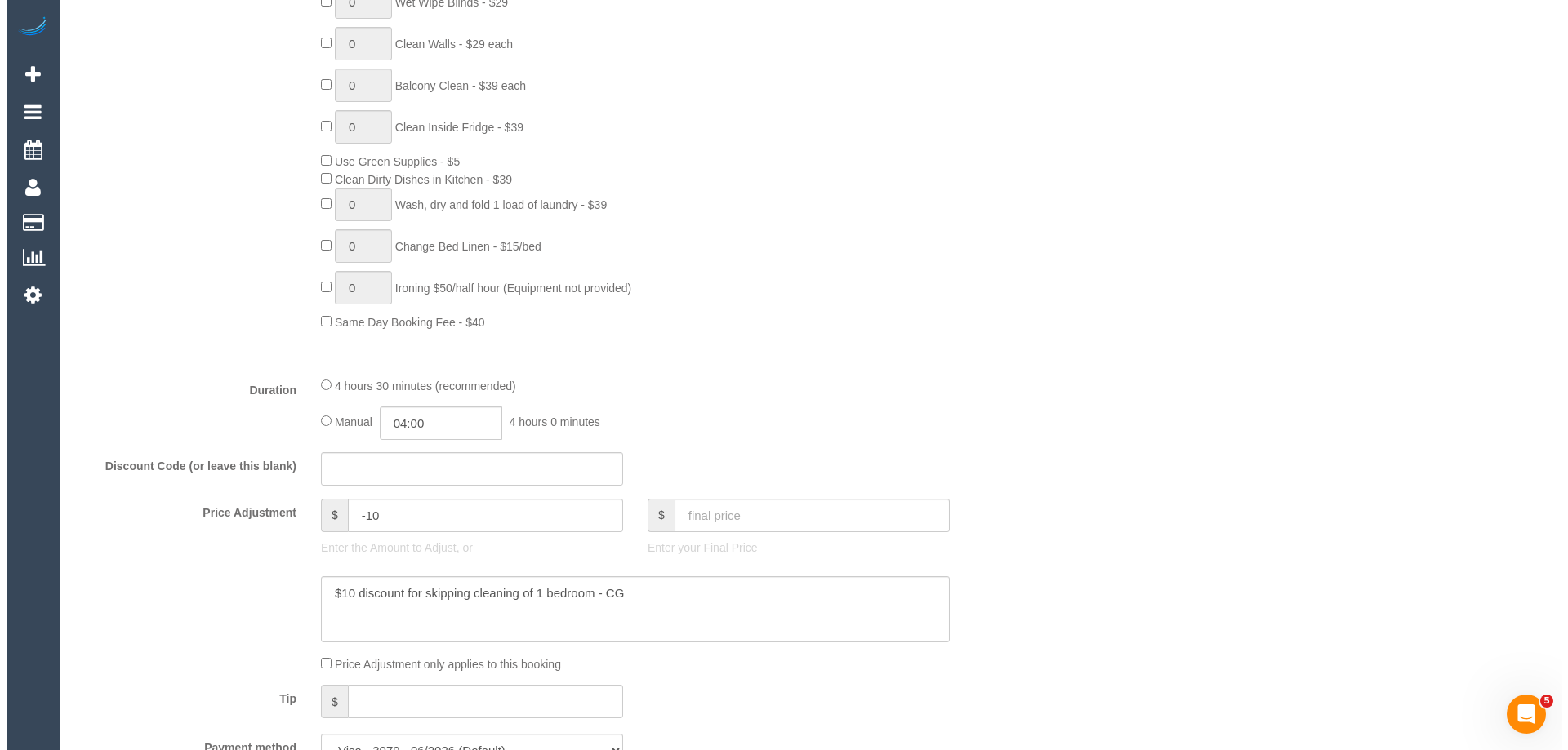
scroll to position [0, 0]
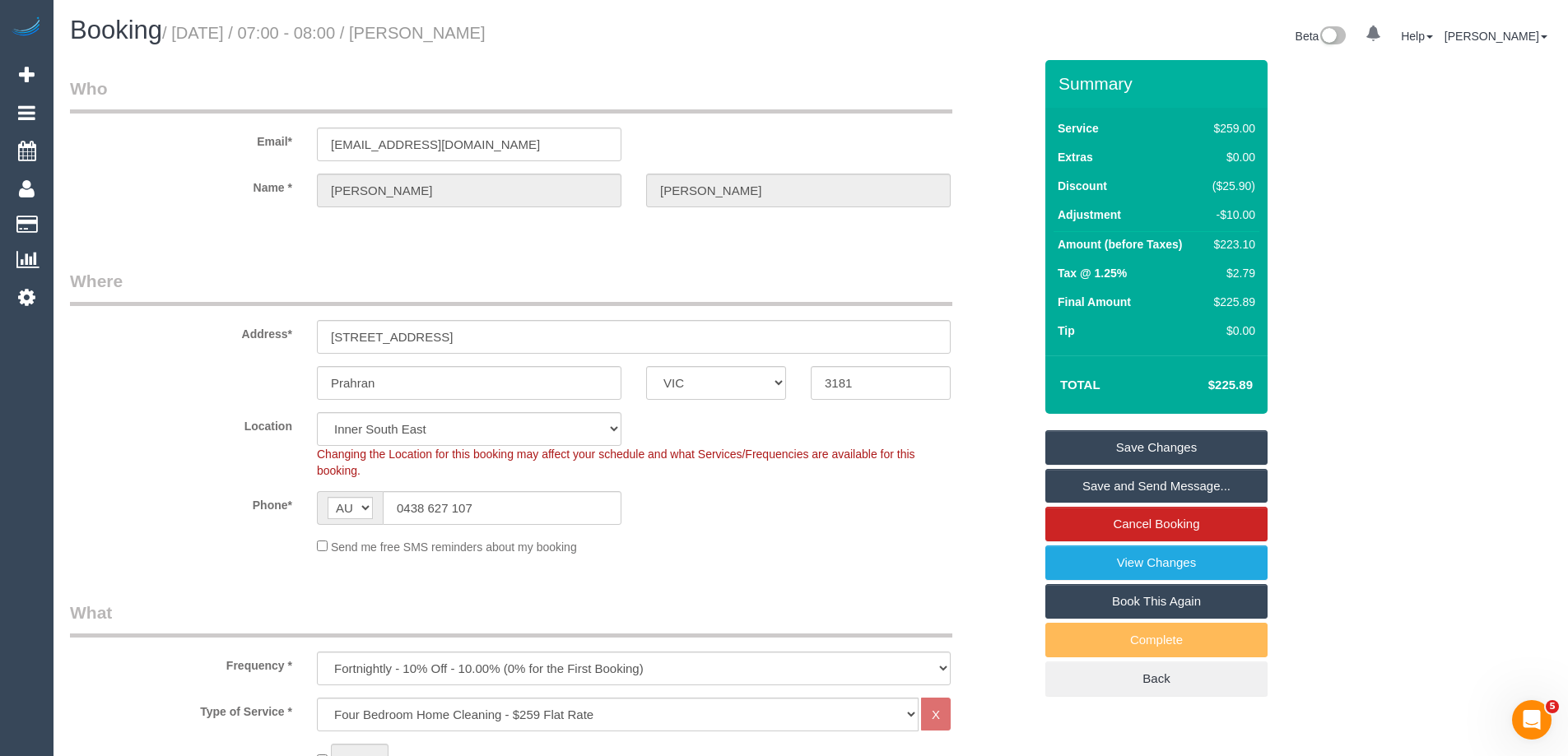
click at [455, 26] on h1 "Booking / September 22, 2025 / 07:00 - 08:00 / Tracy Watson" at bounding box center [434, 30] width 728 height 28
copy small "Tracy Watson"
click at [1102, 477] on link "Save and Send Message..." at bounding box center [1156, 486] width 222 height 34
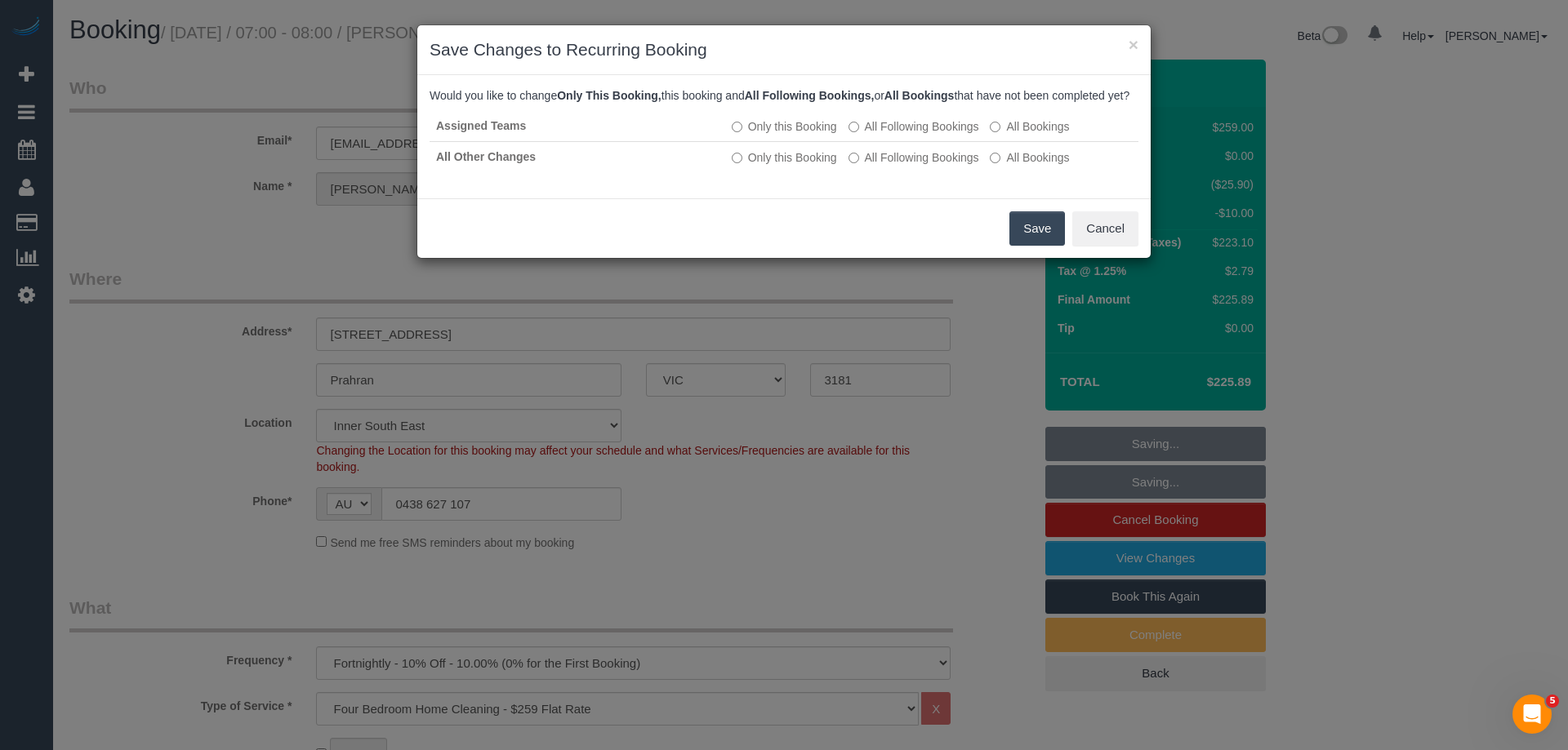
drag, startPoint x: 1029, startPoint y: 246, endPoint x: 973, endPoint y: 221, distance: 61.3
click at [1029, 245] on button "Save" at bounding box center [1036, 228] width 55 height 34
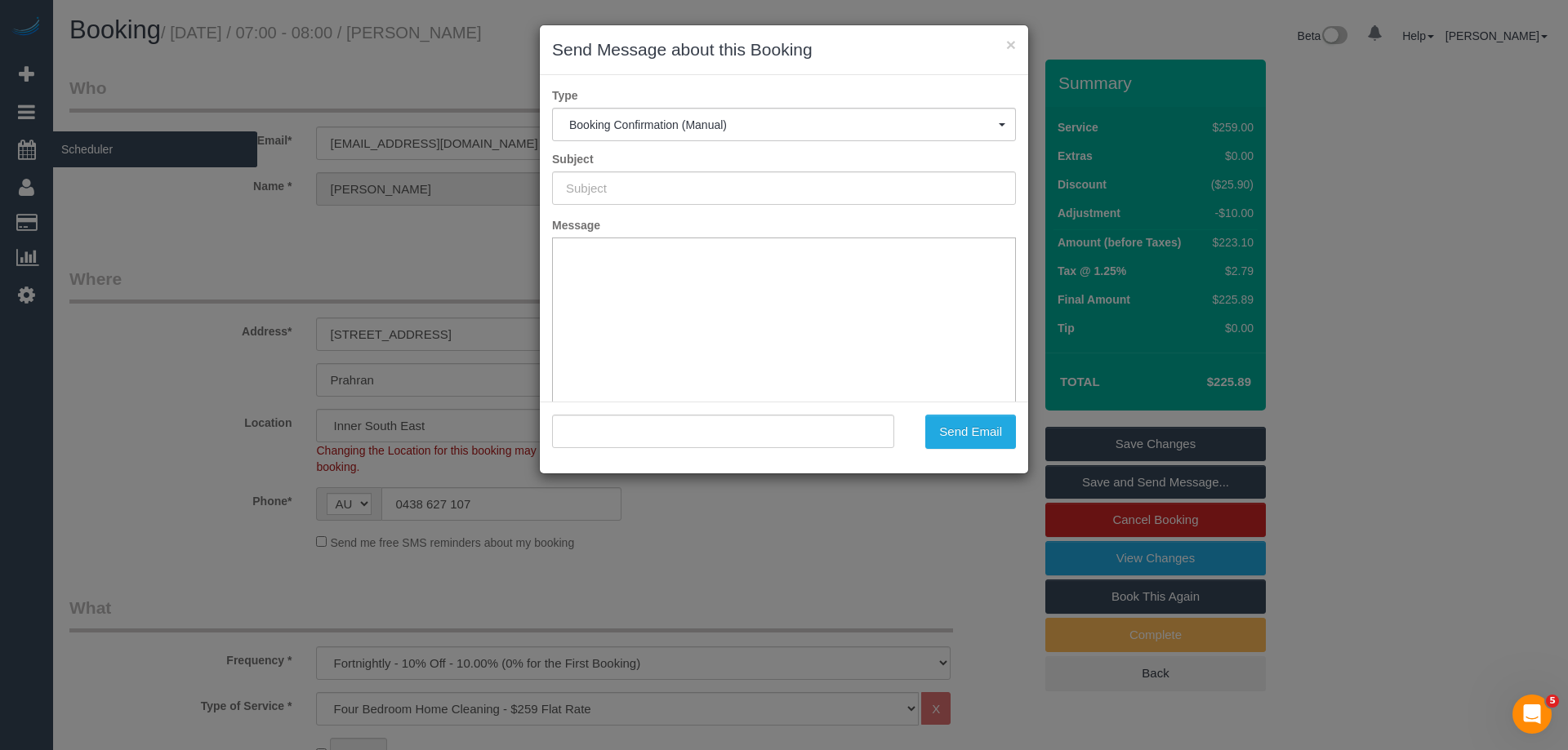
type input "Booking Confirmed"
type input ""Tracy Watson" <twatson9@icloud.com>"
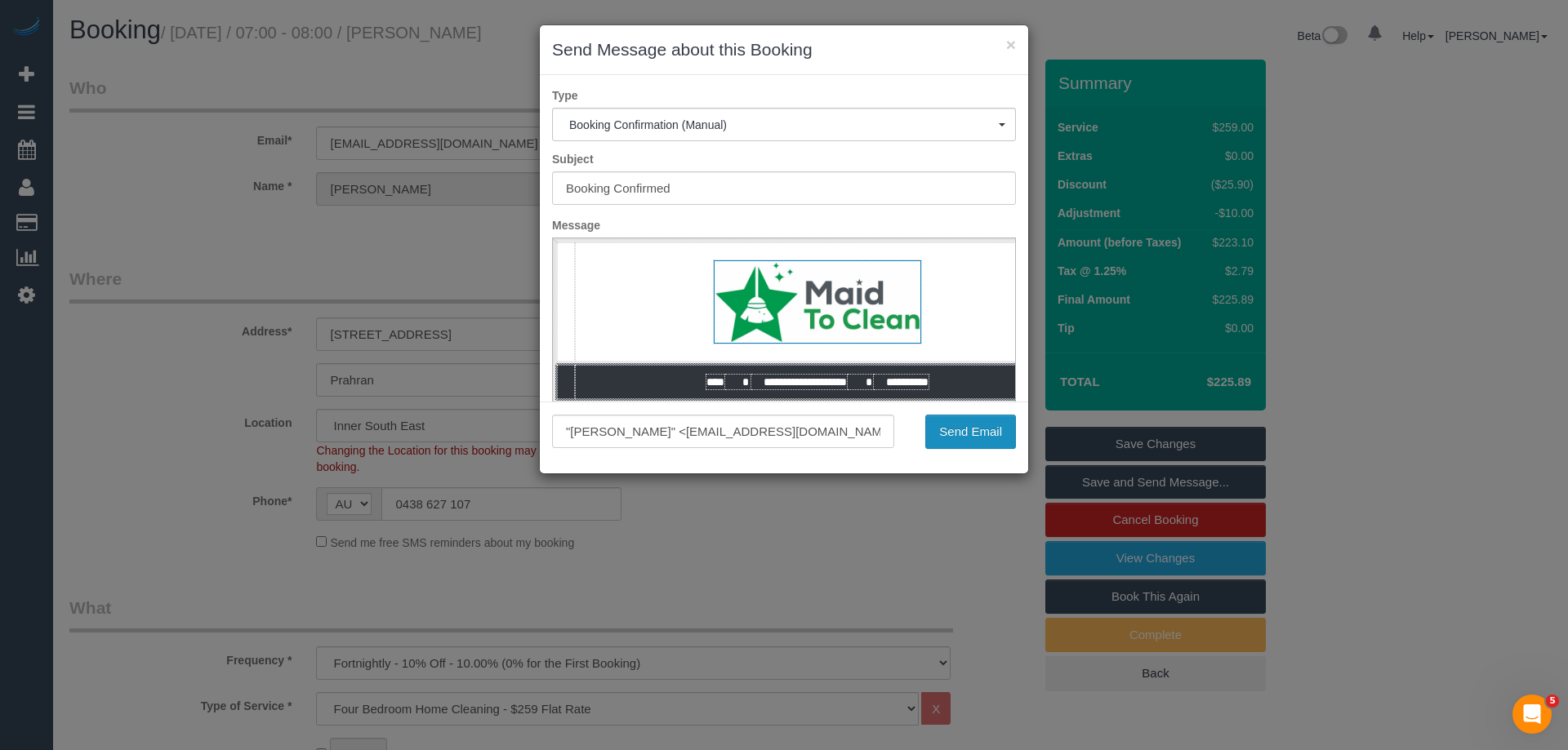
click at [1004, 422] on button "Send Email" at bounding box center [970, 432] width 90 height 34
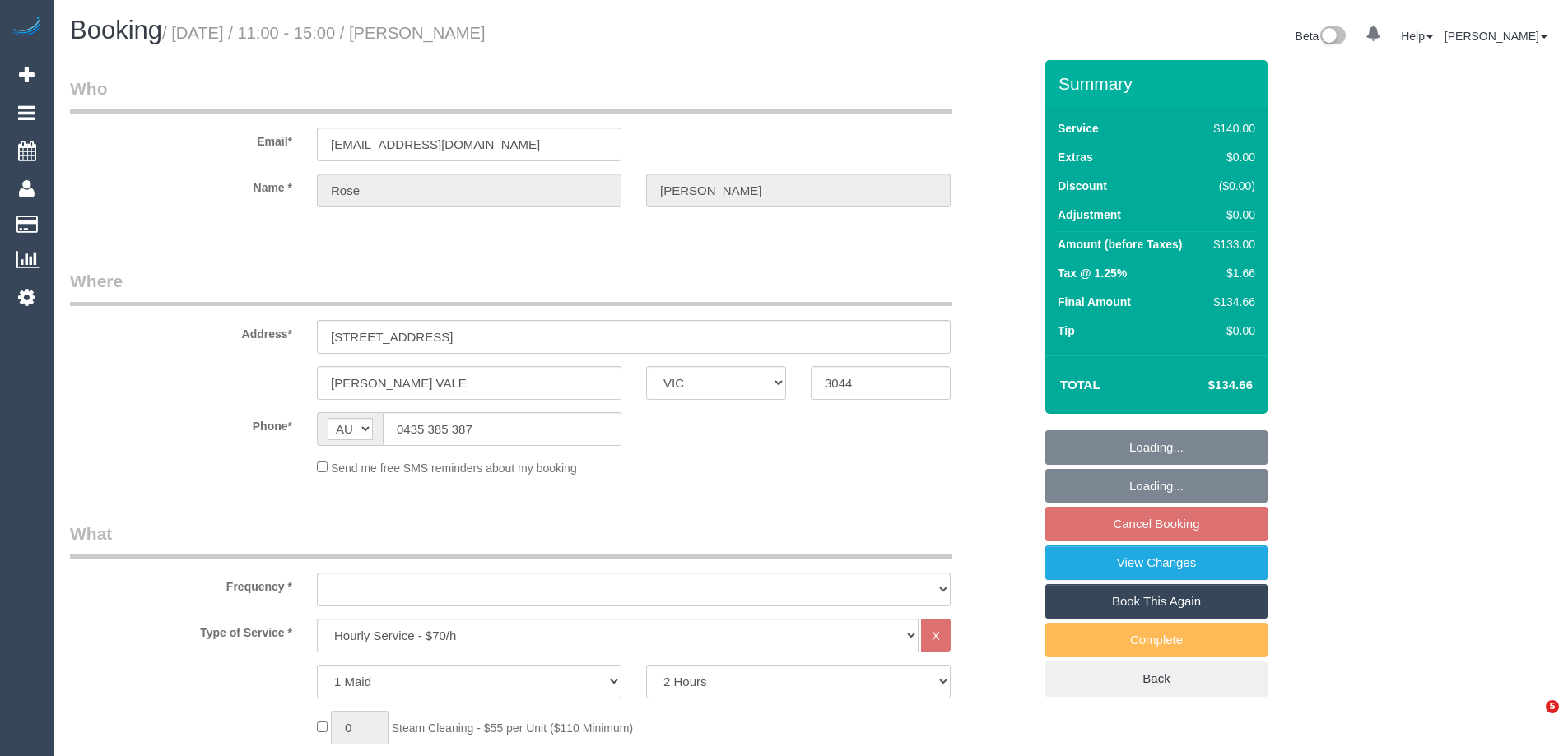
select select "VIC"
select select "string:stripe-pm_1NAMGX2GScqysDRVdiBLnphs"
select select "number:27"
select select "number:17"
select select "number:19"
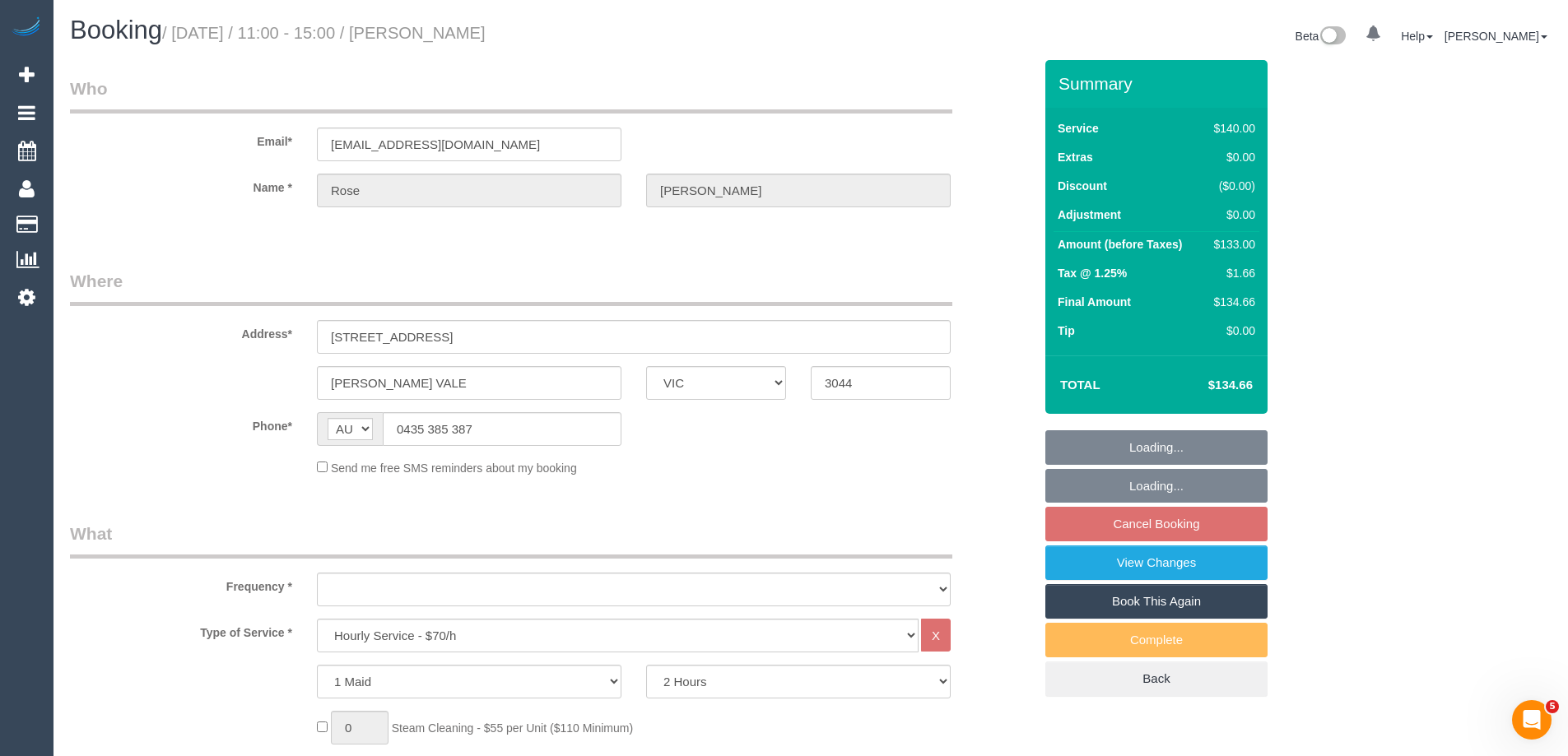
select select "number:22"
select select "number:34"
select select "number:13"
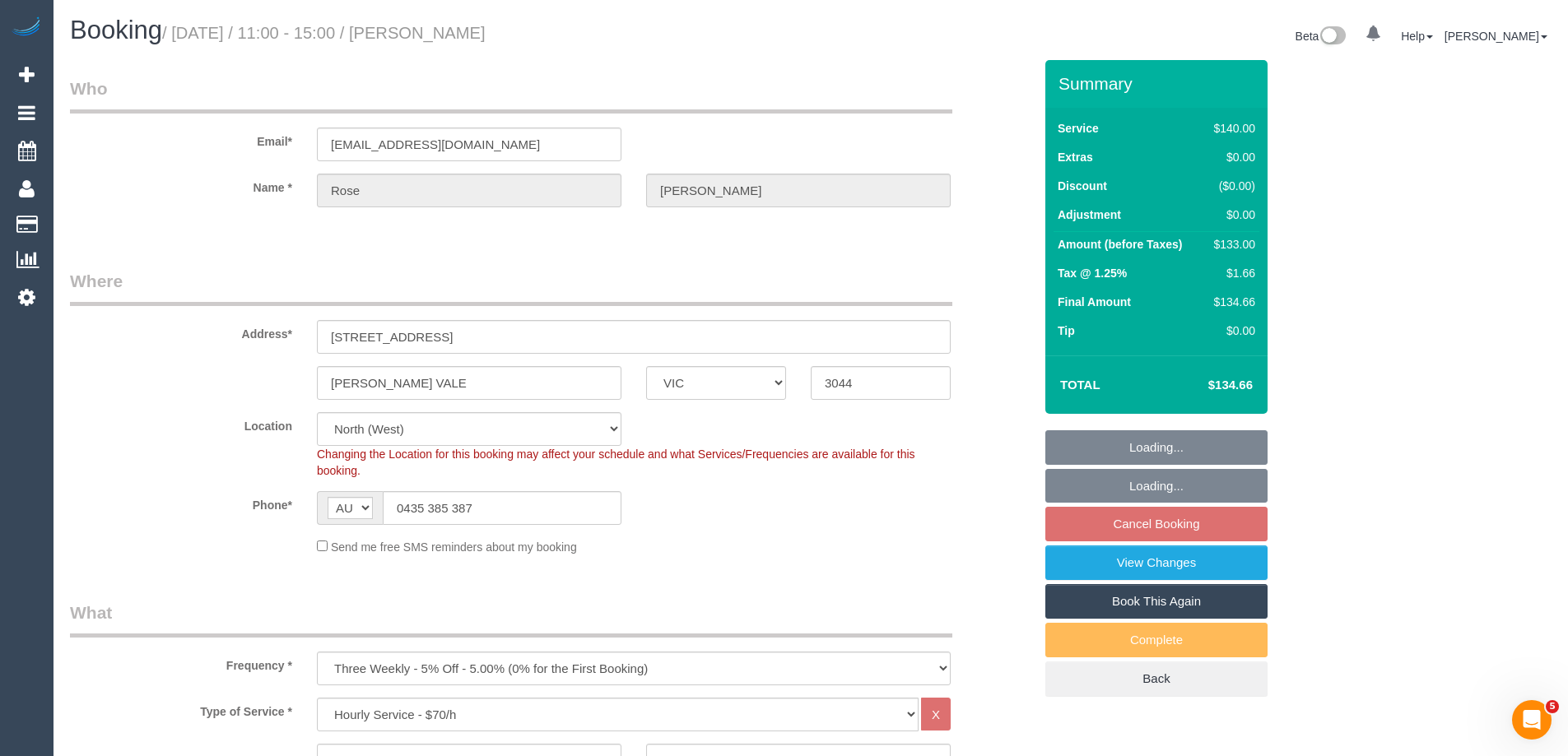
select select "object:1564"
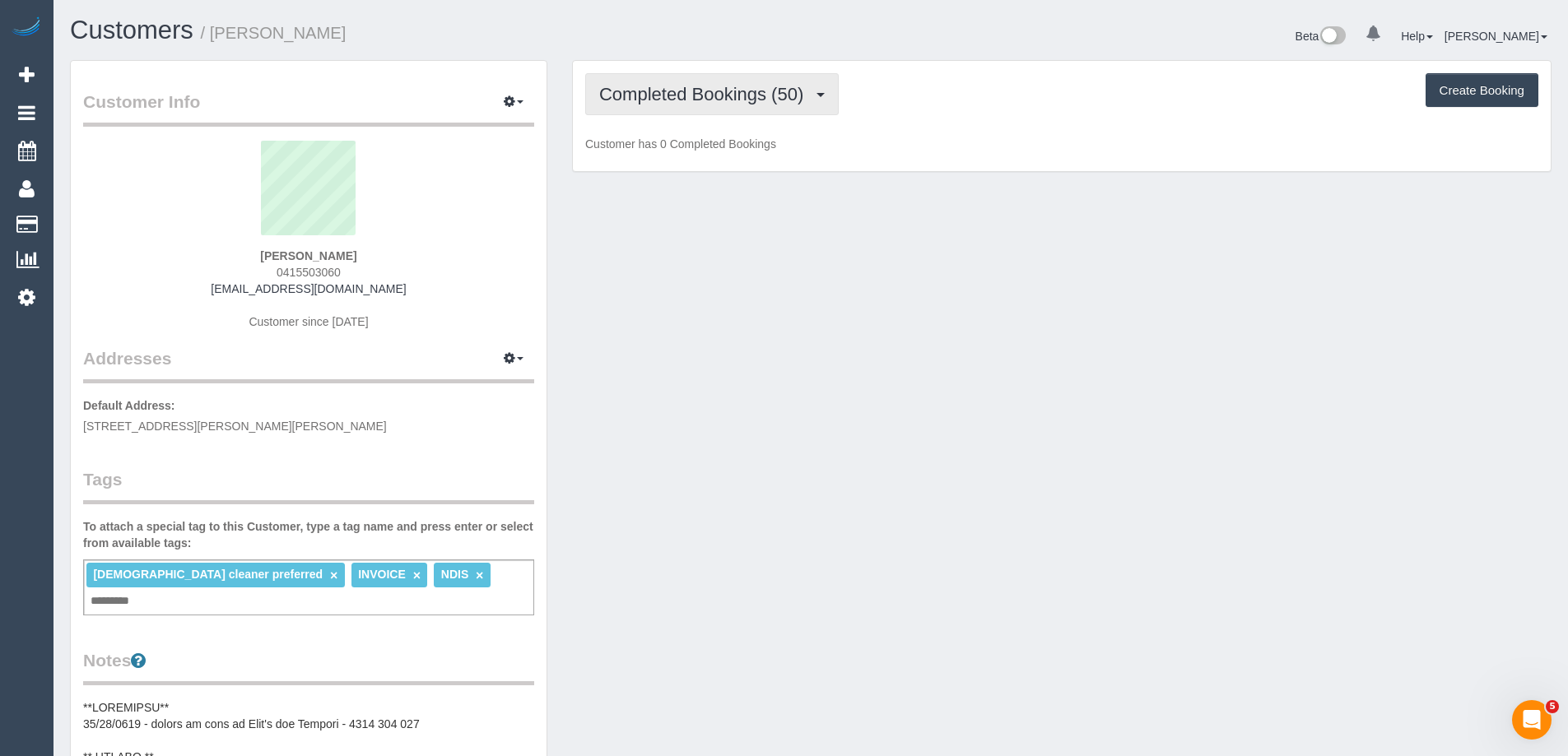
click at [690, 98] on span "Completed Bookings (50)" at bounding box center [705, 94] width 213 height 20
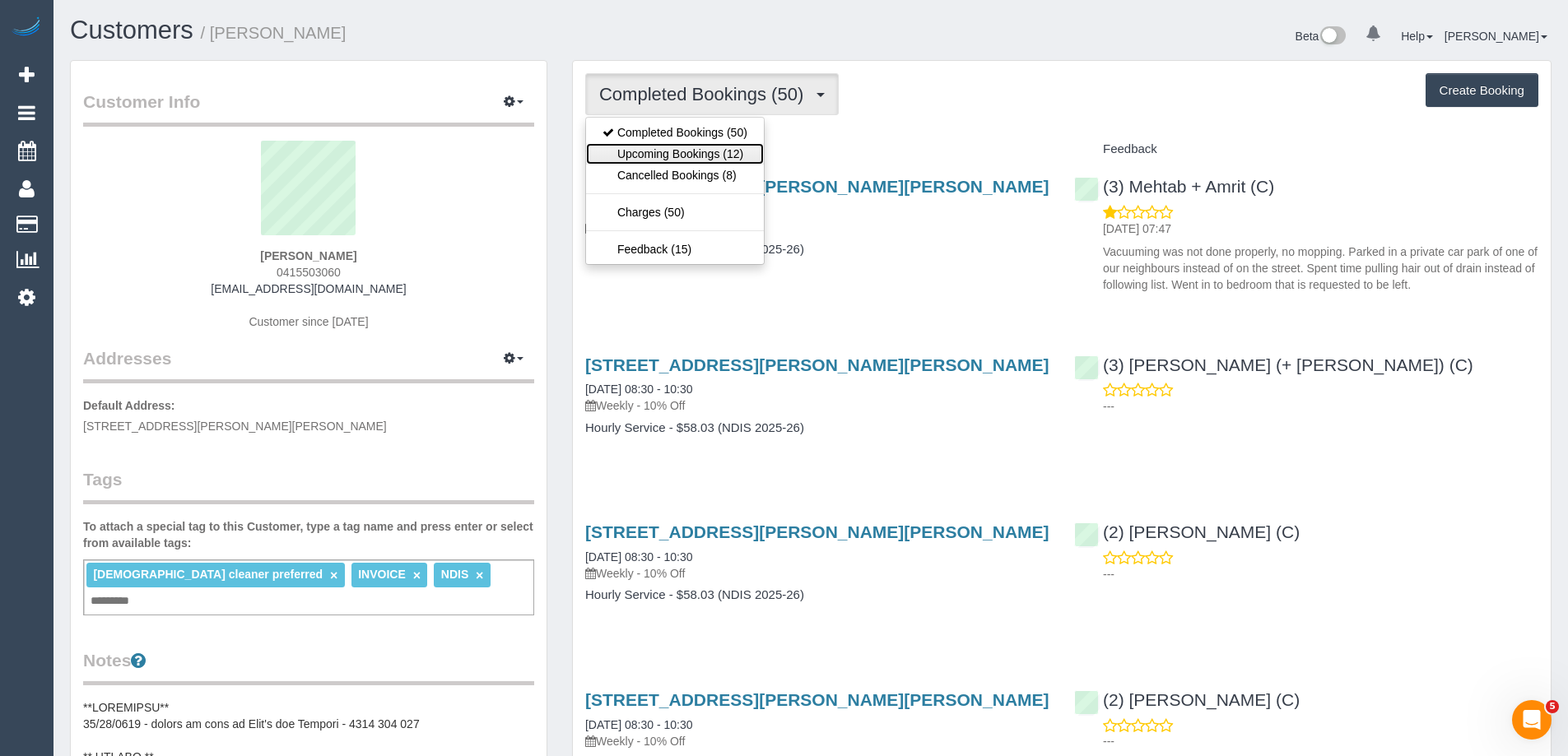
click at [703, 152] on link "Upcoming Bookings (12)" at bounding box center [674, 153] width 177 height 21
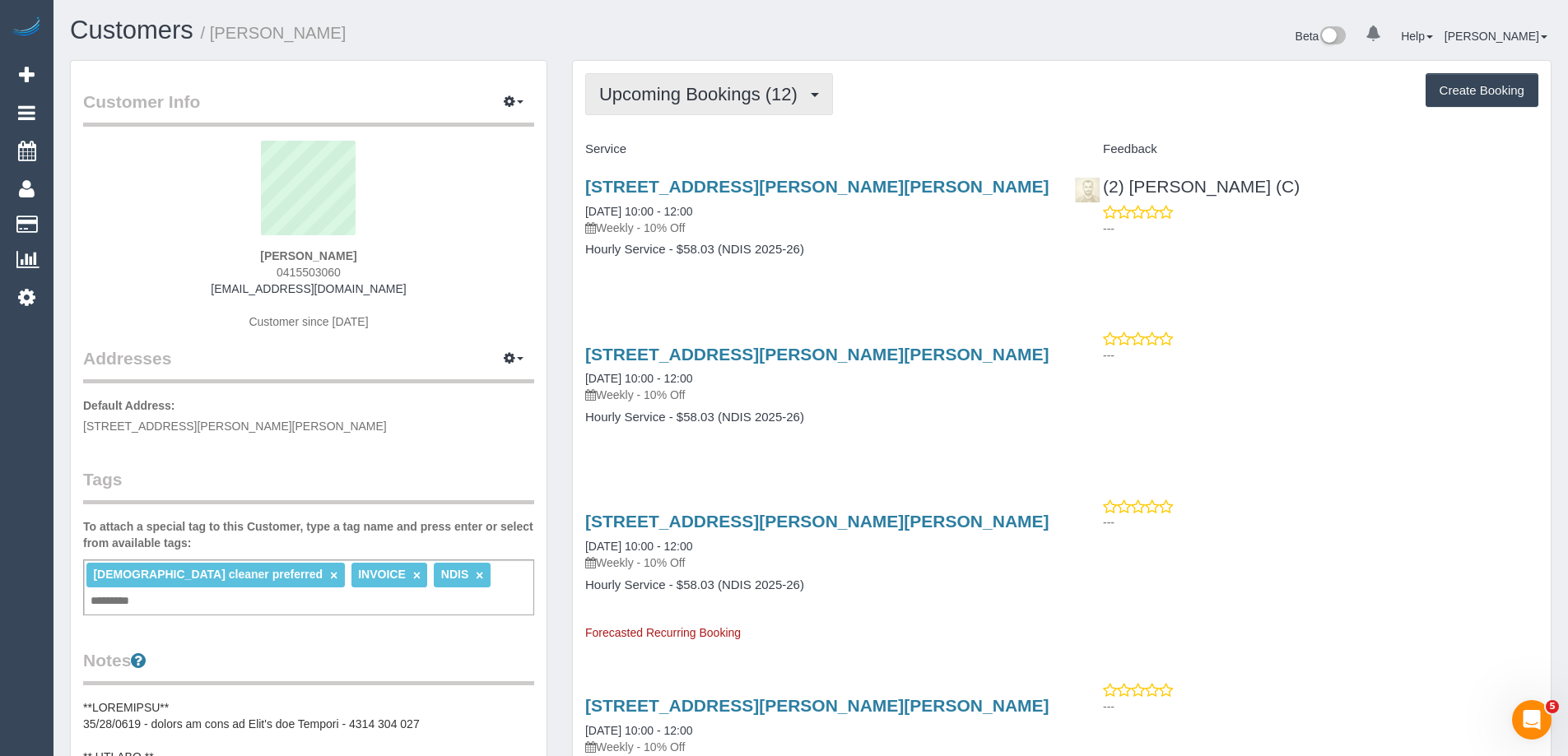
click at [669, 107] on button "Upcoming Bookings (12)" at bounding box center [708, 94] width 247 height 42
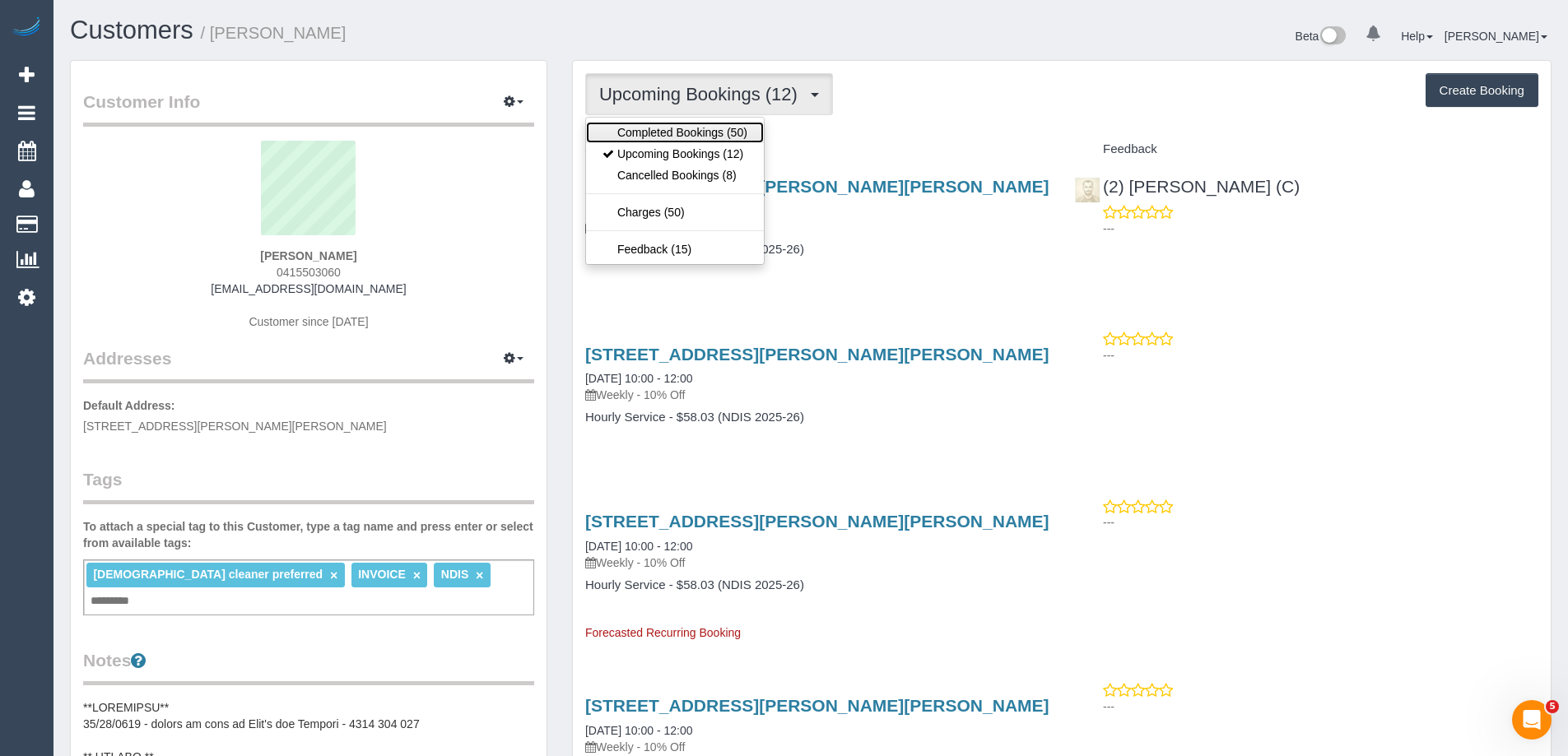
click at [667, 136] on link "Completed Bookings (50)" at bounding box center [674, 132] width 177 height 21
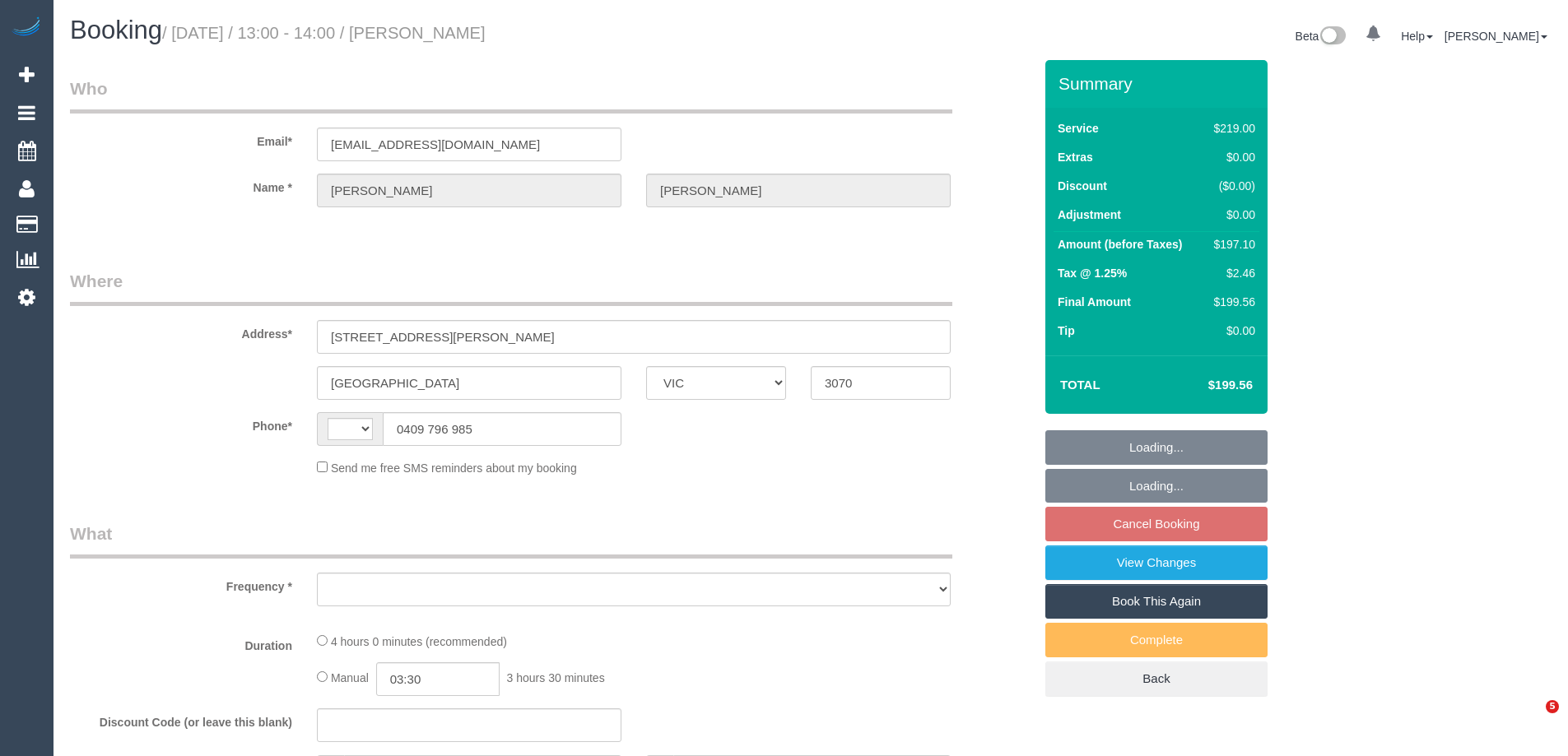
select select "VIC"
select select "string:AU"
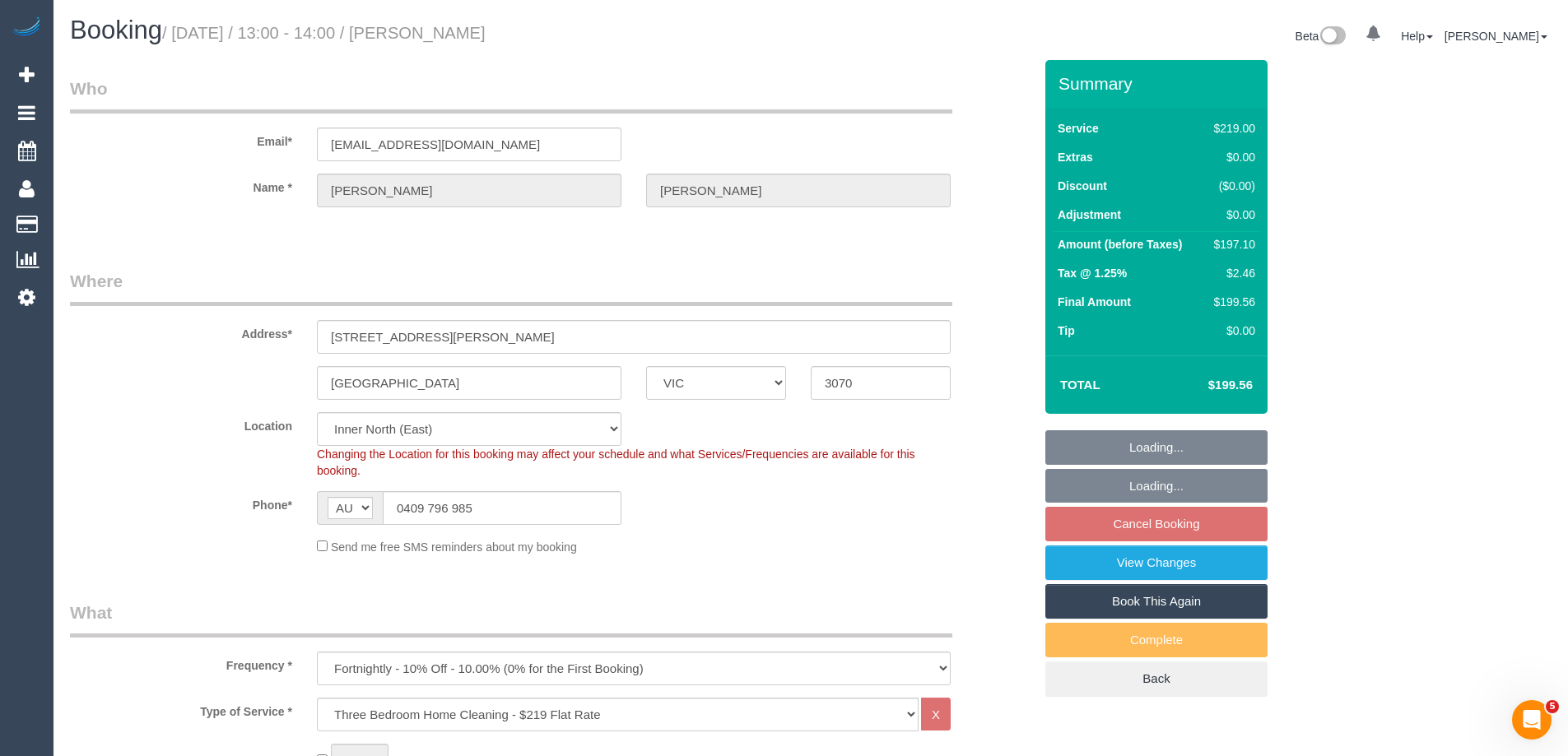
select select "object:631"
select select "string:stripe-pm_1MpJjJ2GScqysDRVGDDEnZg4"
select select "number:28"
select select "number:14"
select select "number:18"
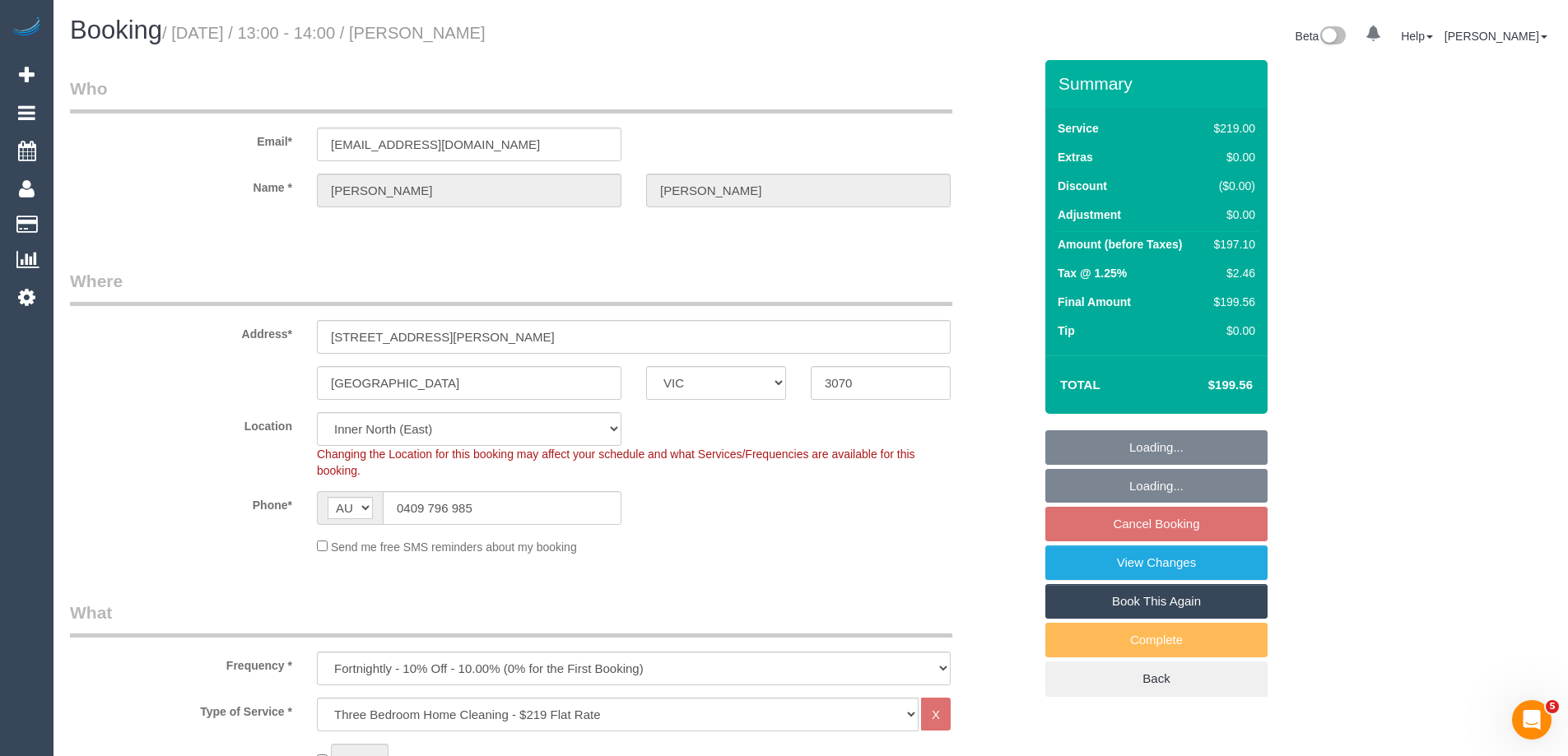
select select "number:22"
select select "number:34"
select select "number:12"
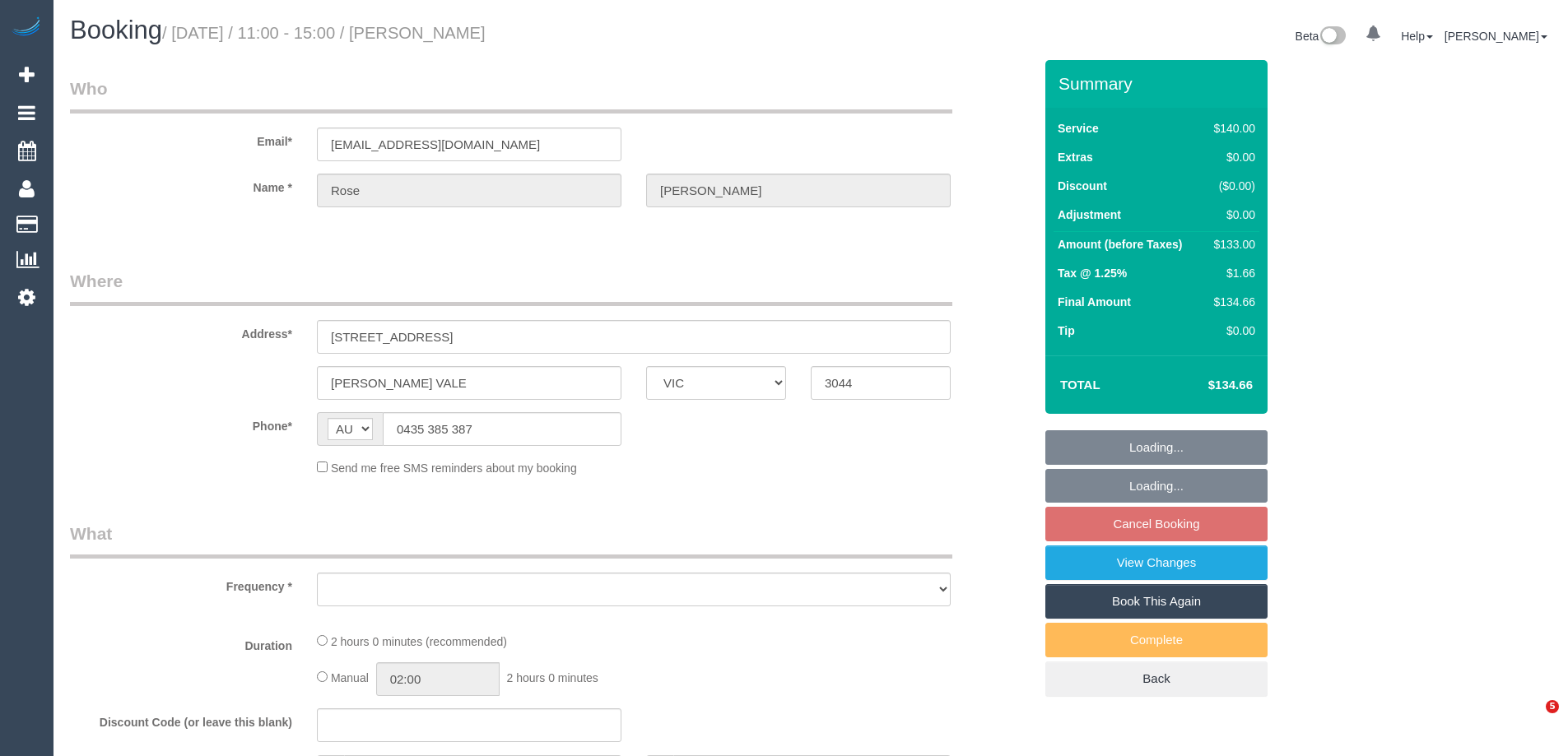
select select "VIC"
select select "object:522"
select select "string:stripe-pm_1NAMGX2GScqysDRVdiBLnphs"
select select "number:27"
select select "number:17"
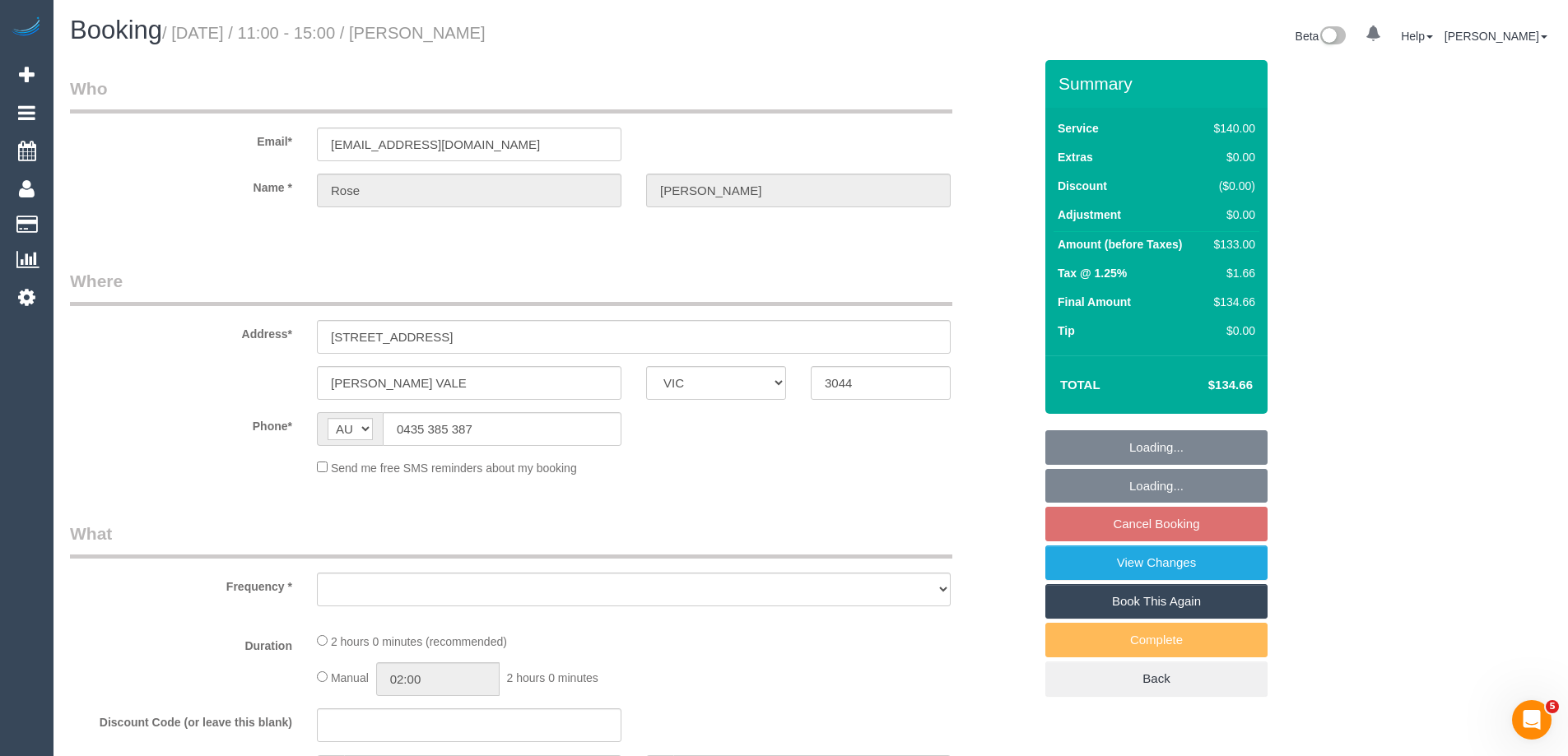
select select "number:19"
select select "number:22"
select select "number:34"
select select "number:13"
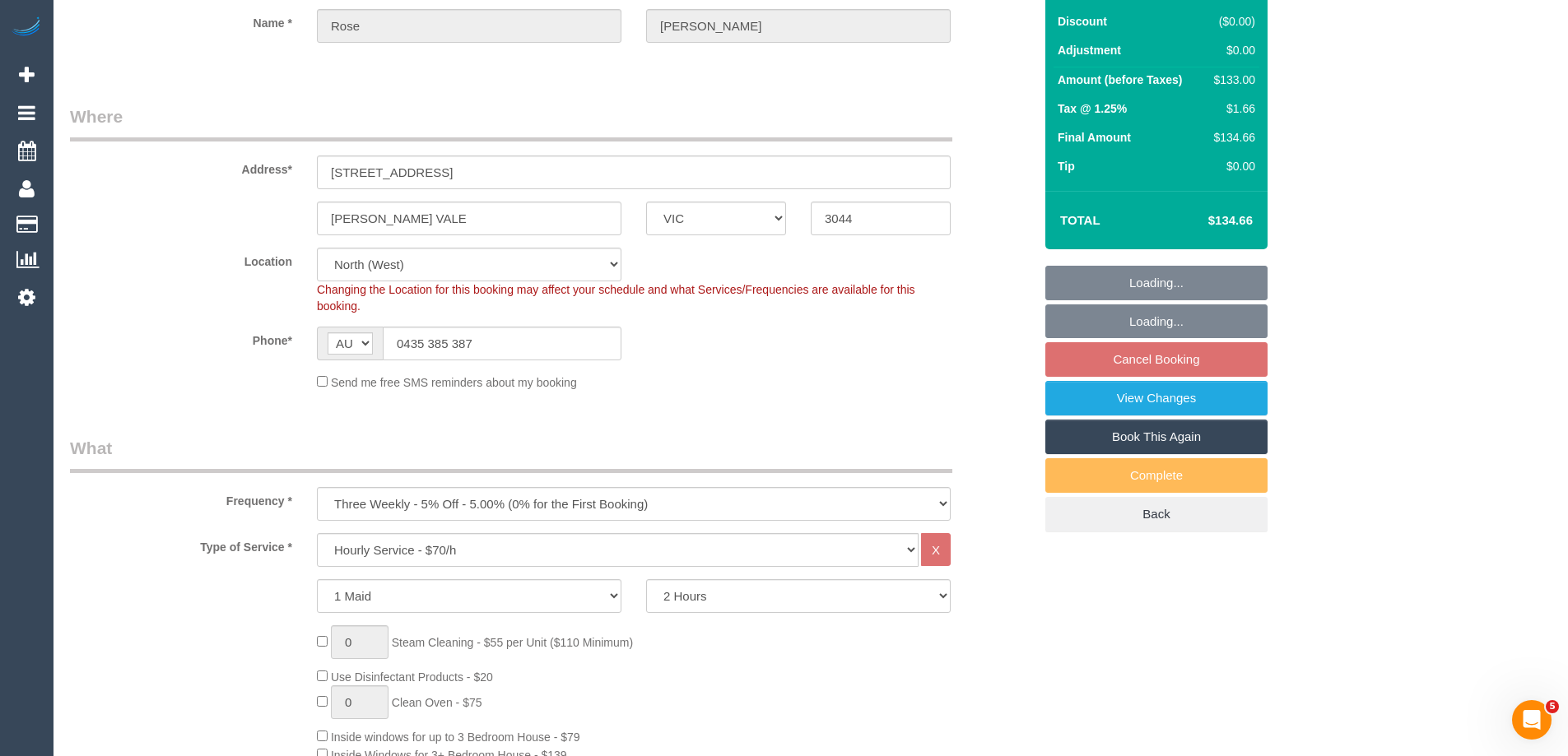
select select "object:839"
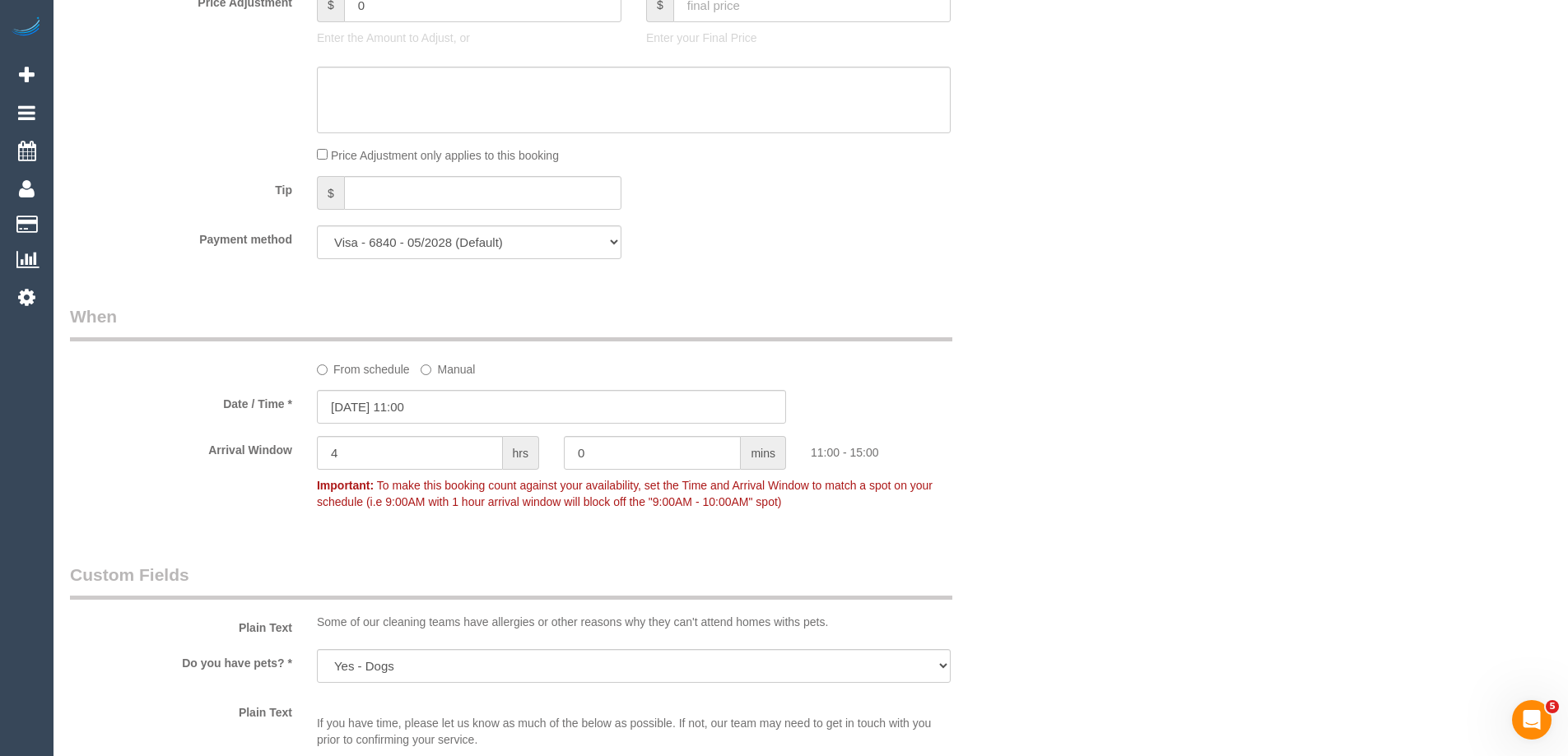
scroll to position [1563, 0]
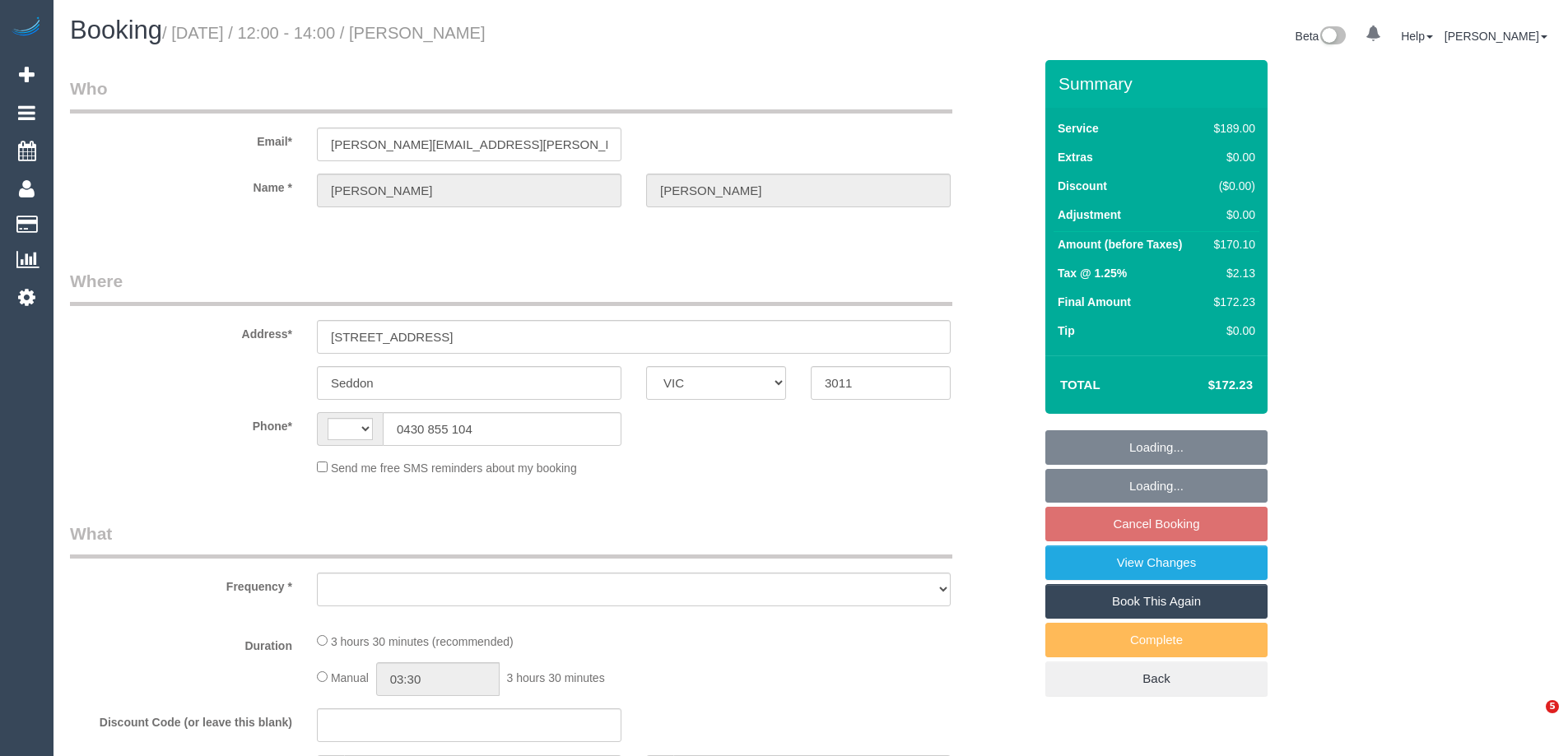
select select "VIC"
select select "string:stripe-pm_1RmmNC2GScqysDRVuMf5ycV1"
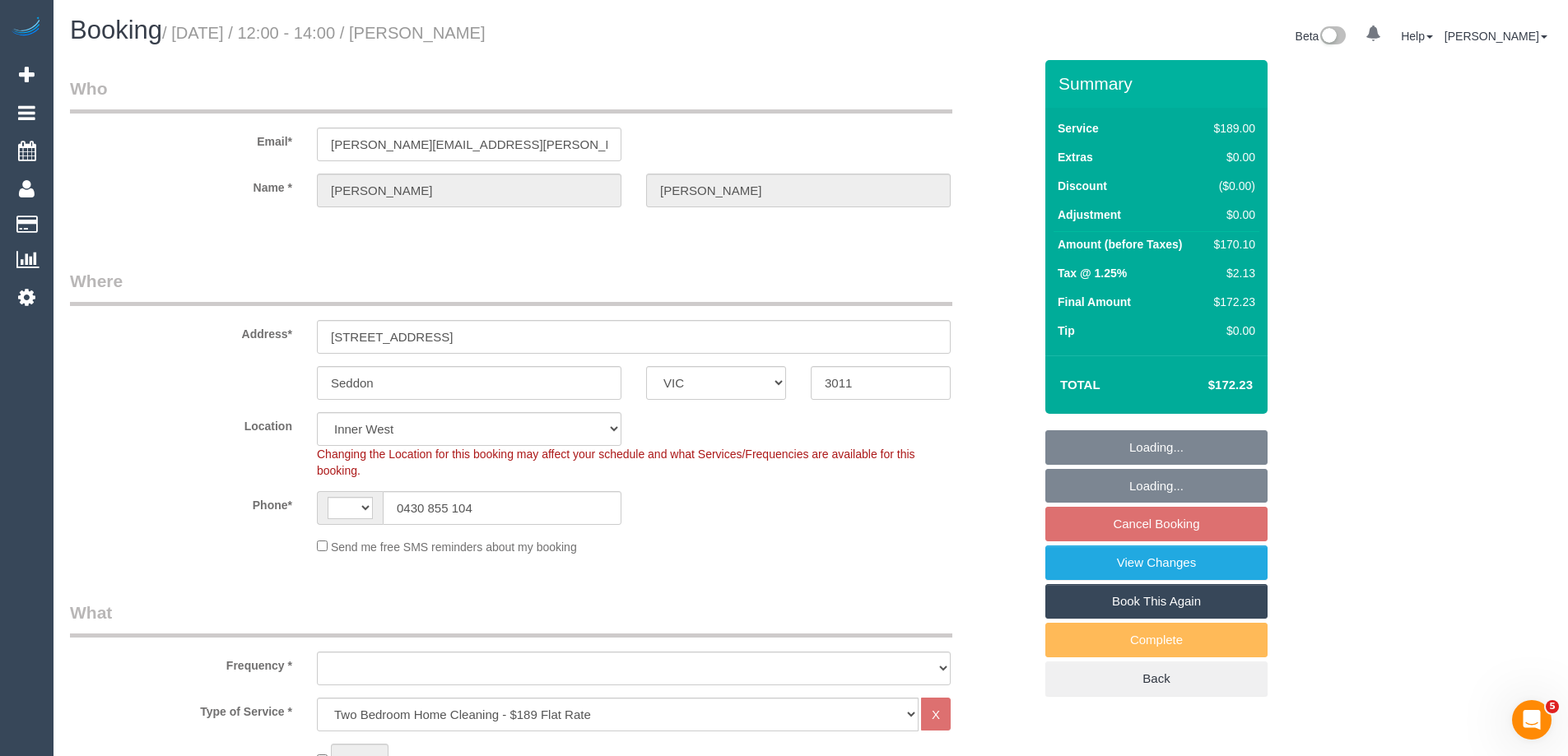
select select "string:AU"
select select "object:787"
select select "number:28"
select select "number:14"
select select "number:19"
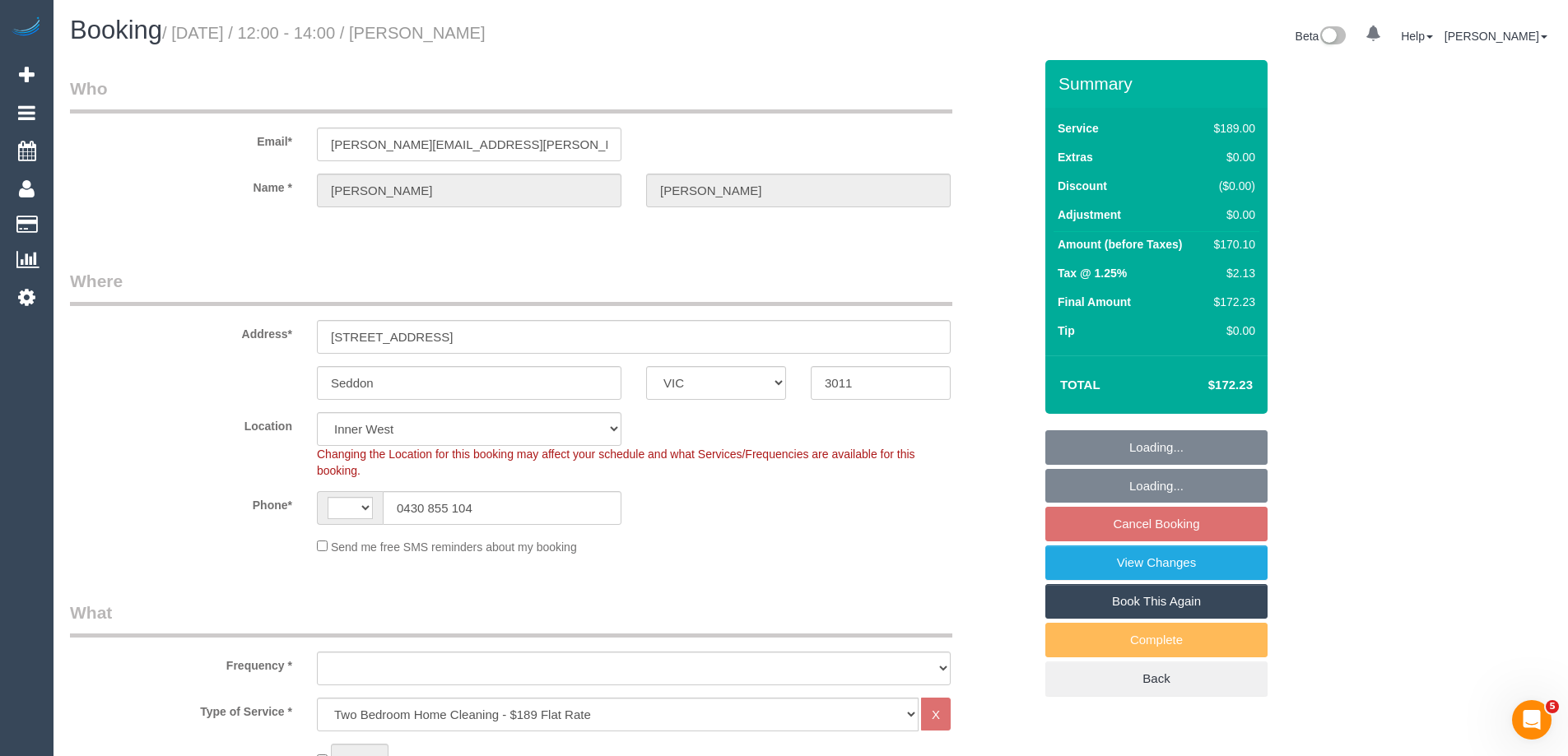
select select "number:36"
select select "number:35"
select select "number:12"
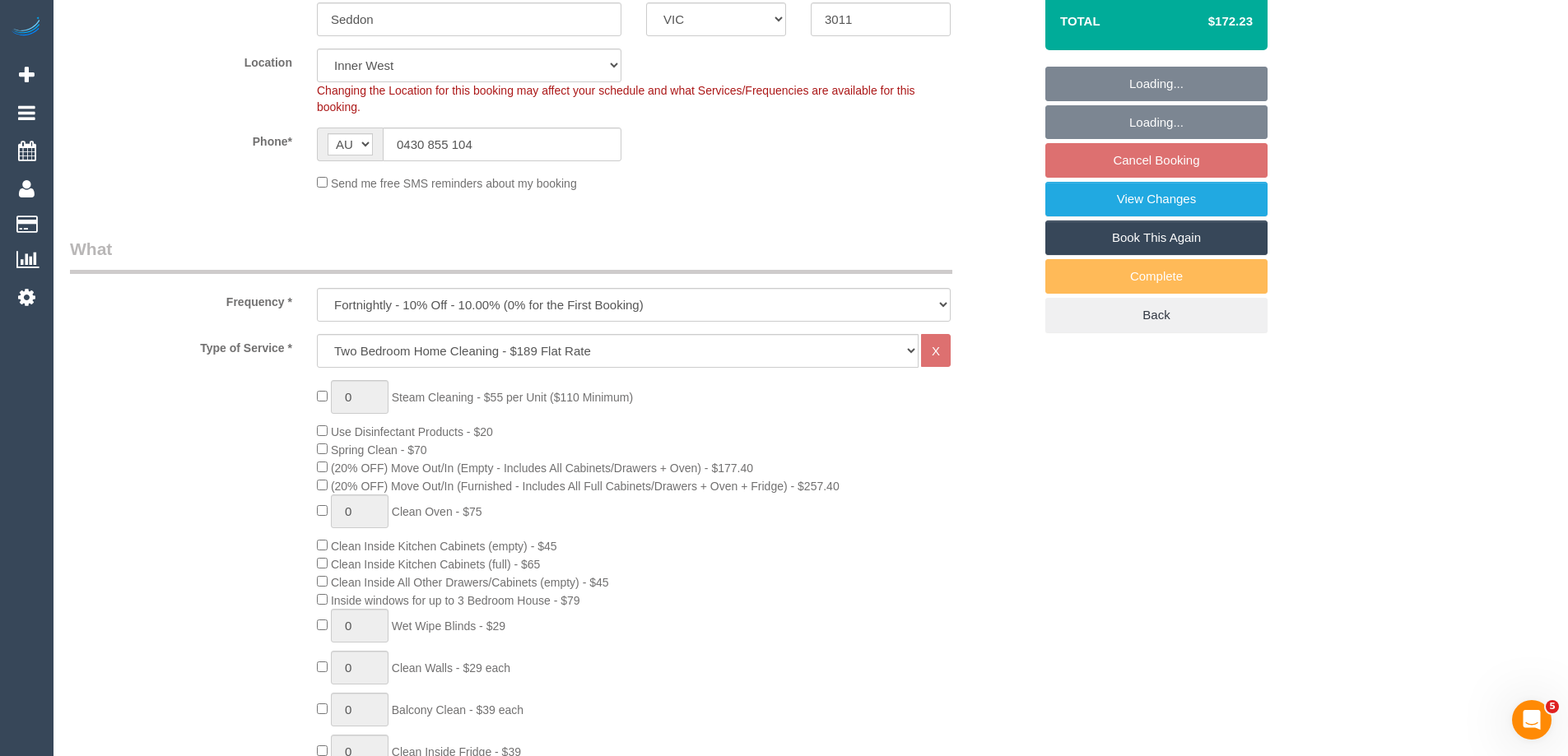
select select "object:1457"
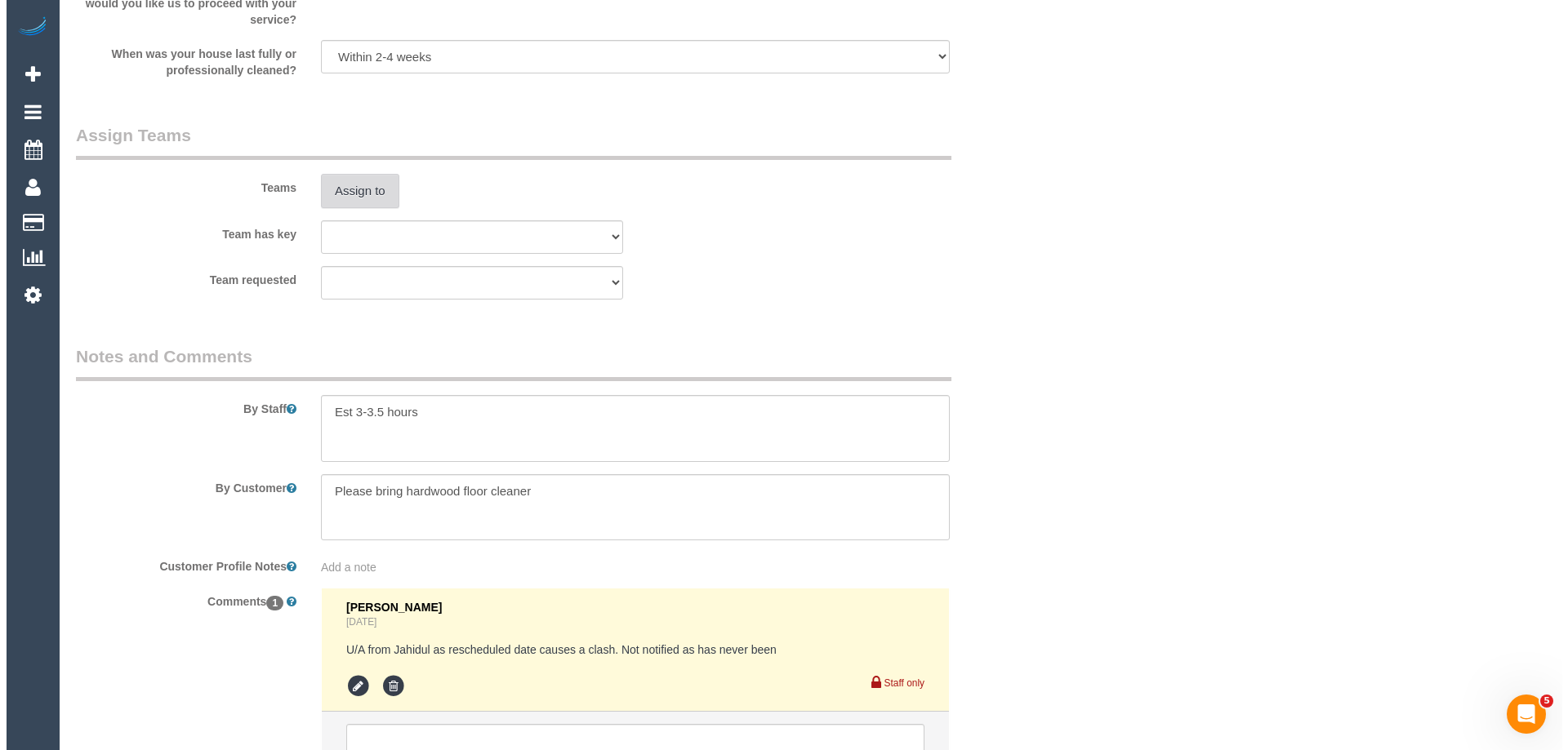
scroll to position [2462, 0]
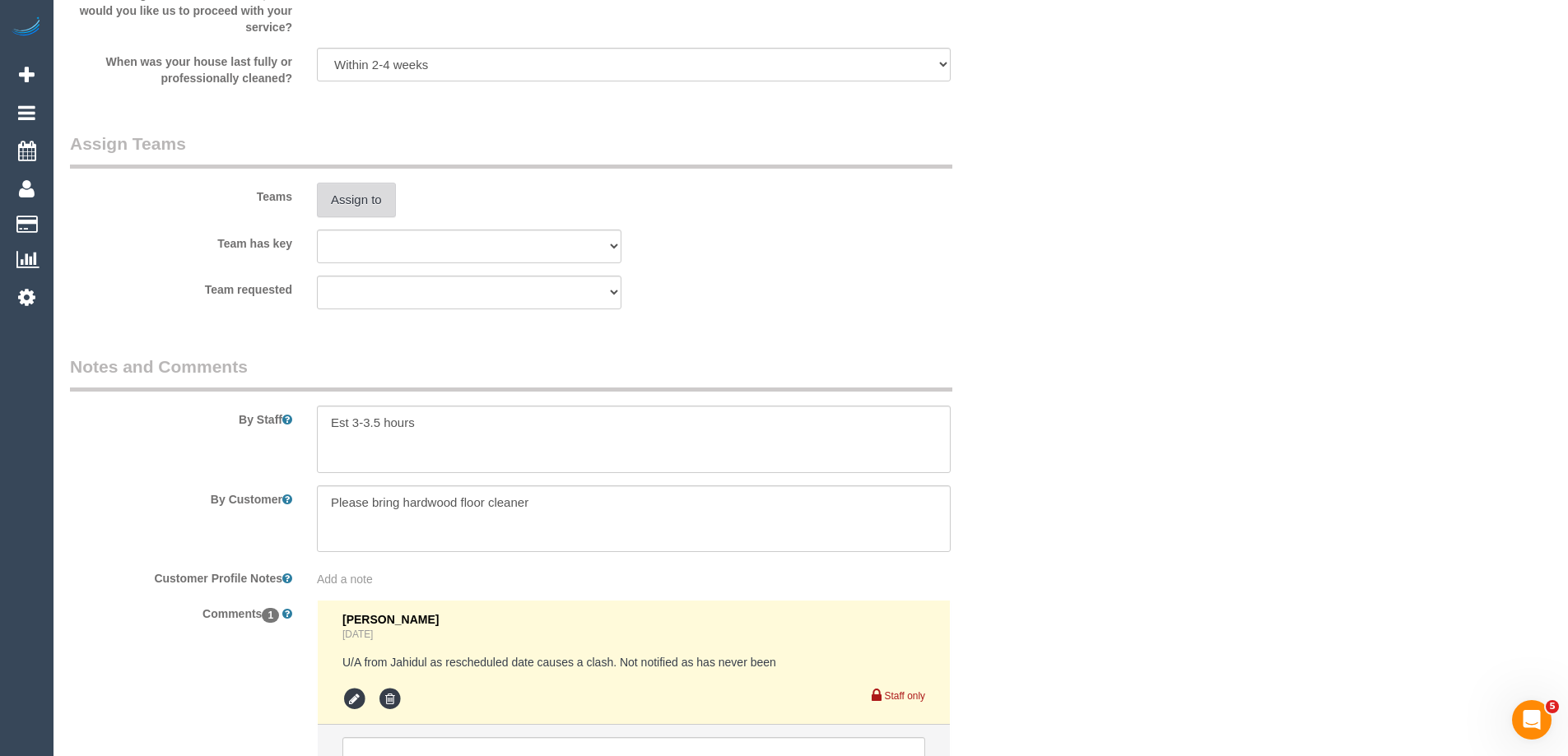
click at [358, 203] on button "Assign to" at bounding box center [357, 200] width 79 height 34
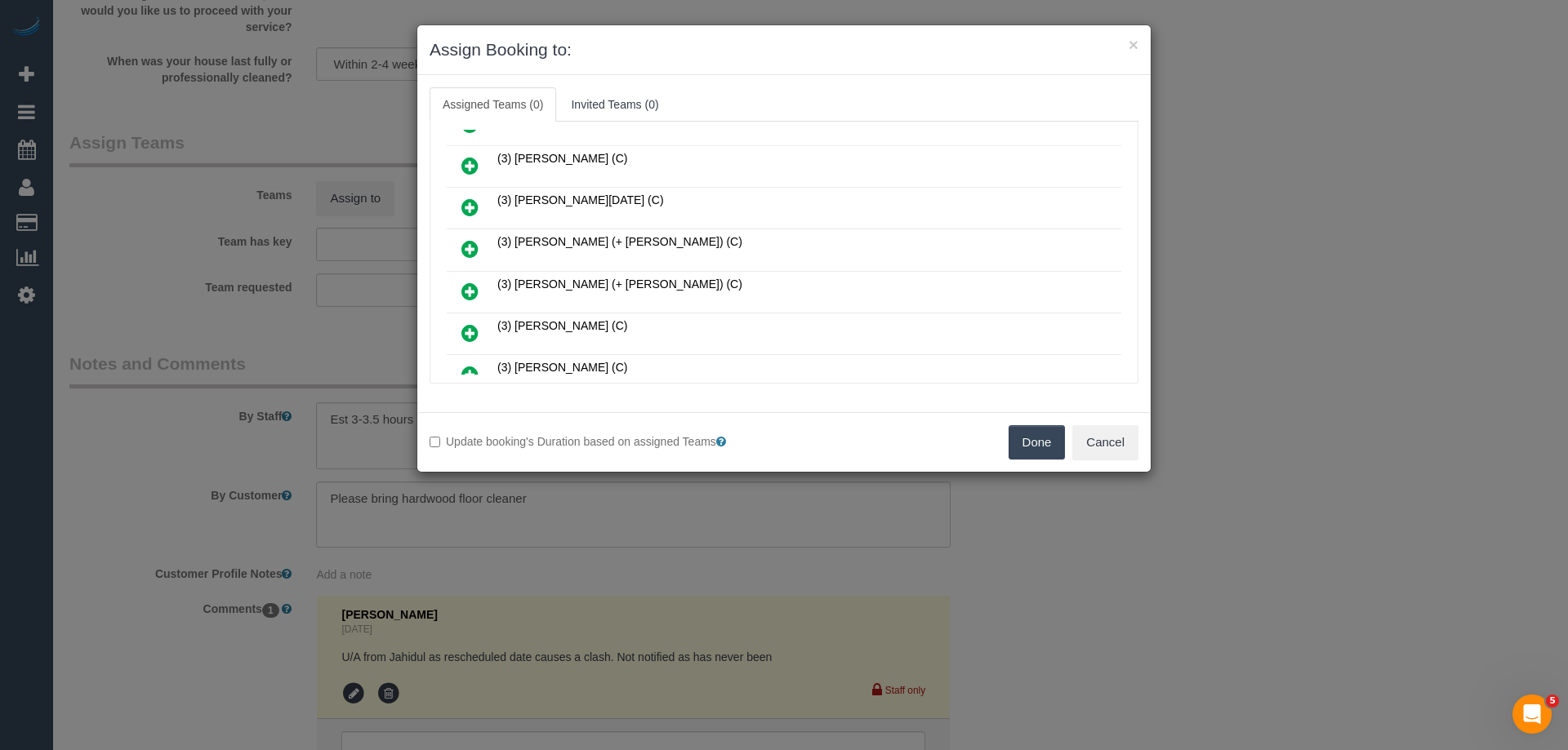
click at [463, 202] on icon at bounding box center [470, 207] width 17 height 20
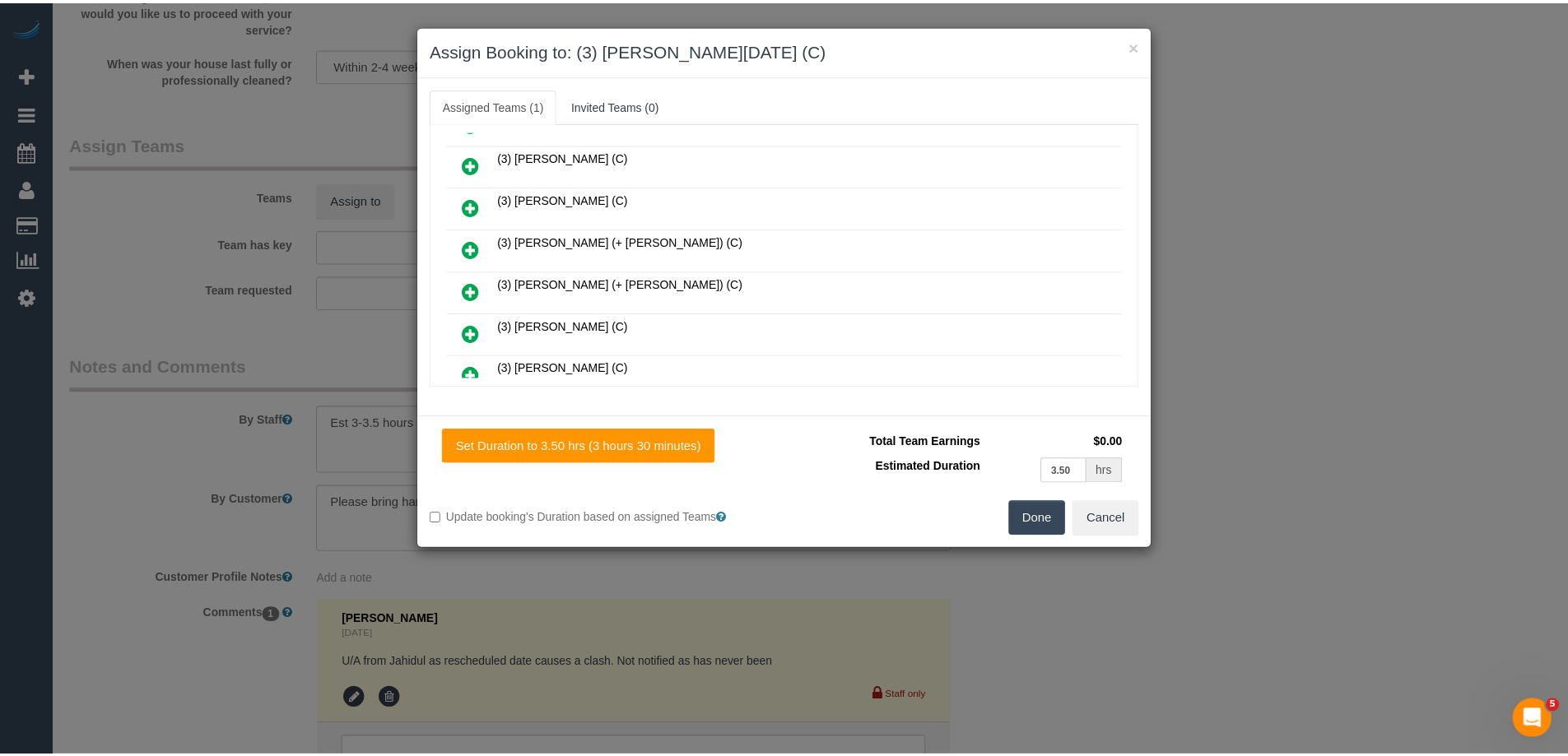
scroll to position [451, 0]
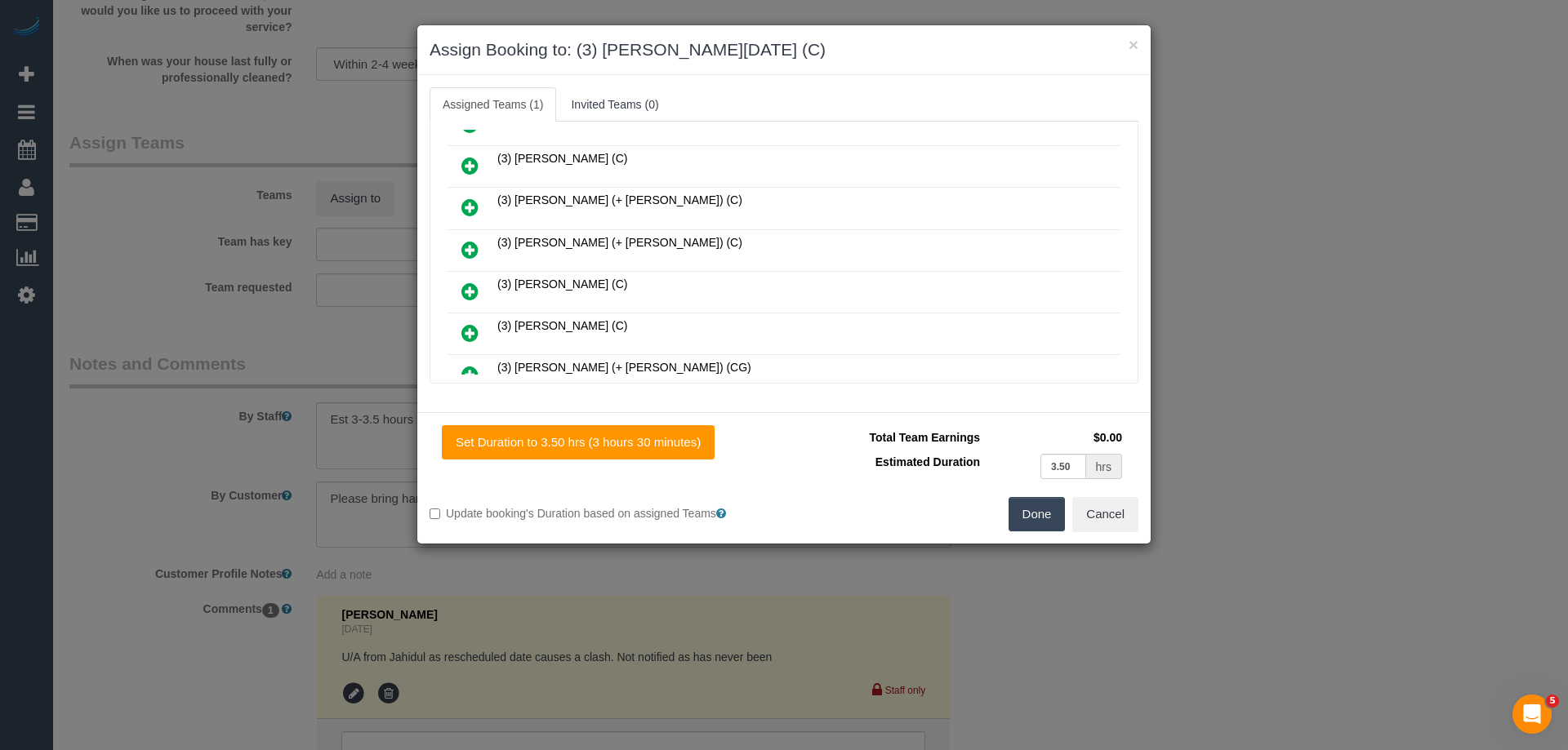
click at [1024, 512] on button "Done" at bounding box center [1036, 514] width 57 height 34
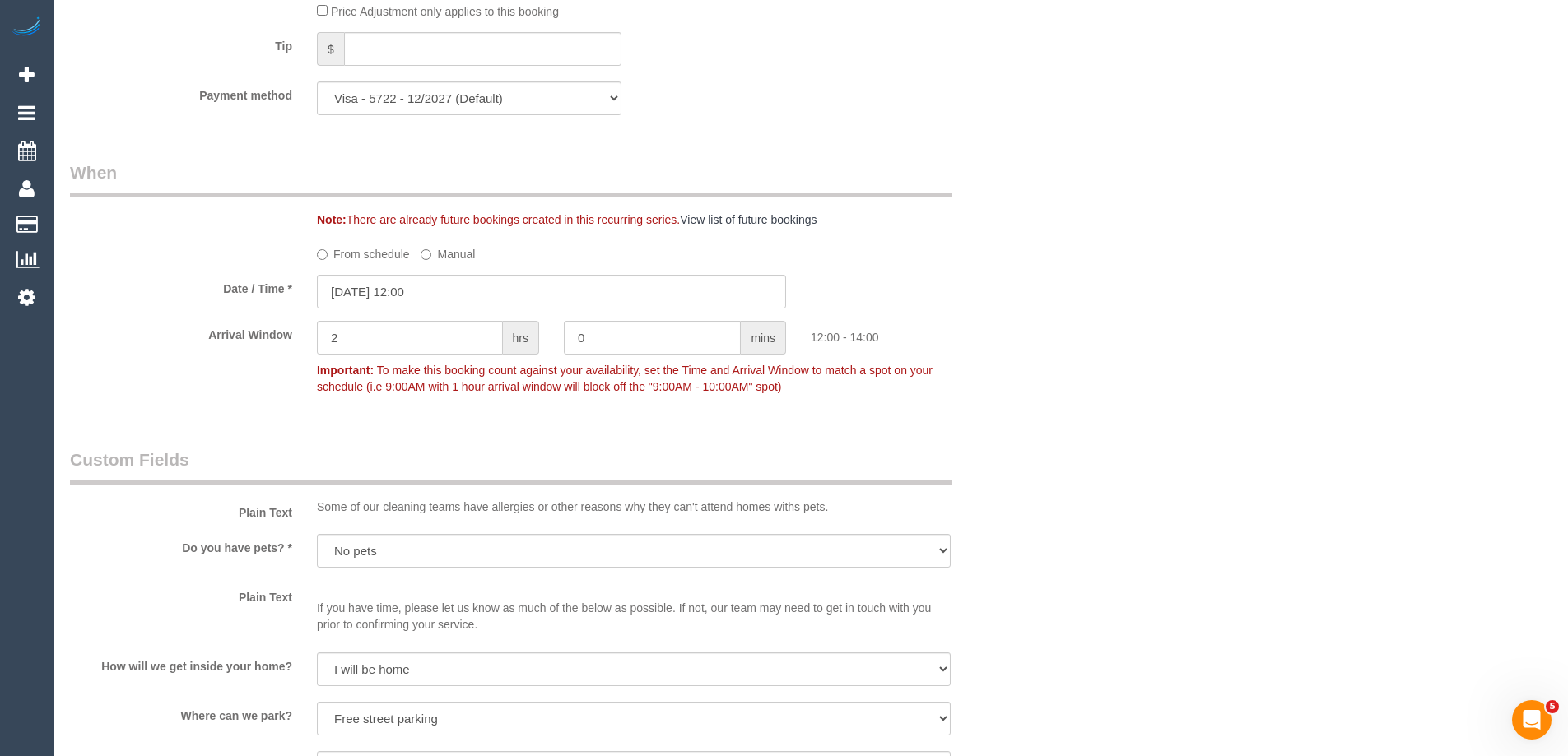
scroll to position [2221, 0]
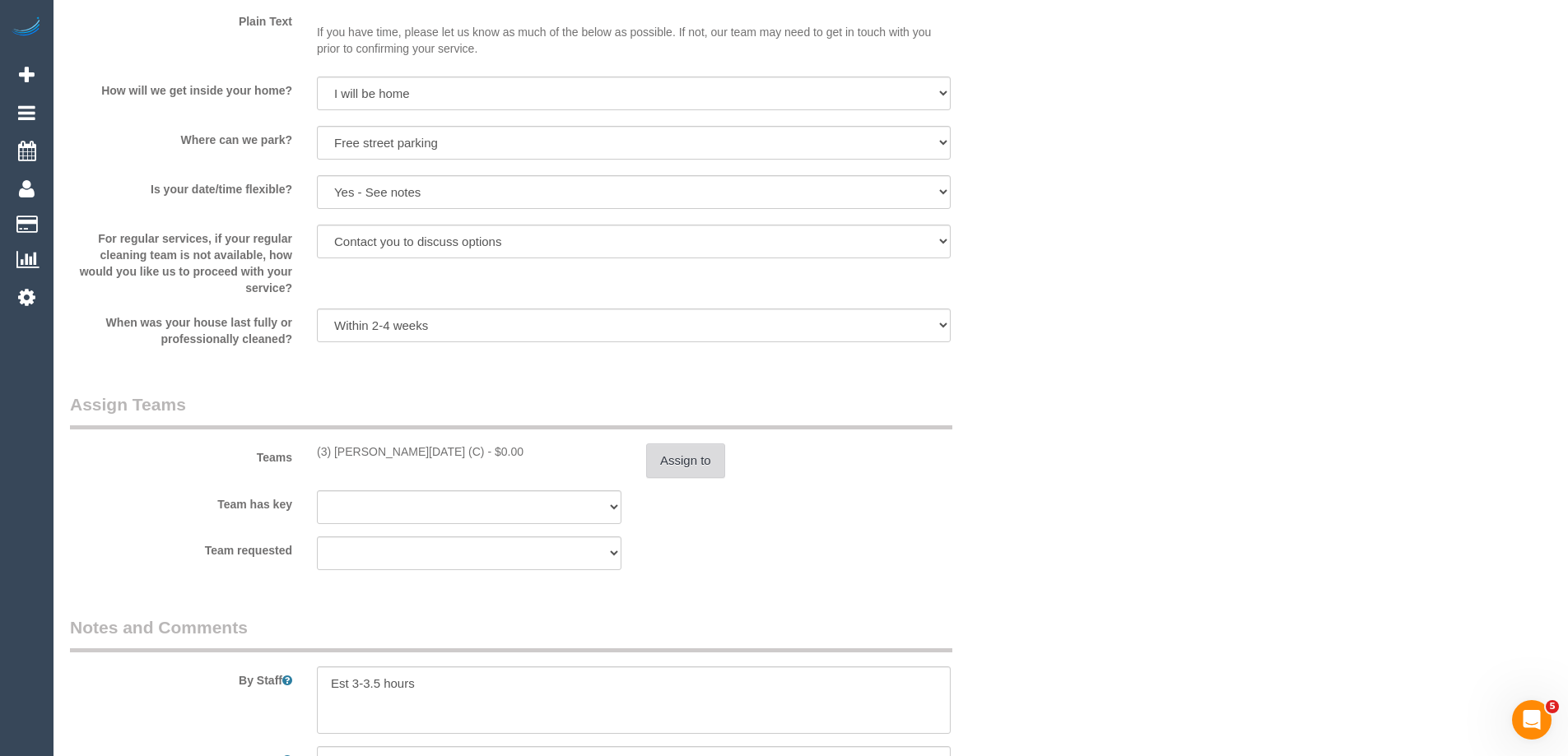
click at [702, 460] on button "Assign to" at bounding box center [685, 461] width 79 height 34
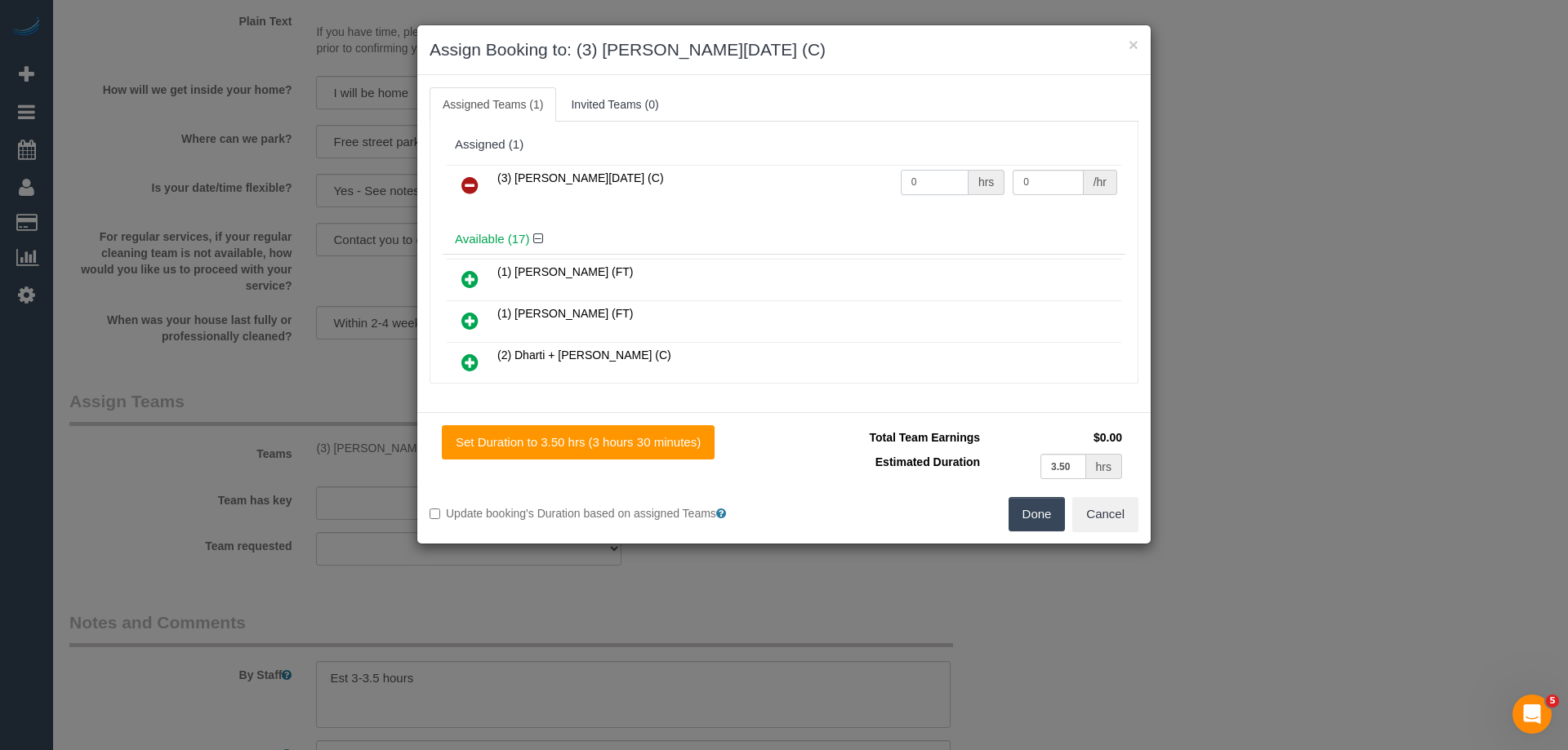
drag, startPoint x: 927, startPoint y: 183, endPoint x: 768, endPoint y: 178, distance: 159.1
click at [768, 178] on tr "(3) Antony Silvester (C) 0 hrs 0 /hr" at bounding box center [784, 185] width 674 height 42
type input "1"
drag, startPoint x: 1057, startPoint y: 176, endPoint x: 934, endPoint y: 170, distance: 123.1
click at [934, 170] on tr "(3) Antony Silvester (C) 1 hrs 0 /hr" at bounding box center [784, 185] width 674 height 42
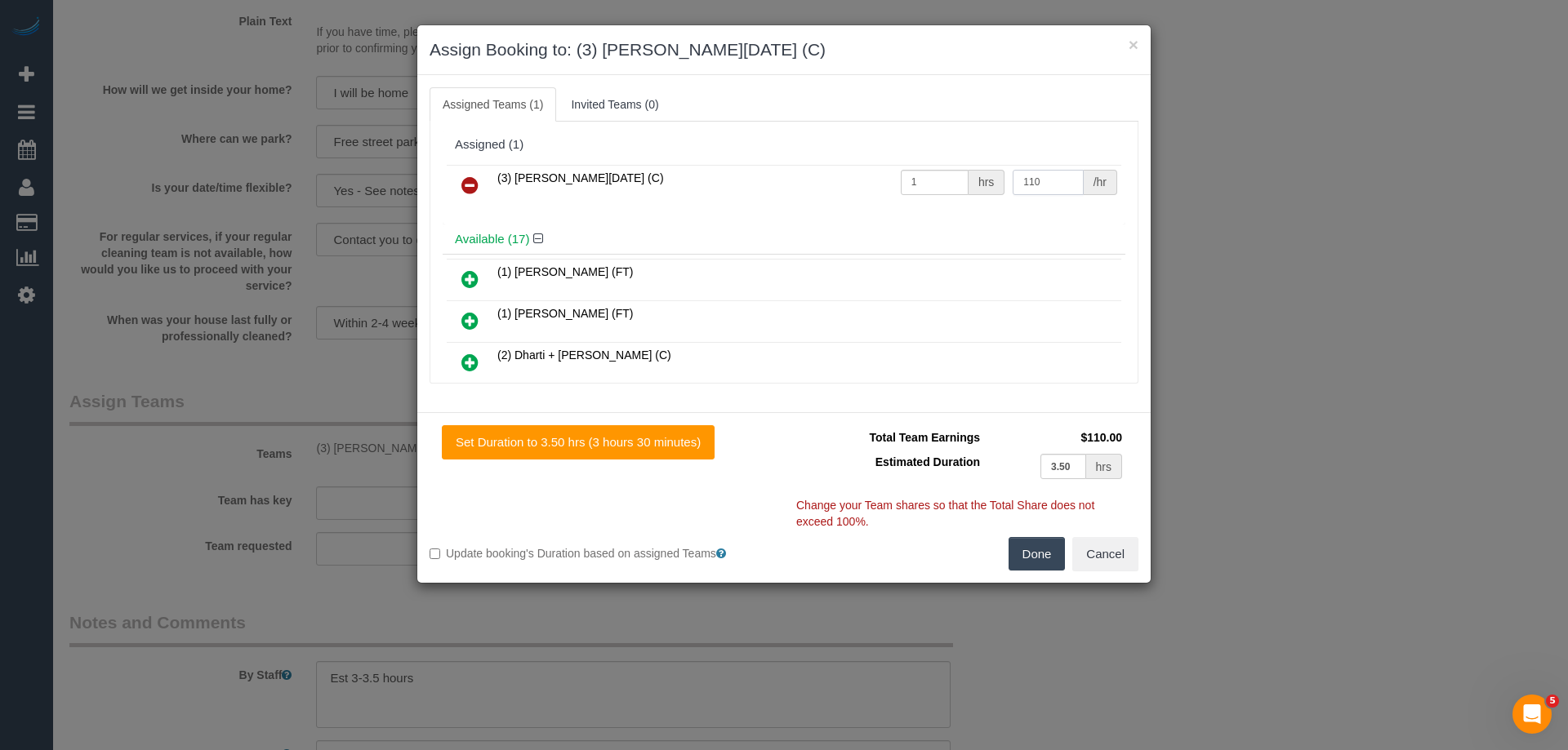
type input "110"
click at [1044, 557] on button "Done" at bounding box center [1036, 554] width 57 height 34
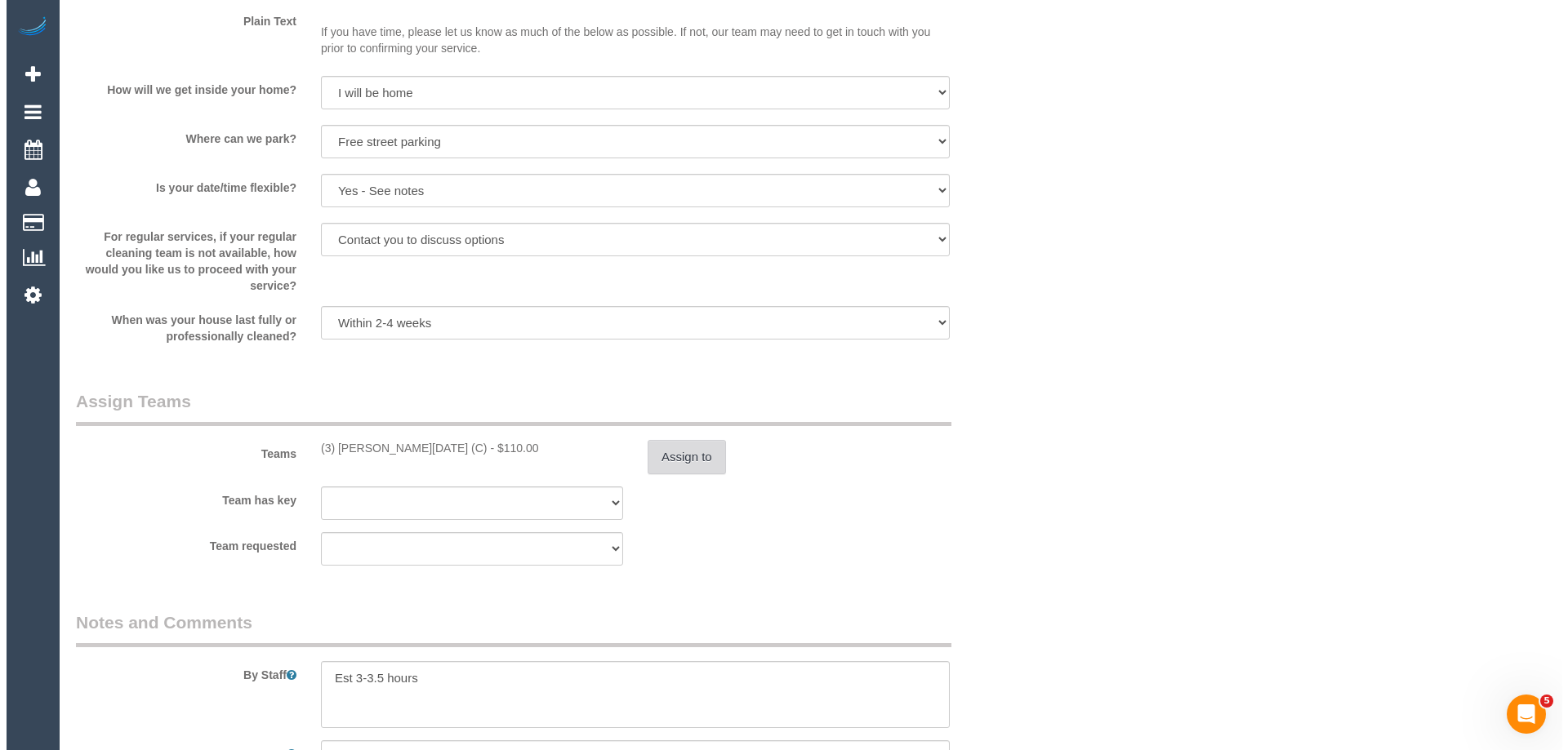
scroll to position [0, 0]
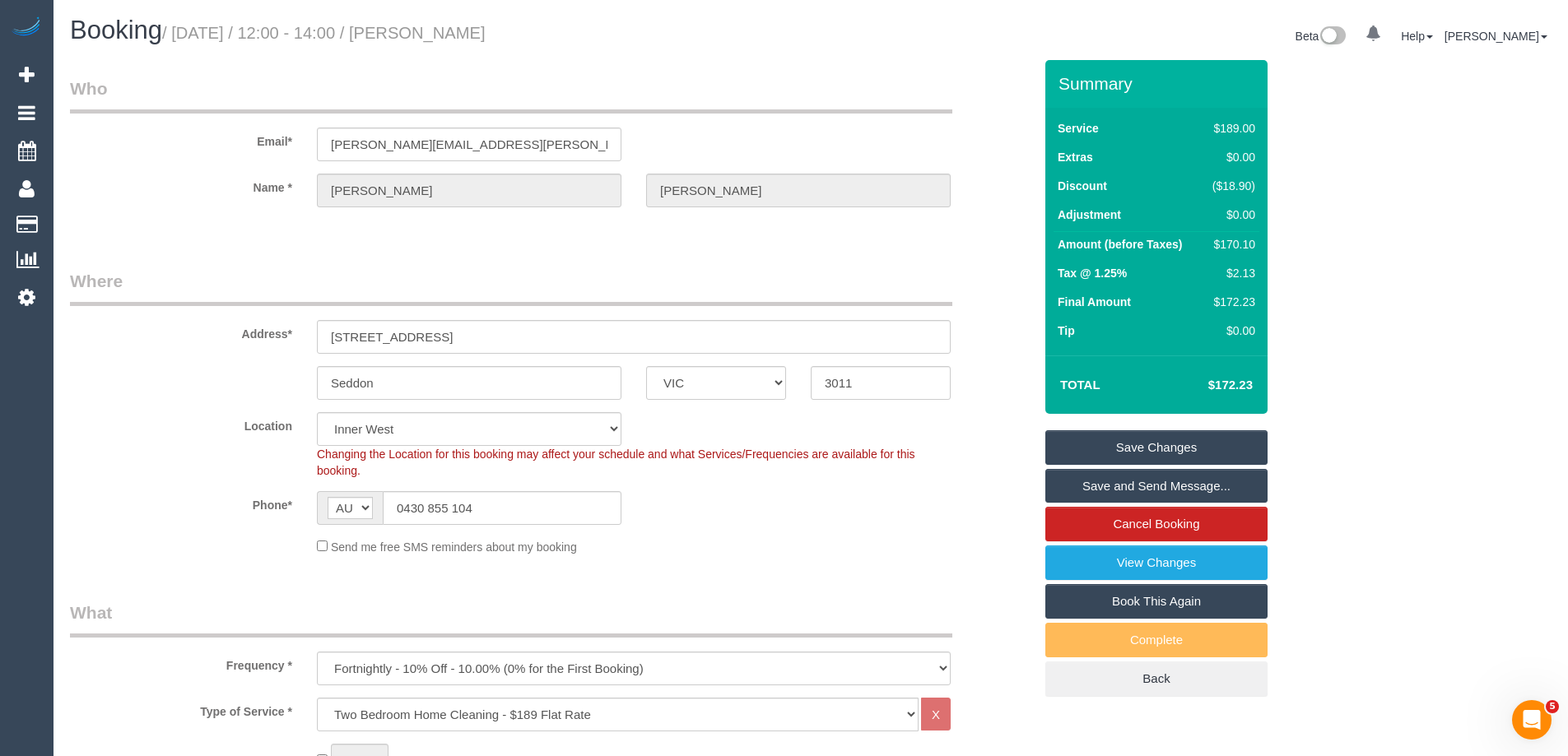
drag, startPoint x: 623, startPoint y: 27, endPoint x: 454, endPoint y: 32, distance: 169.1
click at [454, 32] on h1 "Booking / September 22, 2025 / 12:00 - 14:00 / Melanie O'Connor" at bounding box center [434, 30] width 728 height 28
copy small "Melanie O'Connor"
click at [1074, 444] on link "Save Changes" at bounding box center [1156, 447] width 222 height 34
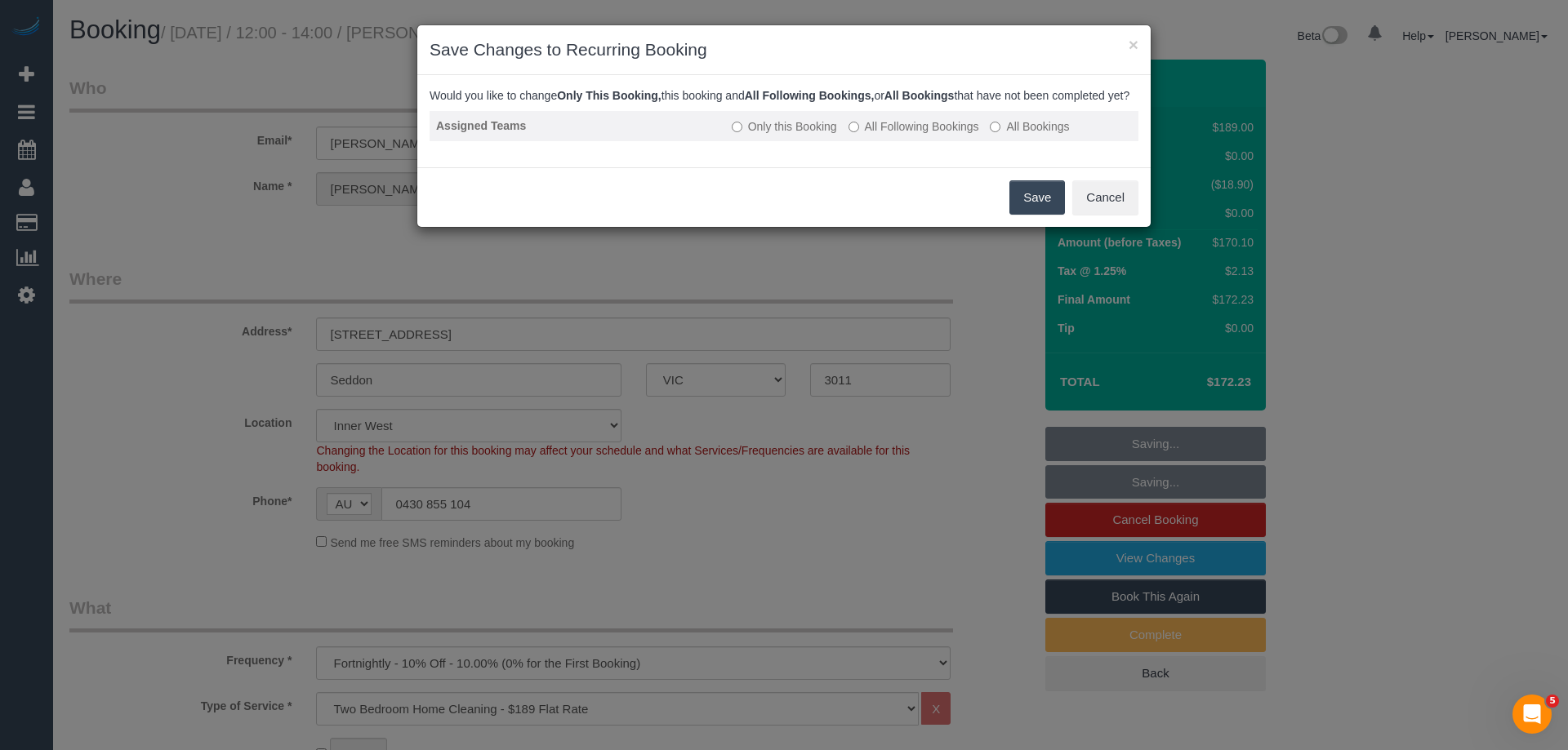
click at [878, 135] on label "All Following Bookings" at bounding box center [913, 126] width 130 height 16
click at [1043, 211] on button "Save" at bounding box center [1036, 198] width 55 height 34
